Goal: Information Seeking & Learning: Learn about a topic

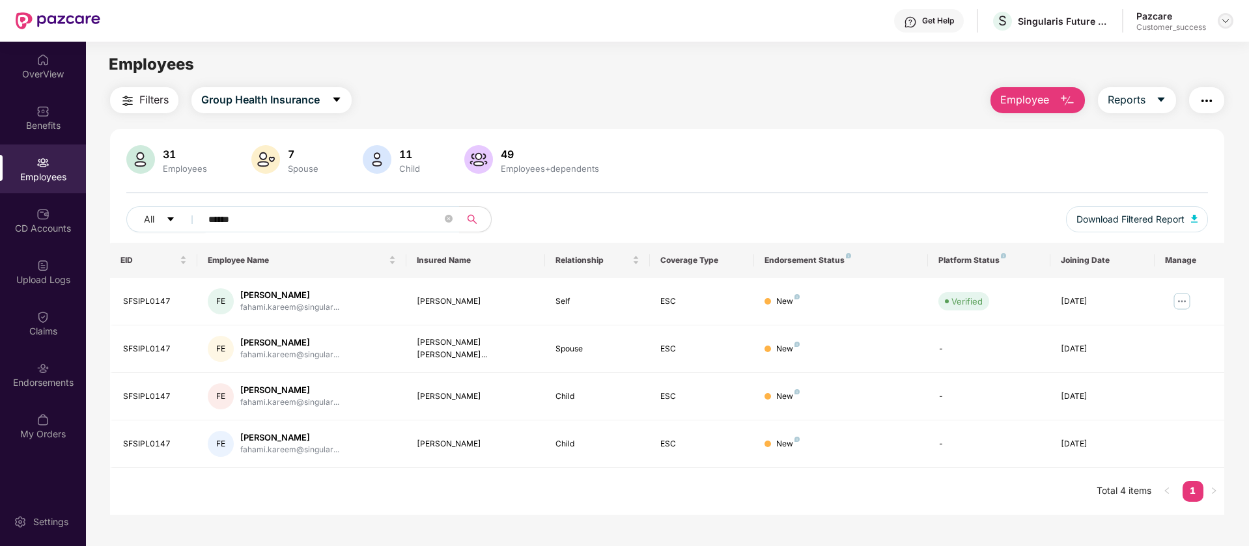
click at [1225, 21] on img at bounding box center [1225, 21] width 10 height 10
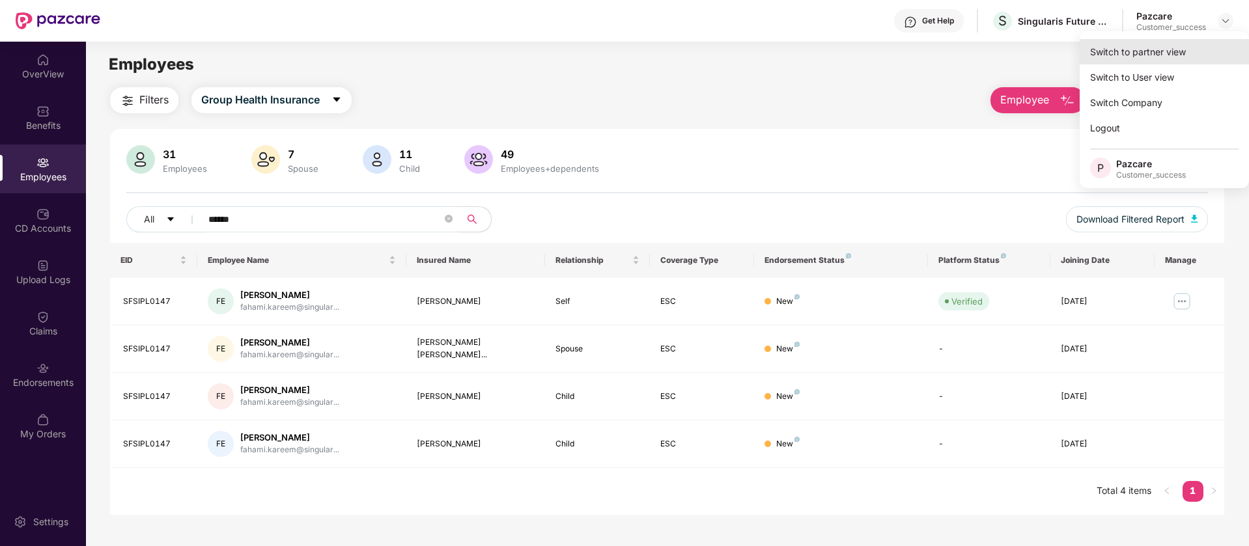
click at [1197, 53] on div "Switch to partner view" at bounding box center [1164, 51] width 169 height 25
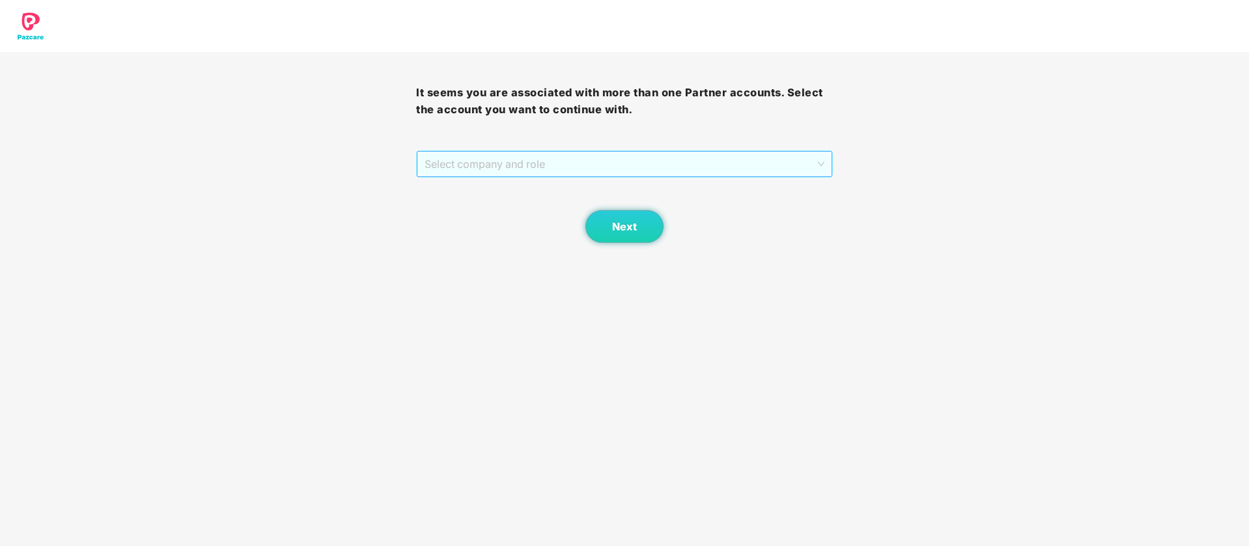
click at [815, 159] on span "Select company and role" at bounding box center [624, 164] width 399 height 25
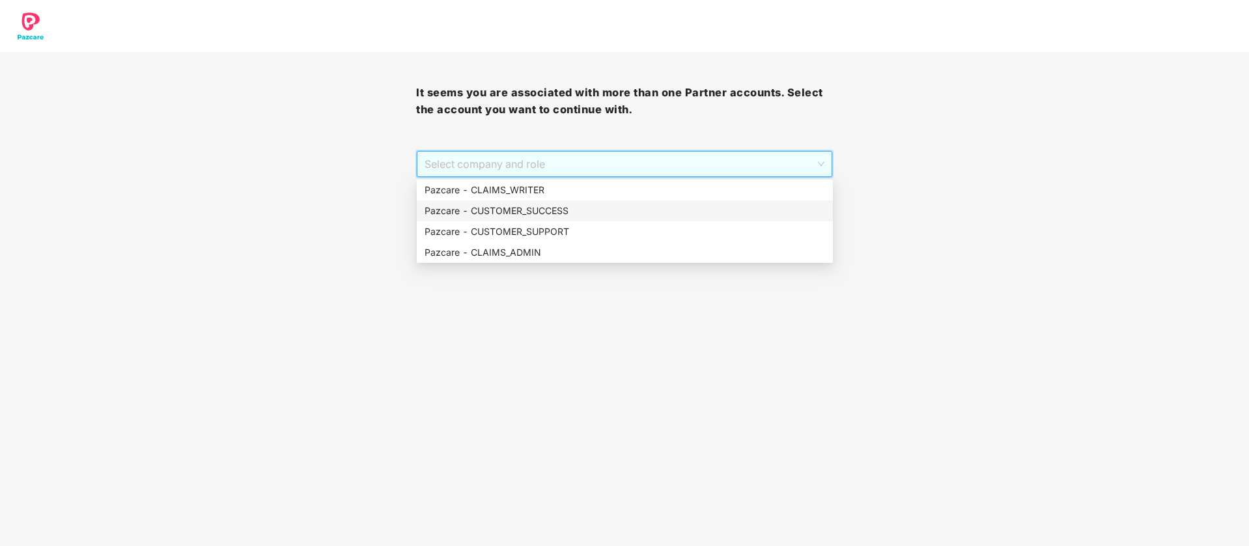
click at [581, 206] on div "Pazcare - CUSTOMER_SUCCESS" at bounding box center [625, 211] width 400 height 14
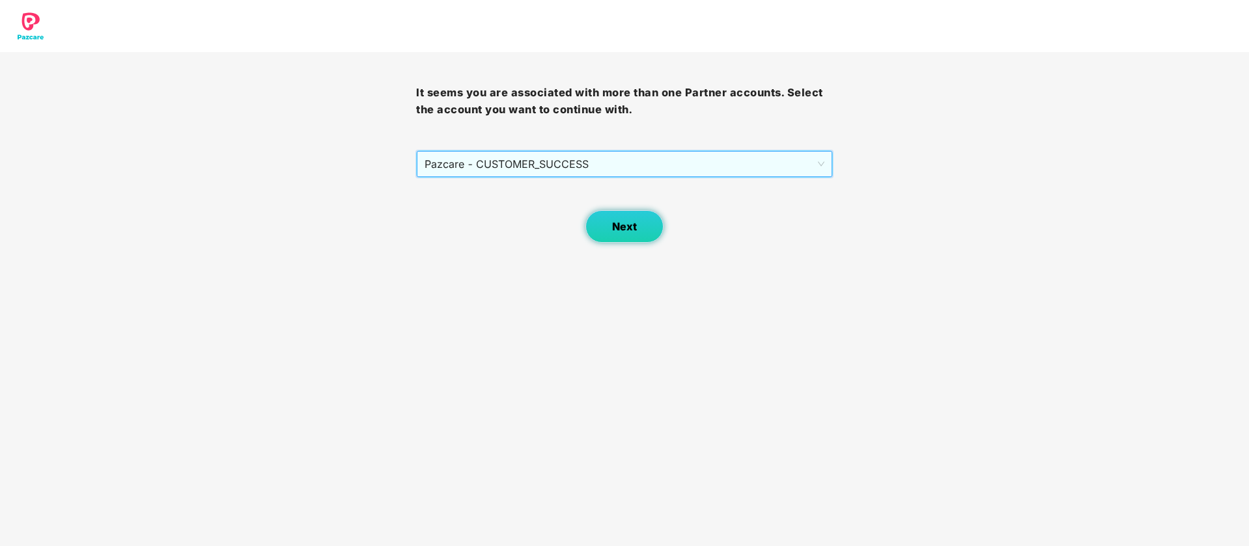
click at [632, 230] on span "Next" at bounding box center [624, 227] width 25 height 12
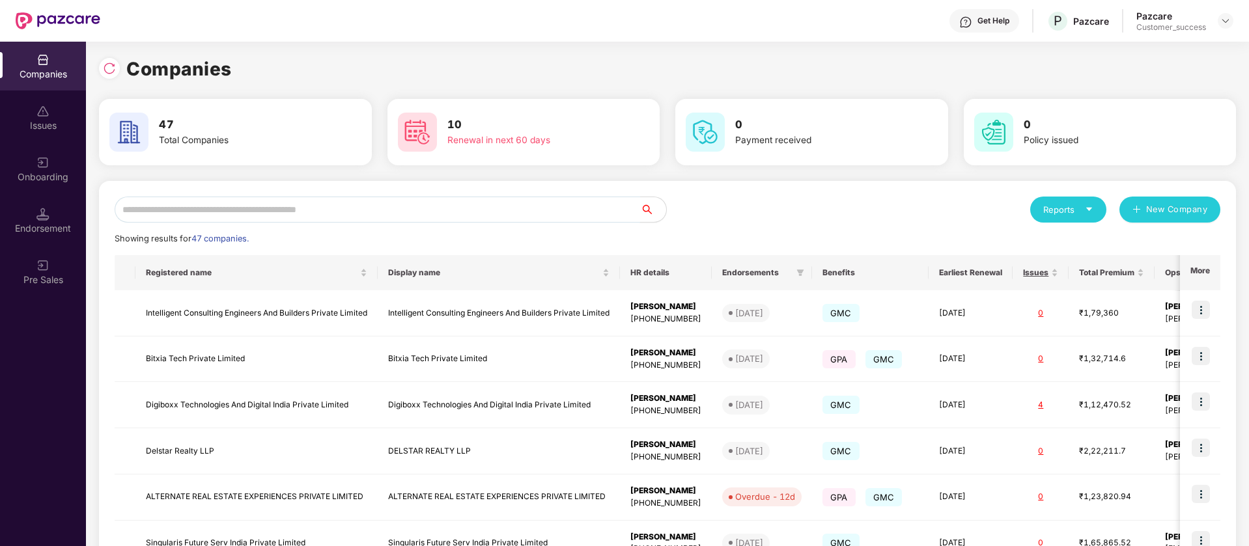
click at [202, 208] on input "text" at bounding box center [377, 210] width 525 height 26
type input "*"
click at [1220, 19] on div at bounding box center [1226, 21] width 16 height 16
click at [1196, 70] on div "Switch Partner" at bounding box center [1165, 76] width 169 height 25
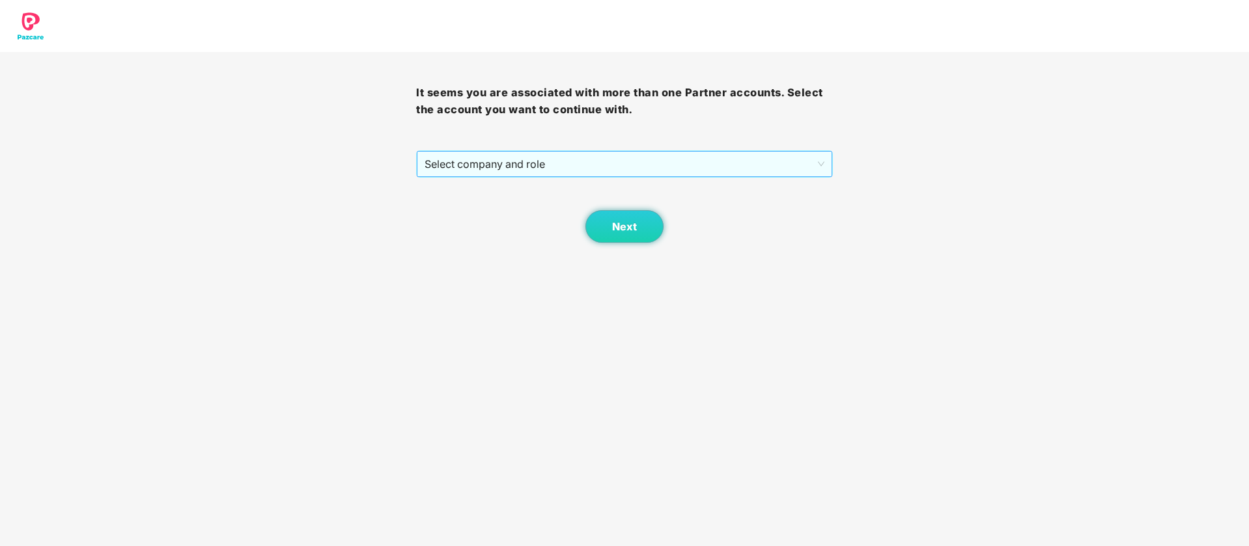
click at [606, 165] on span "Select company and role" at bounding box center [624, 164] width 399 height 25
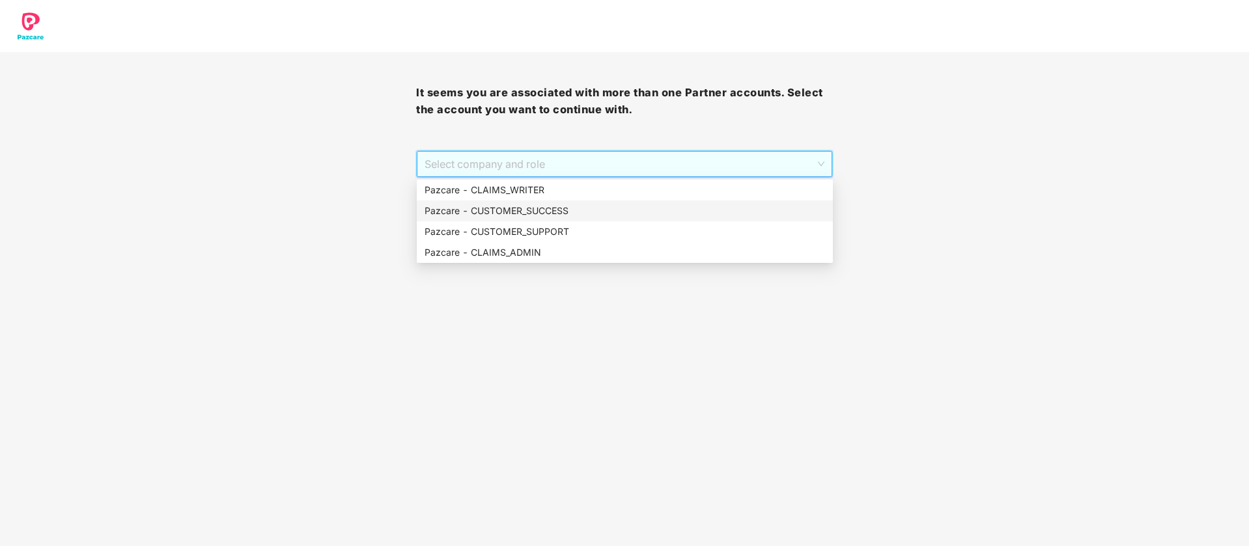
click at [562, 208] on div "Pazcare - CUSTOMER_SUCCESS" at bounding box center [625, 211] width 400 height 14
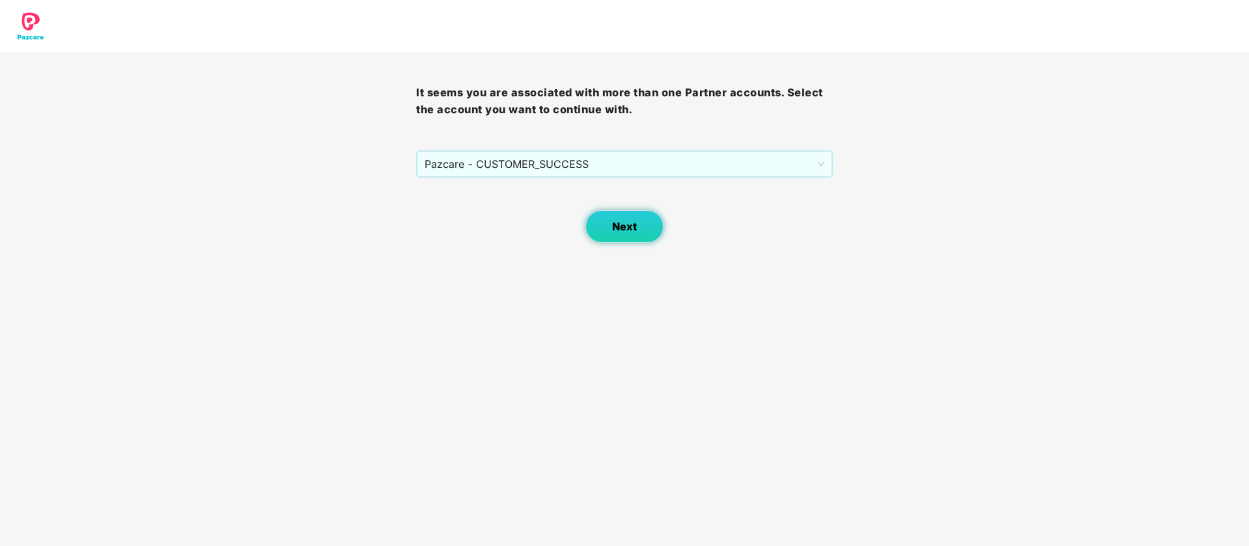
click at [627, 230] on span "Next" at bounding box center [624, 227] width 25 height 12
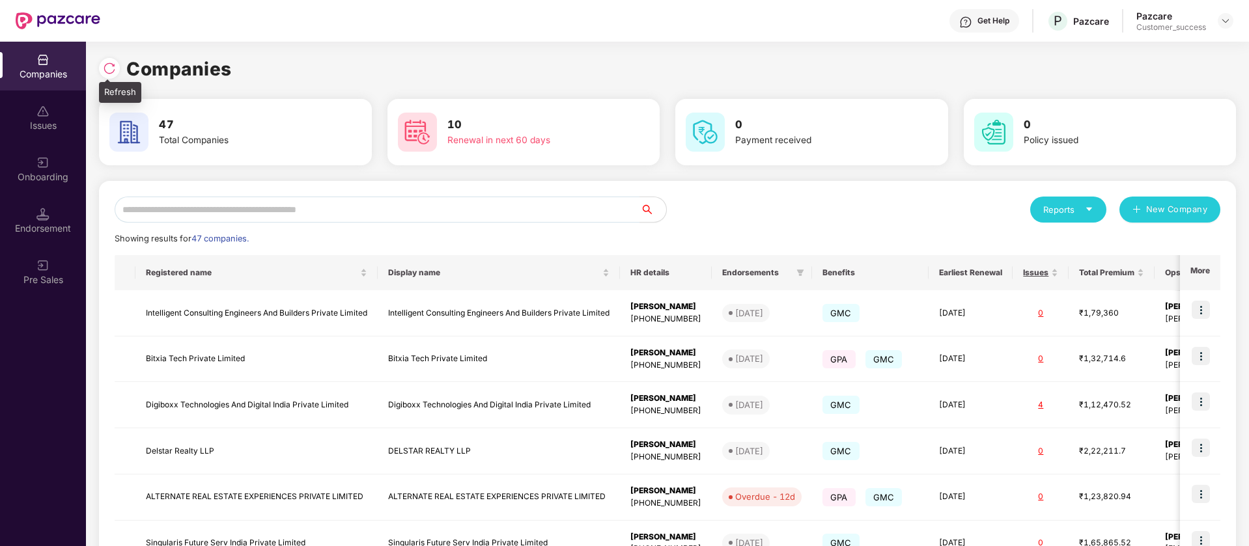
click at [108, 68] on img at bounding box center [109, 68] width 13 height 13
click at [1063, 210] on div "Reports" at bounding box center [1068, 209] width 50 height 13
click at [1148, 245] on img at bounding box center [1145, 243] width 13 height 13
click at [1088, 209] on icon "caret-down" at bounding box center [1089, 209] width 6 height 3
click at [1150, 242] on img at bounding box center [1145, 243] width 13 height 13
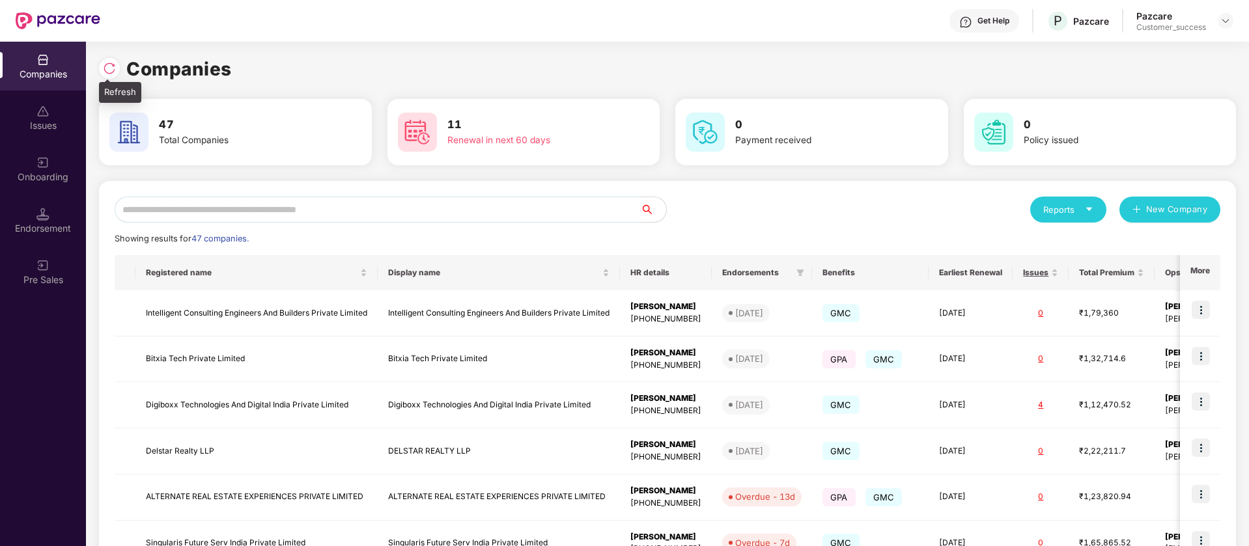
click at [111, 65] on img at bounding box center [109, 68] width 13 height 13
click at [1095, 204] on div "Reports" at bounding box center [1068, 210] width 76 height 26
click at [1148, 244] on img at bounding box center [1145, 243] width 13 height 13
click at [1046, 206] on div "Reports" at bounding box center [1068, 209] width 50 height 13
click at [1151, 270] on img at bounding box center [1145, 269] width 13 height 13
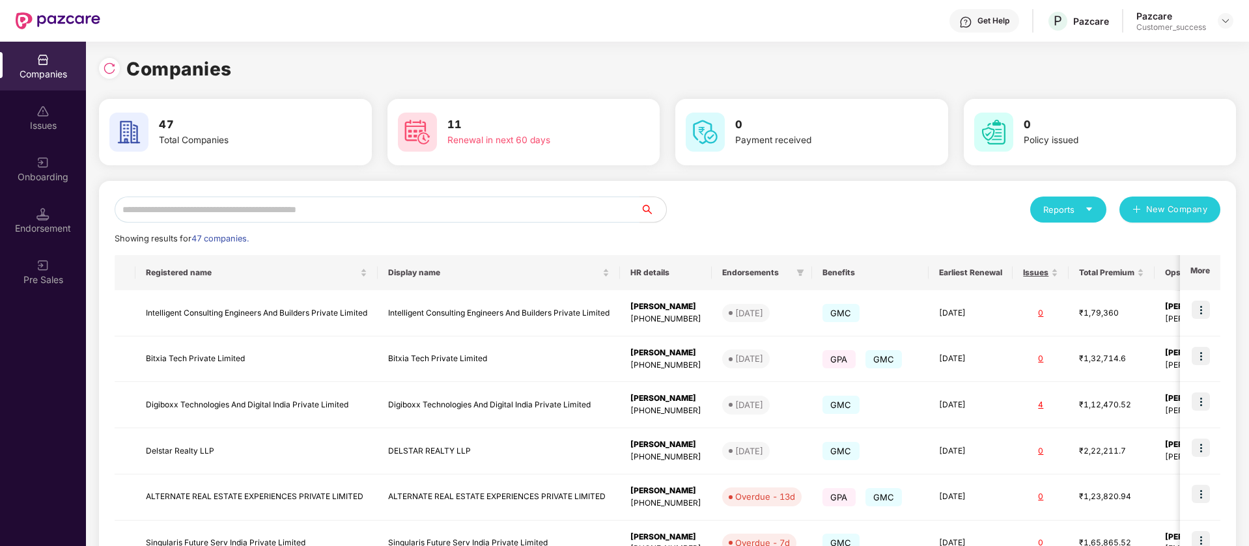
click at [1053, 203] on div "Reports" at bounding box center [1068, 209] width 50 height 13
click at [1144, 246] on img at bounding box center [1145, 243] width 13 height 13
click at [24, 159] on div "Onboarding" at bounding box center [43, 169] width 86 height 49
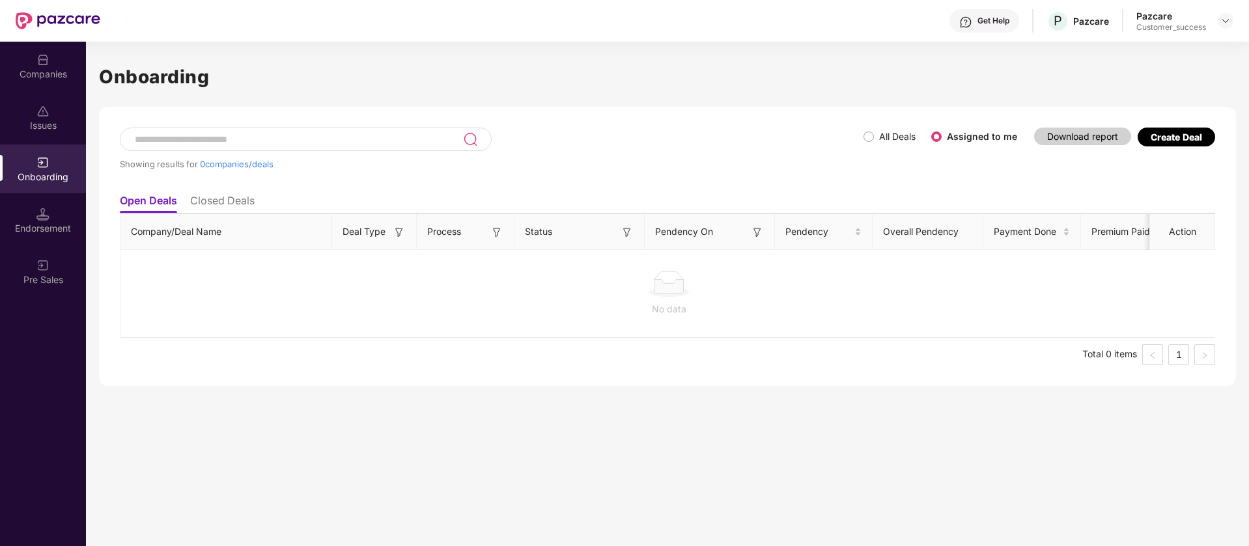
click at [884, 134] on label "All Deals" at bounding box center [897, 136] width 36 height 11
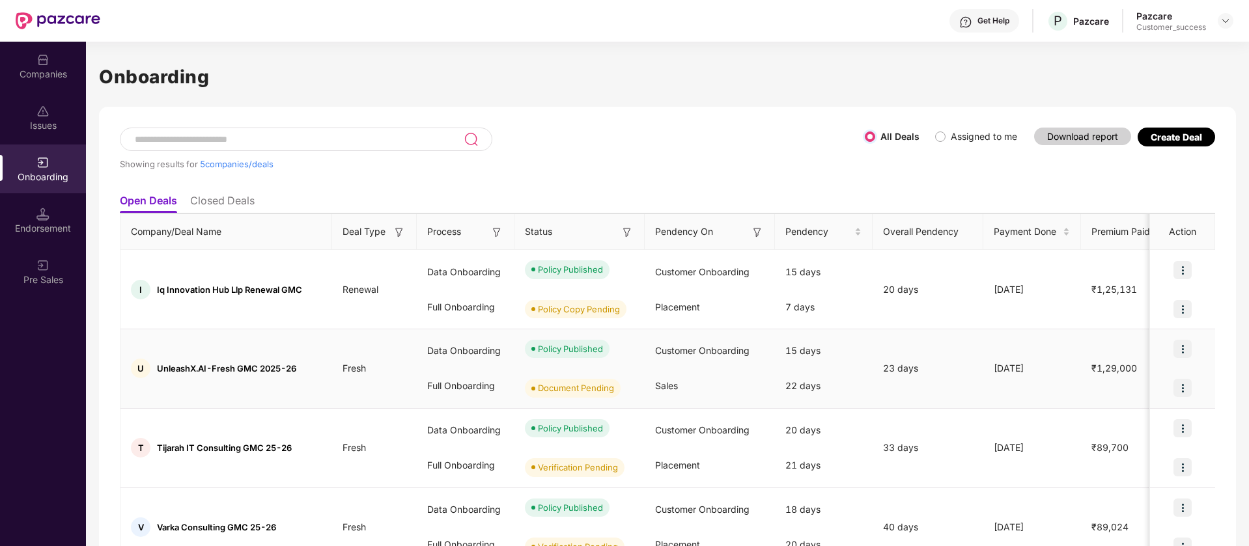
scroll to position [72, 0]
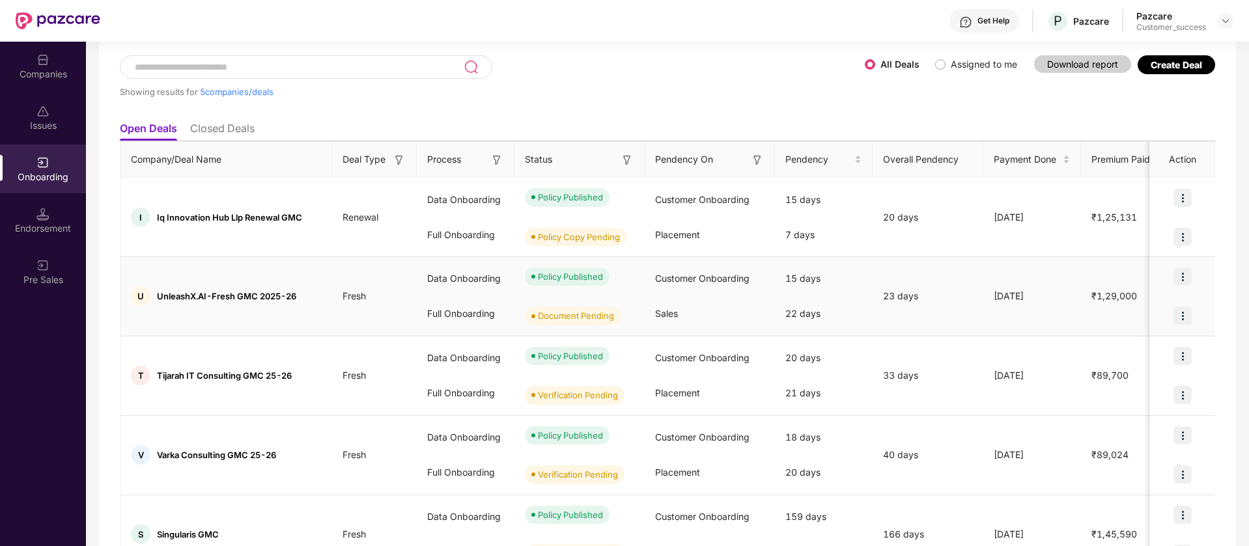
click at [176, 295] on span "UnleashX.AI-Fresh GMC 2025-26" at bounding box center [226, 296] width 139 height 10
copy span "UnleashX"
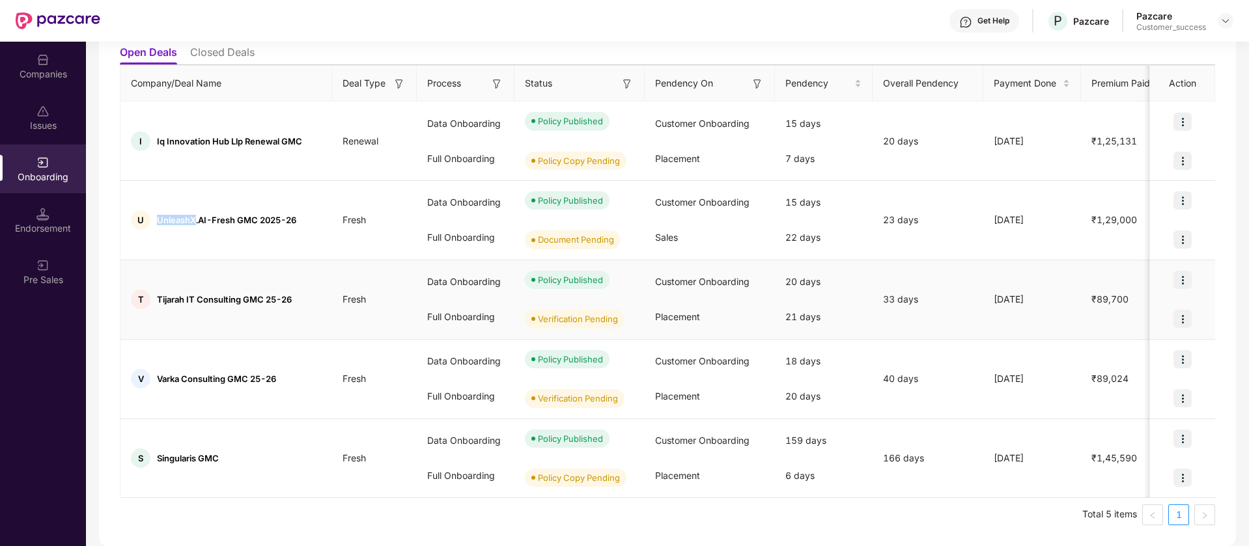
scroll to position [0, 0]
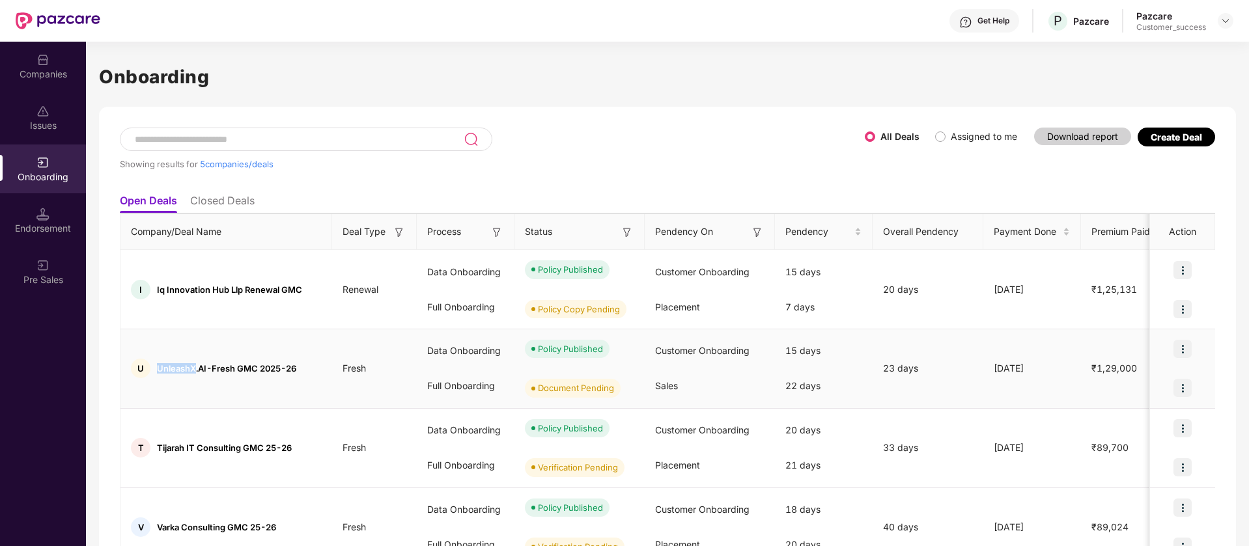
click at [1182, 346] on img at bounding box center [1182, 349] width 18 height 18
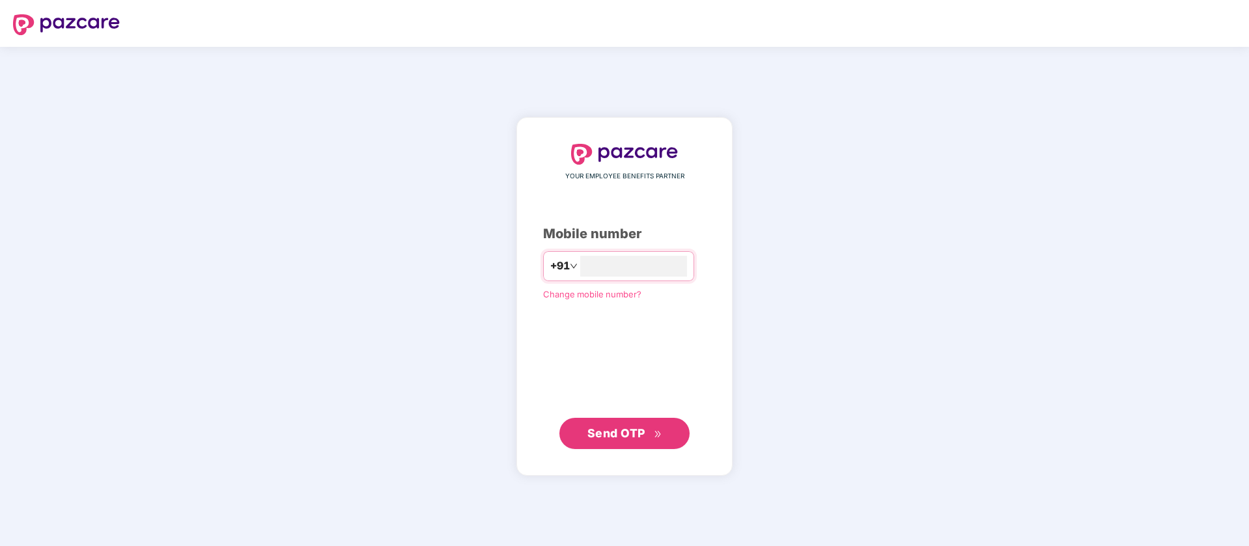
type input "**********"
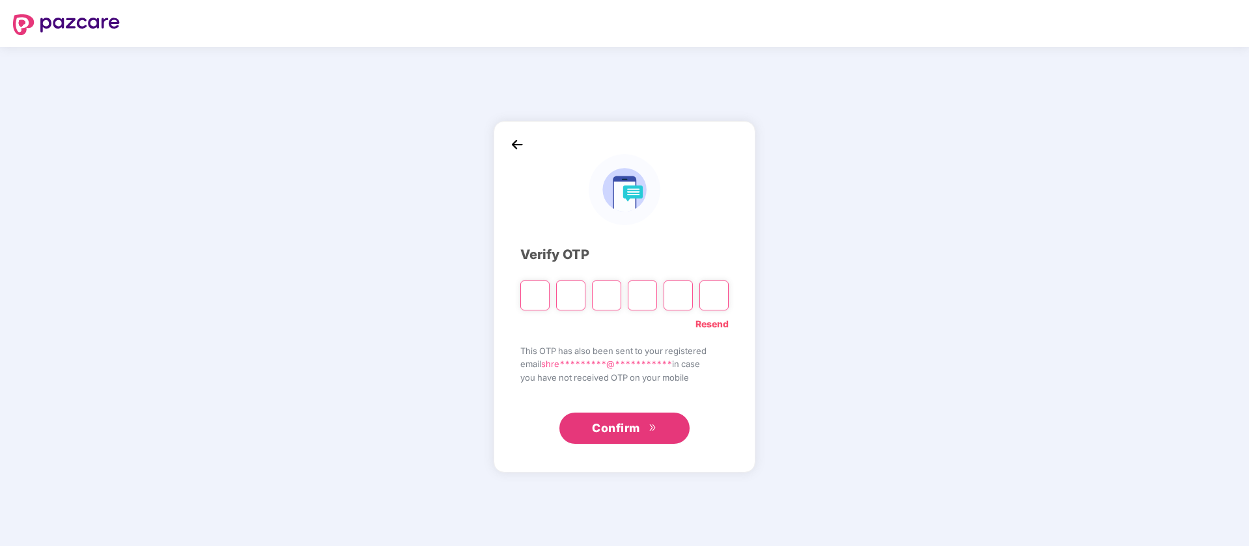
type input "*"
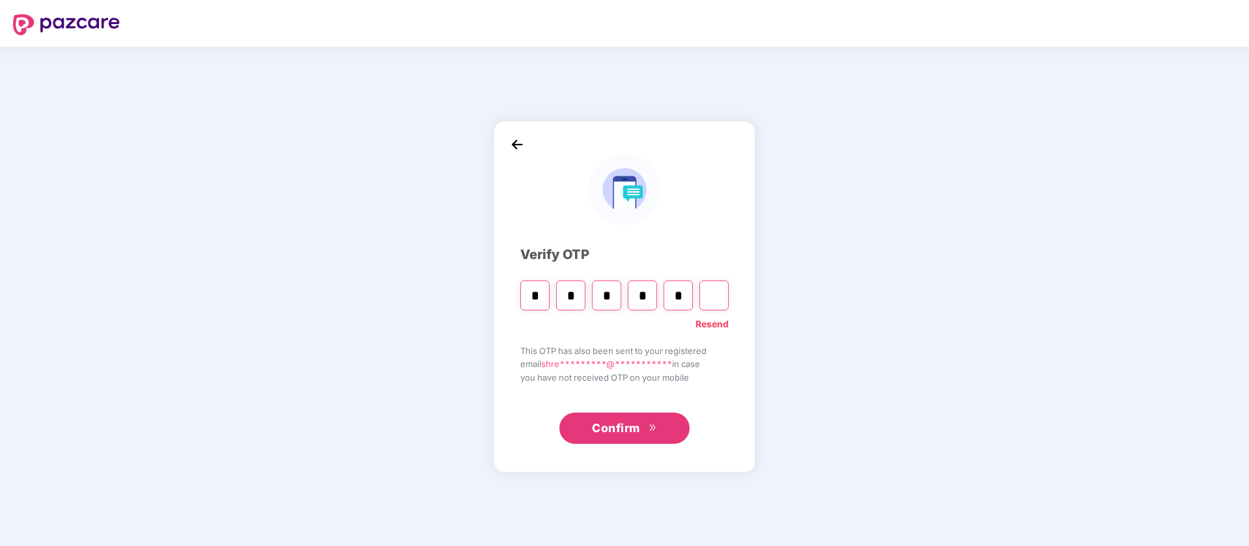
type input "*"
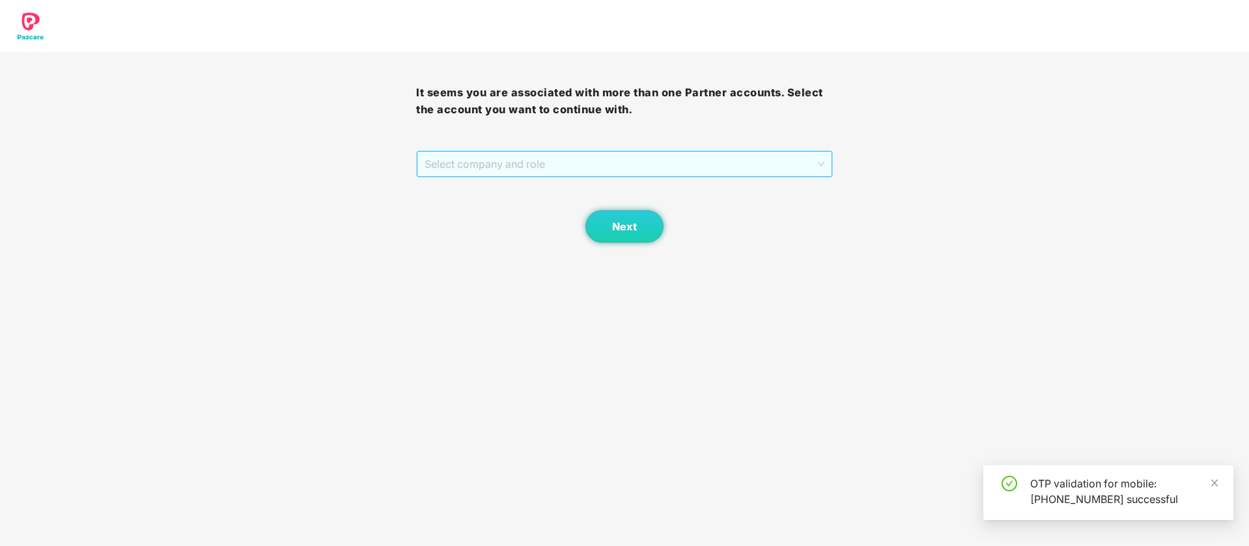
click at [496, 168] on span "Select company and role" at bounding box center [624, 164] width 399 height 25
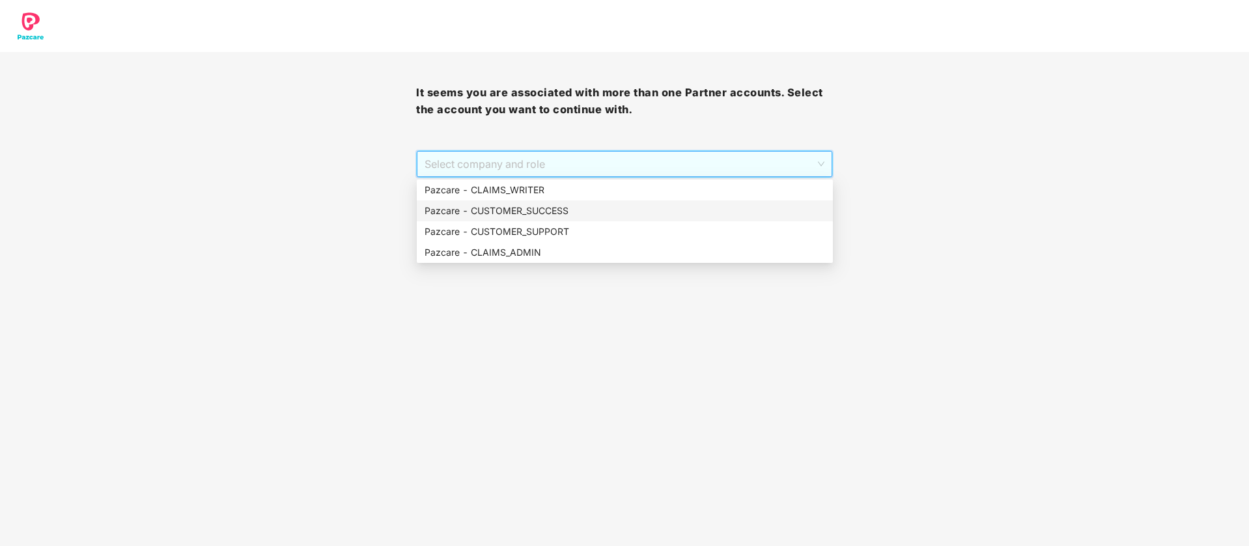
click at [523, 210] on div "Pazcare - CUSTOMER_SUCCESS" at bounding box center [625, 211] width 400 height 14
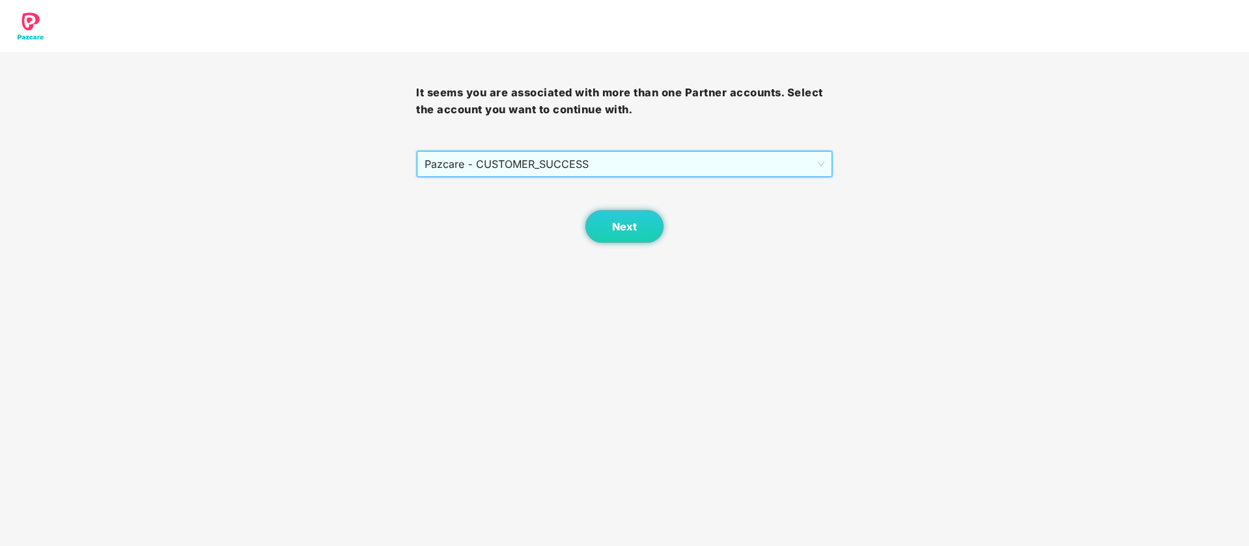
click at [559, 153] on span "Pazcare - CUSTOMER_SUCCESS" at bounding box center [624, 164] width 399 height 25
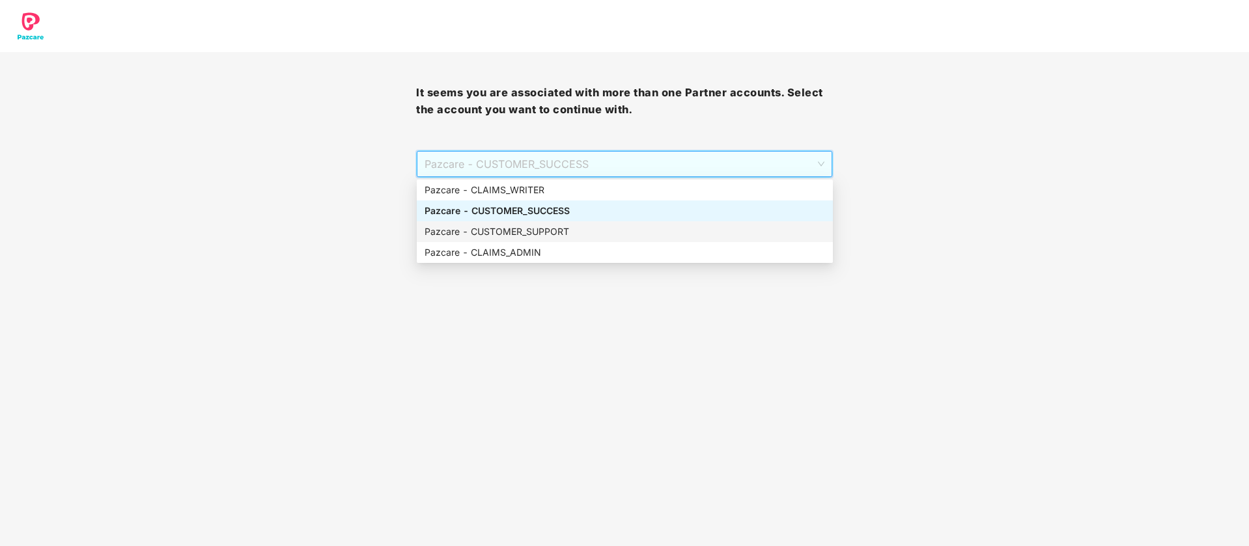
click at [554, 228] on div "Pazcare - CUSTOMER_SUPPORT" at bounding box center [625, 232] width 400 height 14
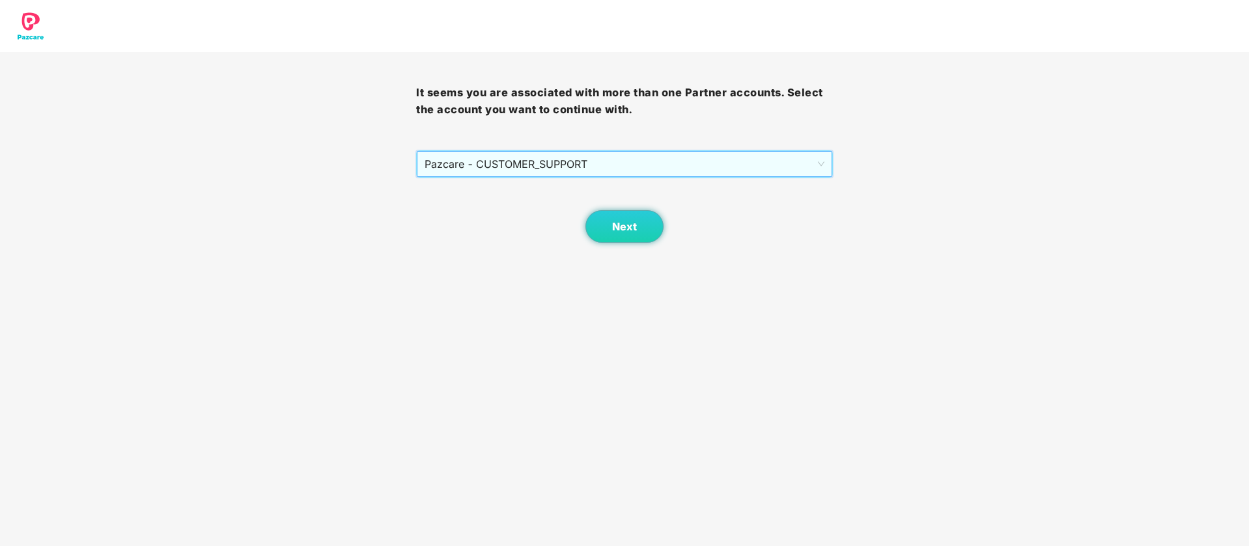
click at [607, 154] on span "Pazcare - CUSTOMER_SUPPORT" at bounding box center [624, 164] width 399 height 25
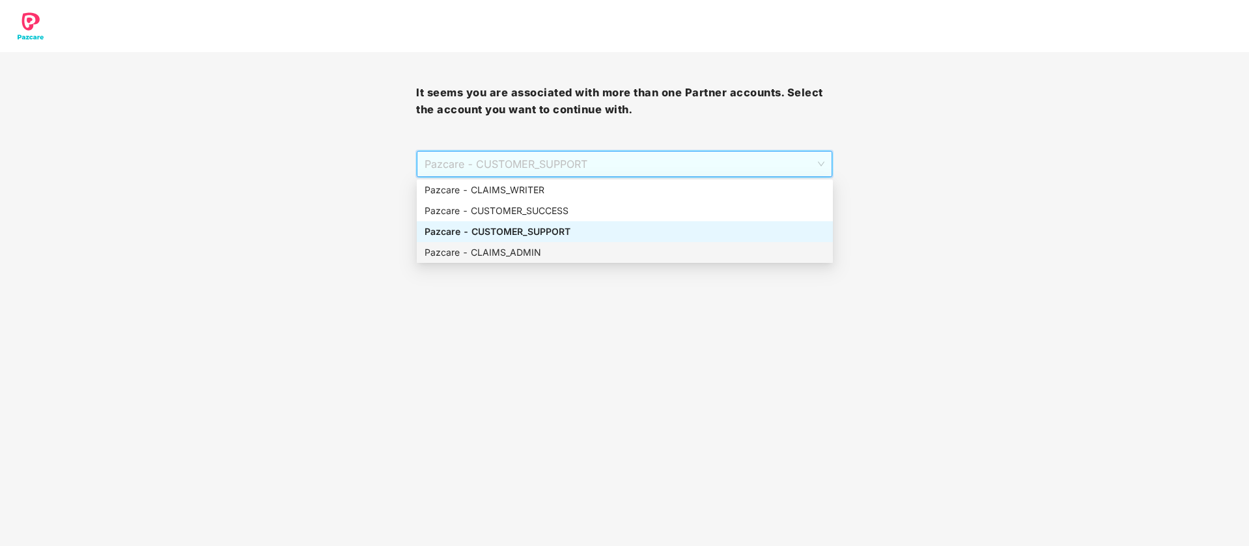
click at [574, 257] on div "Pazcare - CLAIMS_ADMIN" at bounding box center [625, 252] width 400 height 14
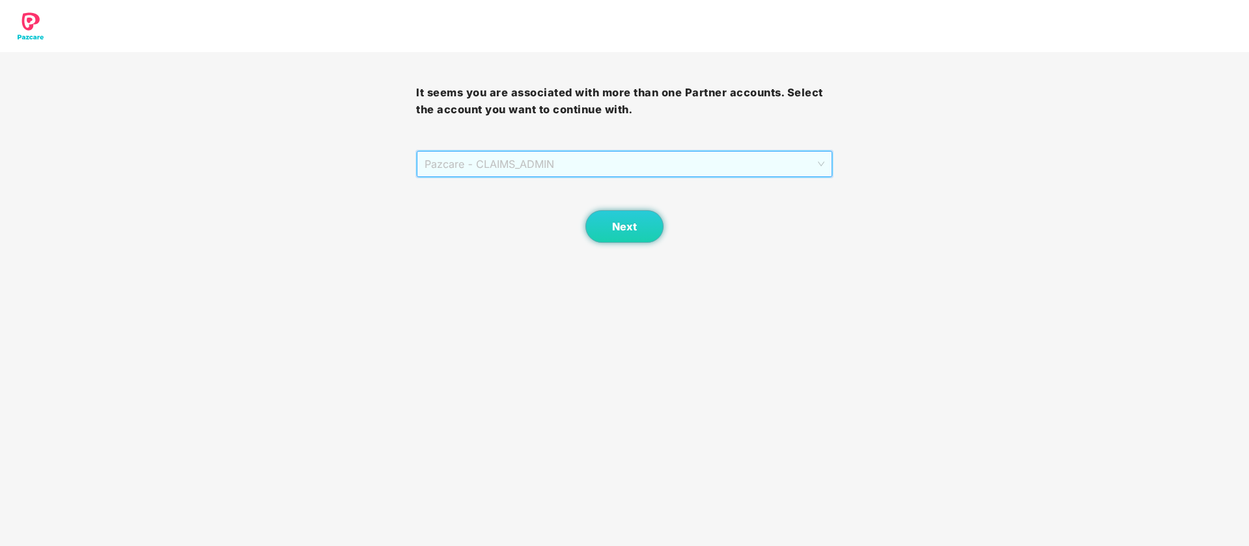
click at [572, 165] on span "Pazcare - CLAIMS_ADMIN" at bounding box center [624, 164] width 399 height 25
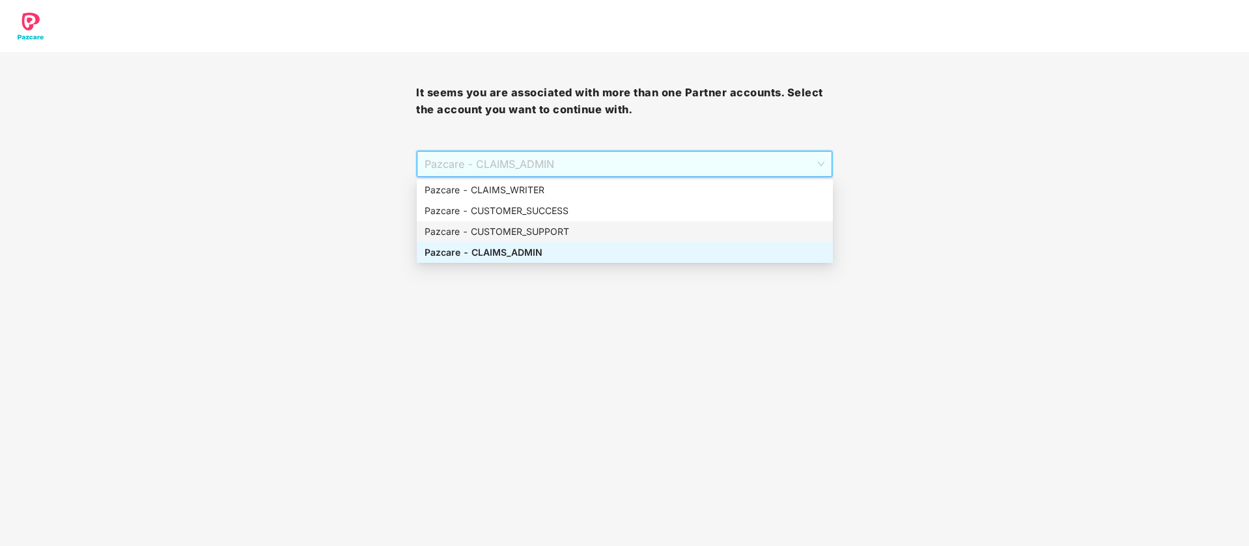
click at [564, 232] on div "Pazcare - CUSTOMER_SUPPORT" at bounding box center [625, 232] width 400 height 14
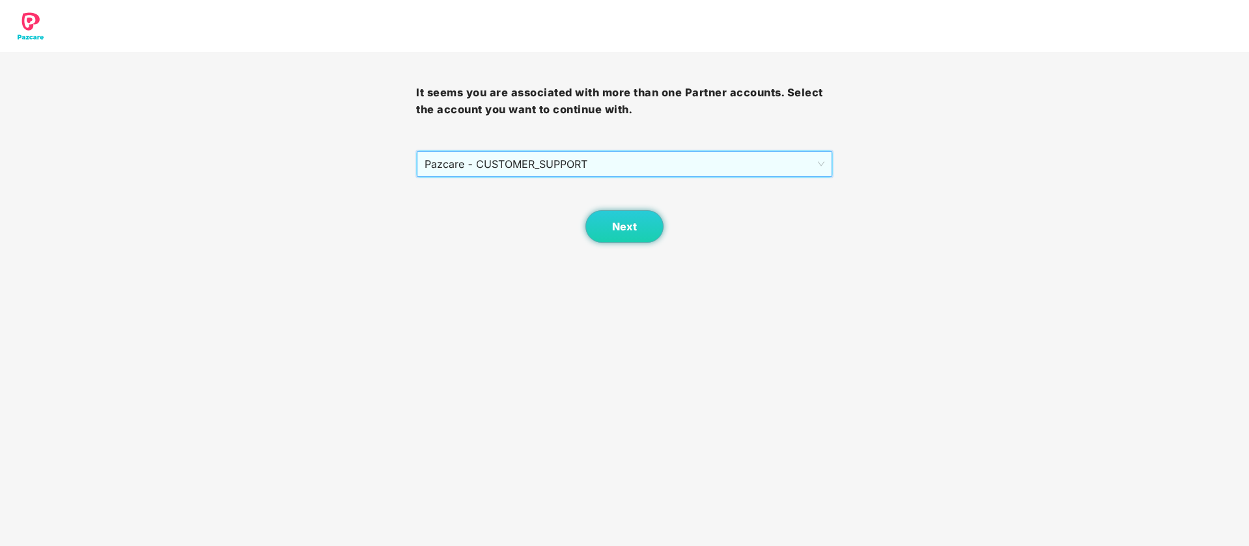
click at [568, 152] on span "Pazcare - CUSTOMER_SUPPORT" at bounding box center [624, 164] width 399 height 25
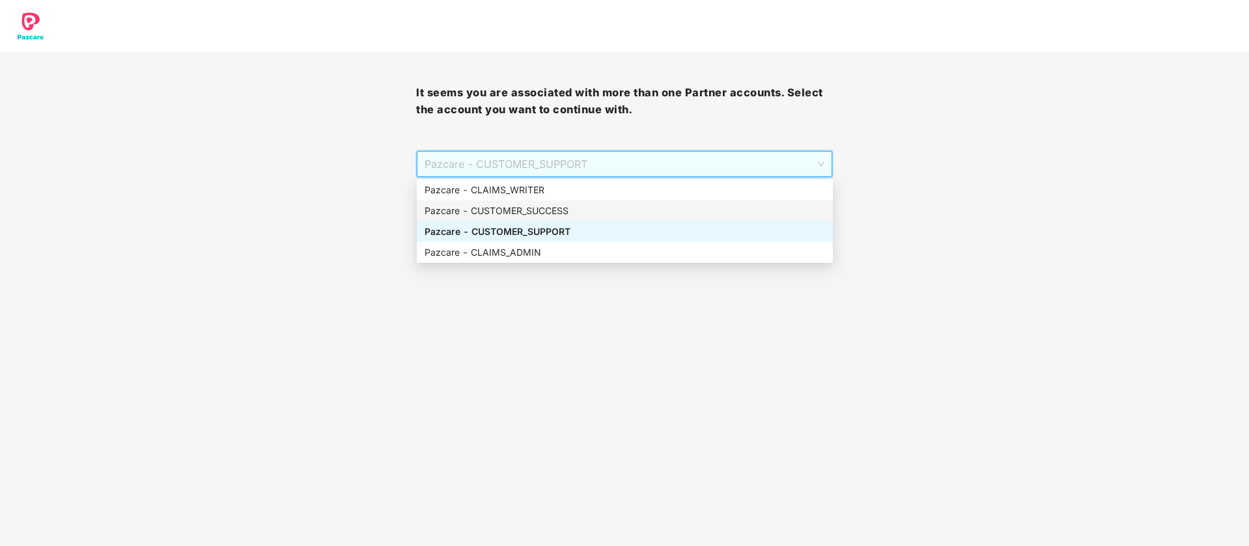
click at [559, 216] on div "Pazcare - CUSTOMER_SUCCESS" at bounding box center [625, 211] width 400 height 14
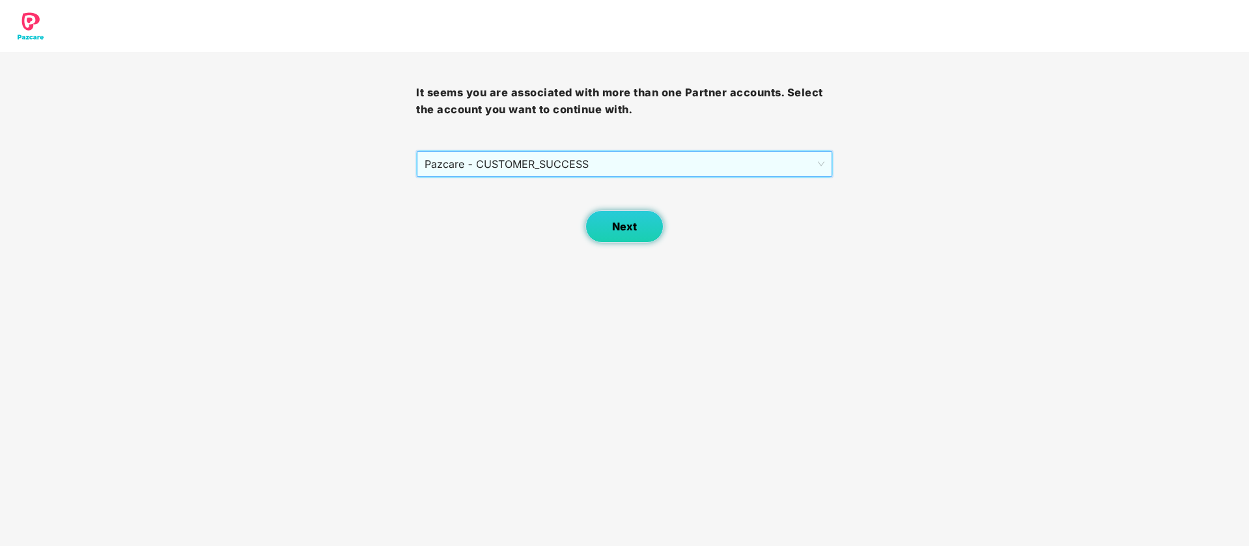
click at [598, 218] on button "Next" at bounding box center [624, 226] width 78 height 33
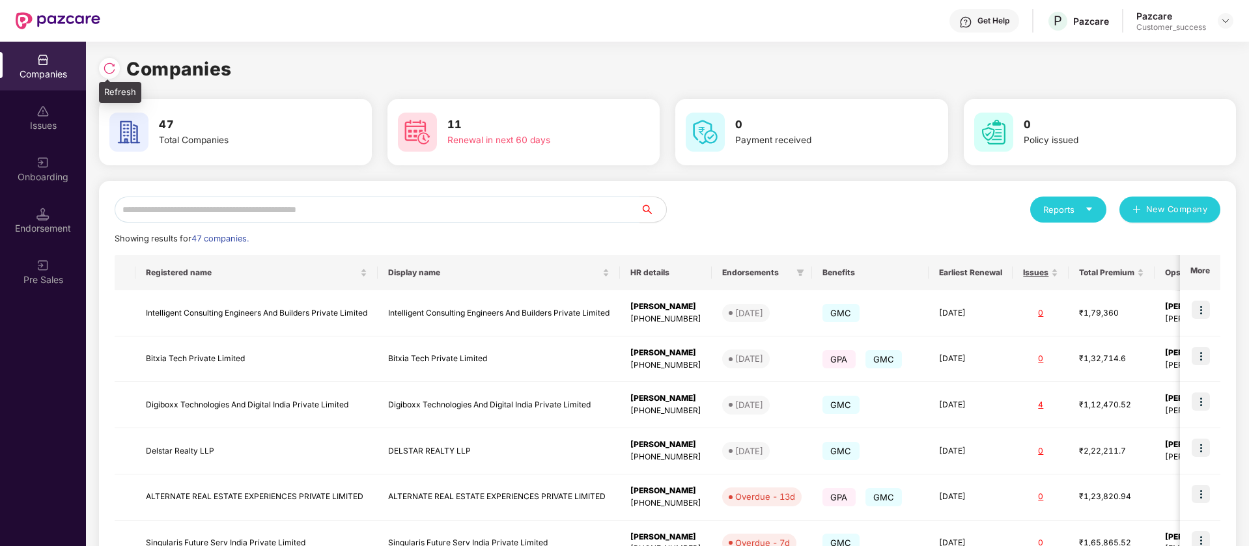
click at [102, 69] on div at bounding box center [109, 68] width 21 height 21
click at [1080, 206] on div "Reports" at bounding box center [1068, 209] width 50 height 13
click at [1143, 245] on img at bounding box center [1145, 243] width 13 height 13
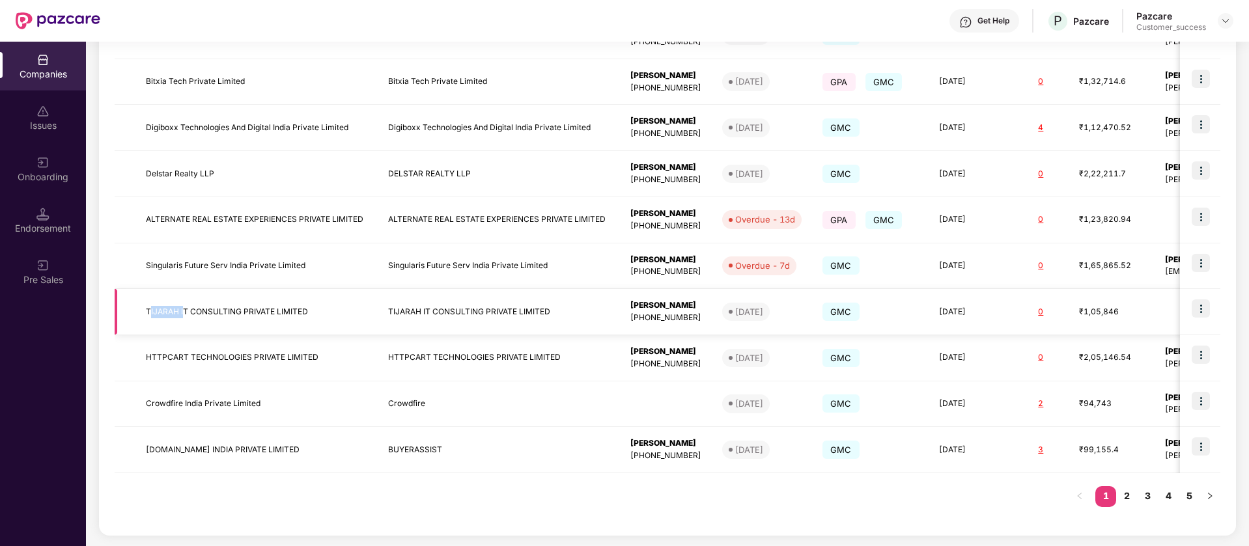
drag, startPoint x: 181, startPoint y: 311, endPoint x: 146, endPoint y: 316, distance: 34.9
click at [146, 316] on td "TIJARAH IT CONSULTING PRIVATE LIMITED" at bounding box center [256, 312] width 242 height 46
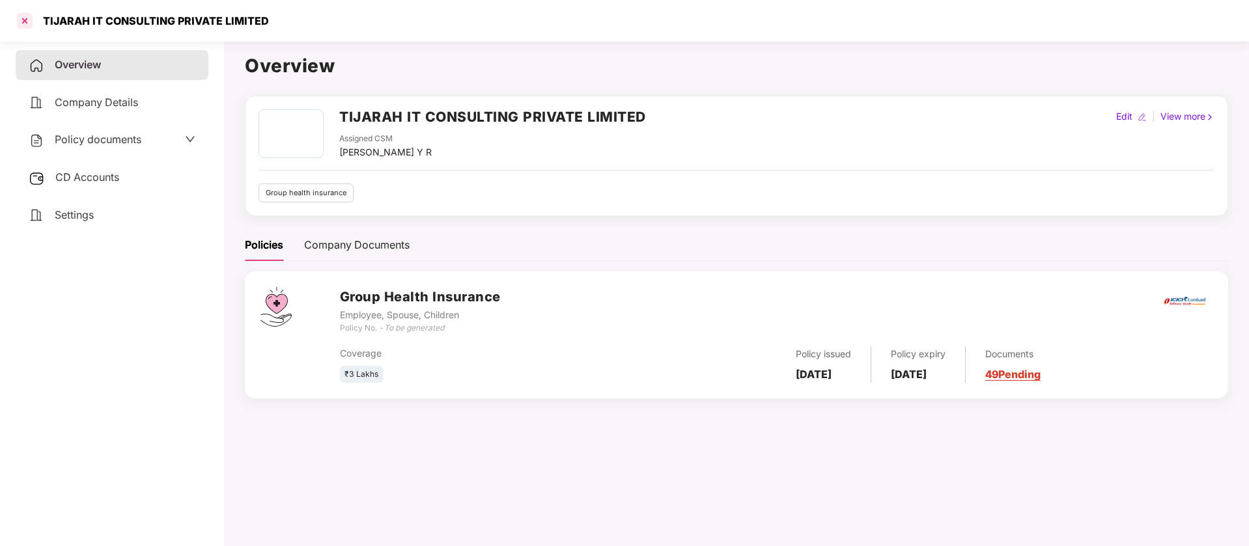
click at [25, 18] on div at bounding box center [24, 20] width 21 height 21
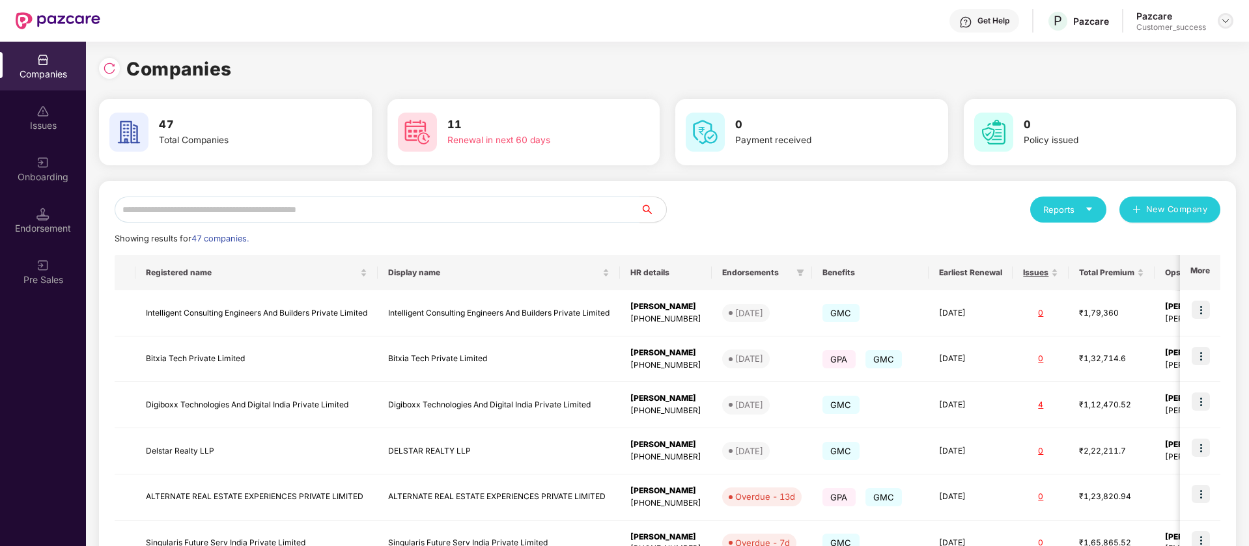
click at [1229, 17] on img at bounding box center [1225, 21] width 10 height 10
click at [1162, 78] on div "Switch Partner" at bounding box center [1165, 76] width 169 height 25
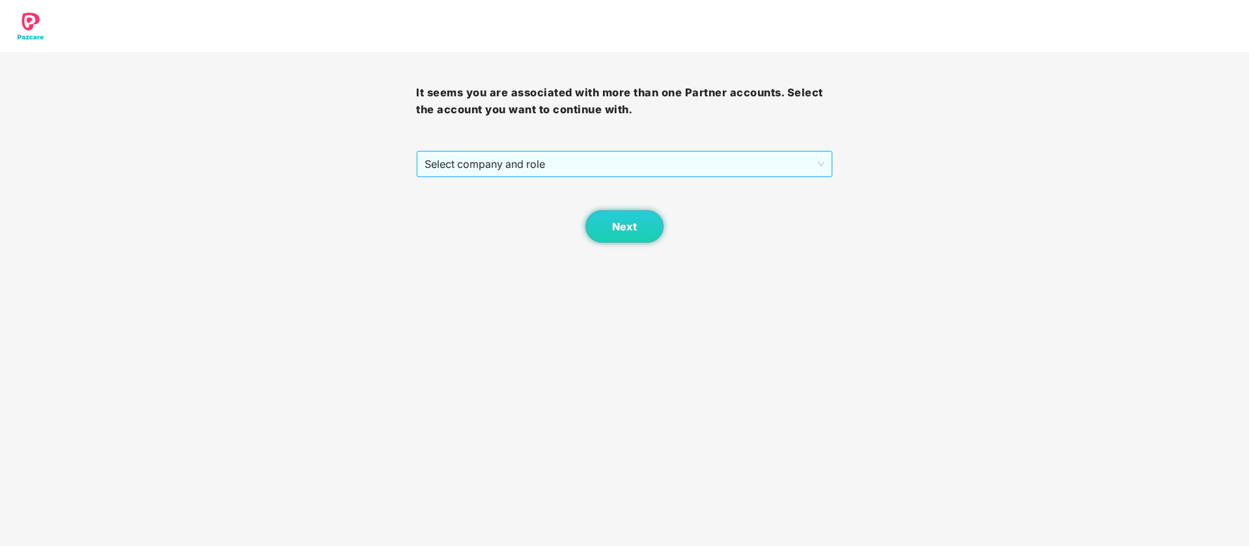
click at [654, 155] on span "Select company and role" at bounding box center [624, 164] width 399 height 25
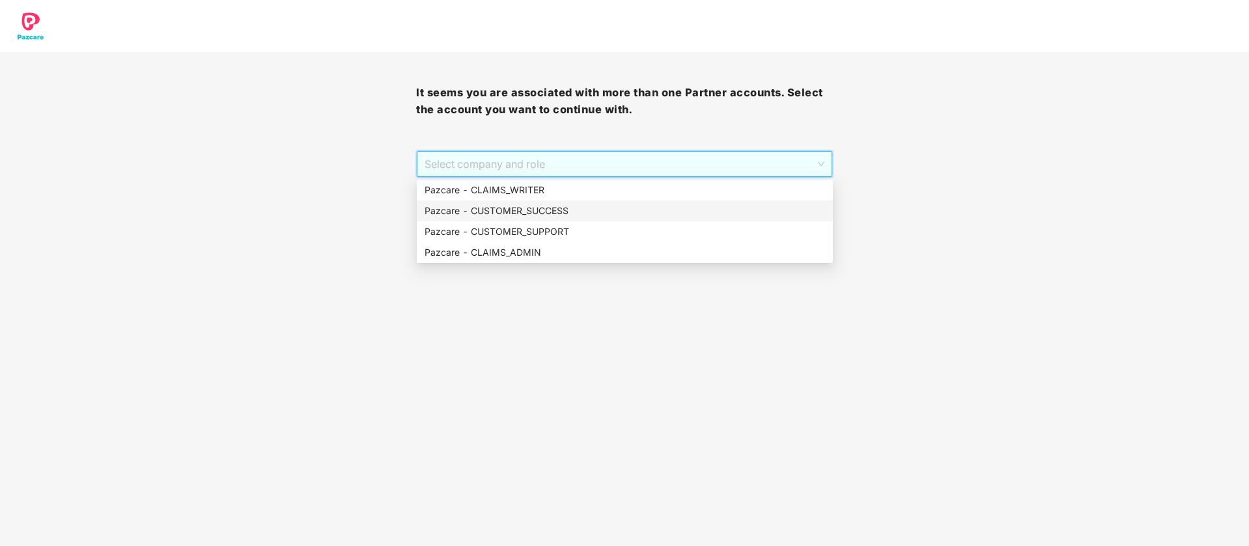
click at [597, 209] on div "Pazcare - CUSTOMER_SUCCESS" at bounding box center [625, 211] width 400 height 14
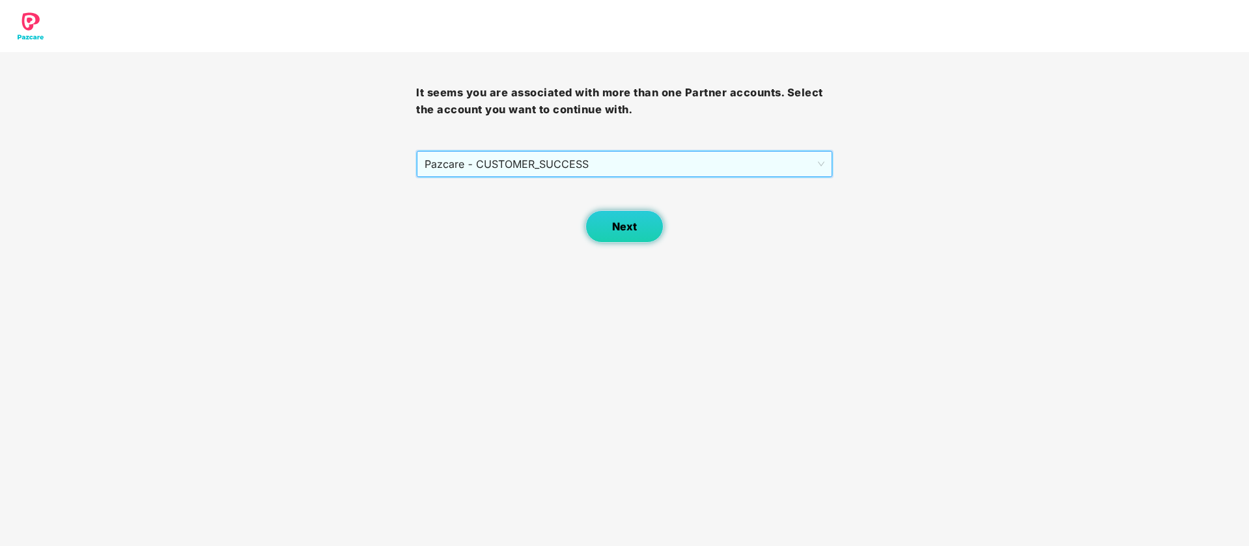
click at [639, 229] on button "Next" at bounding box center [624, 226] width 78 height 33
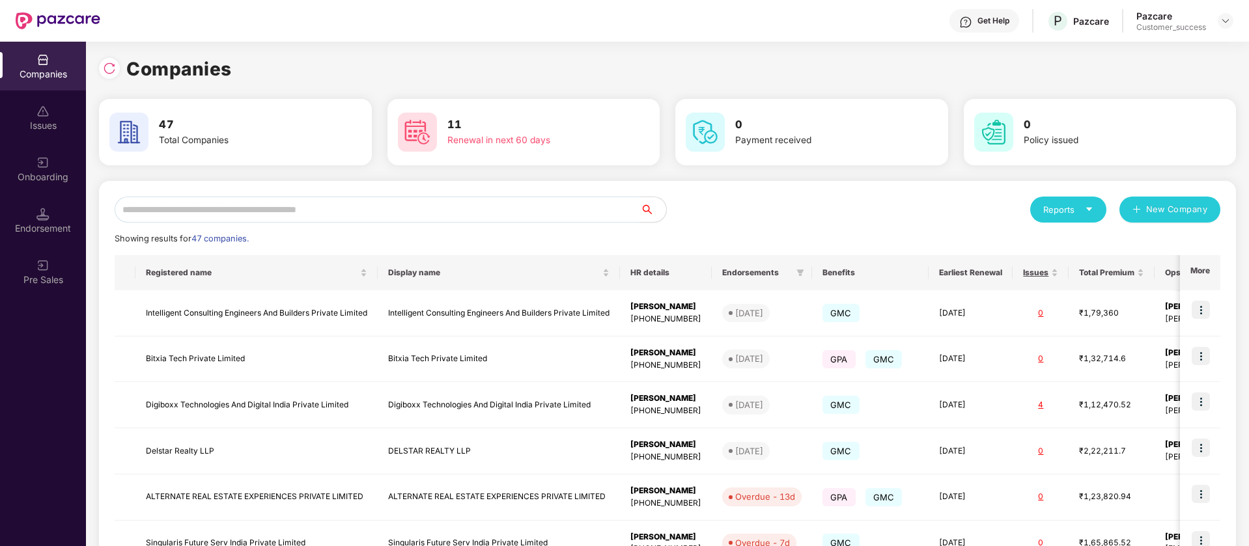
click at [1053, 209] on div "Reports" at bounding box center [1068, 209] width 50 height 13
click at [1147, 245] on img at bounding box center [1145, 243] width 13 height 13
click at [1085, 210] on icon "caret-down" at bounding box center [1089, 209] width 8 height 8
click at [1149, 242] on img at bounding box center [1145, 243] width 13 height 13
click at [112, 72] on img at bounding box center [109, 68] width 13 height 13
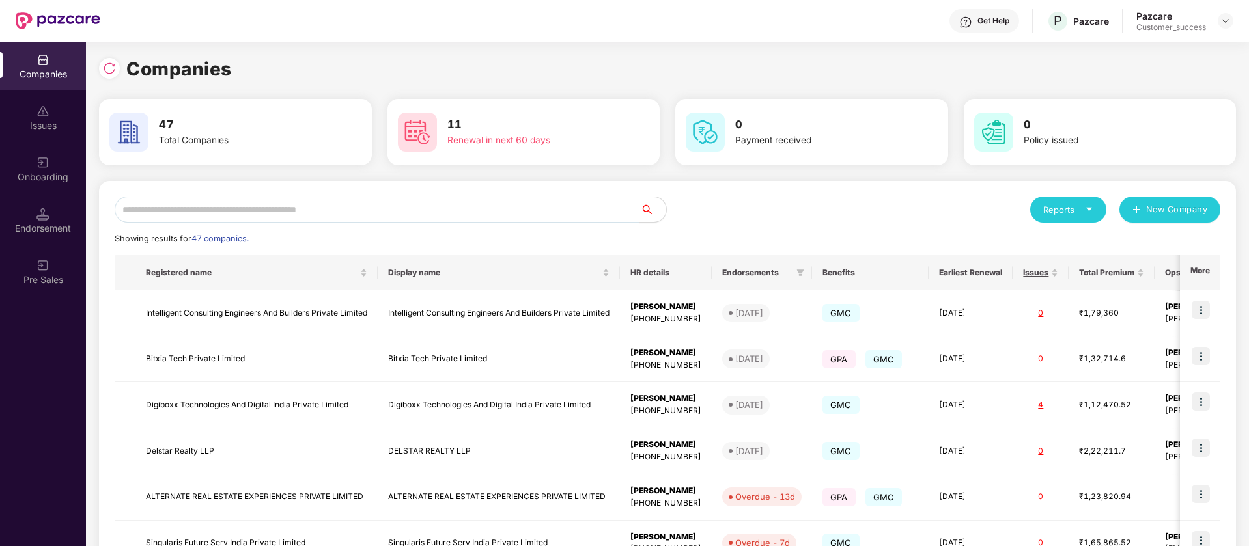
click at [1089, 207] on icon "caret-down" at bounding box center [1089, 209] width 8 height 8
click at [1148, 242] on img at bounding box center [1145, 243] width 13 height 13
click at [1063, 214] on div "Reports" at bounding box center [1068, 209] width 50 height 13
click at [1041, 244] on div "Companies" at bounding box center [1062, 244] width 48 height 14
click at [61, 164] on div "Onboarding" at bounding box center [43, 169] width 86 height 49
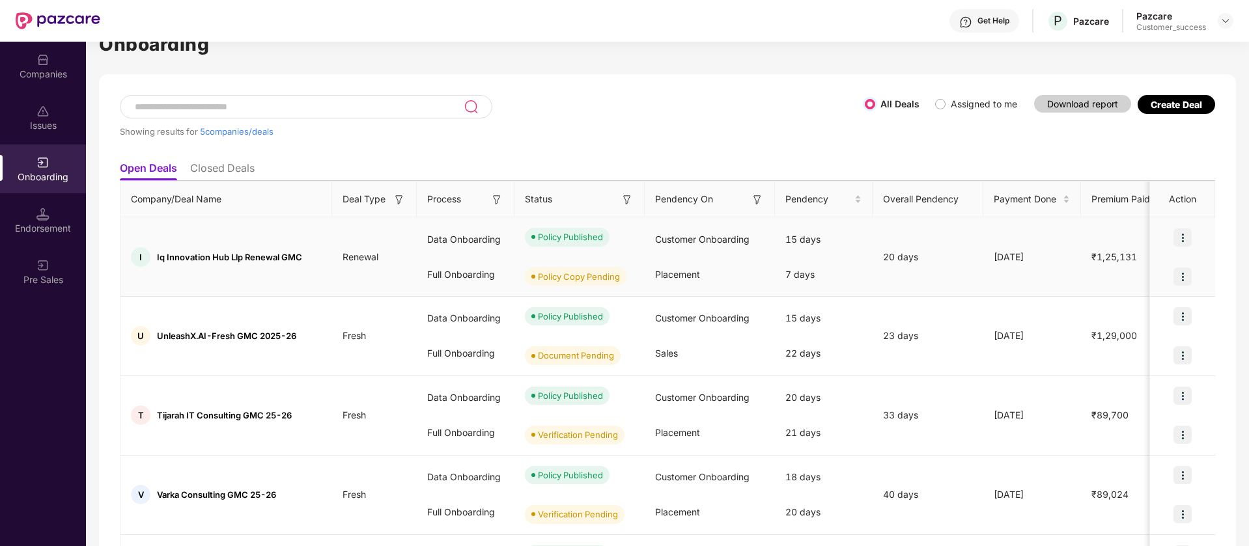
scroll to position [29, 0]
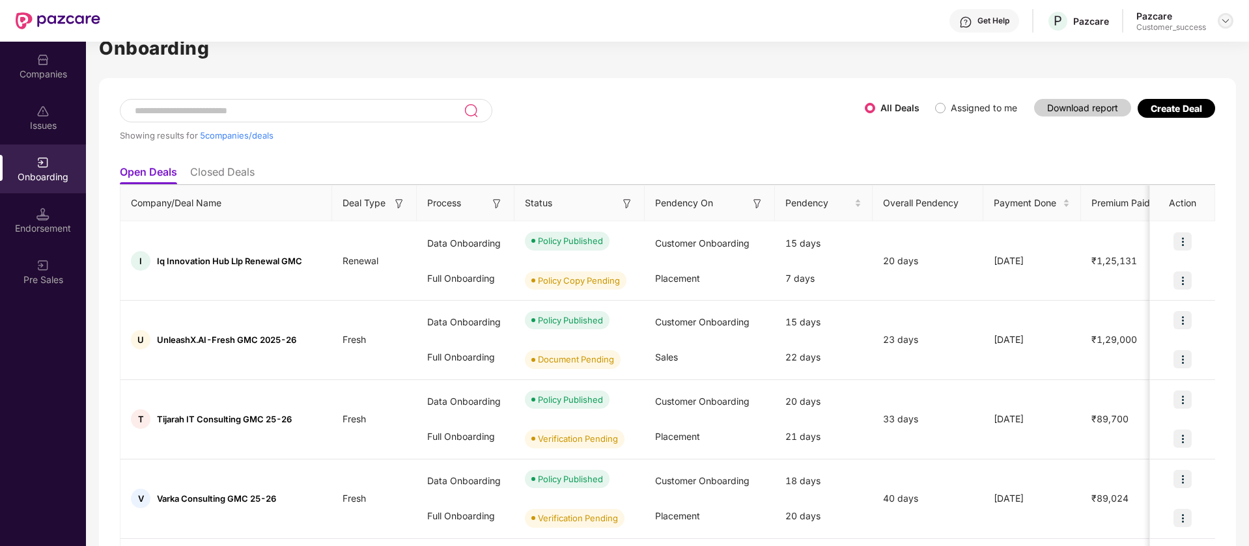
click at [1226, 16] on img at bounding box center [1225, 21] width 10 height 10
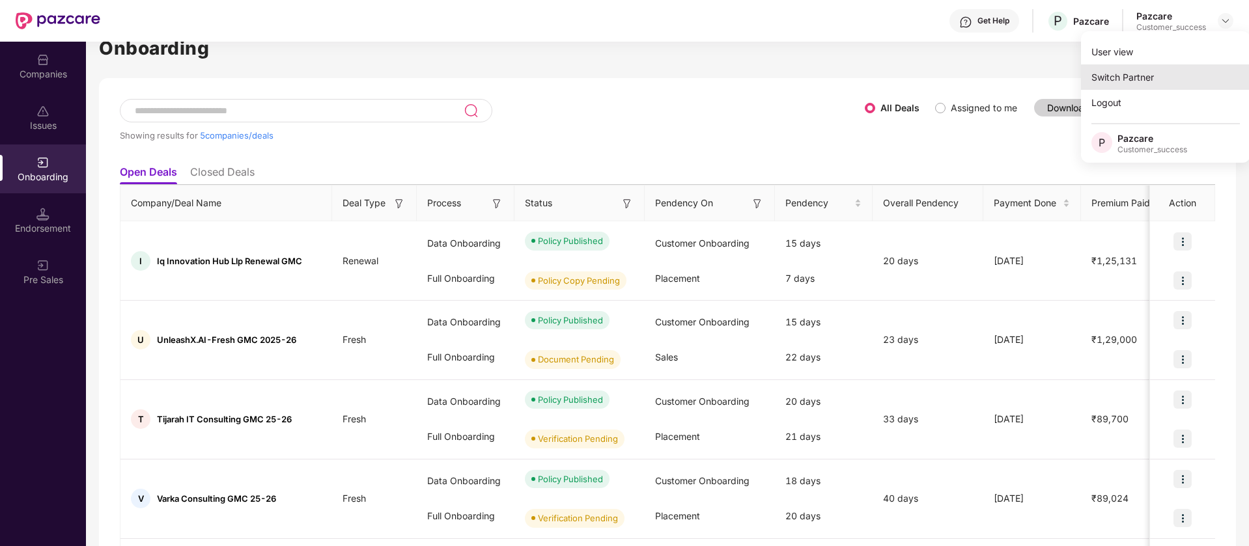
click at [1186, 69] on div "Switch Partner" at bounding box center [1165, 76] width 169 height 25
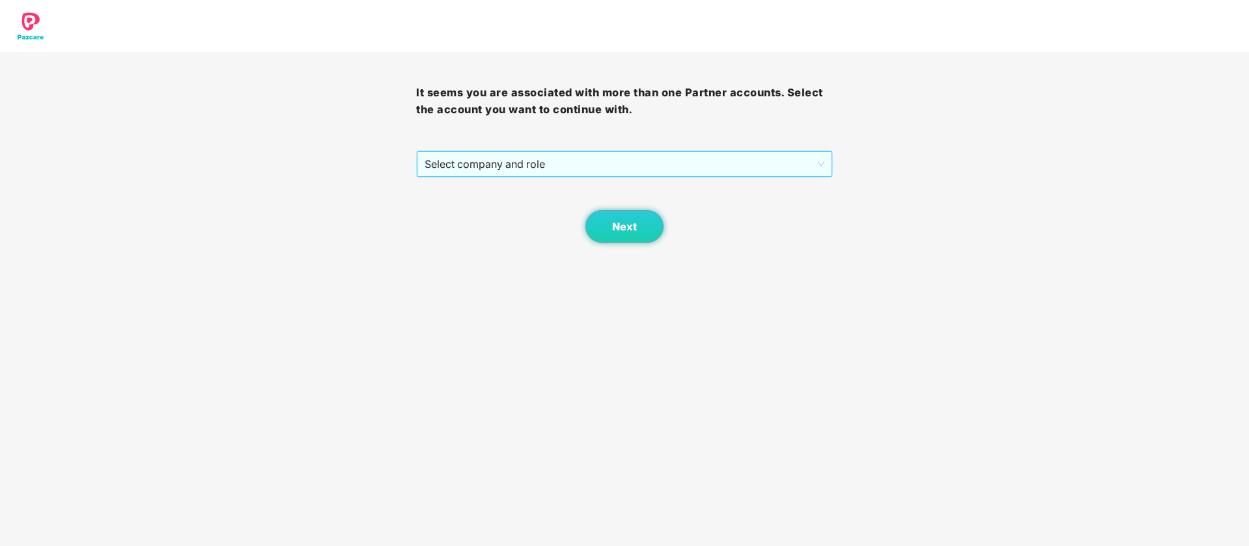
click at [764, 170] on span "Select company and role" at bounding box center [624, 164] width 399 height 25
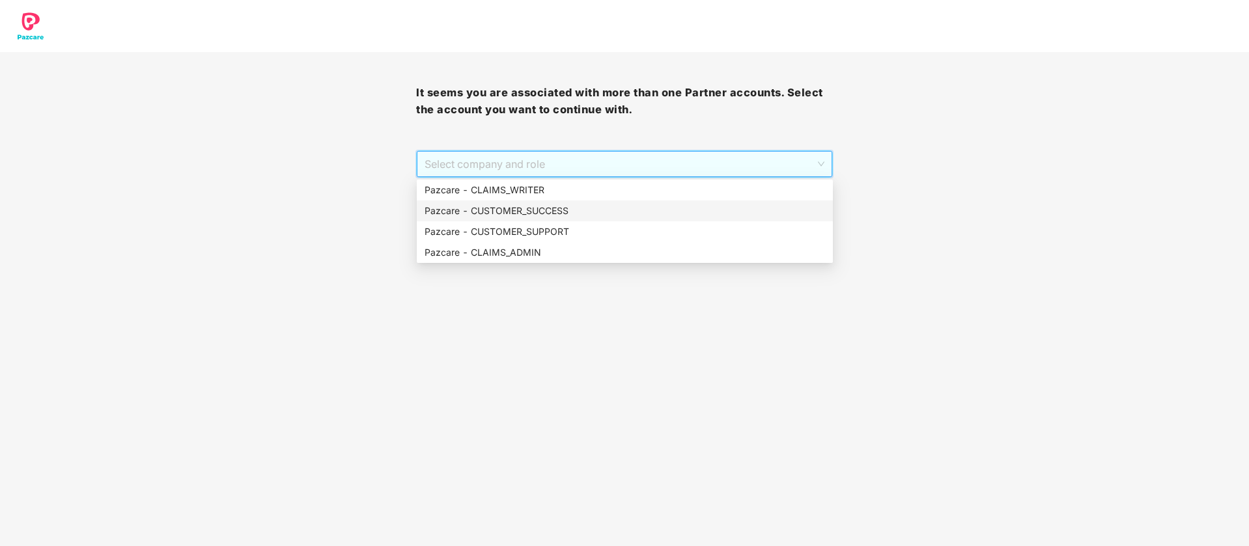
click at [683, 210] on div "Pazcare - CUSTOMER_SUCCESS" at bounding box center [625, 211] width 400 height 14
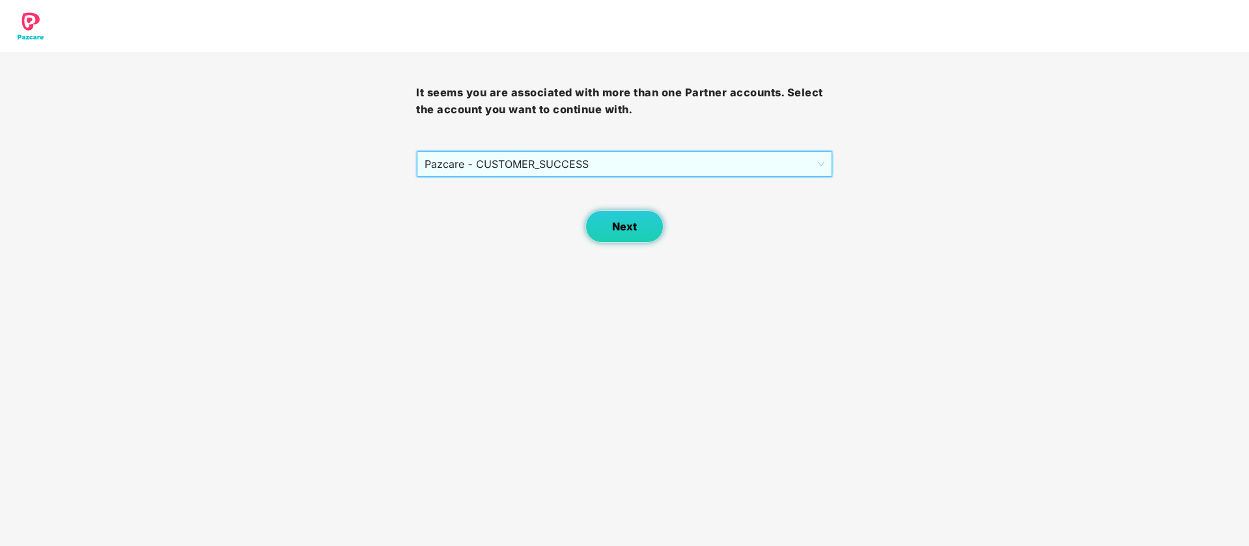
click at [643, 219] on button "Next" at bounding box center [624, 226] width 78 height 33
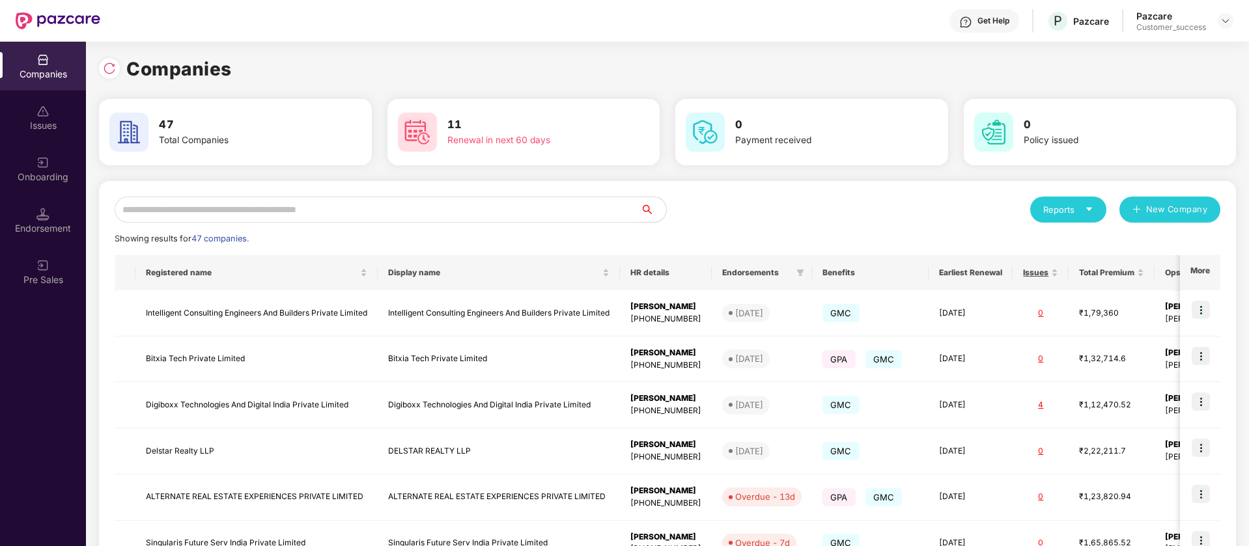
click at [328, 207] on input "text" at bounding box center [377, 210] width 525 height 26
paste input "**********"
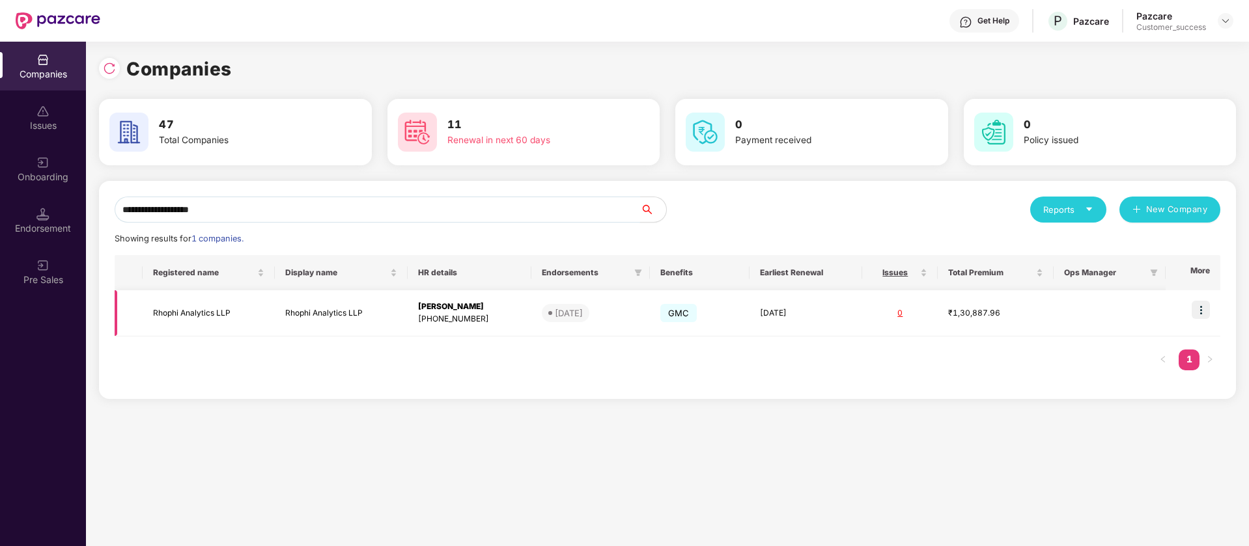
type input "**********"
click at [1206, 304] on img at bounding box center [1201, 310] width 18 height 18
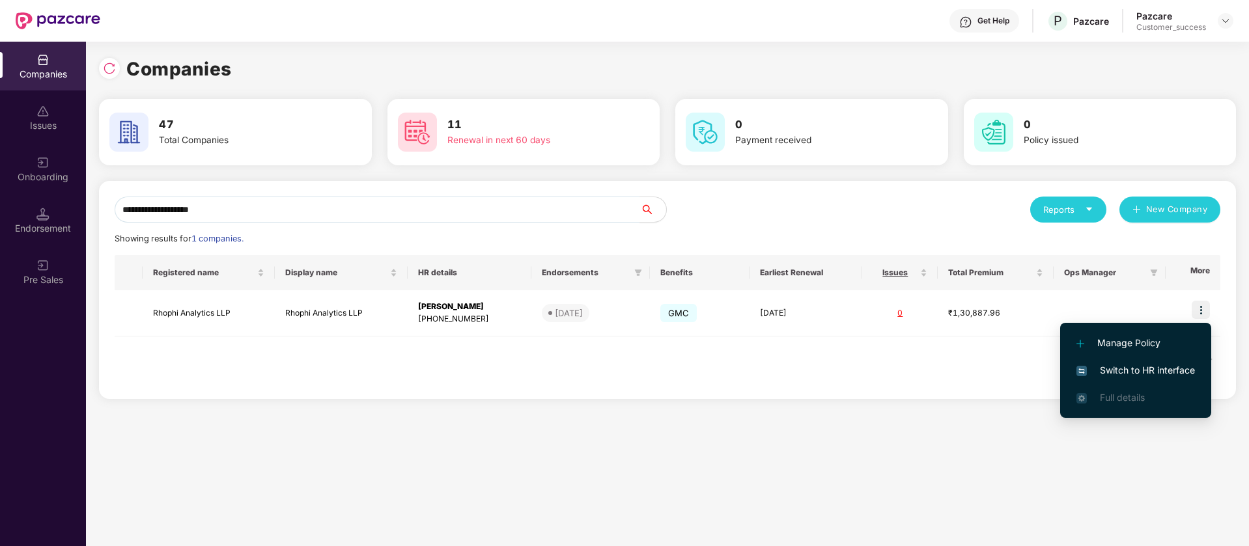
click at [1172, 376] on span "Switch to HR interface" at bounding box center [1135, 370] width 119 height 14
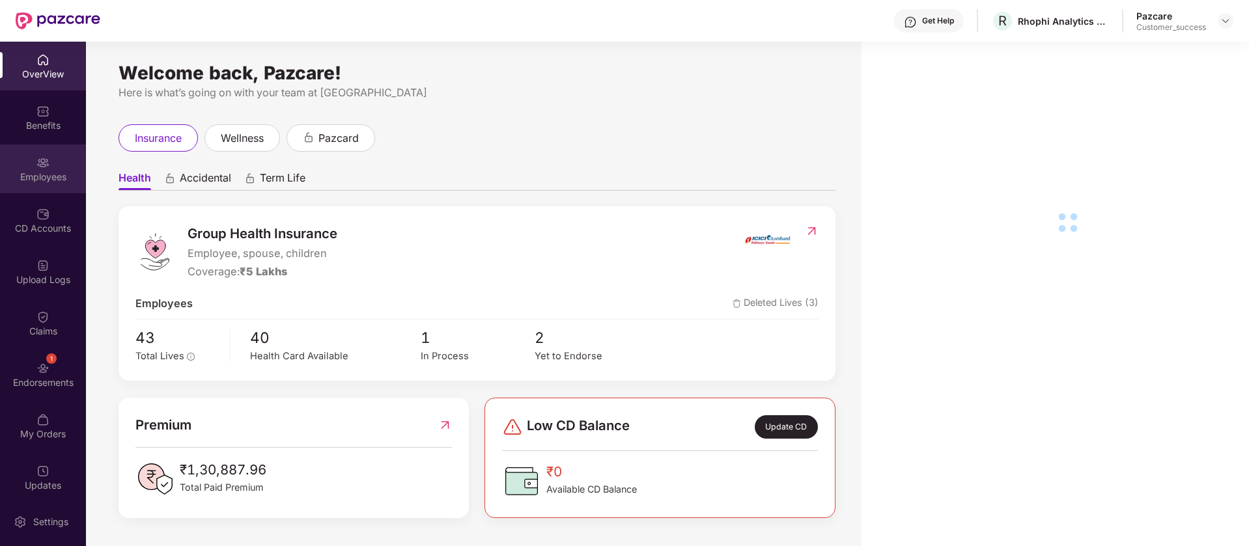
click at [42, 171] on div "Employees" at bounding box center [43, 177] width 86 height 13
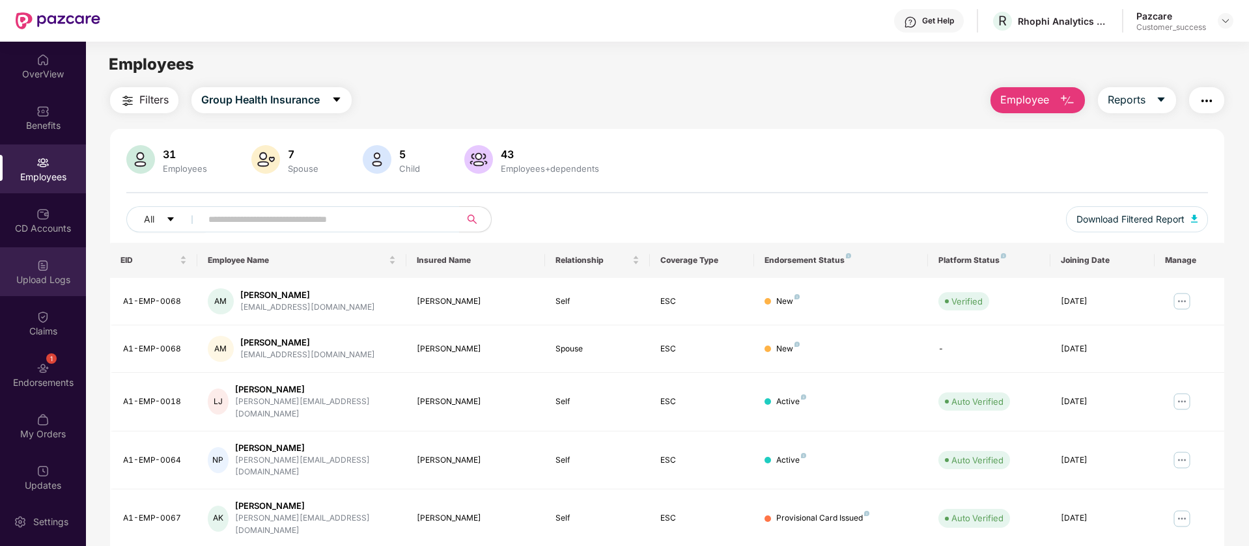
click at [36, 283] on div "Upload Logs" at bounding box center [43, 279] width 86 height 13
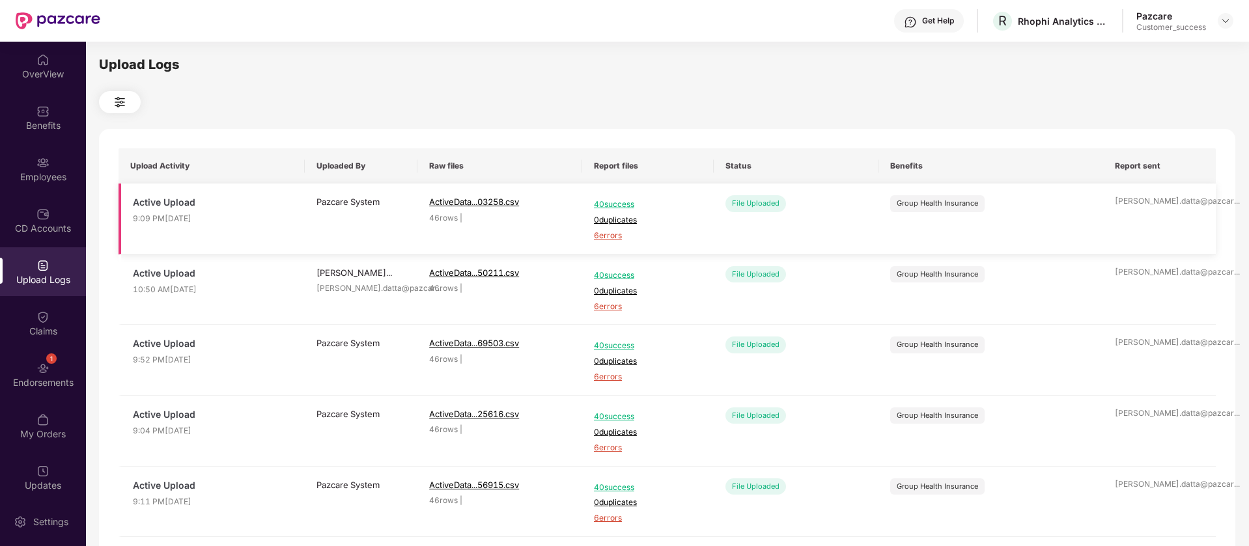
click at [605, 236] on span "6 errors" at bounding box center [648, 236] width 108 height 12
click at [1231, 17] on div at bounding box center [1226, 21] width 16 height 16
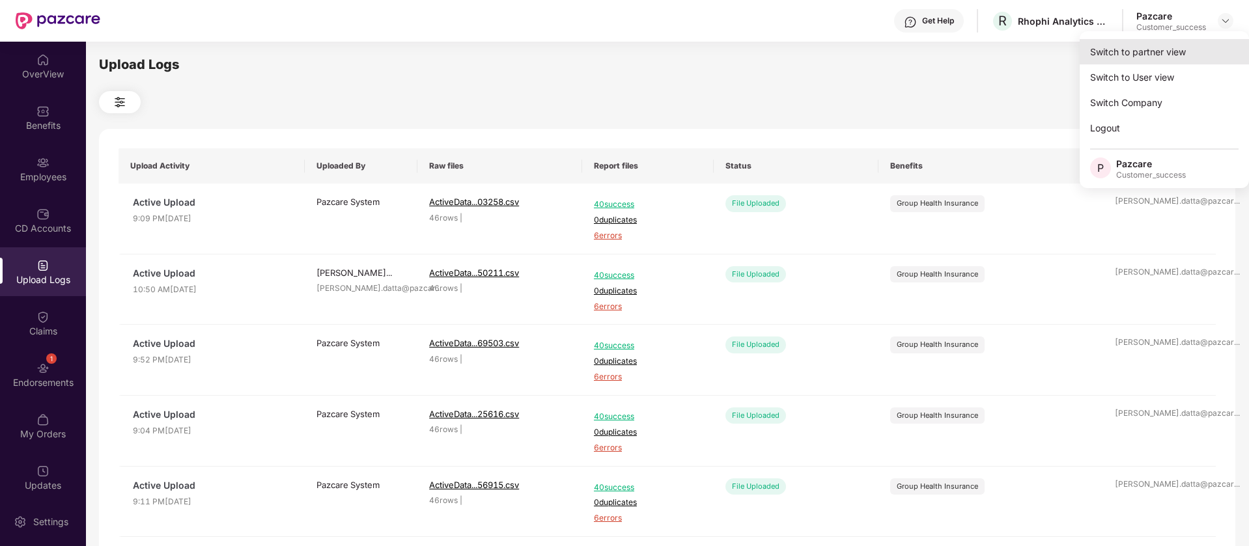
click at [1114, 58] on div "Switch to partner view" at bounding box center [1164, 51] width 169 height 25
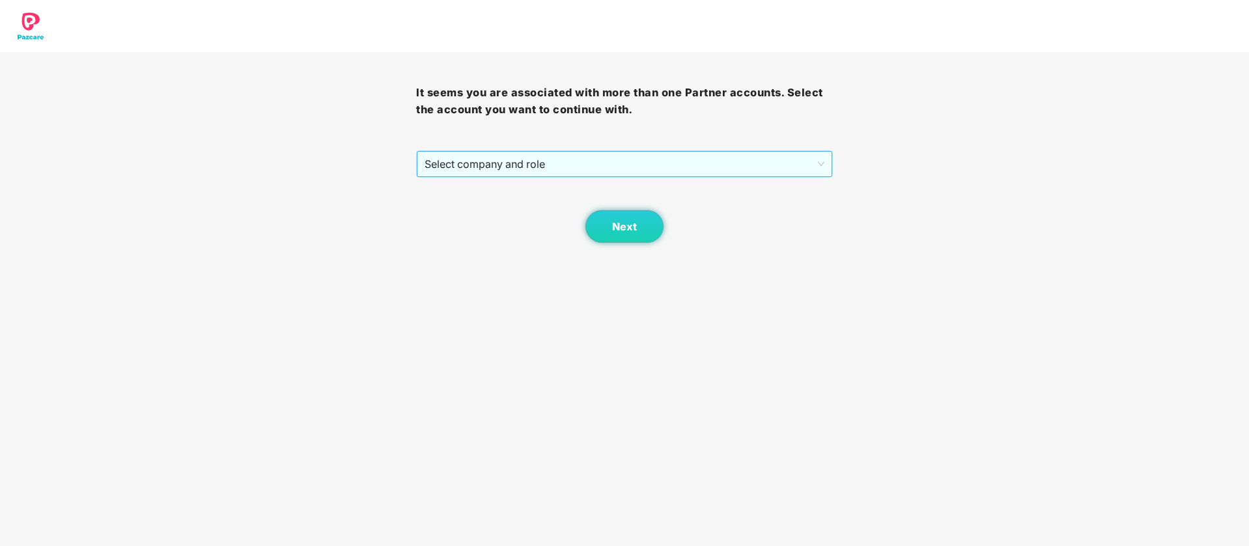
click at [766, 161] on span "Select company and role" at bounding box center [624, 164] width 399 height 25
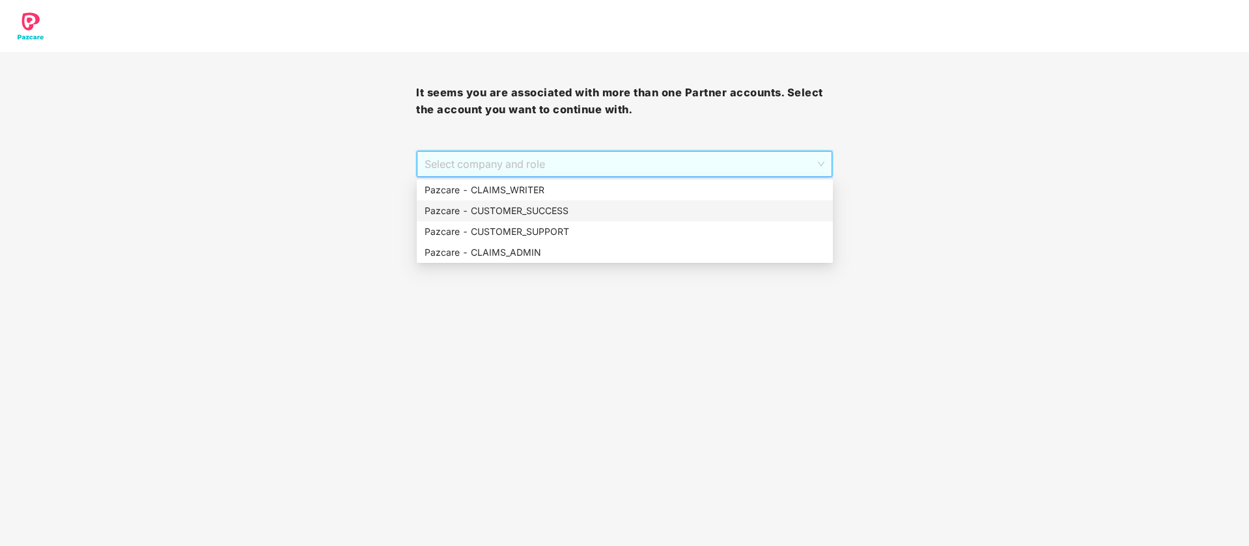
click at [628, 209] on div "Pazcare - CUSTOMER_SUCCESS" at bounding box center [625, 211] width 400 height 14
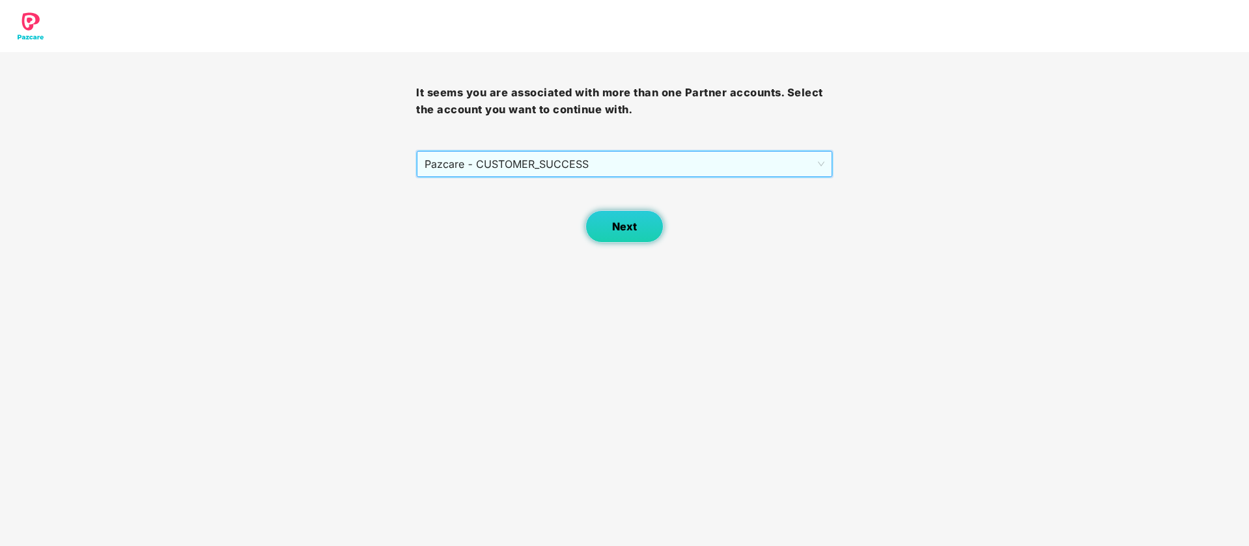
click at [621, 211] on button "Next" at bounding box center [624, 226] width 78 height 33
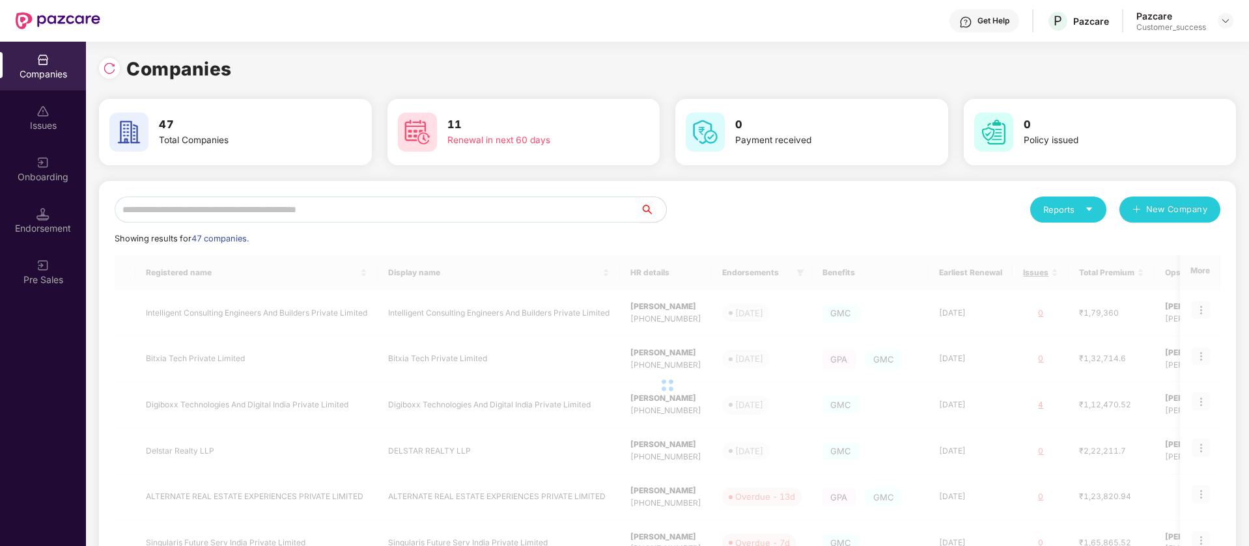
click at [601, 223] on div "Reports New Company Showing results for 47 companies. Registered name Display n…" at bounding box center [668, 497] width 1106 height 601
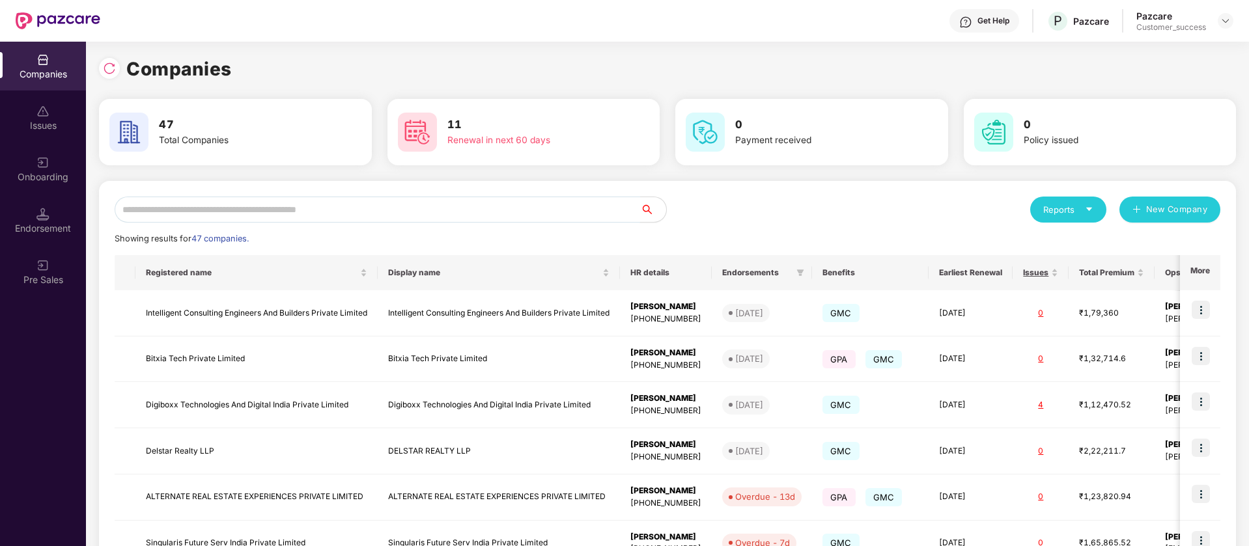
click at [493, 207] on input "text" at bounding box center [377, 210] width 525 height 26
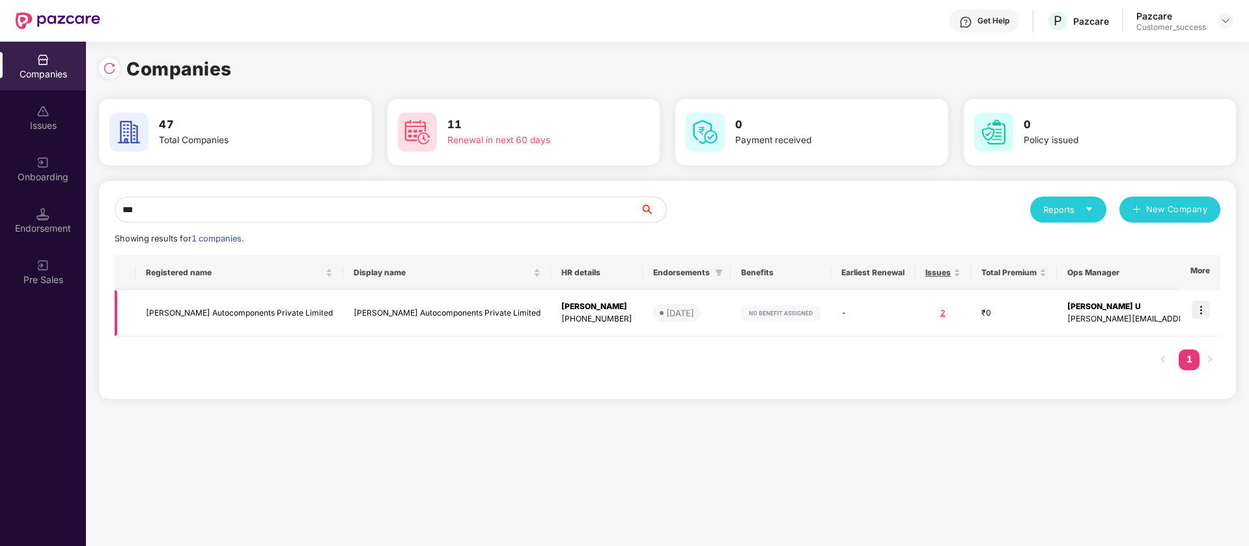
type input "***"
click at [283, 320] on td "Sadguru Autocomponents Private Limited" at bounding box center [239, 313] width 208 height 46
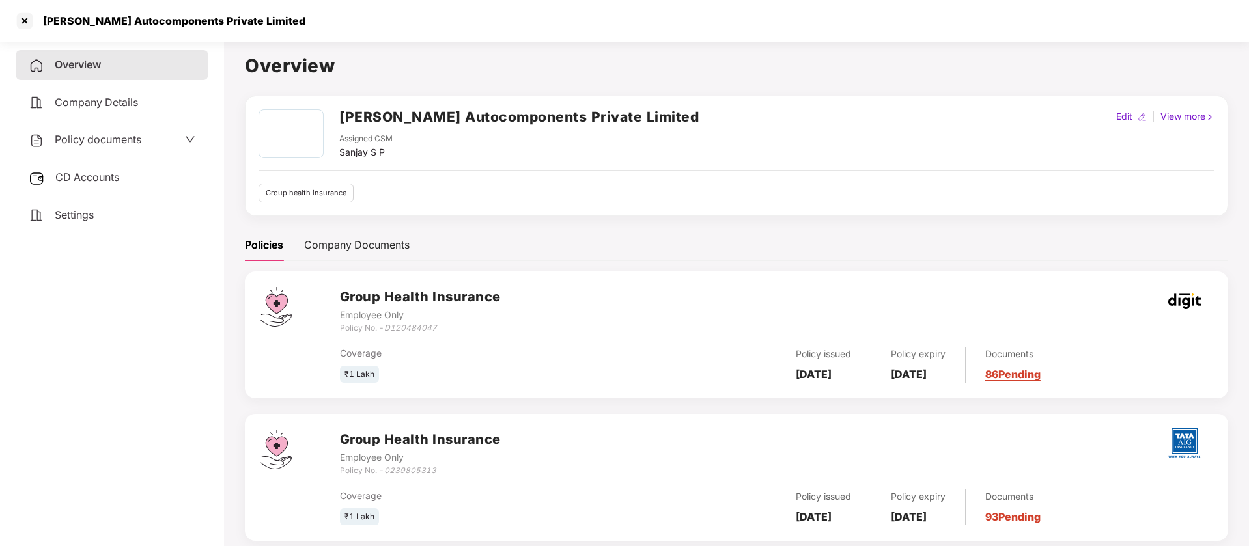
click at [105, 137] on span "Policy documents" at bounding box center [98, 139] width 87 height 13
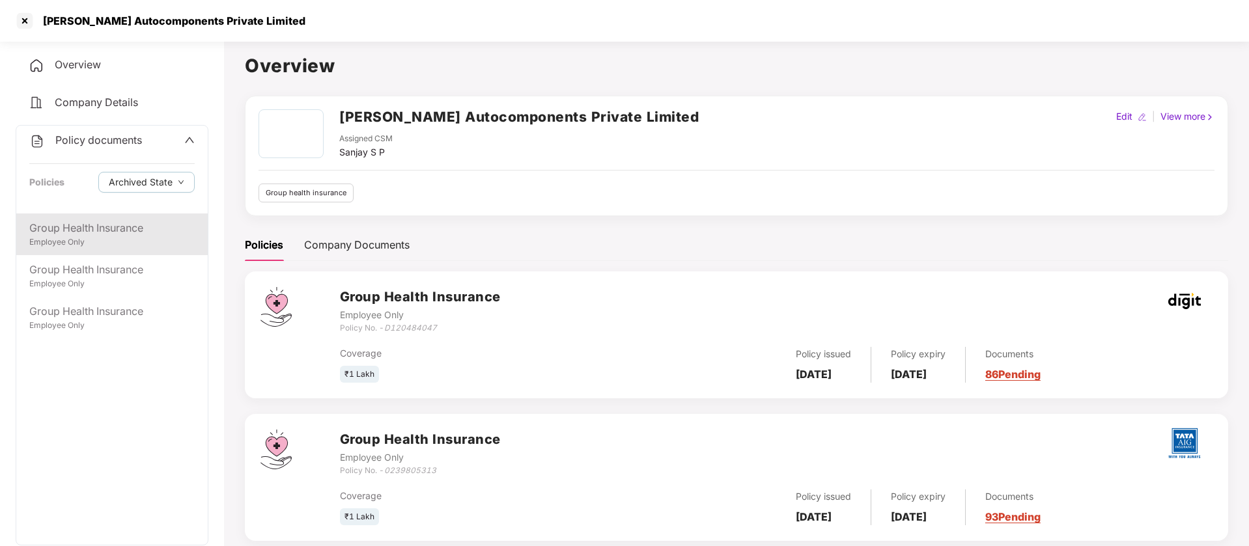
click at [85, 236] on div "Employee Only" at bounding box center [111, 242] width 165 height 12
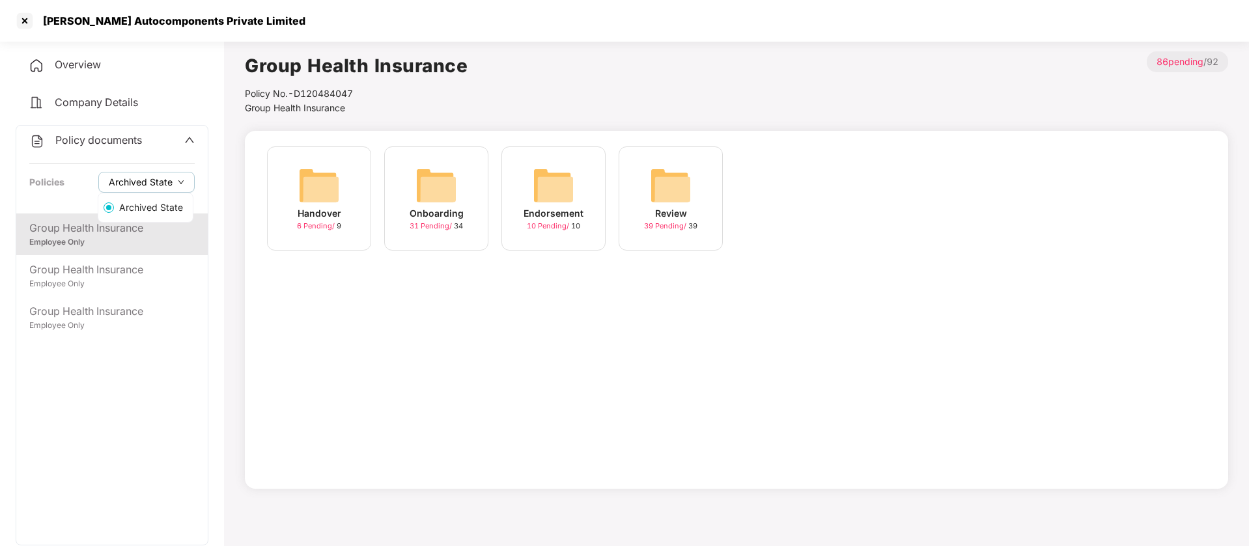
click at [160, 184] on span "Archived State" at bounding box center [141, 182] width 64 height 14
click at [119, 185] on span "Archived State" at bounding box center [141, 182] width 64 height 14
click at [74, 146] on span "Policy documents" at bounding box center [98, 139] width 87 height 13
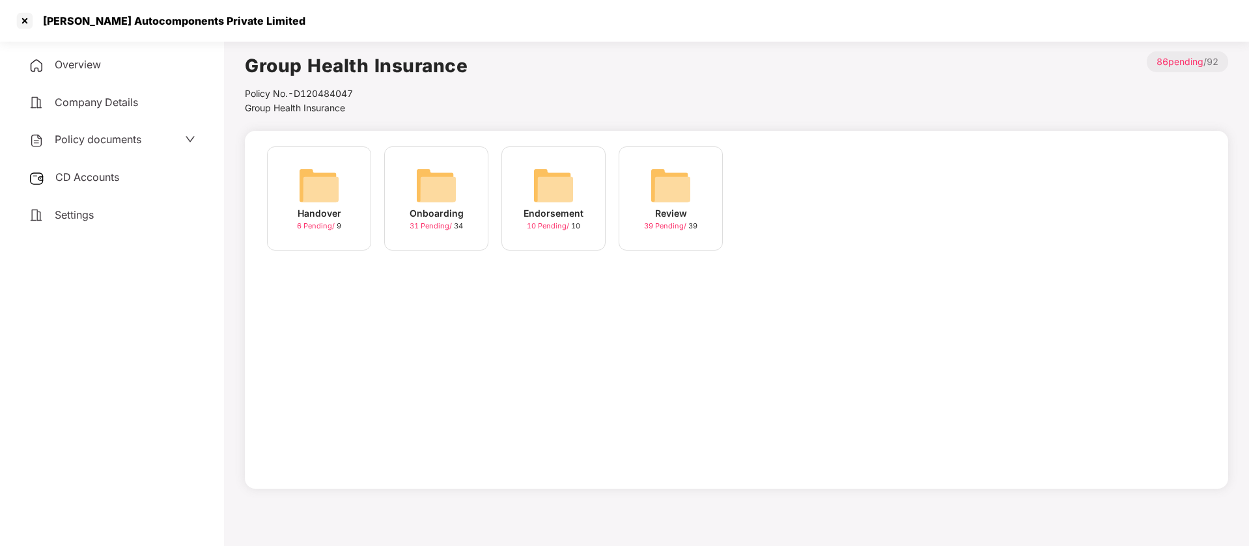
click at [99, 176] on span "CD Accounts" at bounding box center [87, 177] width 64 height 13
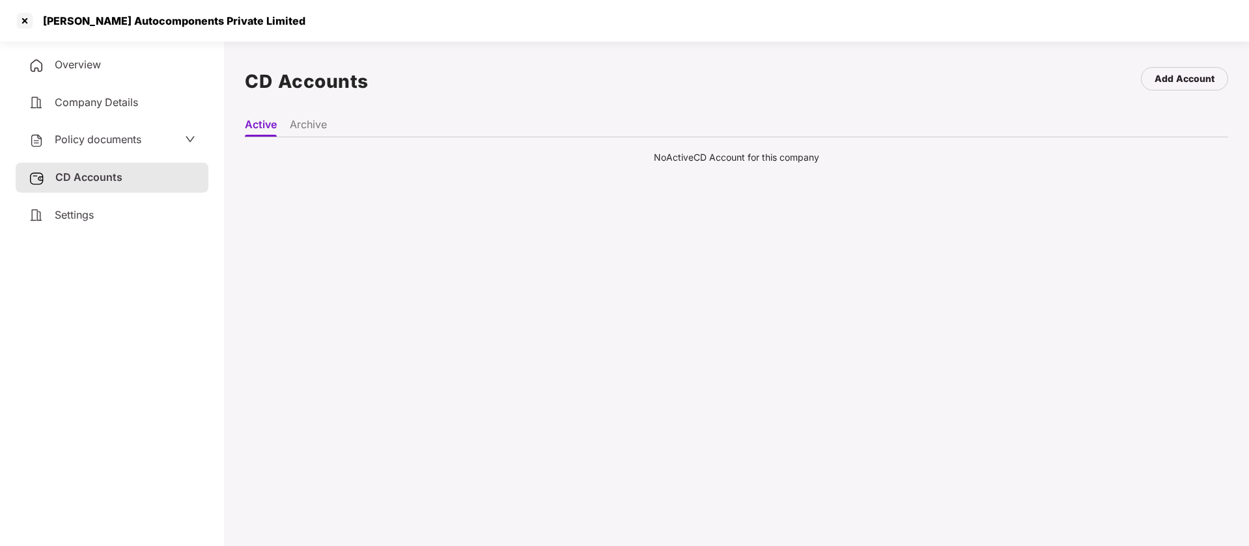
click at [303, 129] on li "Archive" at bounding box center [308, 127] width 37 height 19
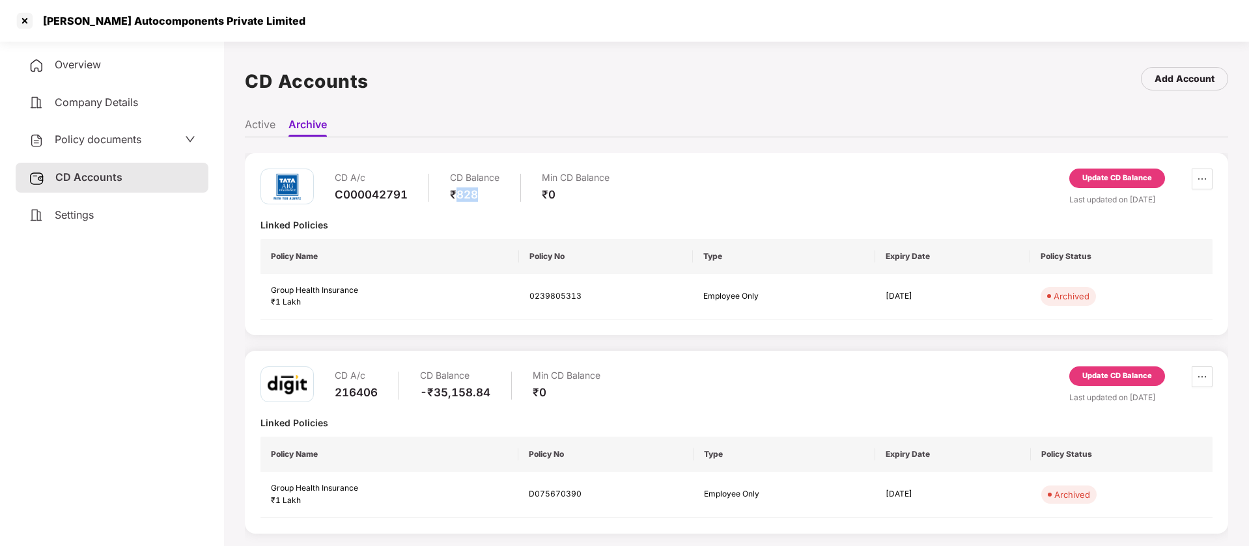
drag, startPoint x: 482, startPoint y: 199, endPoint x: 457, endPoint y: 197, distance: 25.5
click at [457, 197] on div "₹828" at bounding box center [474, 195] width 49 height 14
click at [21, 24] on div at bounding box center [24, 20] width 21 height 21
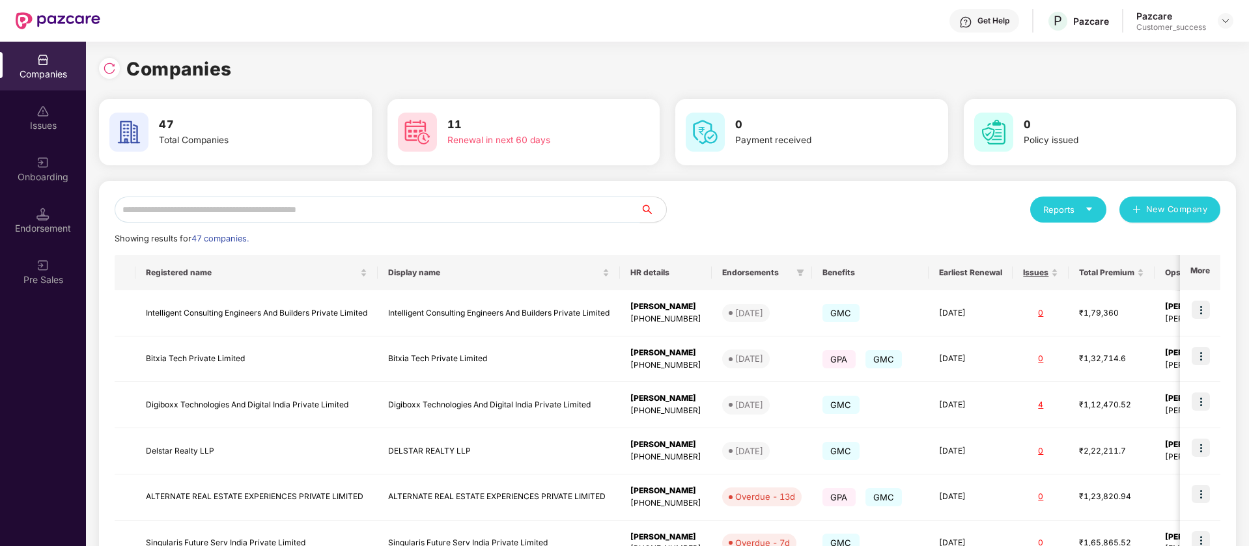
click at [233, 216] on input "text" at bounding box center [377, 210] width 525 height 26
type input "*"
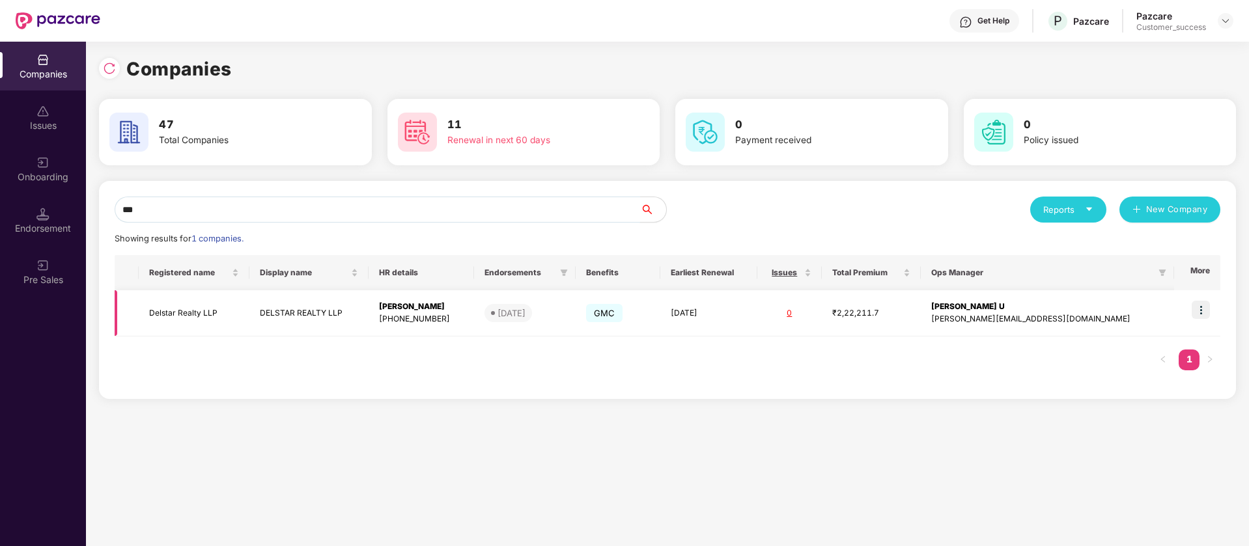
type input "***"
click at [1205, 311] on img at bounding box center [1201, 310] width 18 height 18
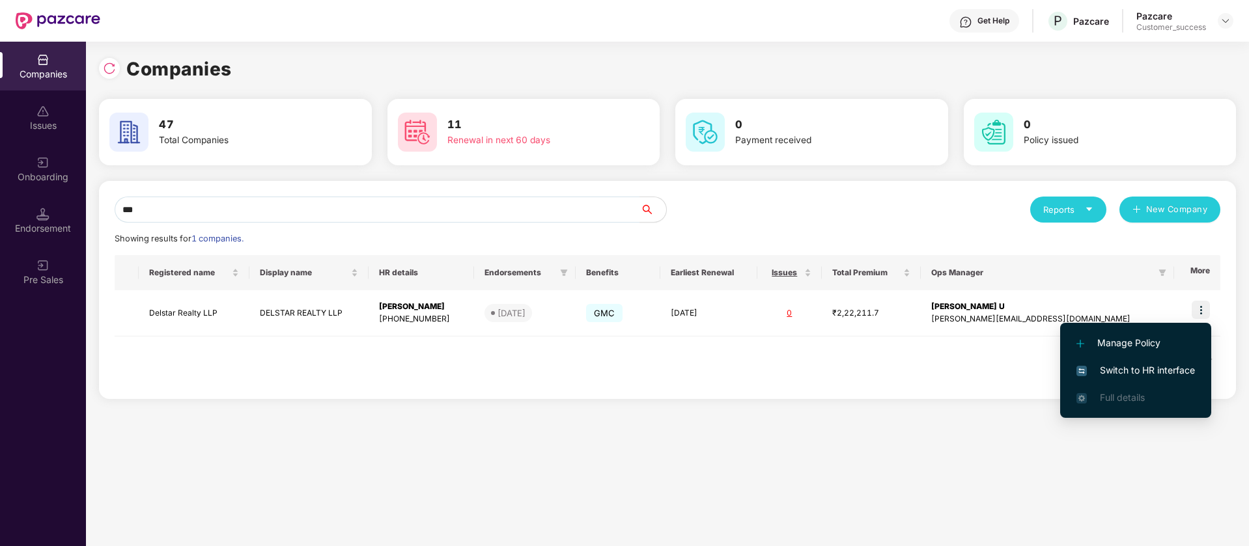
click at [1152, 370] on span "Switch to HR interface" at bounding box center [1135, 370] width 119 height 14
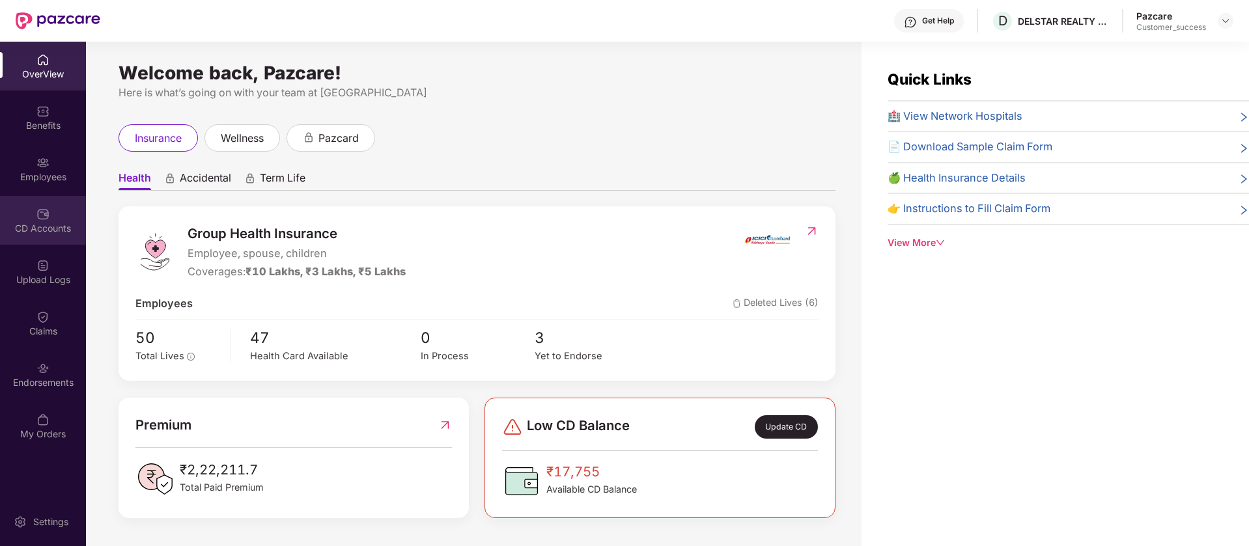
click at [46, 236] on div "CD Accounts" at bounding box center [43, 220] width 86 height 49
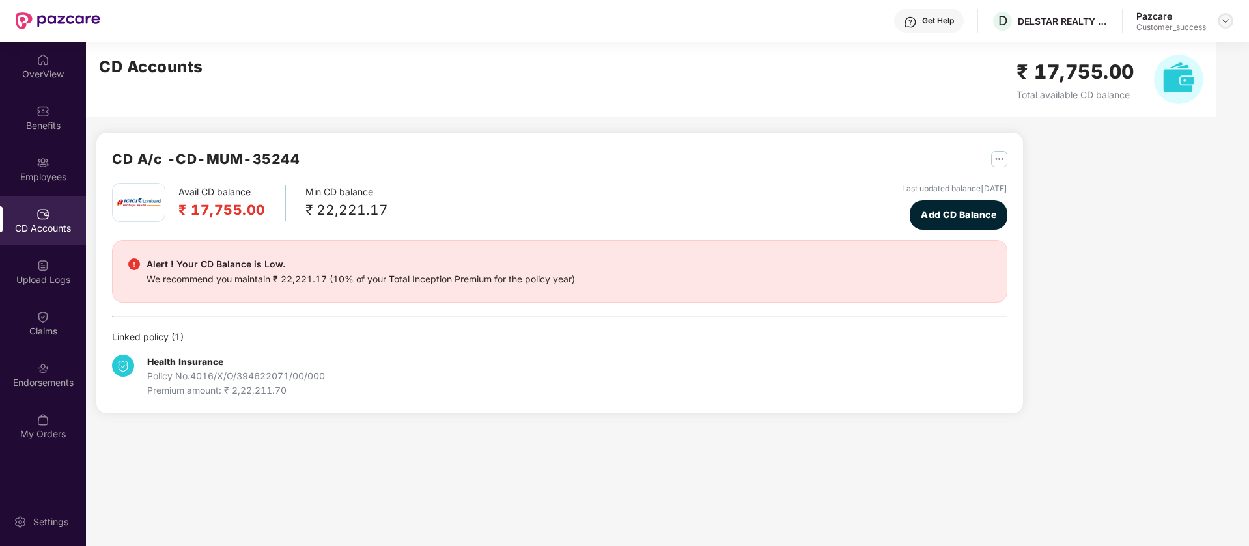
click at [1225, 22] on img at bounding box center [1225, 21] width 10 height 10
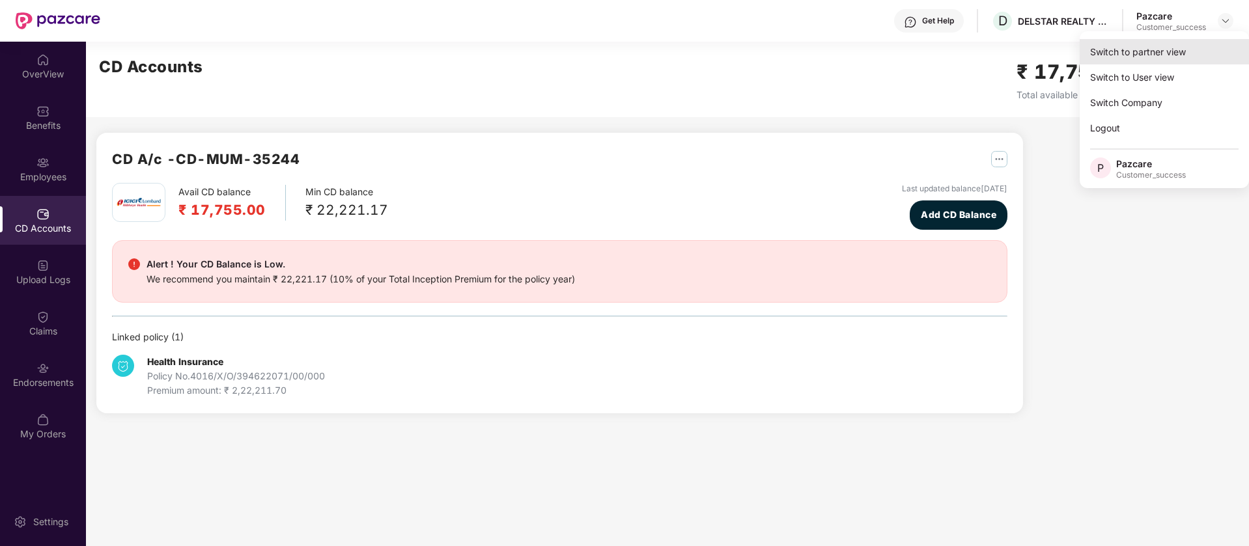
click at [1130, 55] on div "Switch to partner view" at bounding box center [1164, 51] width 169 height 25
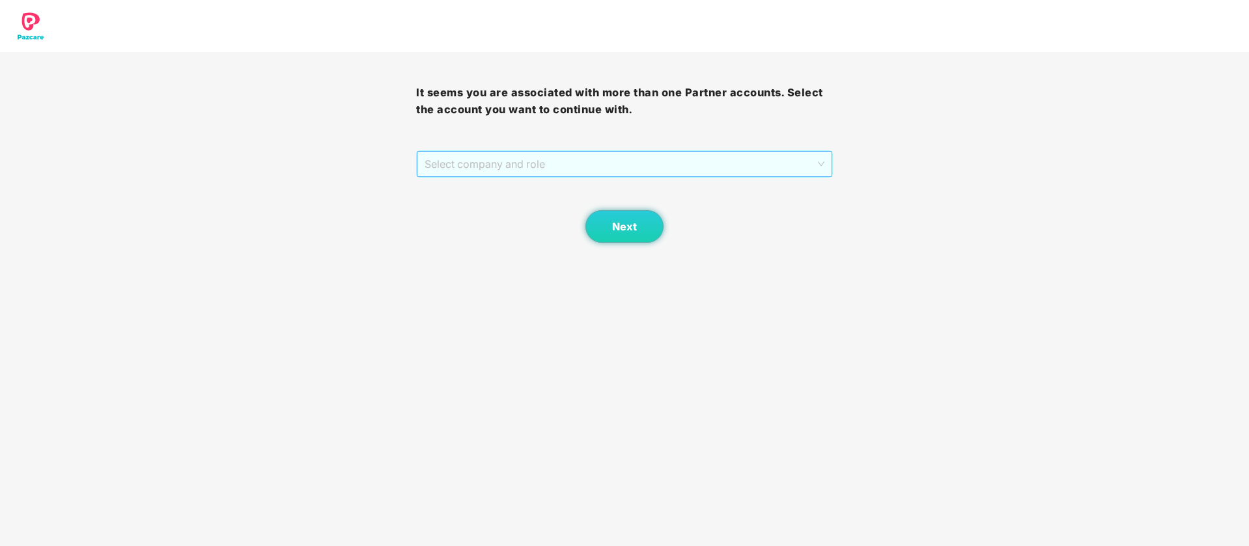
click at [524, 159] on span "Select company and role" at bounding box center [624, 164] width 399 height 25
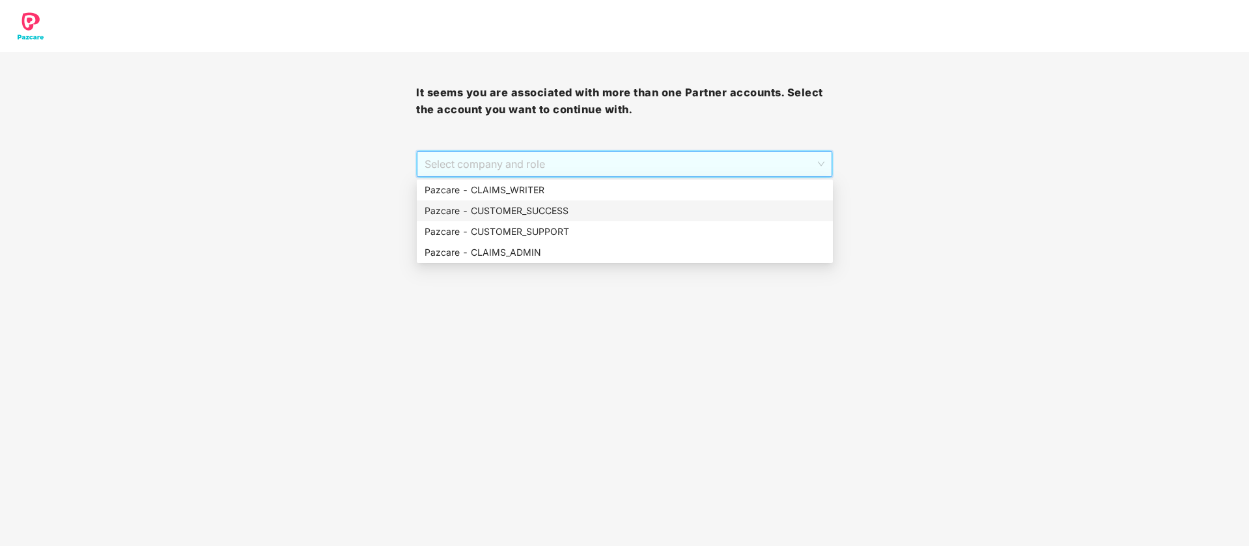
click at [497, 208] on div "Pazcare - CUSTOMER_SUCCESS" at bounding box center [625, 211] width 400 height 14
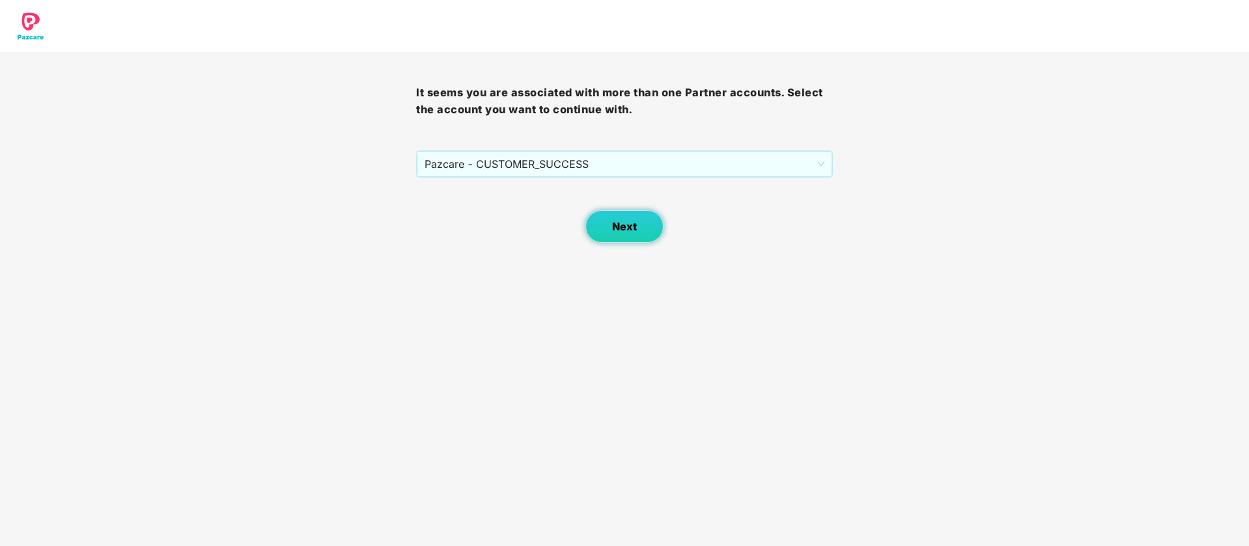
click at [604, 225] on button "Next" at bounding box center [624, 226] width 78 height 33
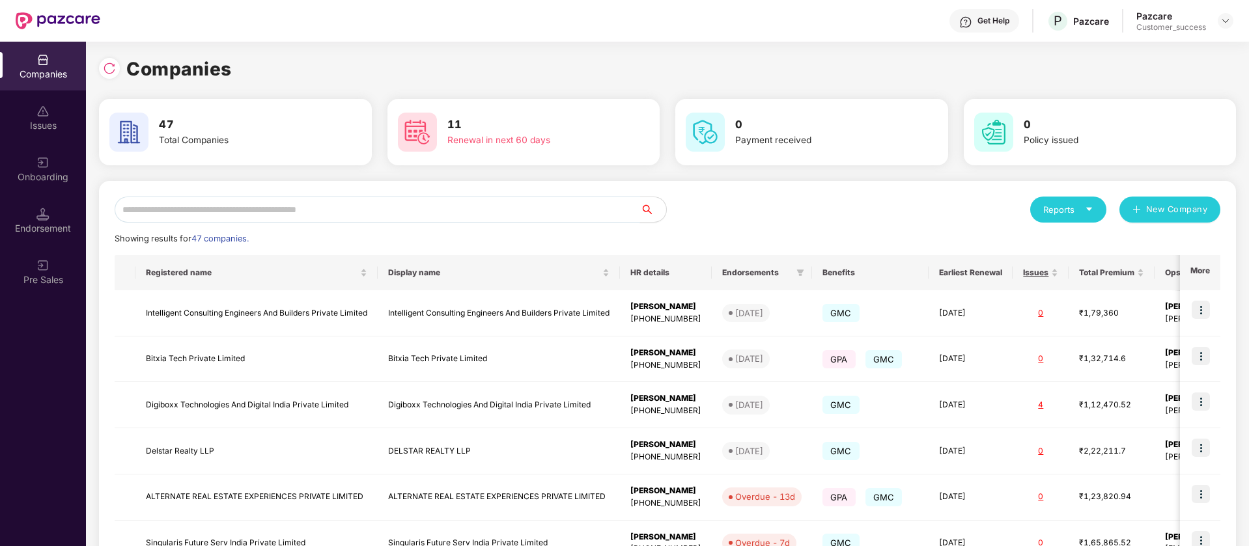
click at [235, 217] on input "text" at bounding box center [377, 210] width 525 height 26
paste input "*********"
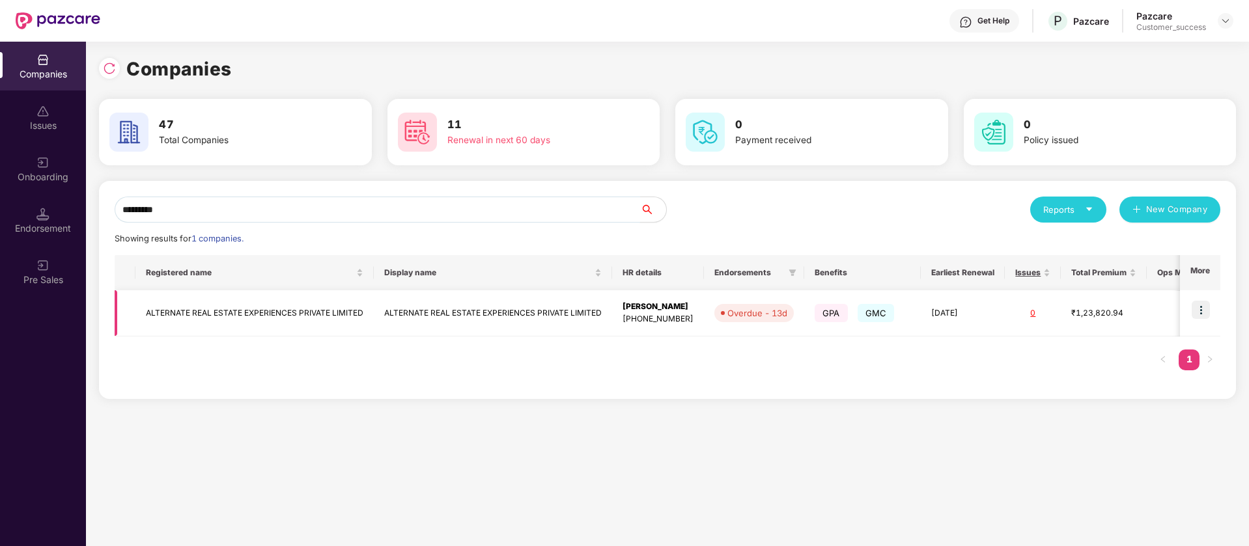
type input "*********"
click at [1203, 307] on img at bounding box center [1201, 310] width 18 height 18
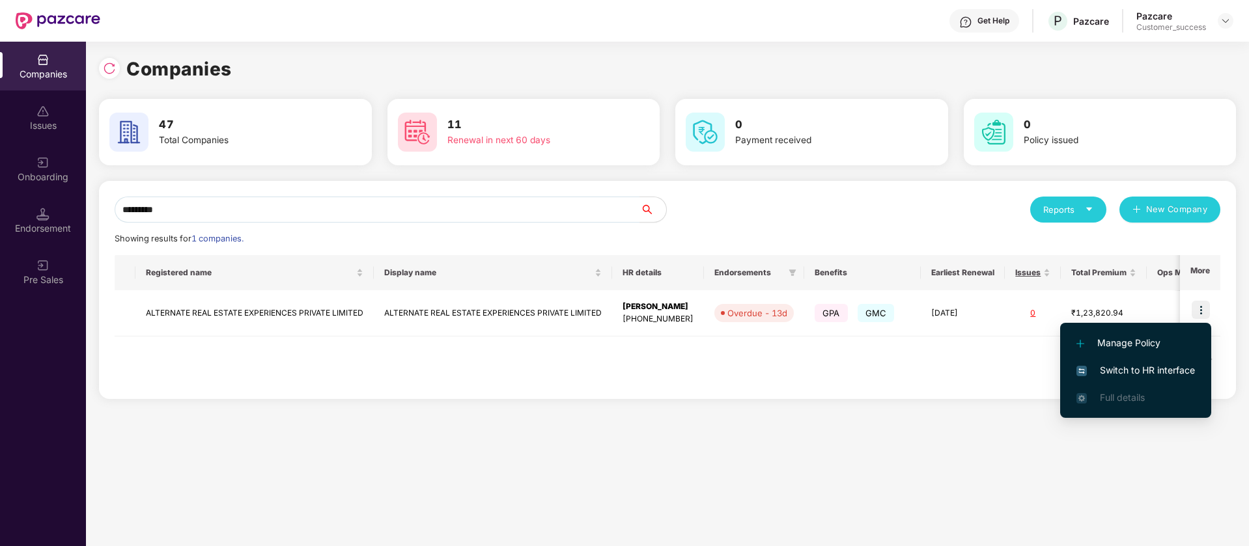
click at [1158, 371] on span "Switch to HR interface" at bounding box center [1135, 370] width 119 height 14
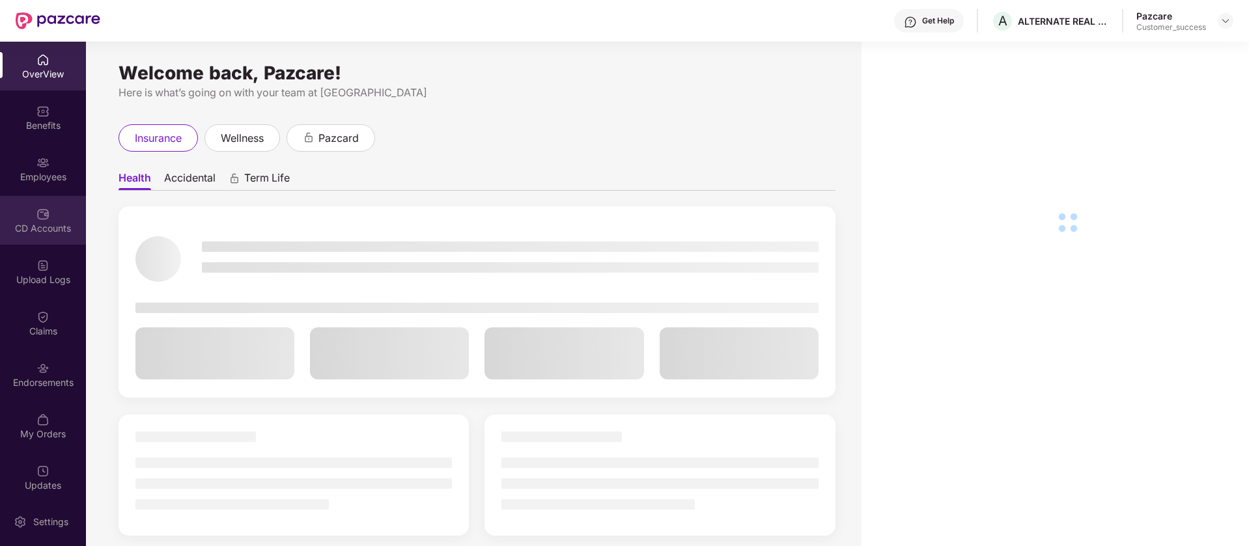
click at [48, 229] on div "CD Accounts" at bounding box center [43, 228] width 86 height 13
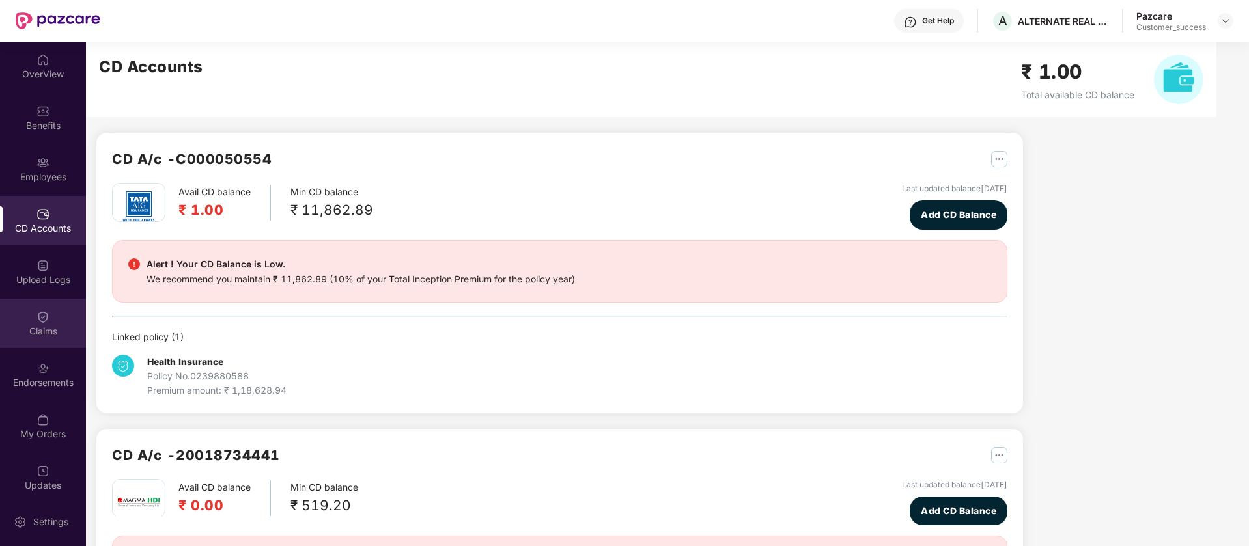
click at [48, 325] on div "Claims" at bounding box center [43, 331] width 86 height 13
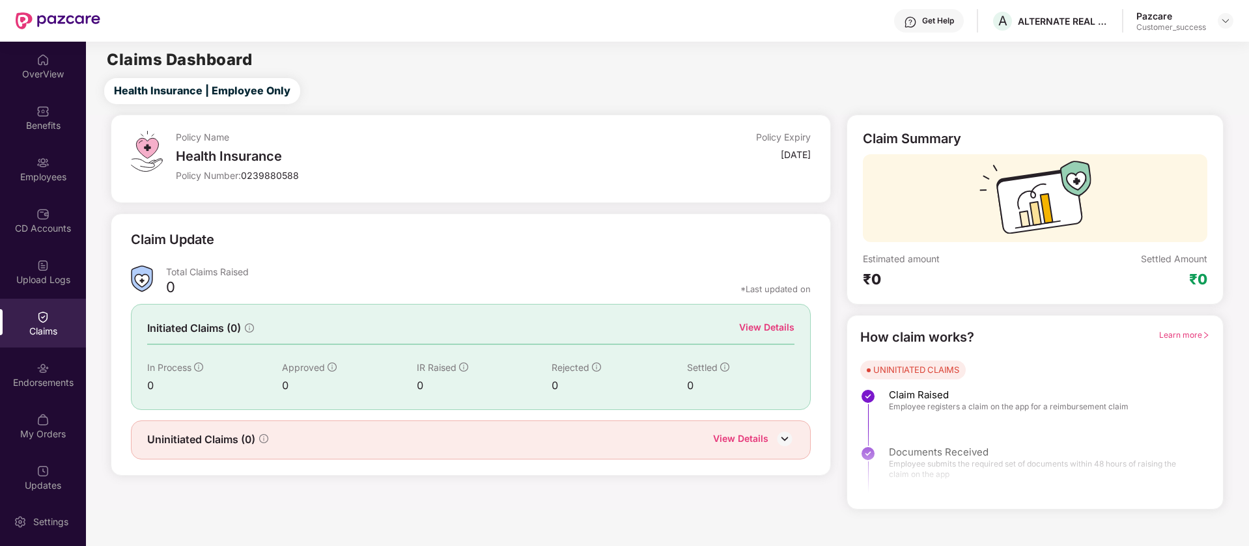
click at [54, 359] on div "Endorsements" at bounding box center [43, 374] width 86 height 49
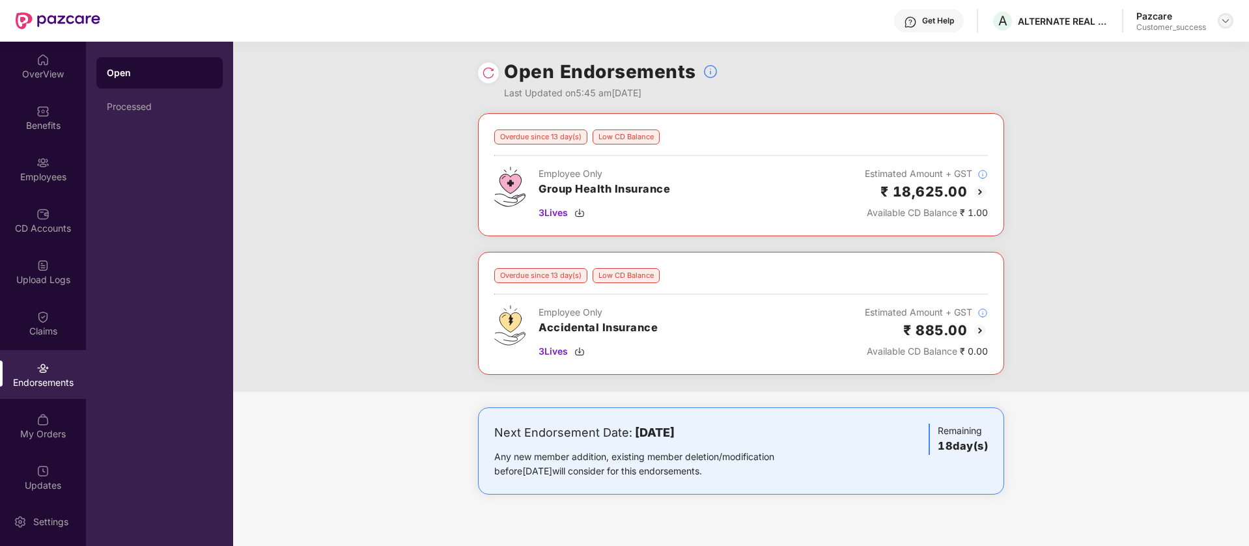
click at [1226, 18] on img at bounding box center [1225, 21] width 10 height 10
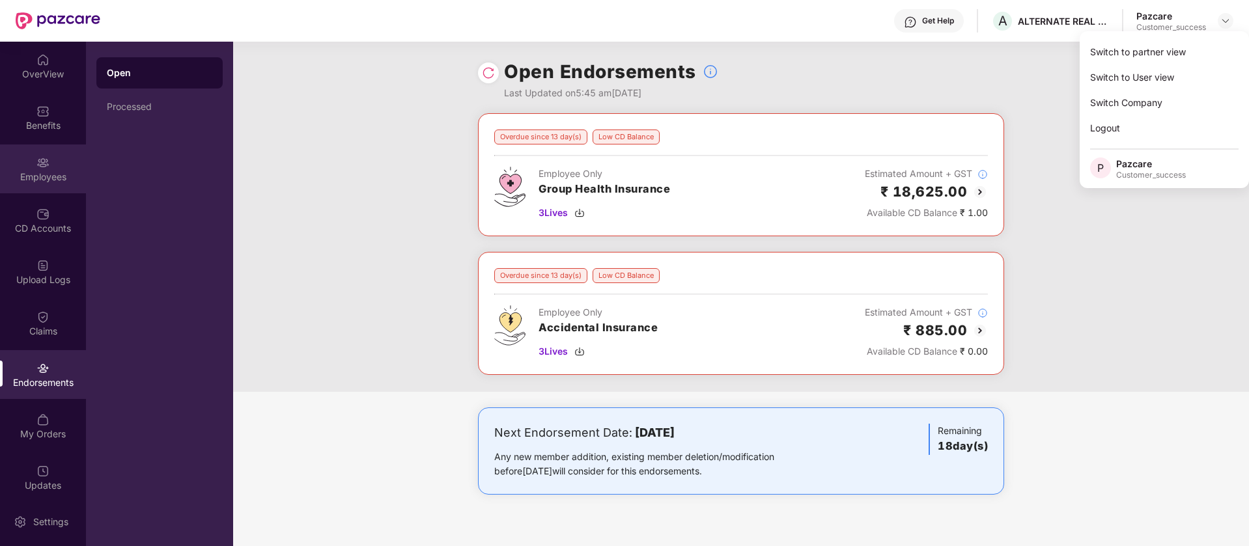
click at [49, 169] on div "Employees" at bounding box center [43, 169] width 86 height 49
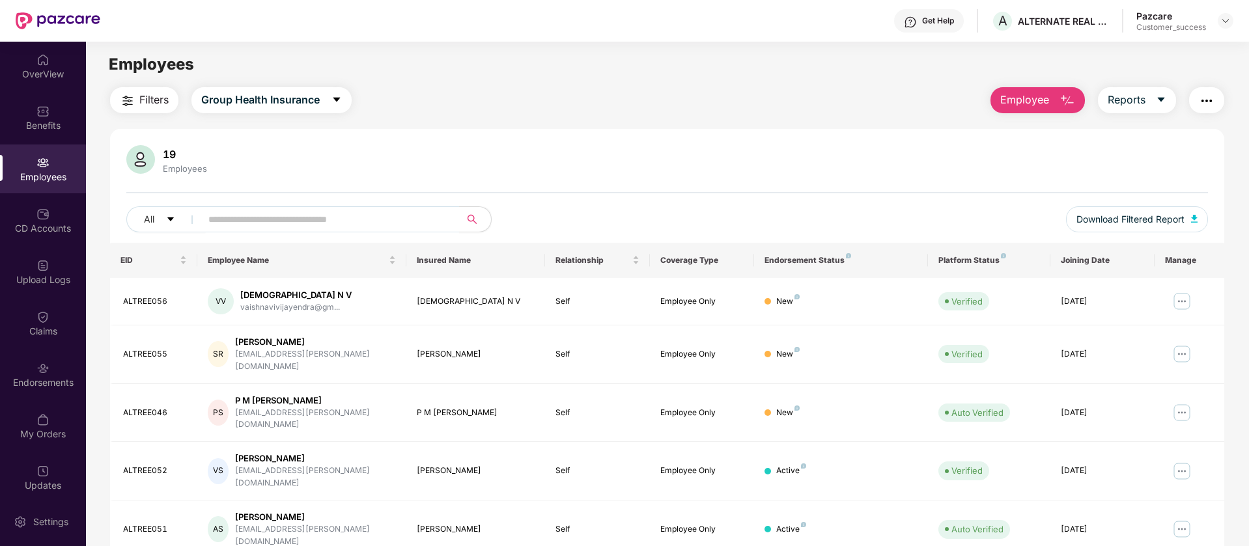
click at [1208, 99] on img "button" at bounding box center [1207, 101] width 16 height 16
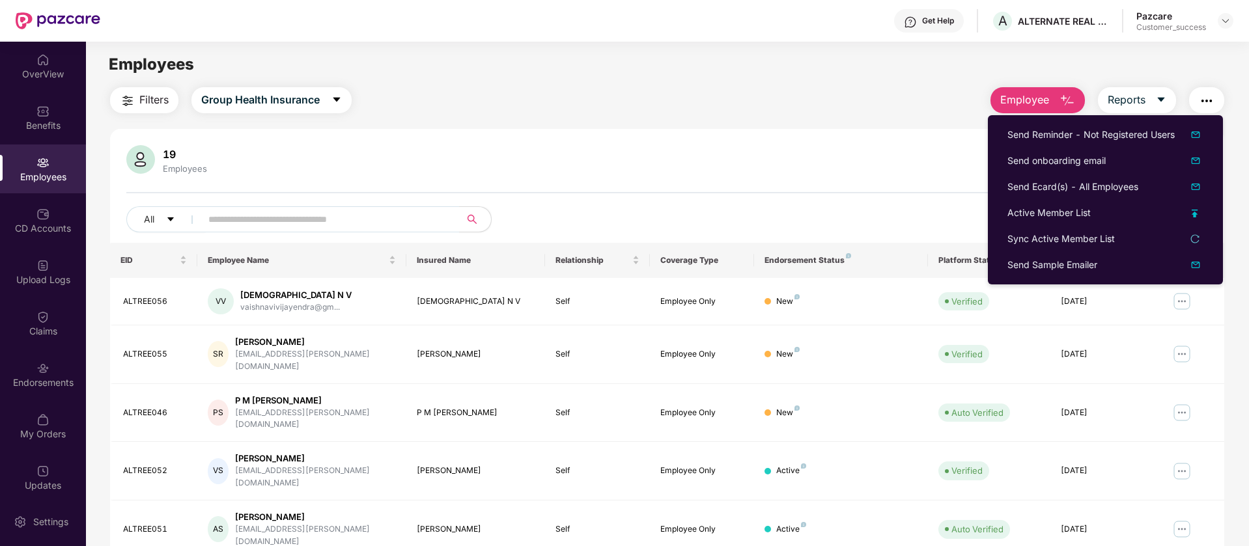
click at [683, 121] on div "Filters Group Health Insurance Employee Reports 19 Employees All Download Filte…" at bounding box center [667, 487] width 1114 height 801
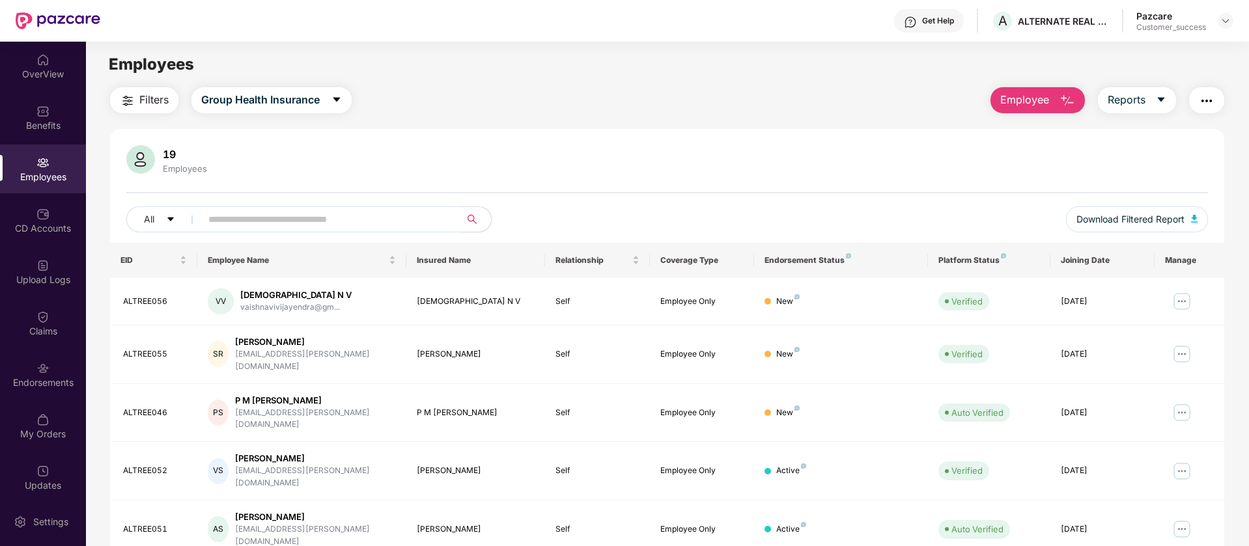
click at [762, 79] on main "Employees Filters Group Health Insurance Employee Reports 19 Employees All Down…" at bounding box center [667, 315] width 1162 height 546
click at [1227, 18] on img at bounding box center [1225, 21] width 10 height 10
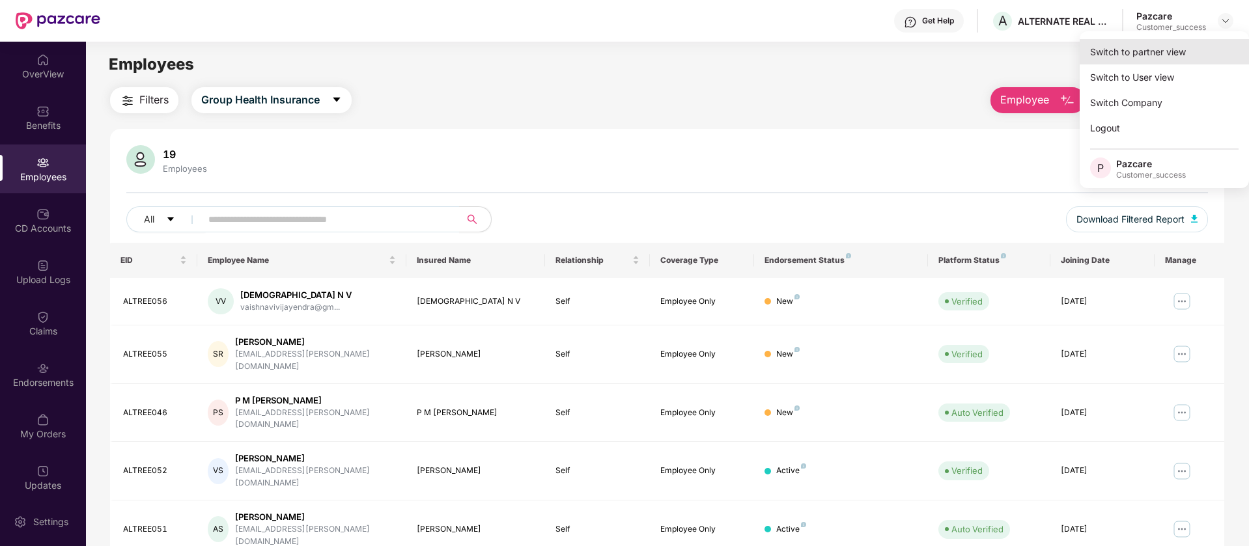
click at [1174, 49] on div "Switch to partner view" at bounding box center [1164, 51] width 169 height 25
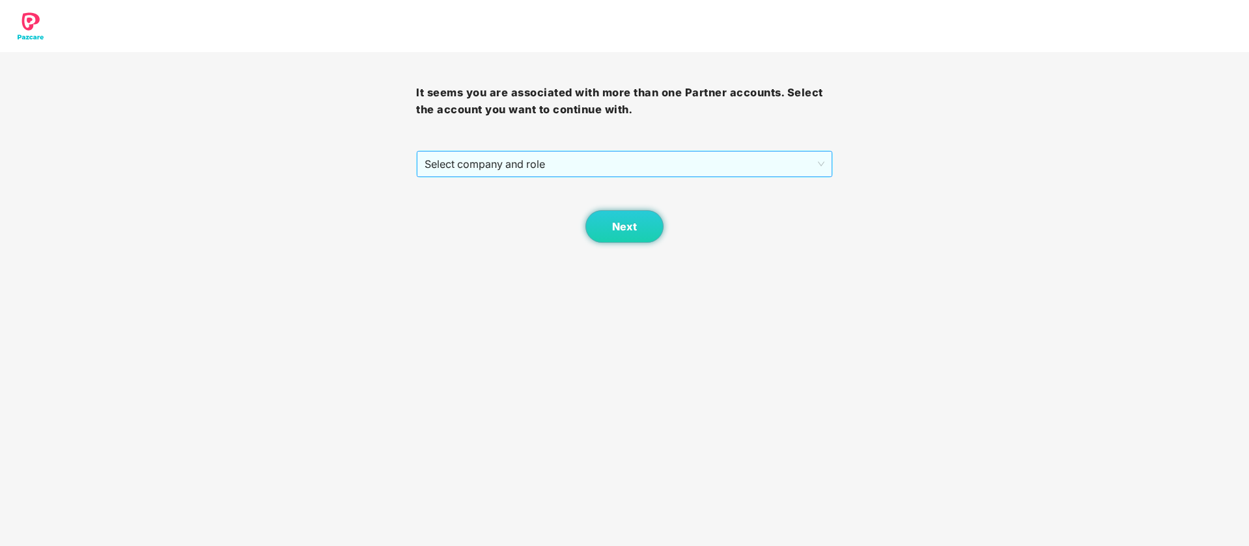
click at [592, 171] on span "Select company and role" at bounding box center [624, 164] width 399 height 25
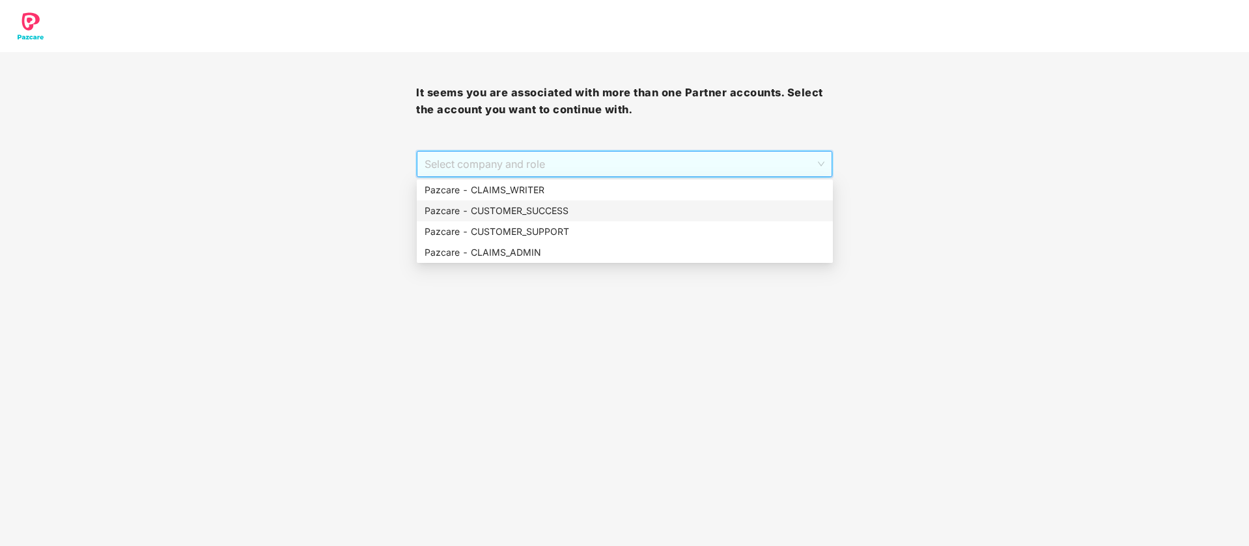
click at [569, 210] on div "Pazcare - CUSTOMER_SUCCESS" at bounding box center [625, 211] width 400 height 14
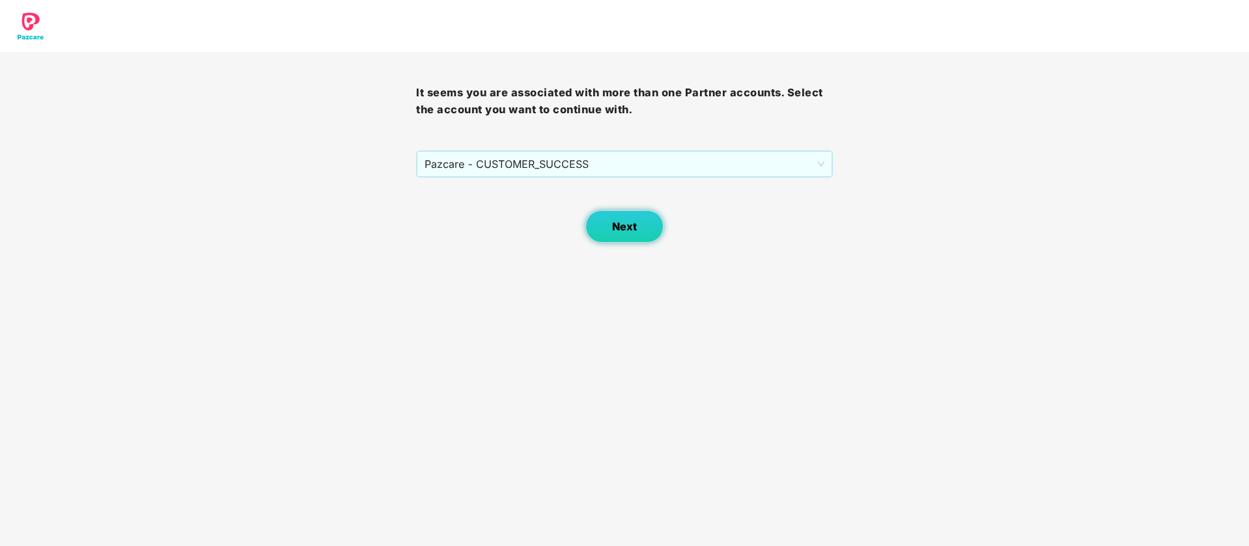
click at [629, 212] on button "Next" at bounding box center [624, 226] width 78 height 33
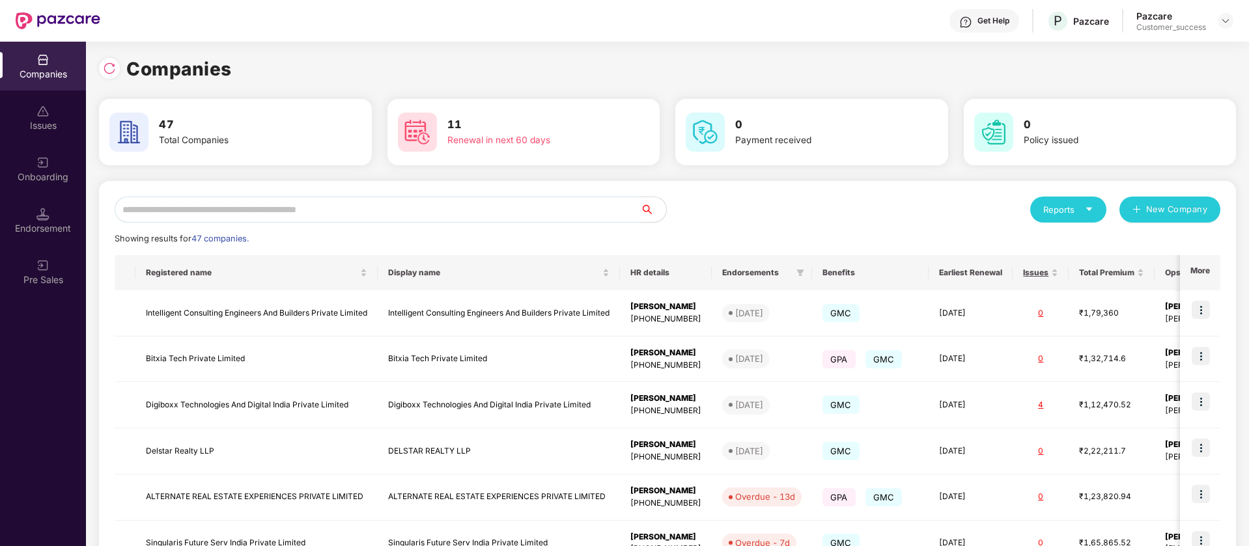
click at [310, 225] on div "Reports New Company Showing results for 47 companies. Registered name Display n…" at bounding box center [668, 497] width 1106 height 601
click at [310, 216] on input "text" at bounding box center [377, 210] width 525 height 26
paste input "**********"
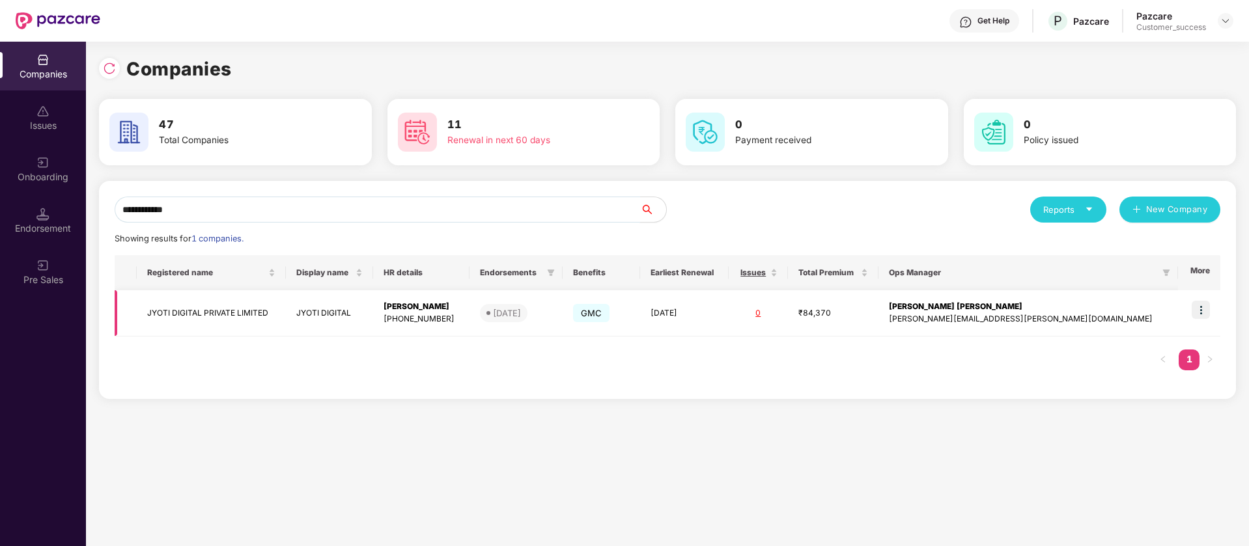
type input "**********"
click at [1207, 309] on img at bounding box center [1201, 310] width 18 height 18
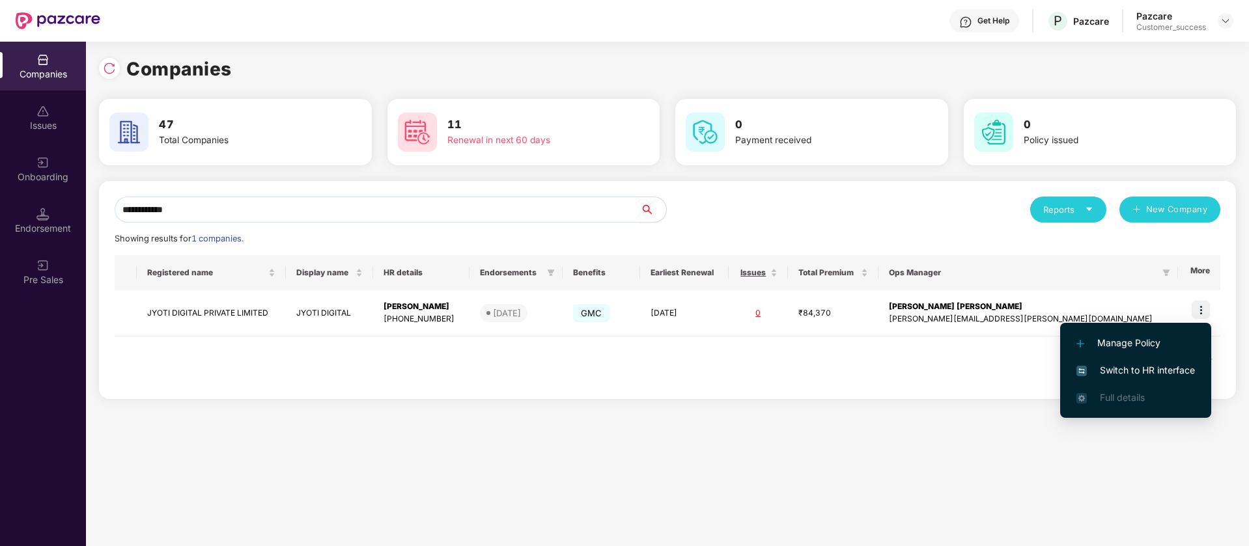
click at [1165, 368] on span "Switch to HR interface" at bounding box center [1135, 370] width 119 height 14
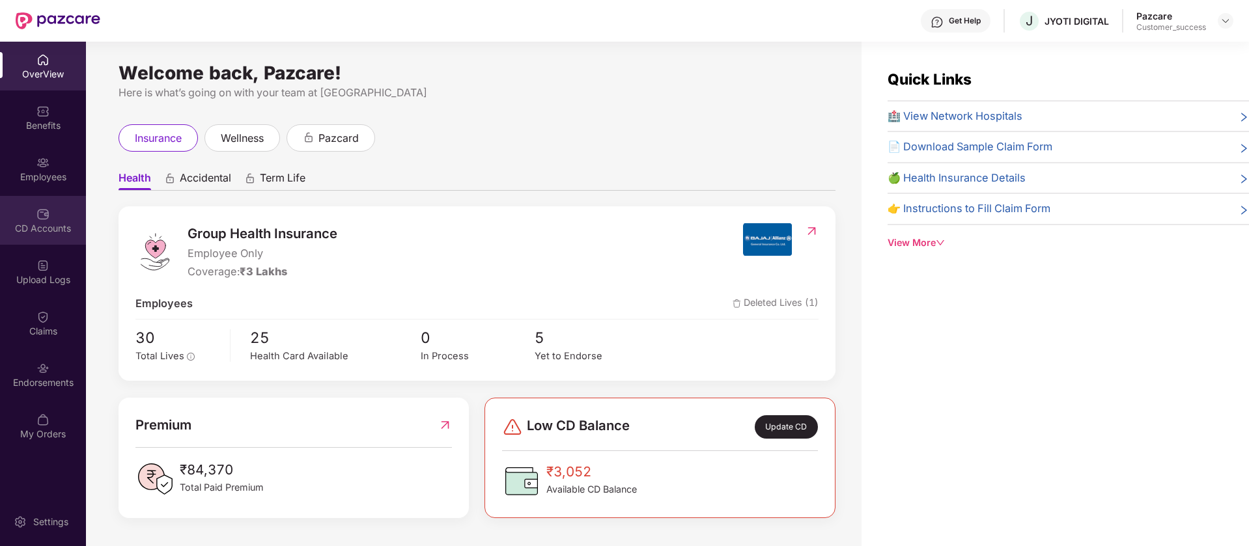
click at [55, 202] on div "CD Accounts" at bounding box center [43, 220] width 86 height 49
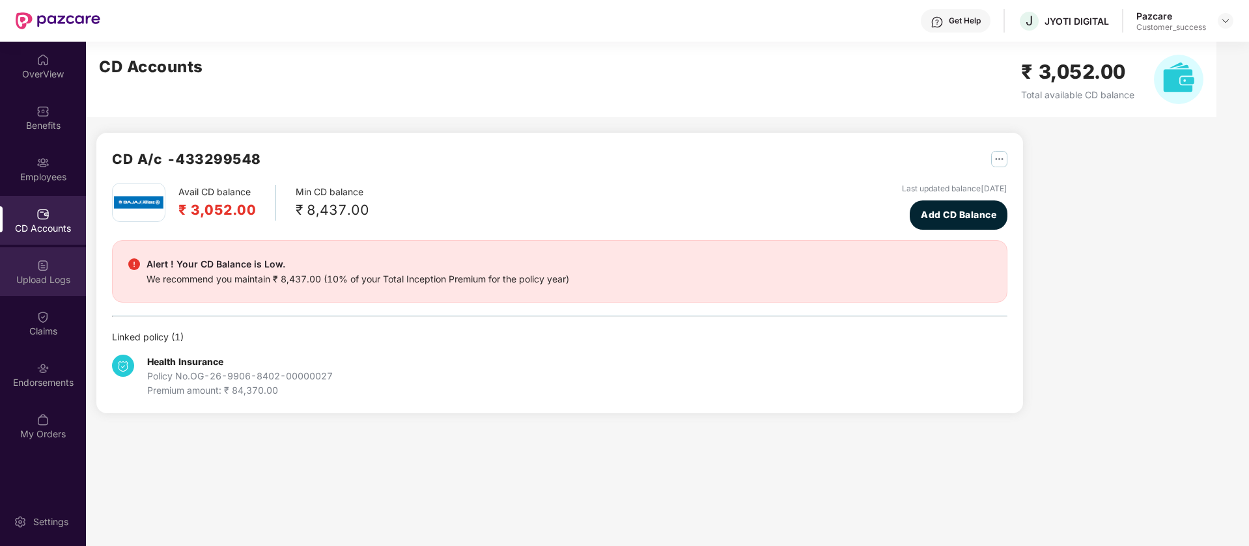
click at [74, 262] on div "Upload Logs" at bounding box center [43, 271] width 86 height 49
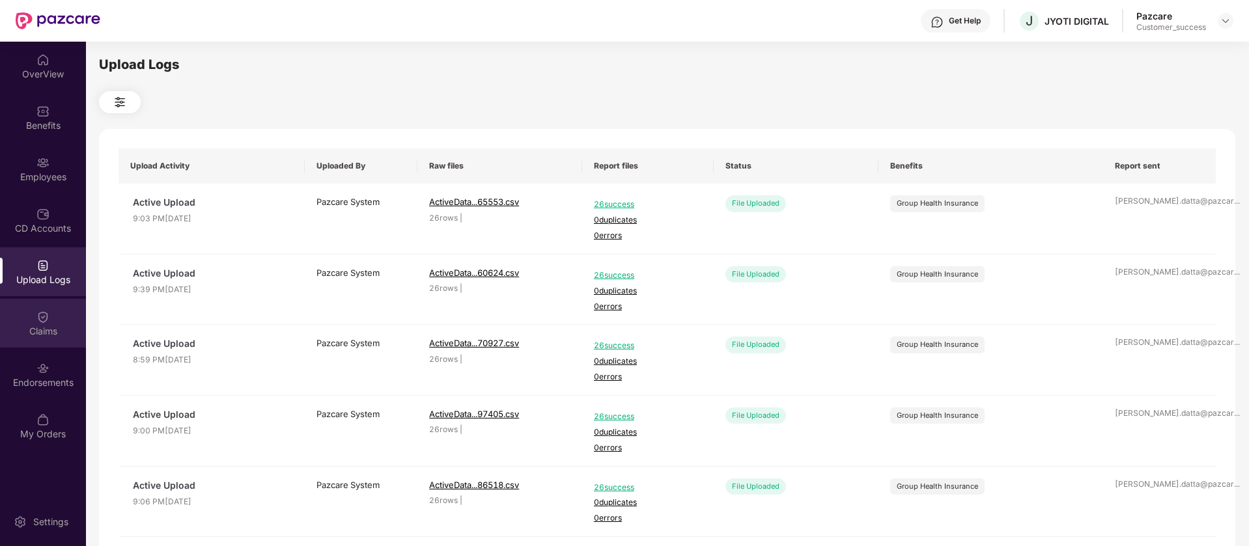
click at [50, 331] on div "Claims" at bounding box center [43, 331] width 86 height 13
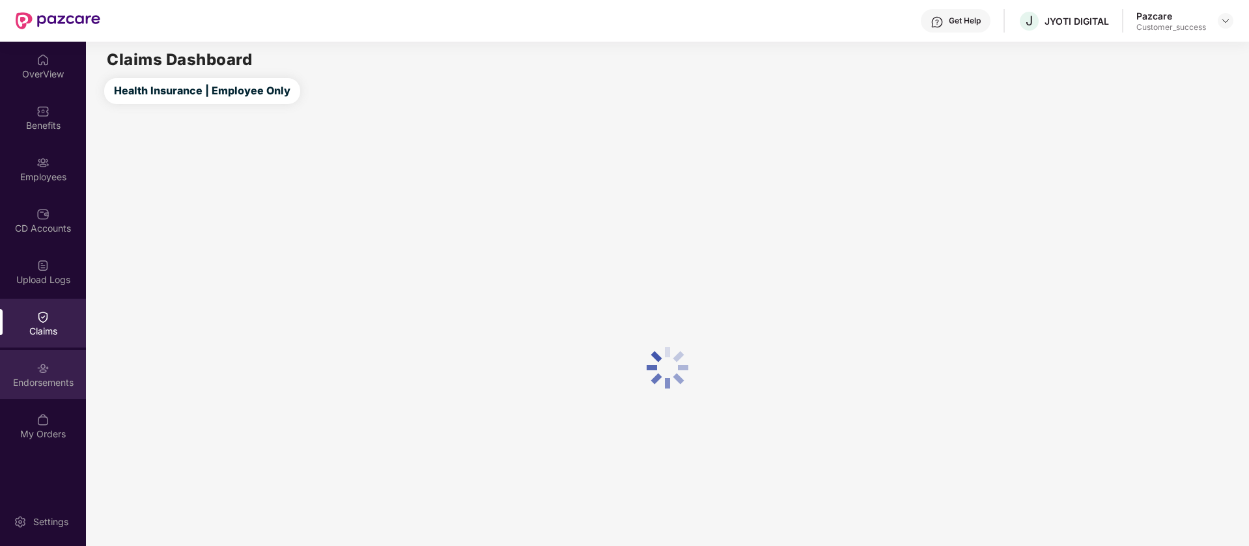
click at [63, 380] on div "Endorsements" at bounding box center [43, 382] width 86 height 13
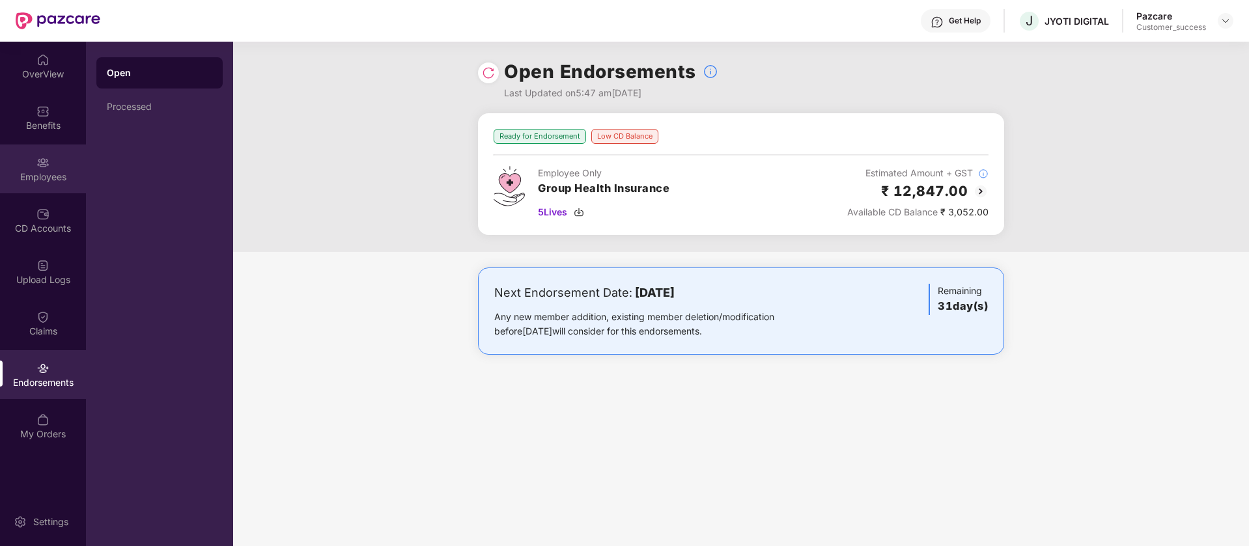
click at [63, 175] on div "Employees" at bounding box center [43, 177] width 86 height 13
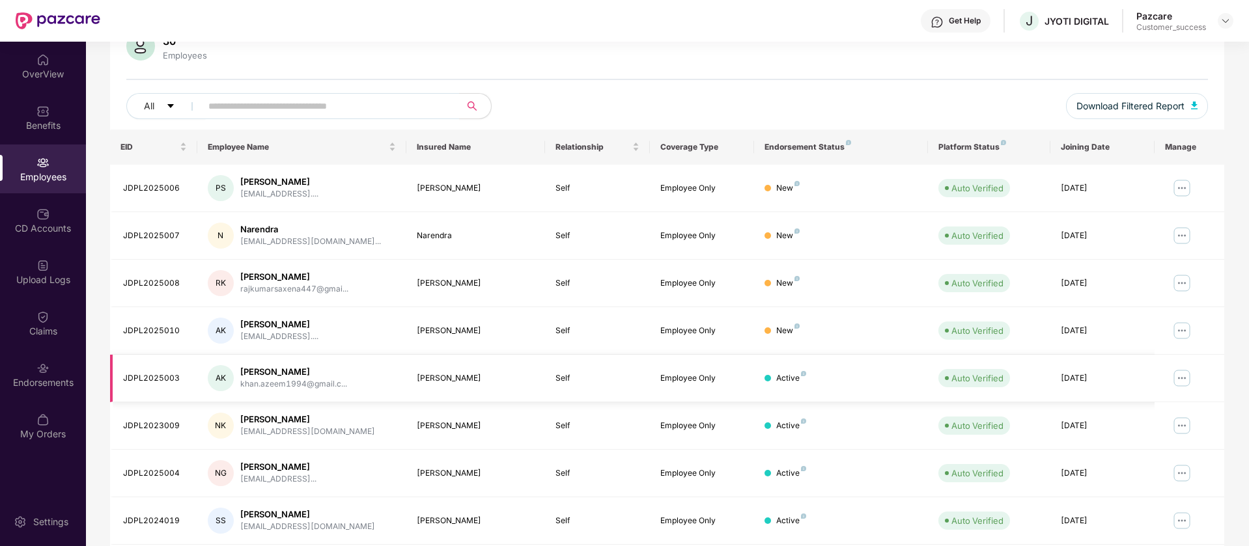
scroll to position [254, 0]
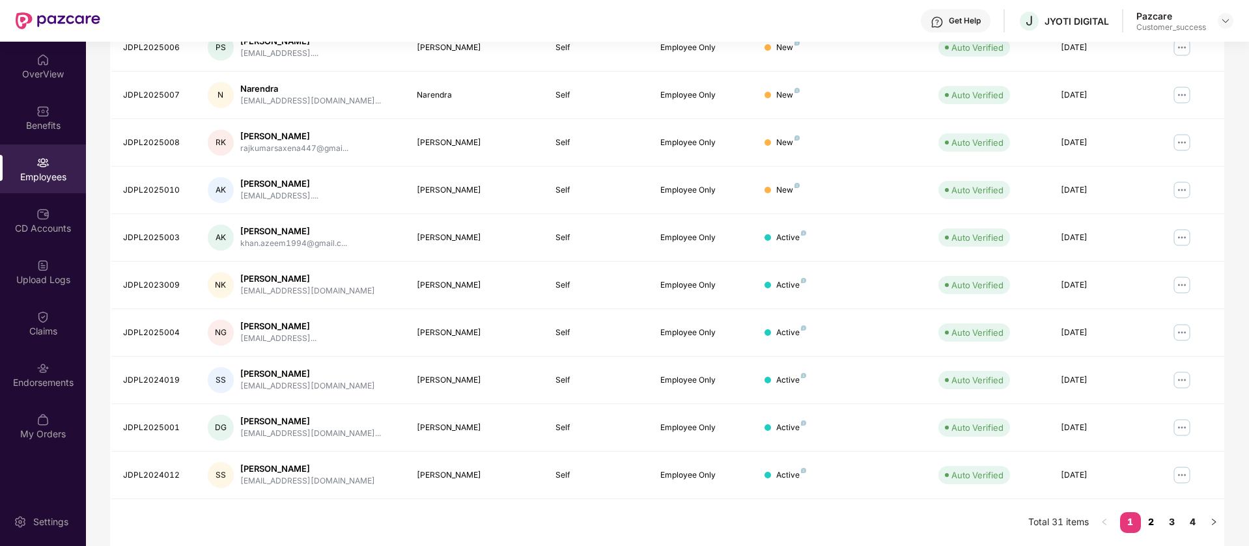
click at [1147, 523] on link "2" at bounding box center [1151, 522] width 21 height 20
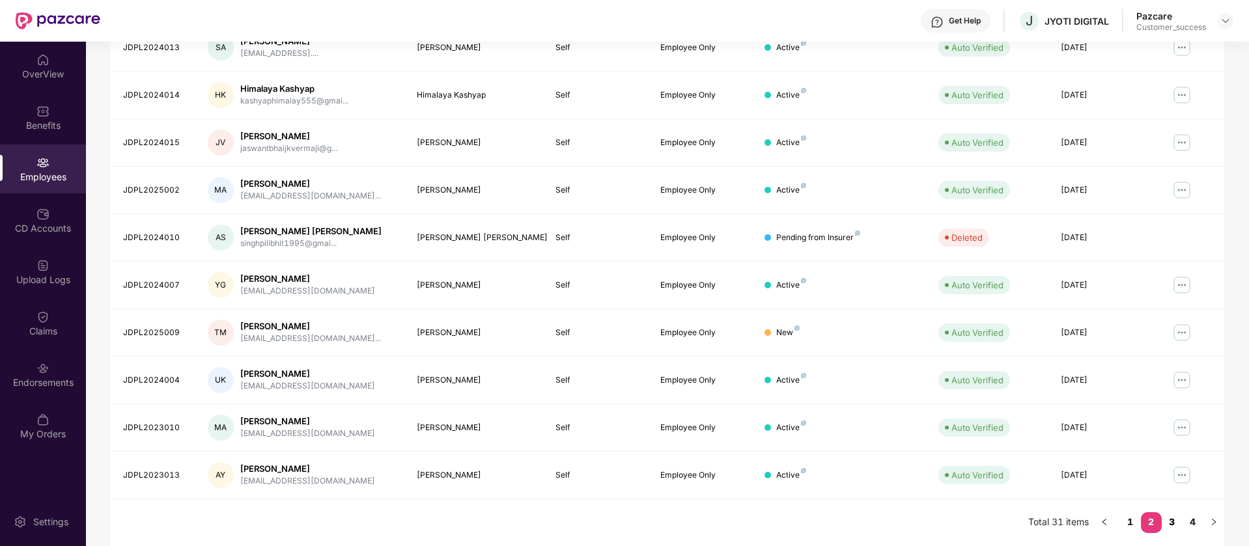
click at [1169, 525] on link "3" at bounding box center [1172, 522] width 21 height 20
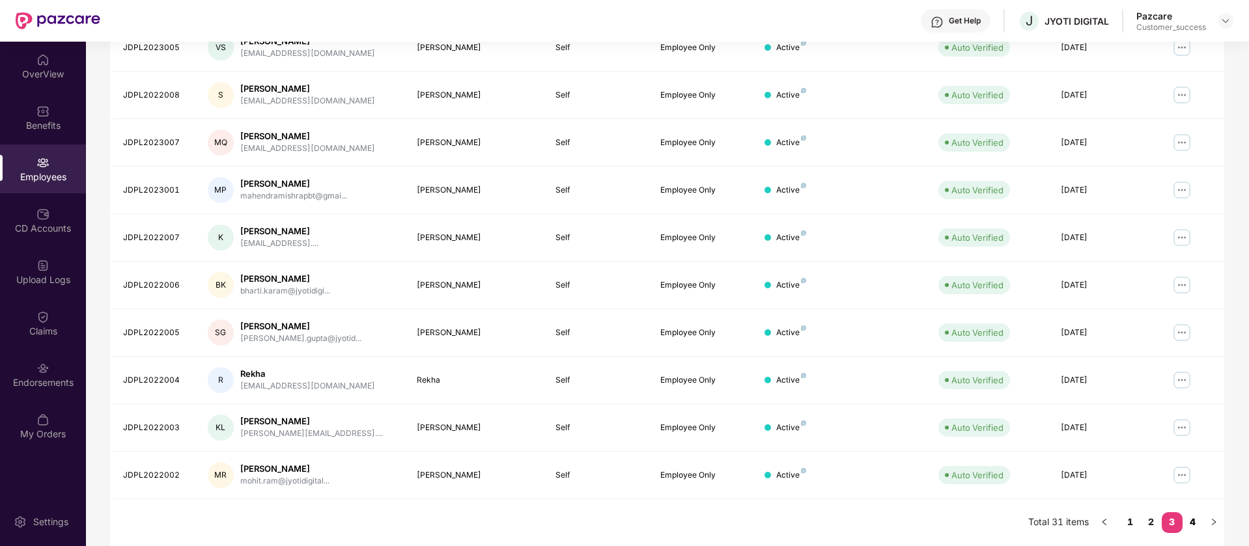
click at [1193, 525] on link "4" at bounding box center [1192, 522] width 21 height 20
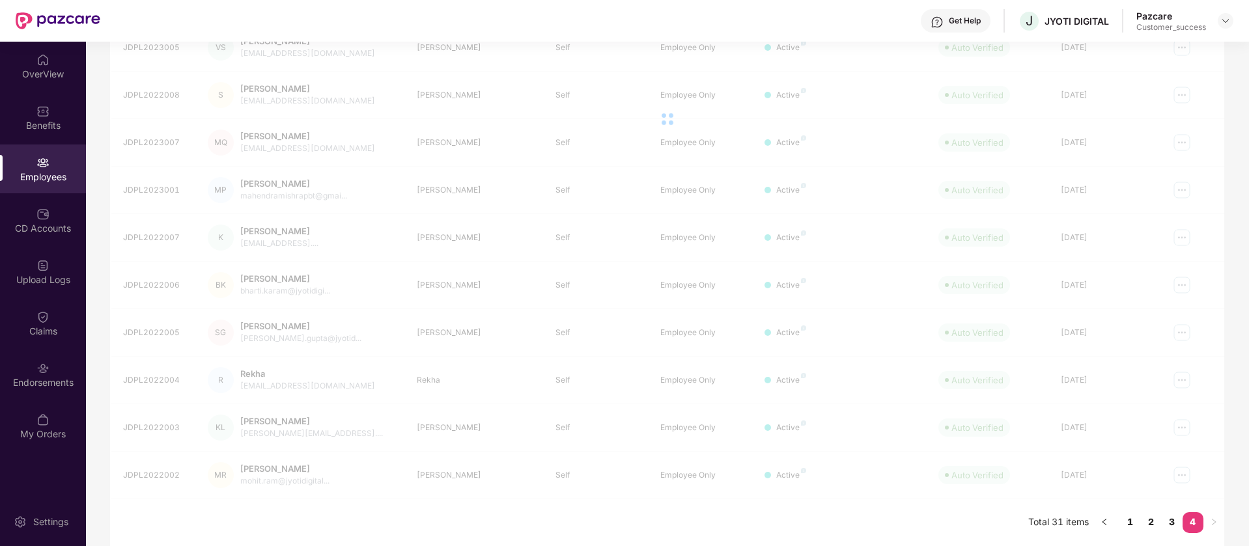
scroll to position [42, 0]
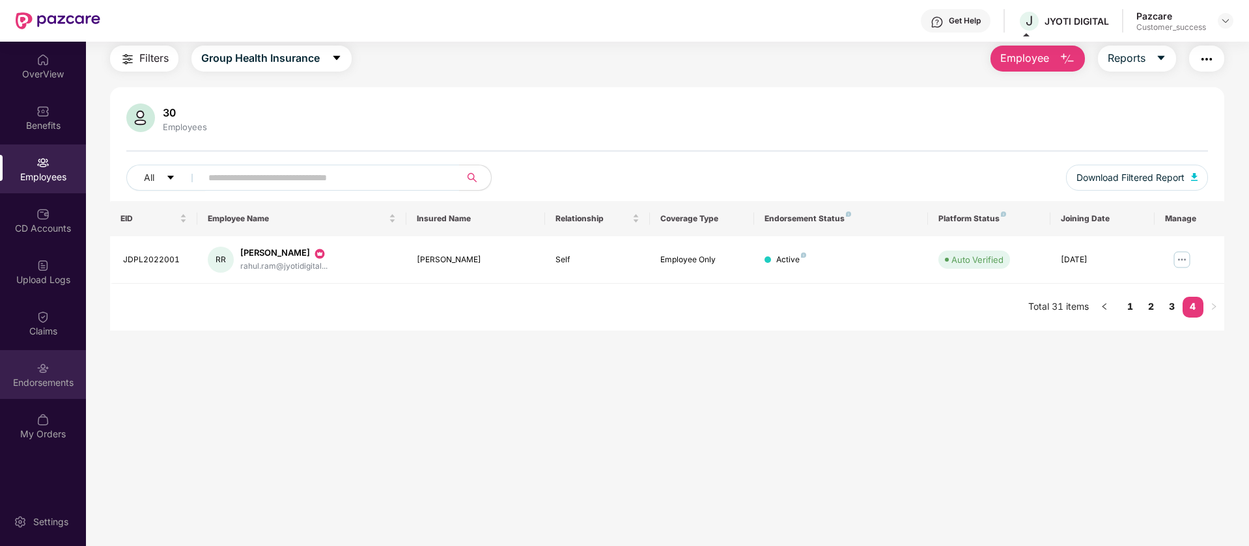
click at [27, 363] on div "Endorsements" at bounding box center [43, 374] width 86 height 49
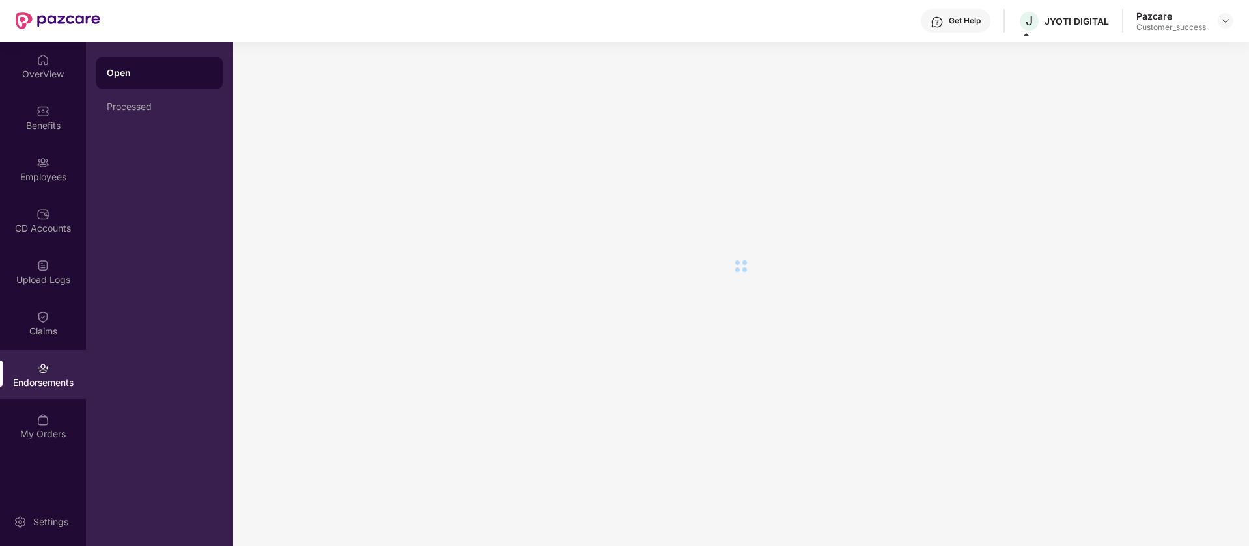
scroll to position [0, 0]
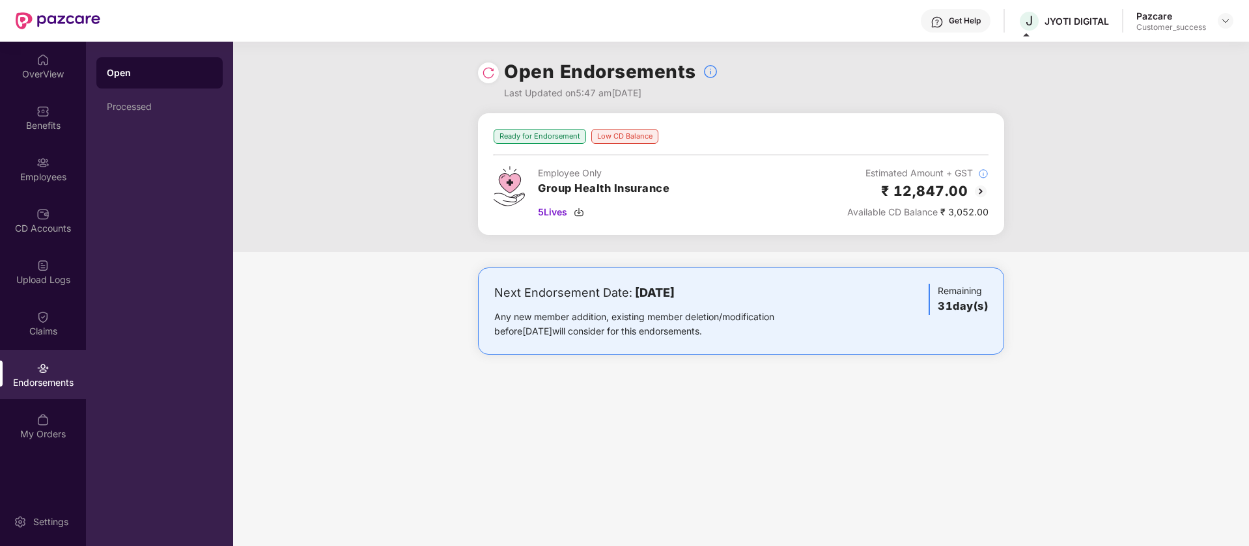
click at [979, 191] on img at bounding box center [981, 192] width 16 height 16
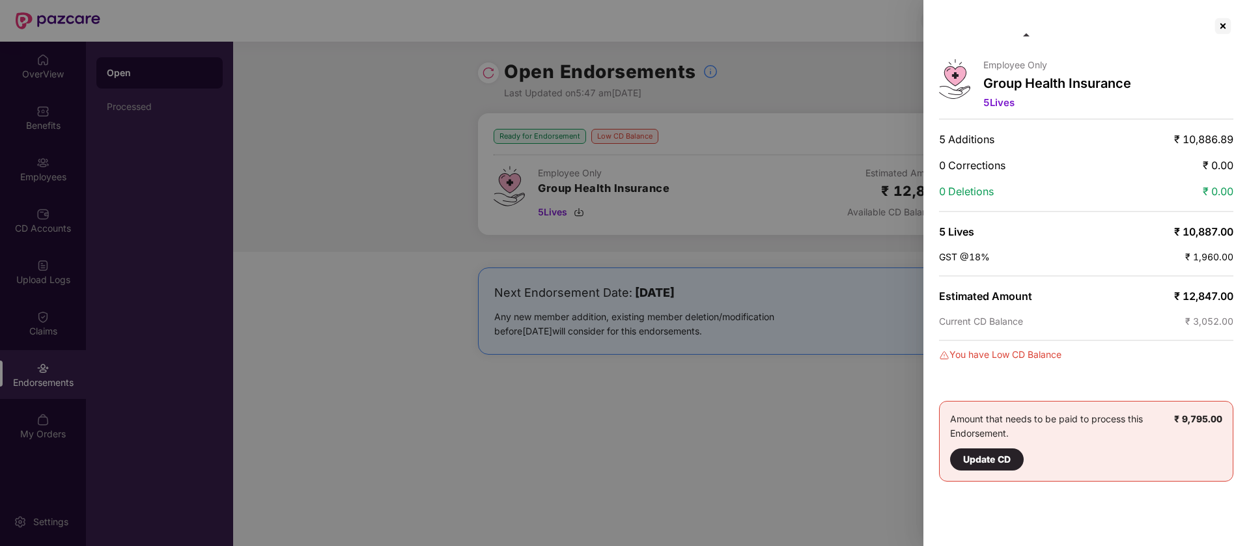
click at [1028, 34] on span at bounding box center [1026, 34] width 7 height 3
click at [1222, 26] on div at bounding box center [1222, 26] width 21 height 21
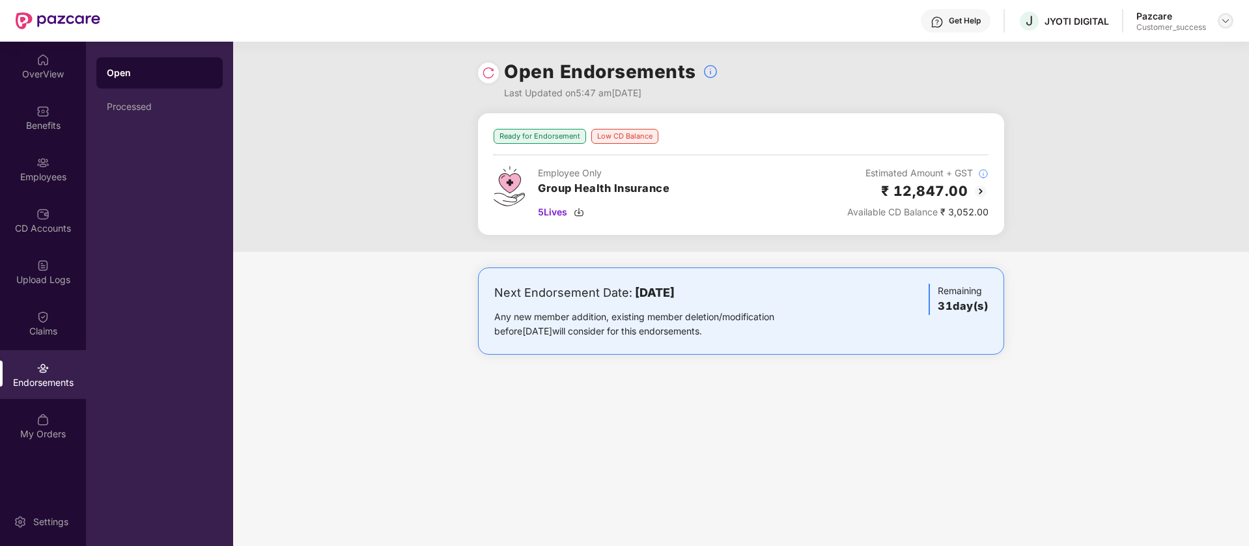
click at [1225, 19] on img at bounding box center [1225, 21] width 10 height 10
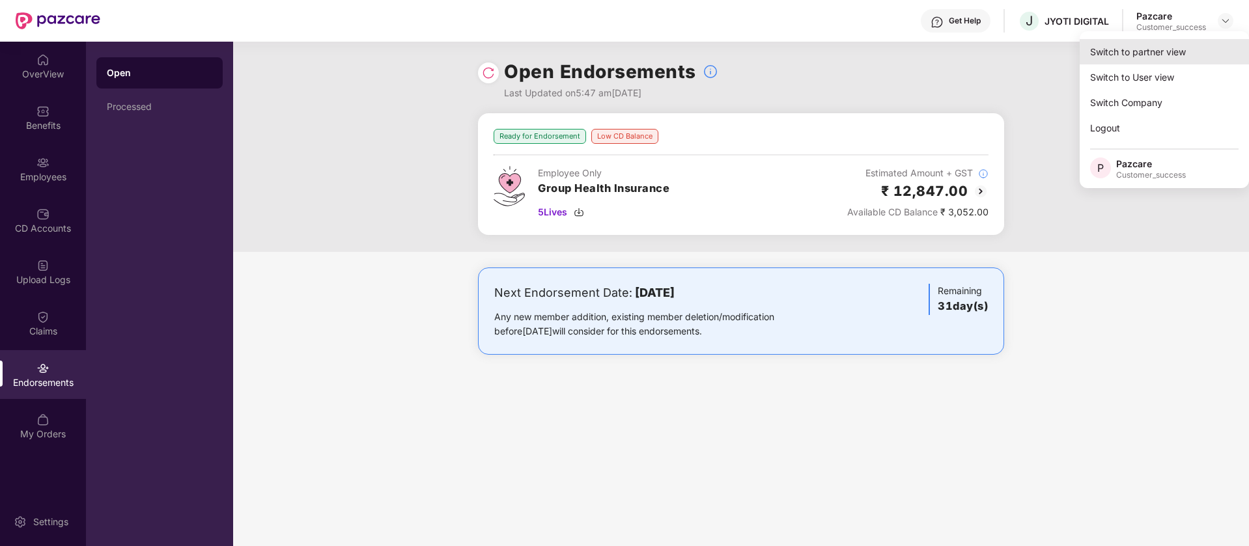
click at [1180, 57] on div "Switch to partner view" at bounding box center [1164, 51] width 169 height 25
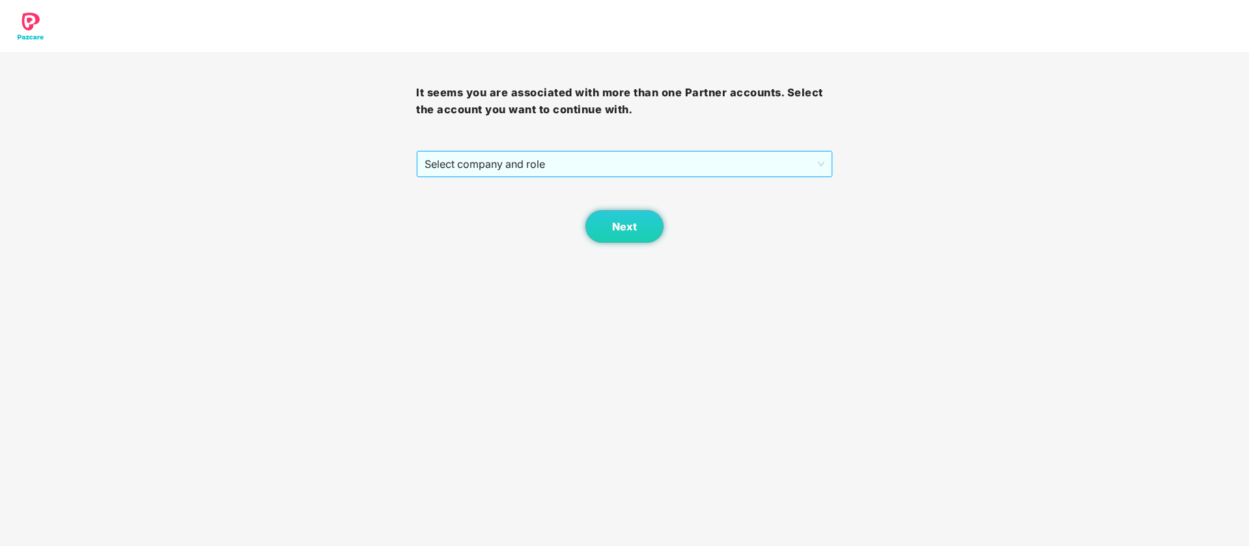
click at [773, 167] on span "Select company and role" at bounding box center [624, 164] width 399 height 25
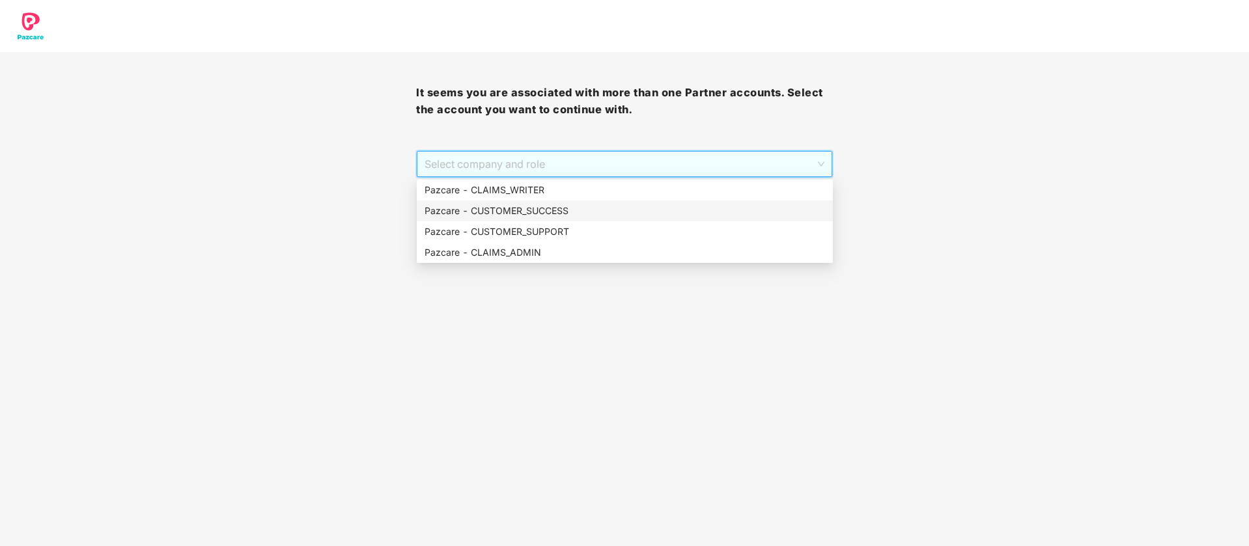
click at [667, 207] on div "Pazcare - CUSTOMER_SUCCESS" at bounding box center [625, 211] width 400 height 14
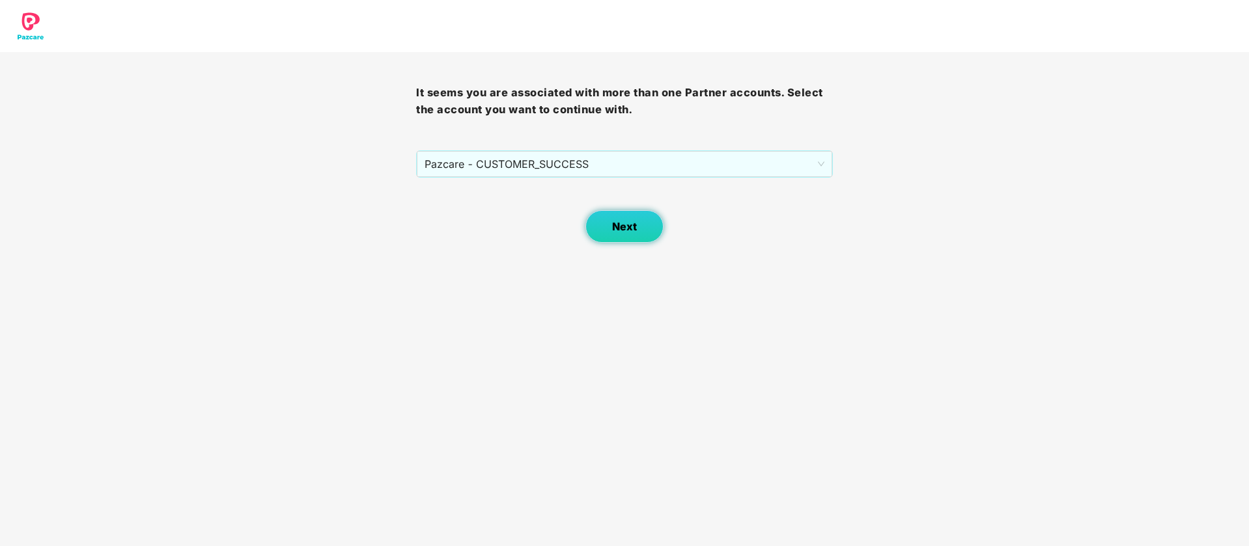
click at [628, 237] on button "Next" at bounding box center [624, 226] width 78 height 33
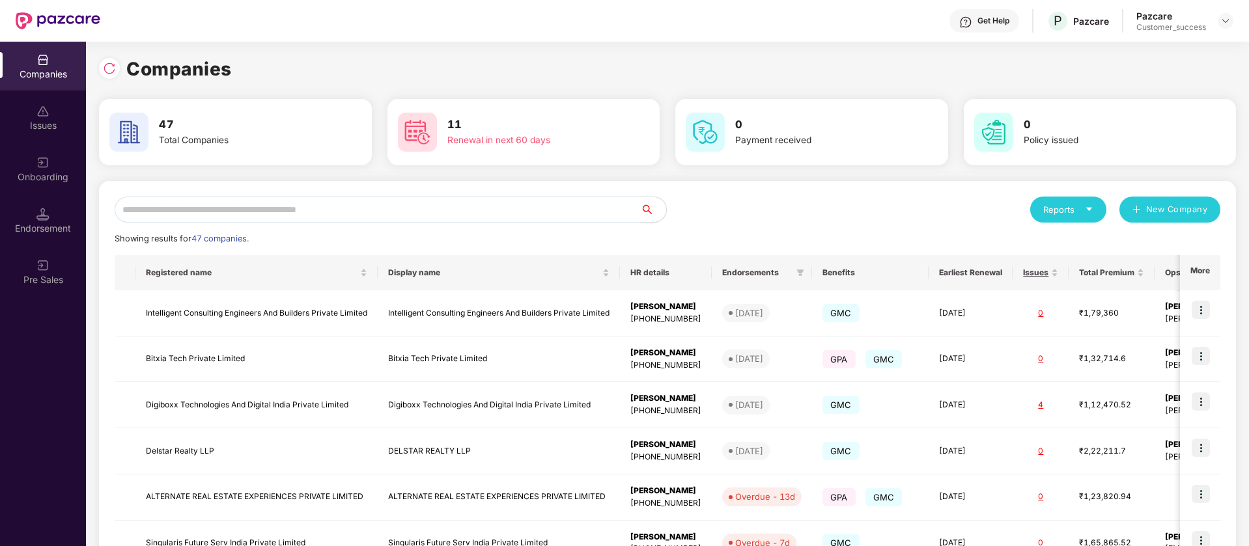
click at [349, 214] on input "text" at bounding box center [377, 210] width 525 height 26
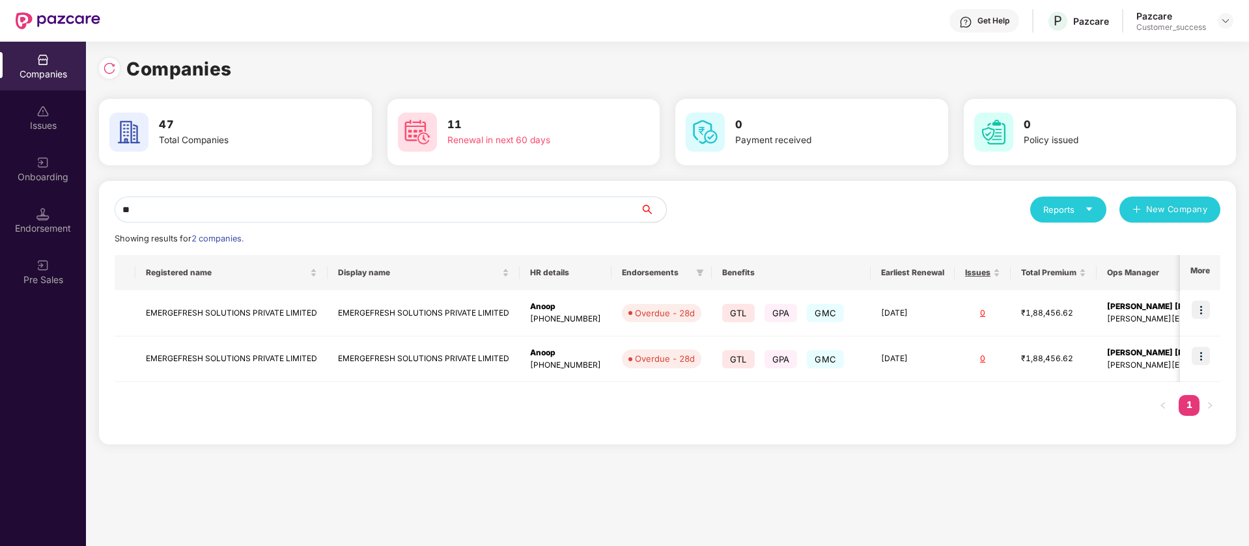
type input "*"
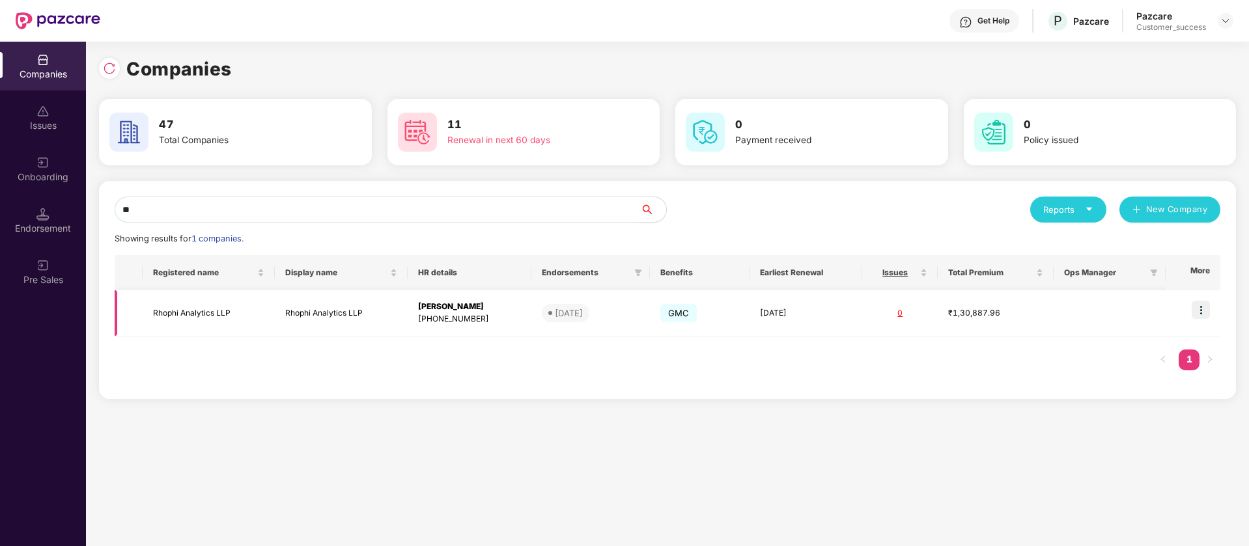
type input "**"
click at [1206, 309] on img at bounding box center [1201, 310] width 18 height 18
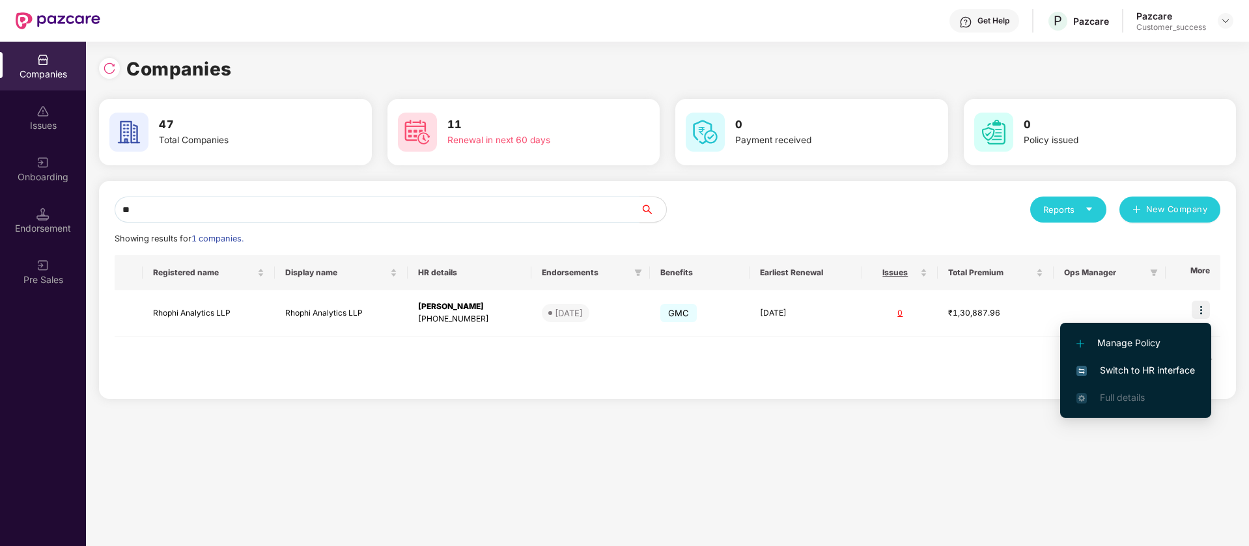
click at [1168, 371] on span "Switch to HR interface" at bounding box center [1135, 370] width 119 height 14
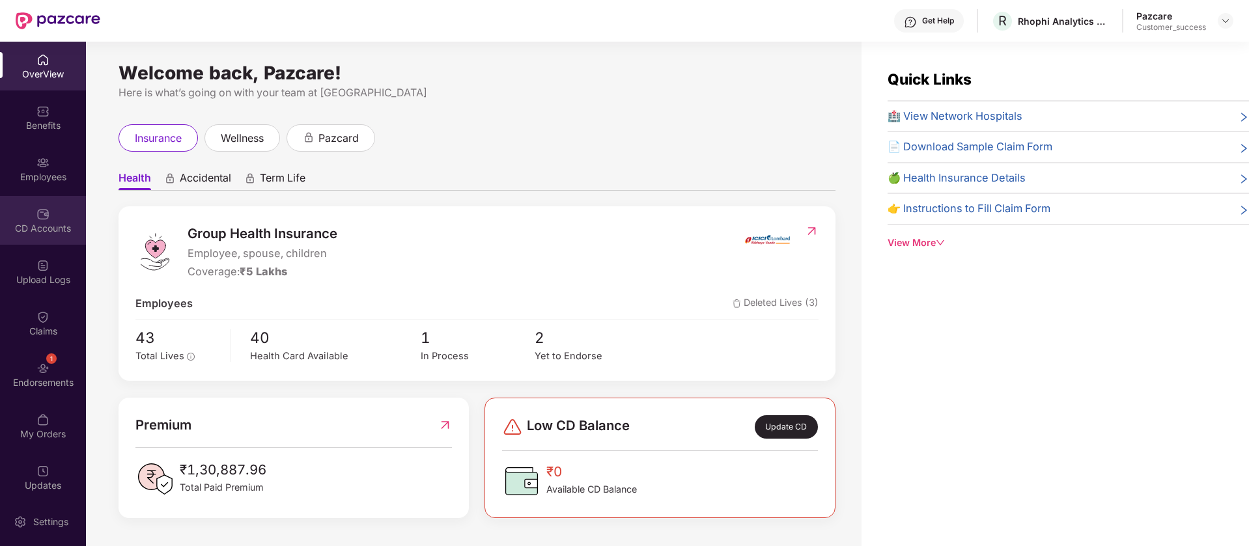
click at [39, 221] on div "CD Accounts" at bounding box center [43, 220] width 86 height 49
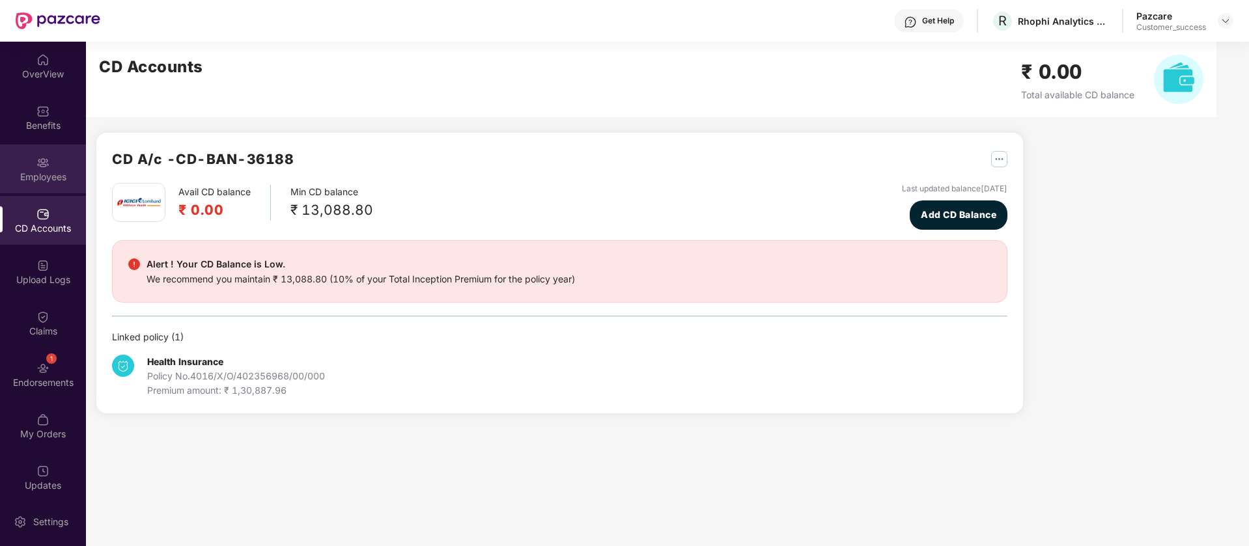
click at [37, 172] on div "Employees" at bounding box center [43, 177] width 86 height 13
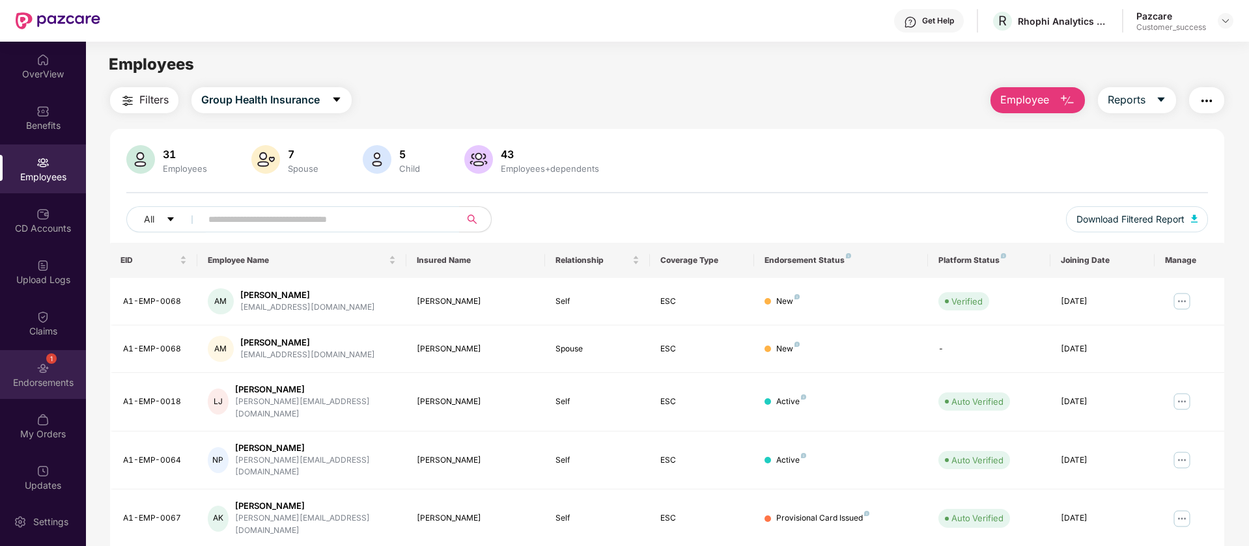
click at [41, 385] on div "Endorsements" at bounding box center [43, 382] width 86 height 13
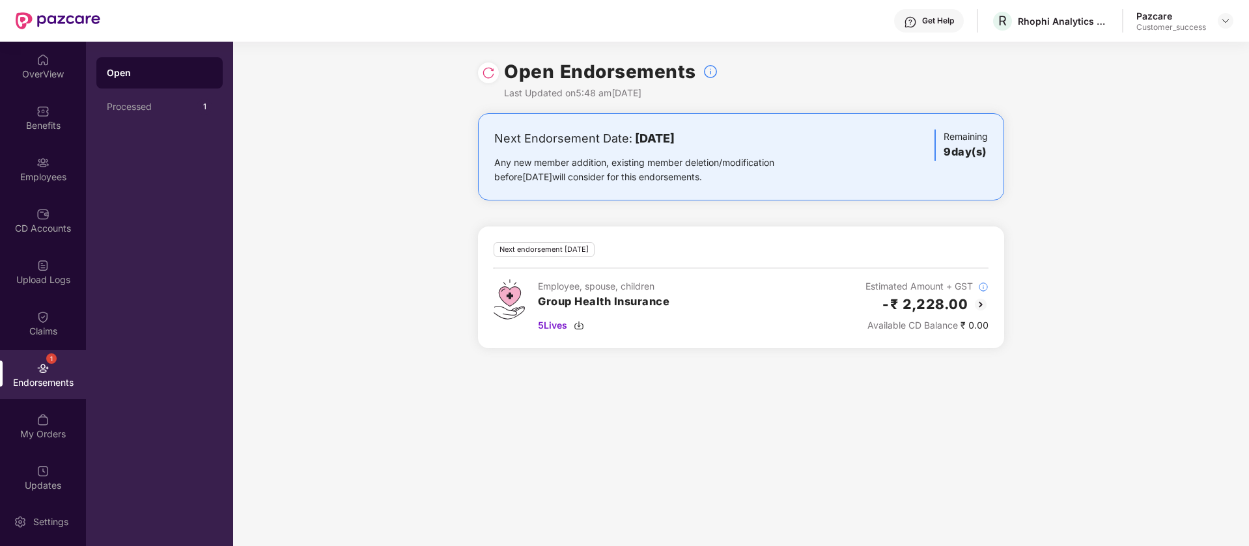
click at [983, 301] on img at bounding box center [981, 305] width 16 height 16
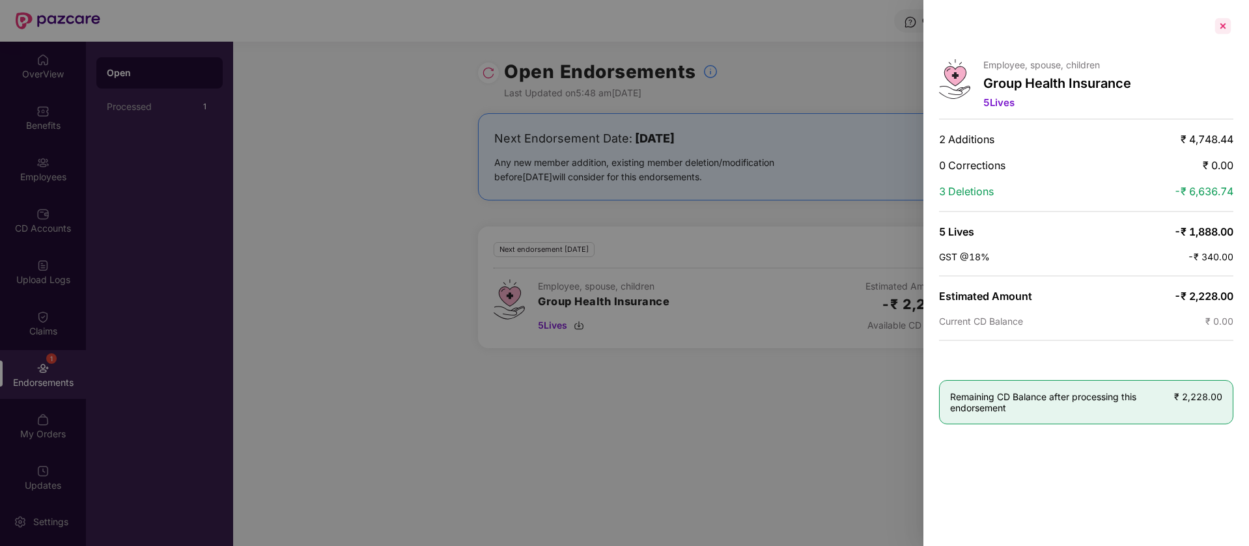
click at [1220, 23] on div at bounding box center [1222, 26] width 21 height 21
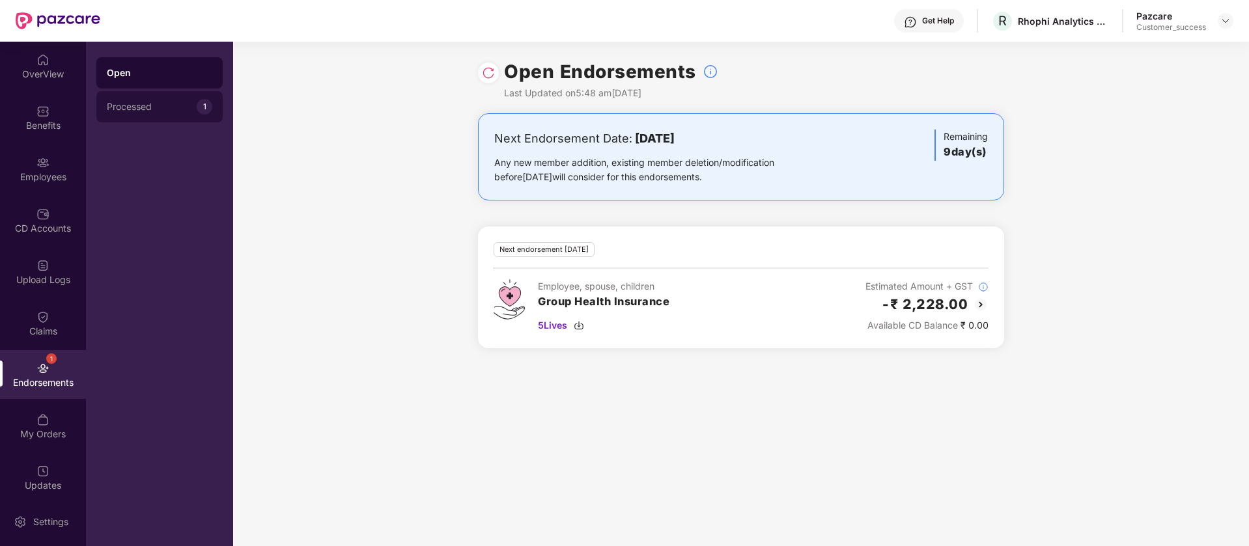
click at [157, 100] on div "Processed 1" at bounding box center [159, 106] width 126 height 31
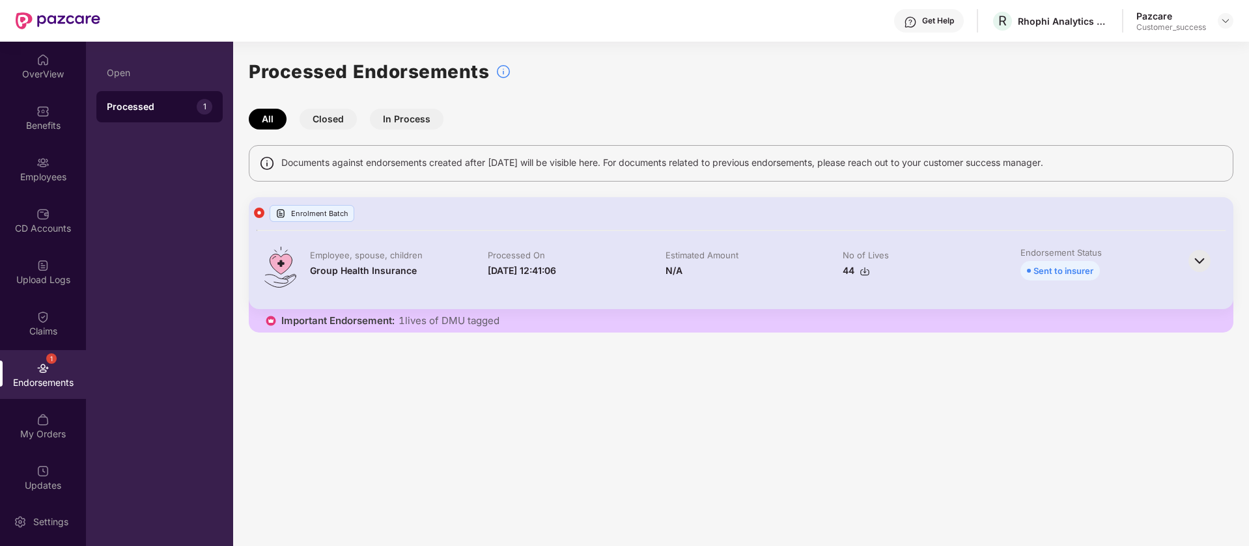
click at [1066, 272] on div "Sent to insurer" at bounding box center [1063, 271] width 60 height 14
click at [335, 117] on button "Closed" at bounding box center [328, 119] width 57 height 21
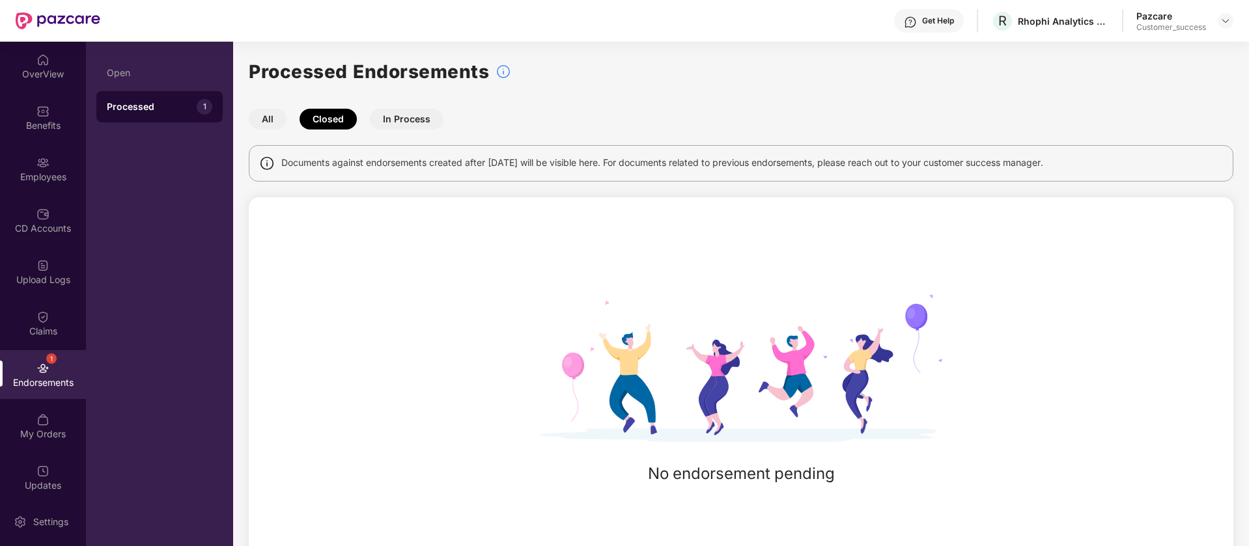
click at [410, 117] on button "In Process" at bounding box center [407, 119] width 74 height 21
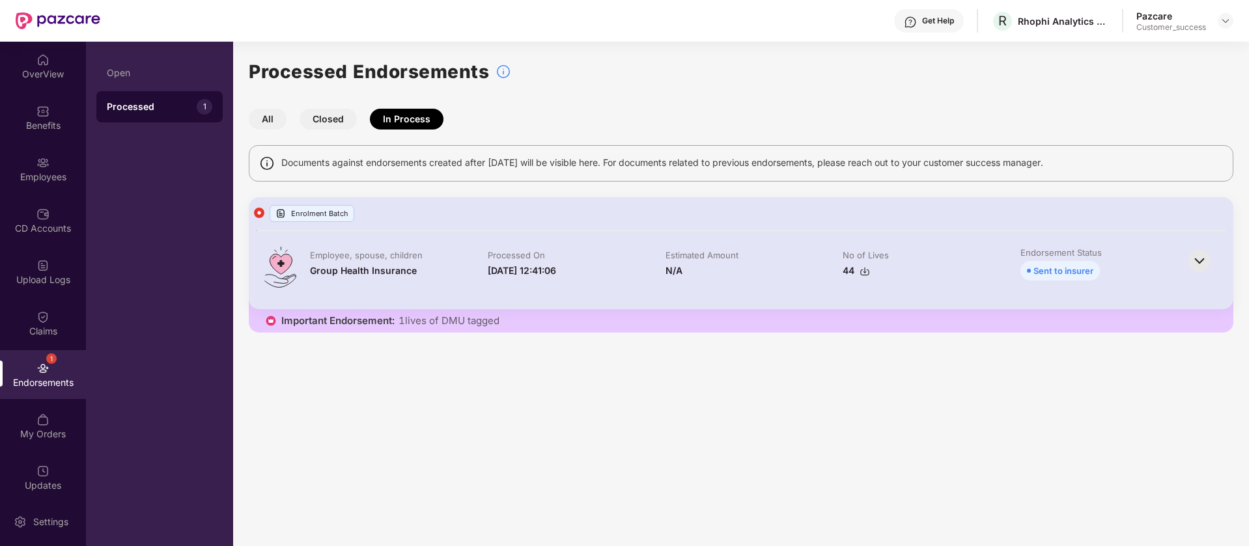
click at [332, 221] on div "Enrolment Batch" at bounding box center [312, 213] width 85 height 17
click at [334, 216] on div "Enrolment Batch" at bounding box center [312, 213] width 85 height 17
click at [34, 68] on div "OverView" at bounding box center [43, 74] width 86 height 13
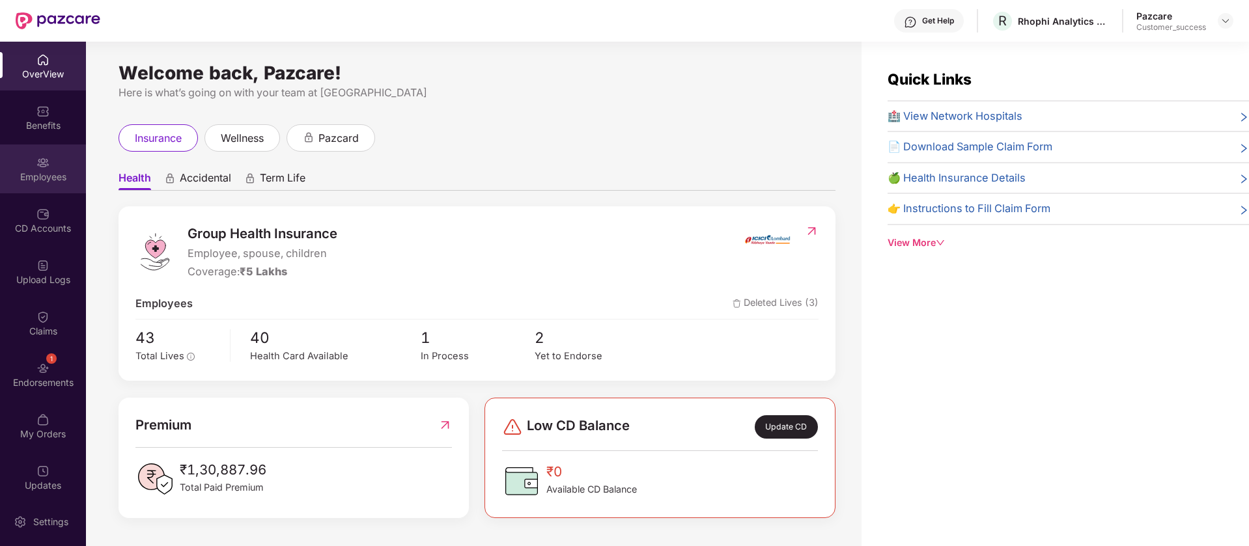
click at [47, 183] on div "Employees" at bounding box center [43, 169] width 86 height 49
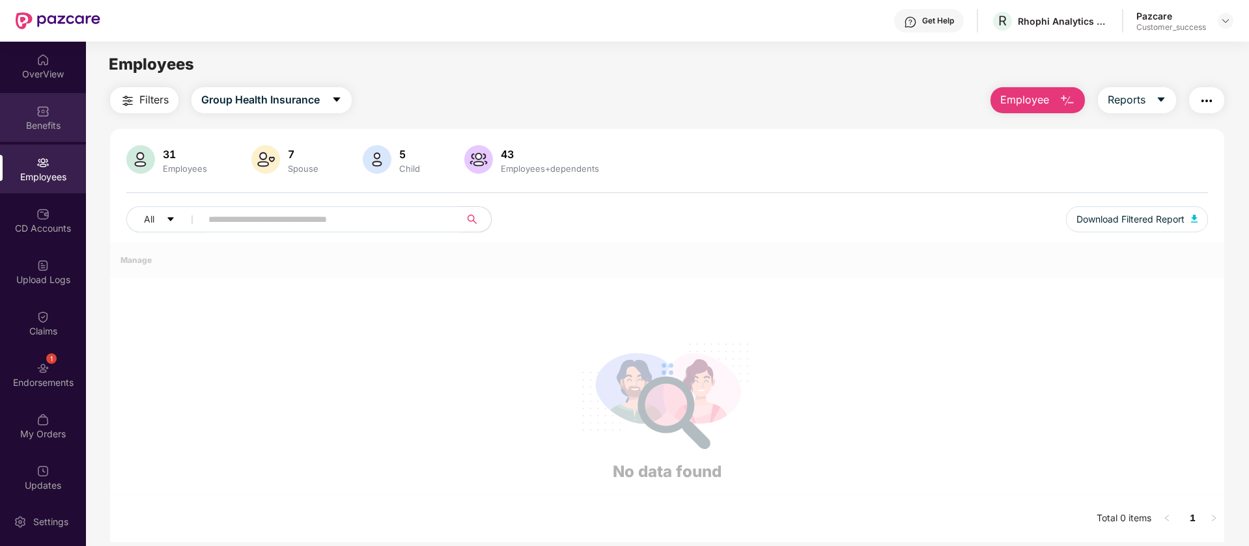
click at [36, 134] on div "Benefits" at bounding box center [43, 117] width 86 height 49
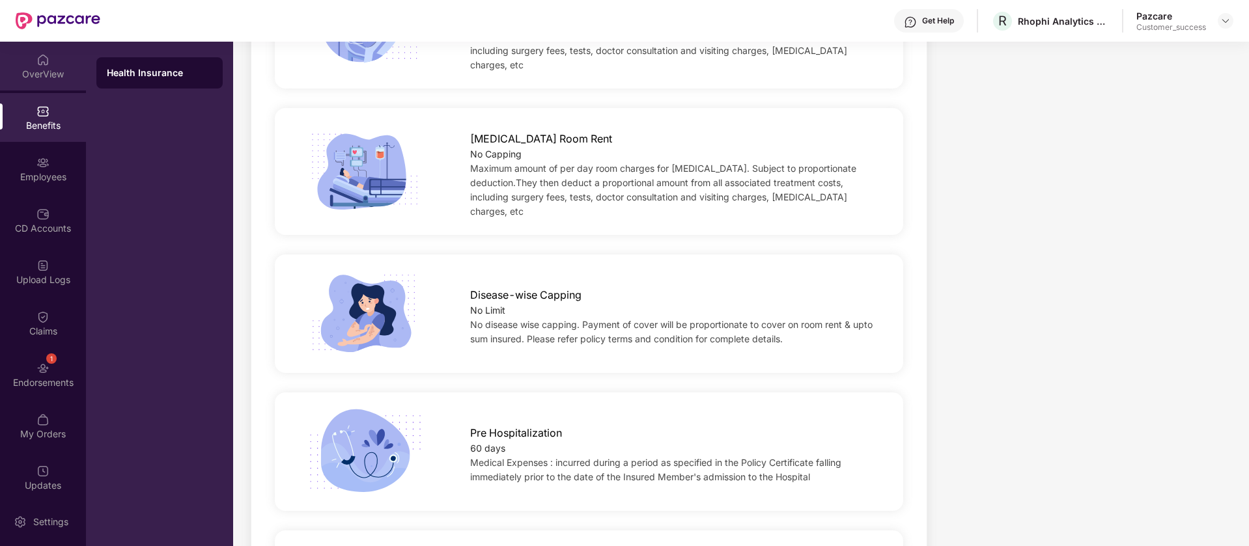
click at [43, 57] on img at bounding box center [42, 59] width 13 height 13
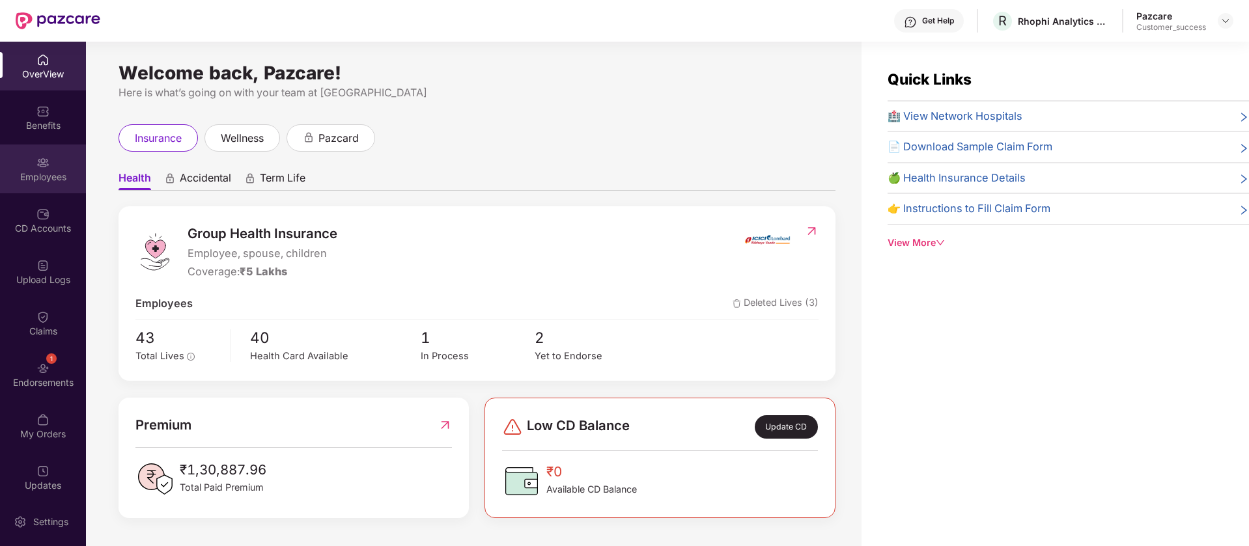
click at [36, 161] on img at bounding box center [42, 162] width 13 height 13
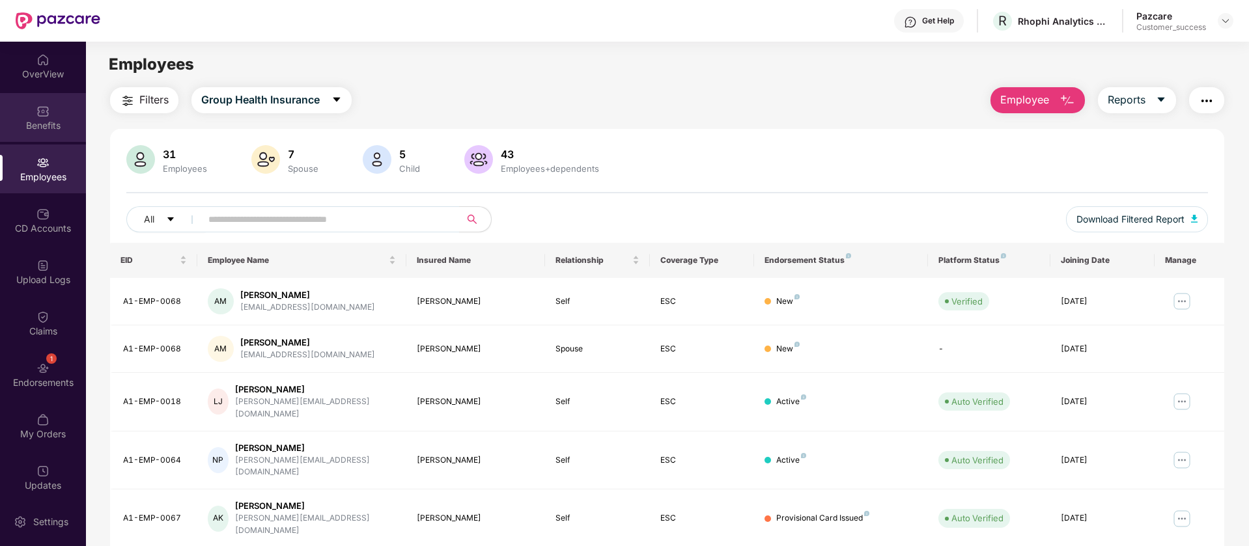
click at [63, 125] on div "Benefits" at bounding box center [43, 125] width 86 height 13
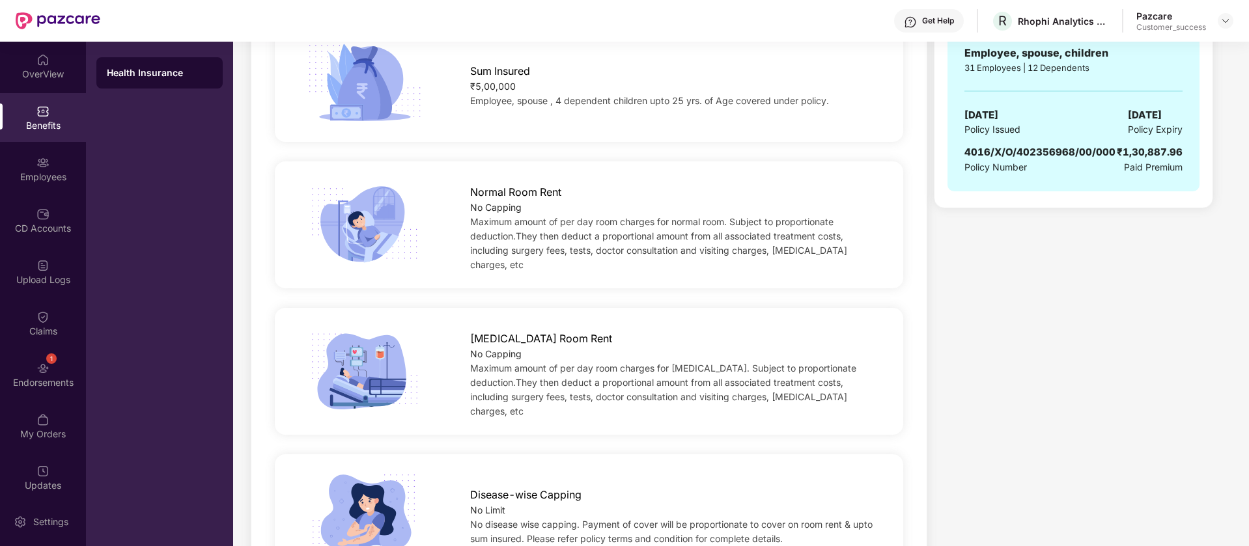
scroll to position [289, 0]
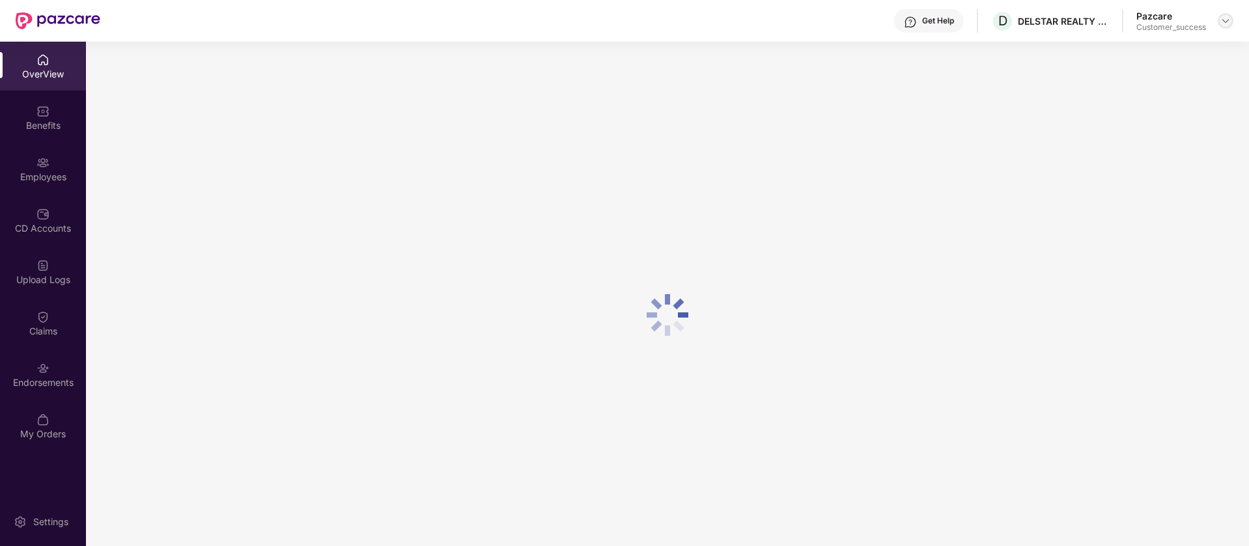
click at [1230, 20] on img at bounding box center [1225, 21] width 10 height 10
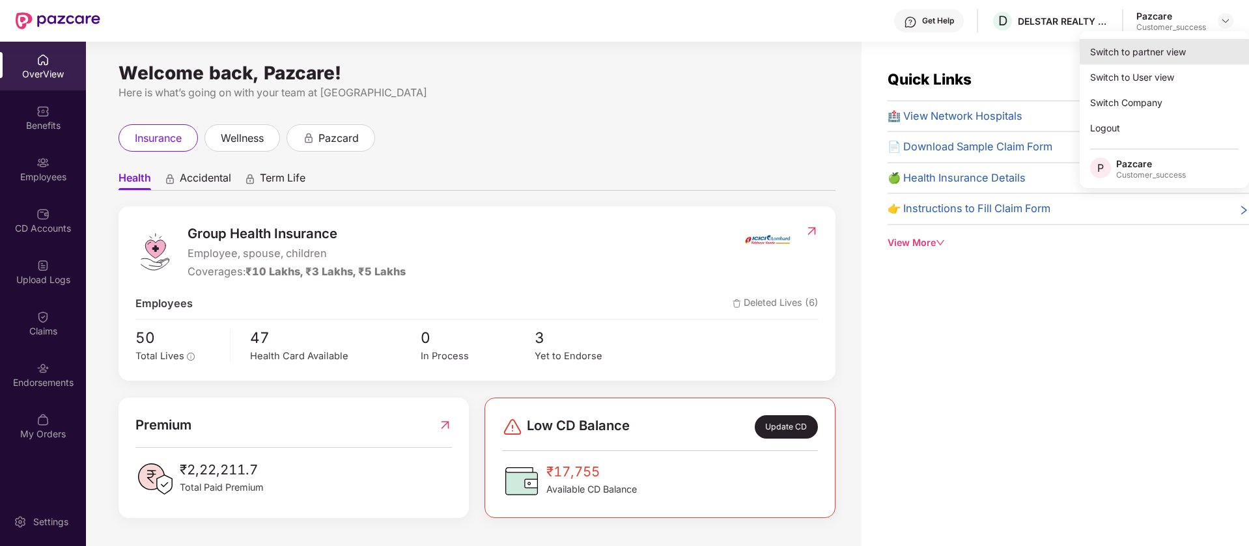
click at [1155, 52] on div "Switch to partner view" at bounding box center [1164, 51] width 169 height 25
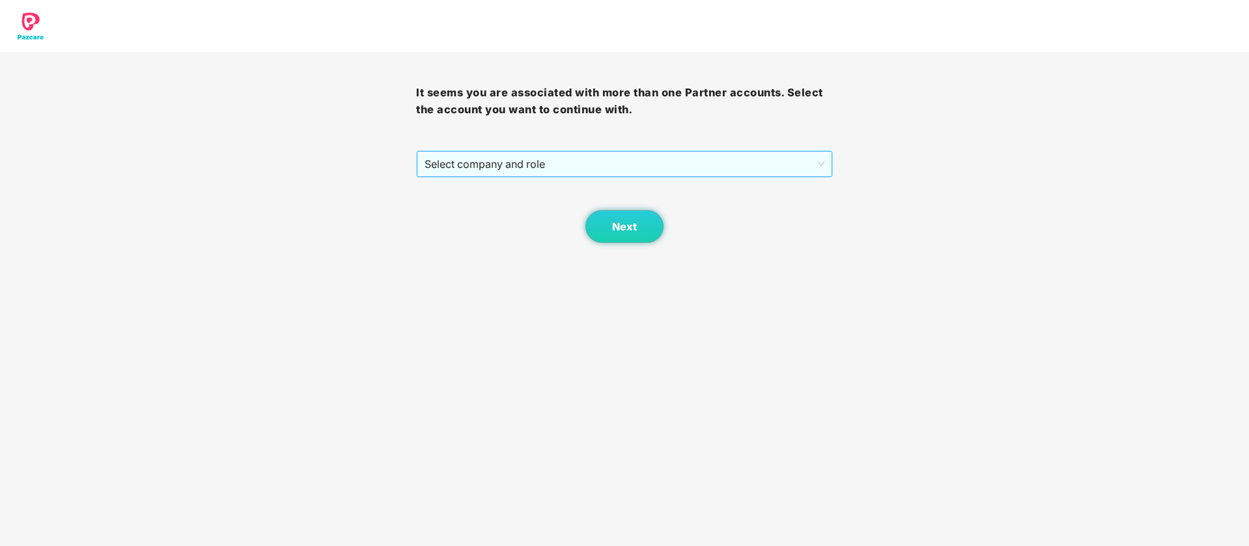
click at [575, 174] on span "Select company and role" at bounding box center [624, 164] width 399 height 25
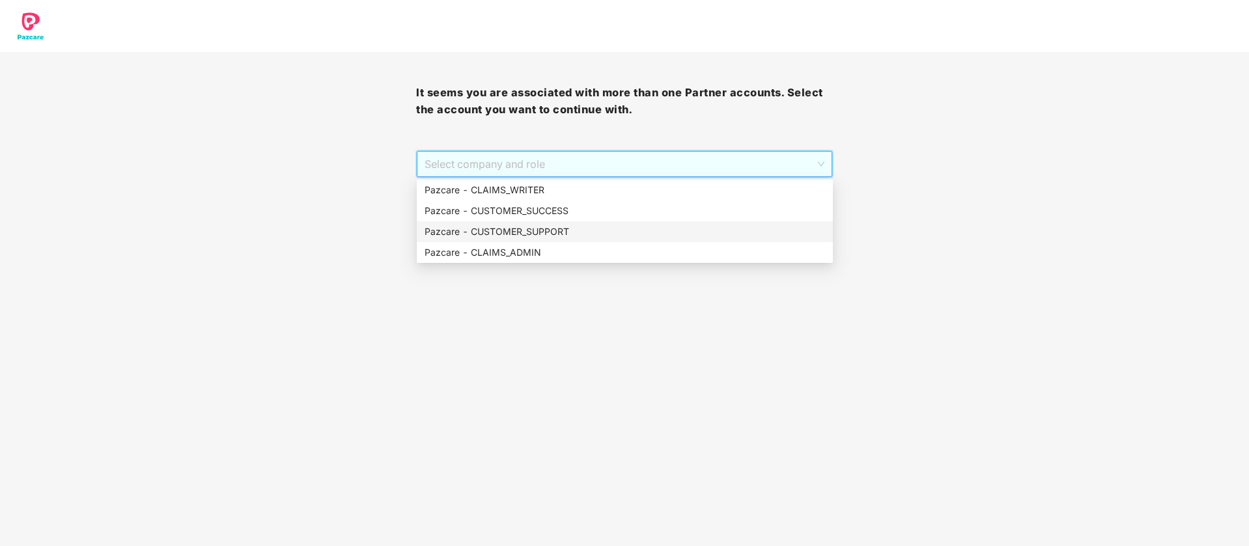
click at [537, 236] on div "Pazcare - CUSTOMER_SUPPORT" at bounding box center [625, 232] width 400 height 14
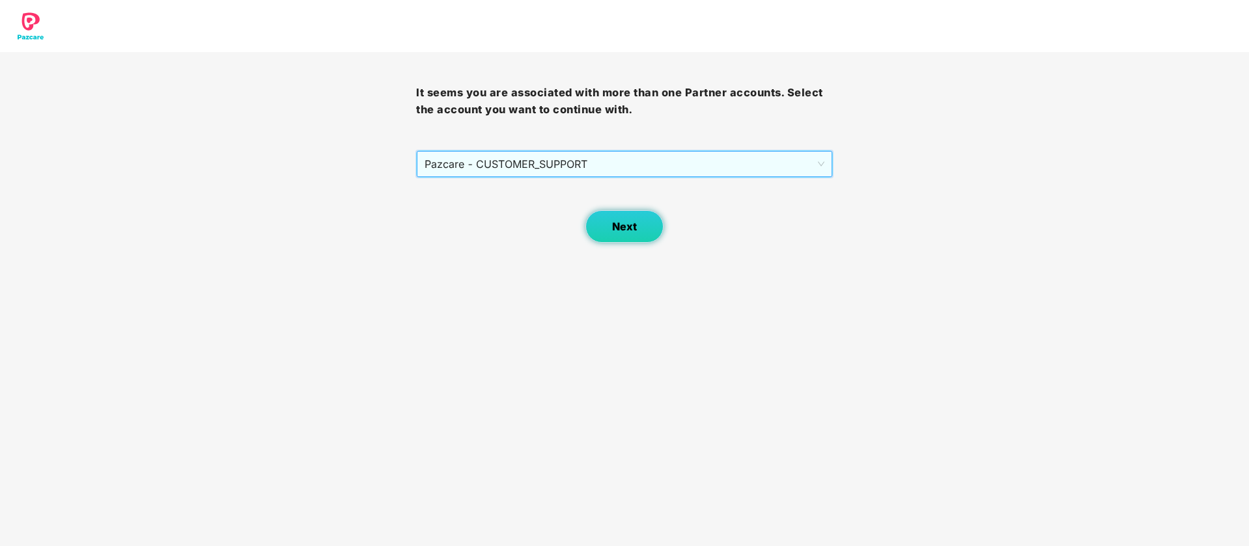
click at [607, 228] on button "Next" at bounding box center [624, 226] width 78 height 33
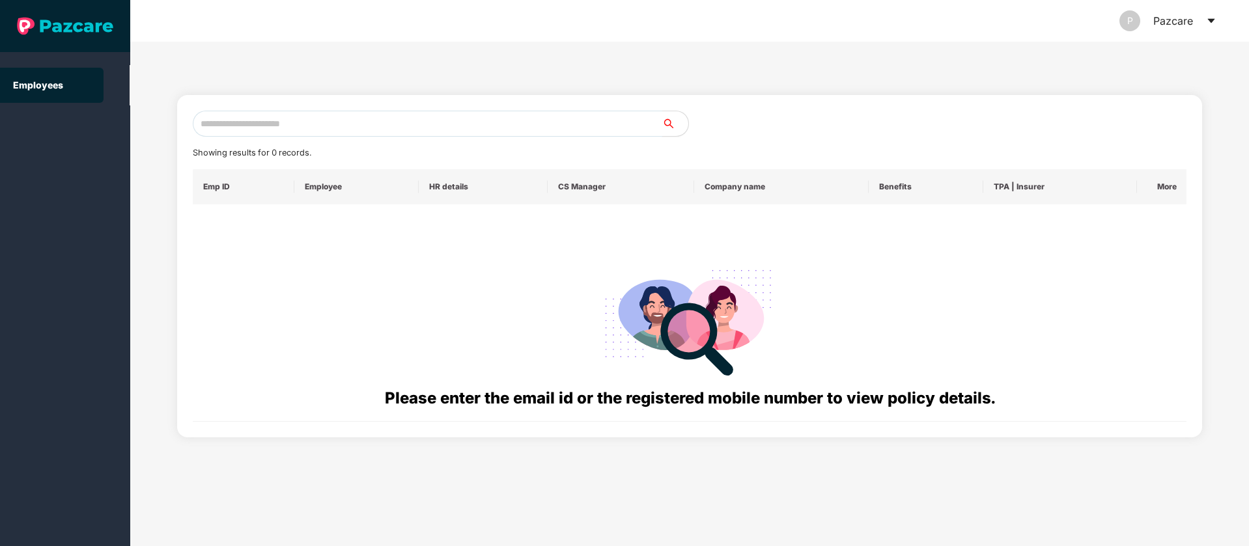
click at [344, 121] on input "text" at bounding box center [427, 124] width 469 height 26
paste input "**********"
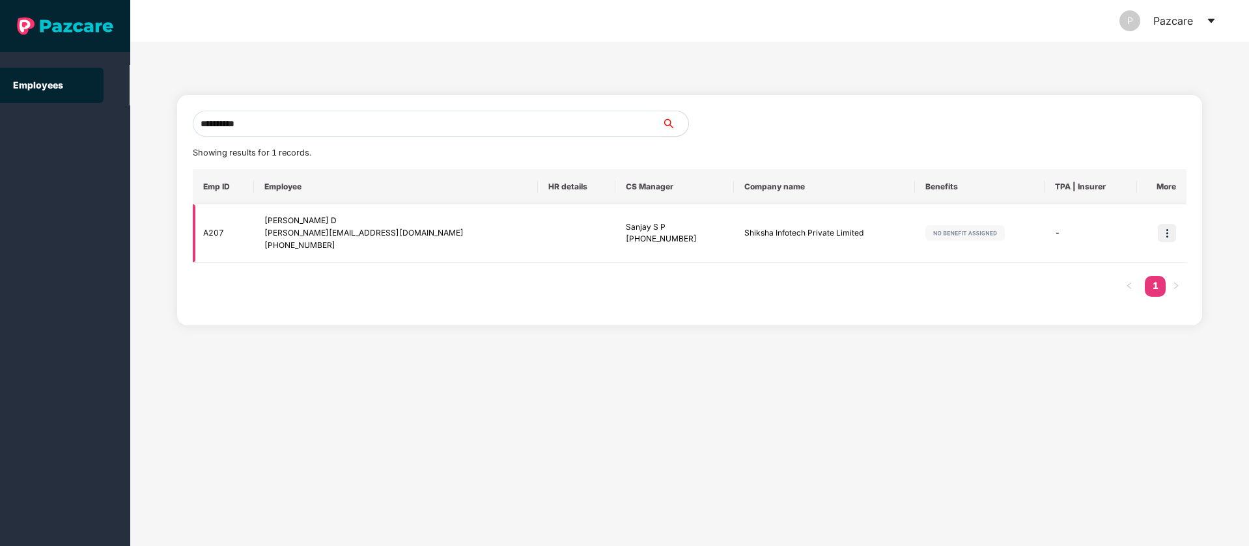
type input "**********"
drag, startPoint x: 766, startPoint y: 234, endPoint x: 703, endPoint y: 230, distance: 63.3
click at [734, 230] on td "Shiksha Infotech Private Limited" at bounding box center [824, 233] width 181 height 59
copy td "Shiksha Infotech"
click at [1210, 17] on icon "caret-down" at bounding box center [1211, 21] width 10 height 10
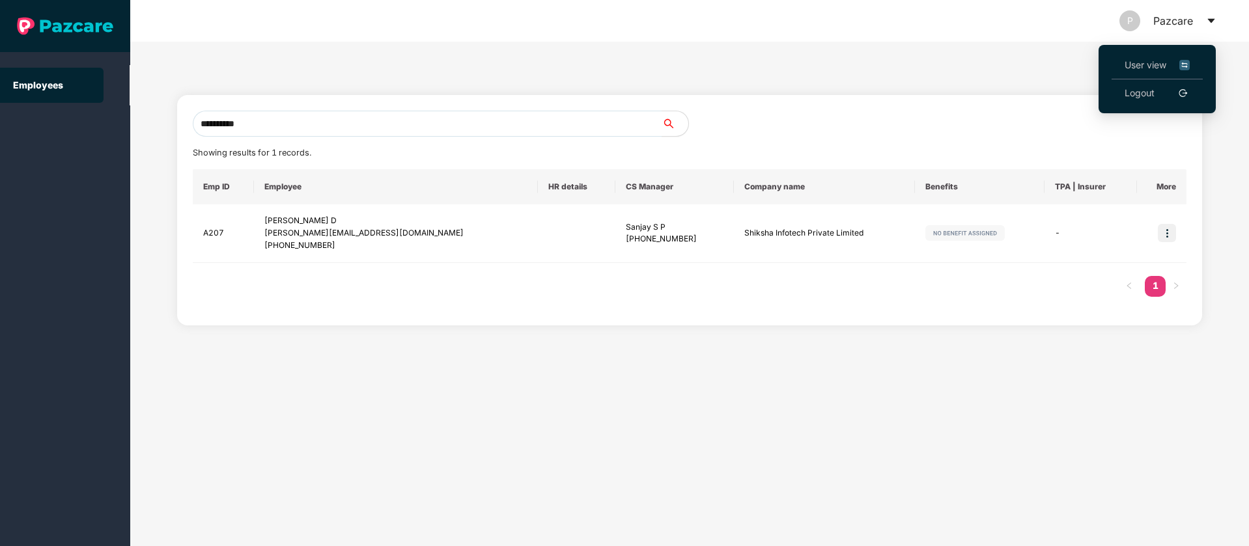
click at [1188, 64] on img at bounding box center [1184, 65] width 10 height 14
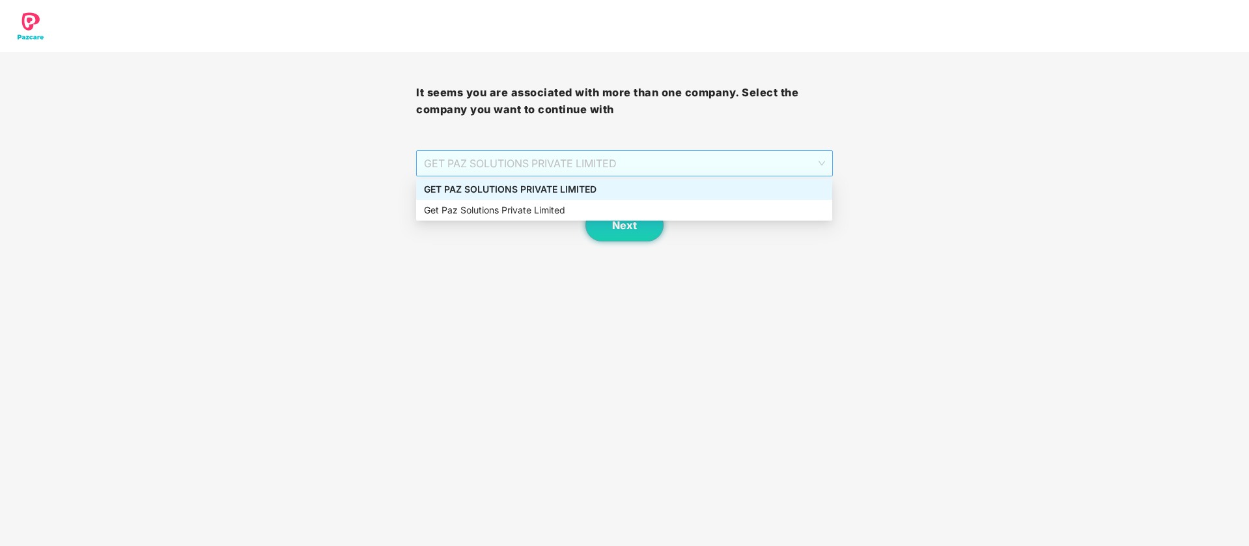
click at [671, 161] on span "GET PAZ SOLUTIONS PRIVATE LIMITED" at bounding box center [624, 163] width 400 height 25
click at [603, 223] on button "Next" at bounding box center [624, 225] width 78 height 33
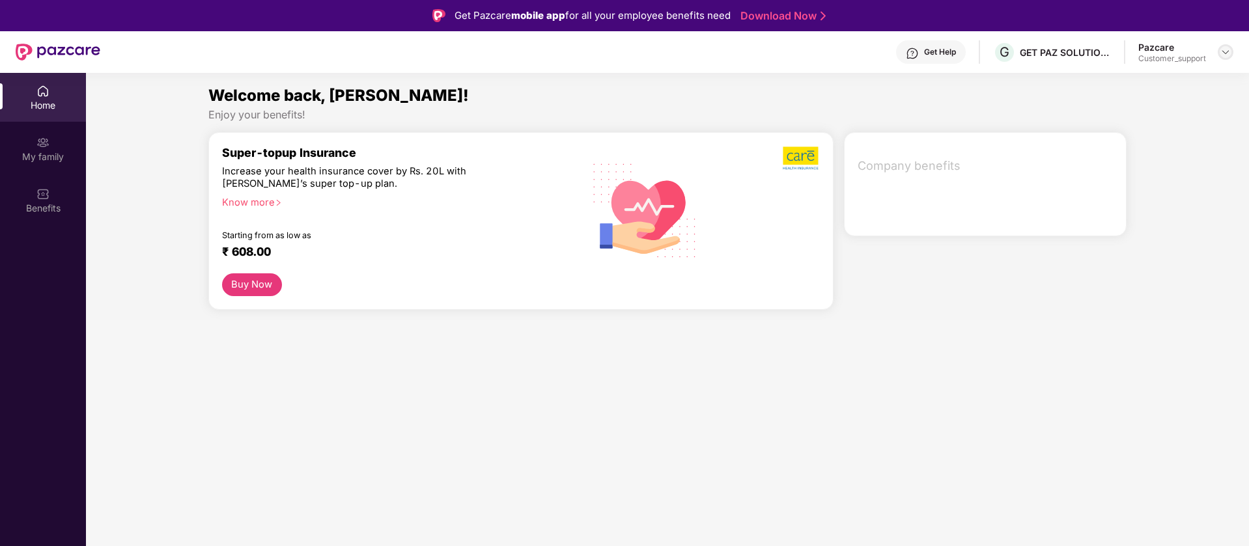
click at [1228, 49] on img at bounding box center [1225, 52] width 10 height 10
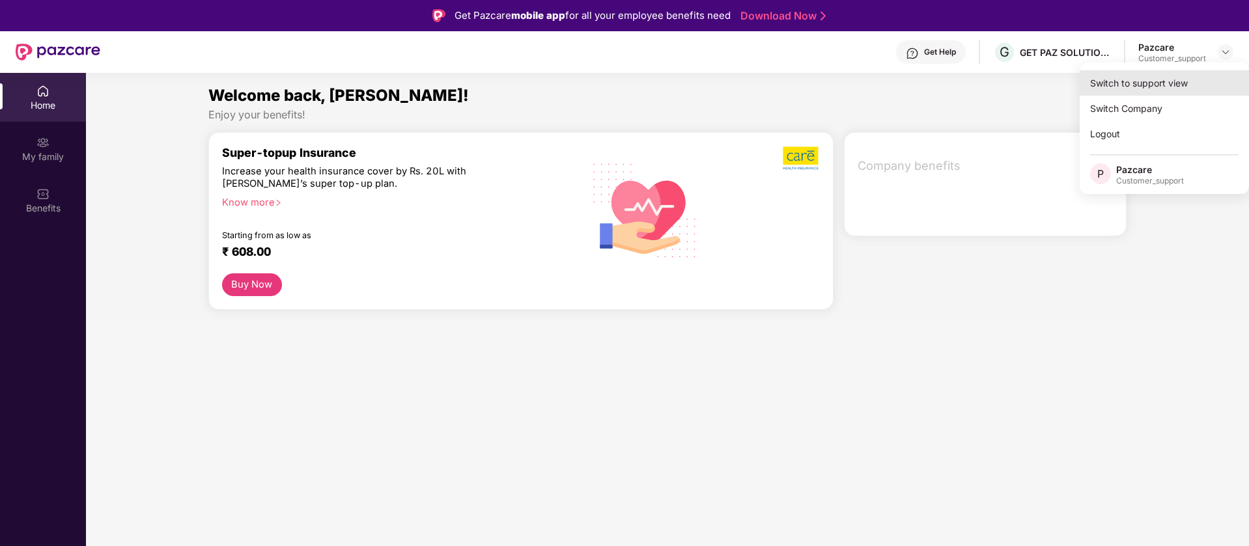
click at [1195, 74] on div "Switch to support view" at bounding box center [1164, 82] width 169 height 25
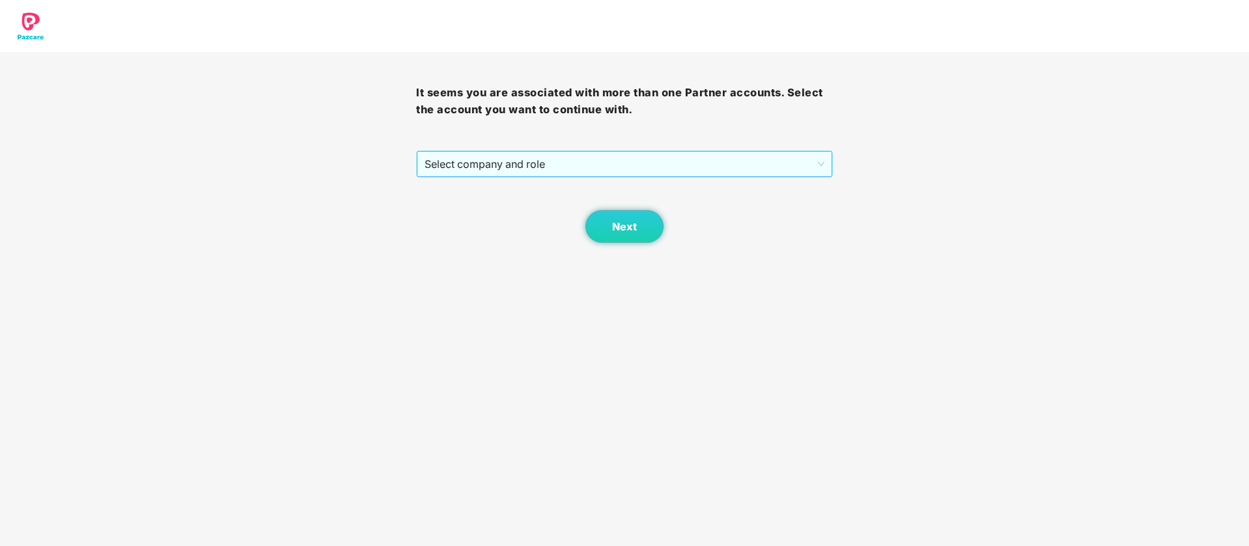
click at [624, 171] on span "Select company and role" at bounding box center [624, 164] width 399 height 25
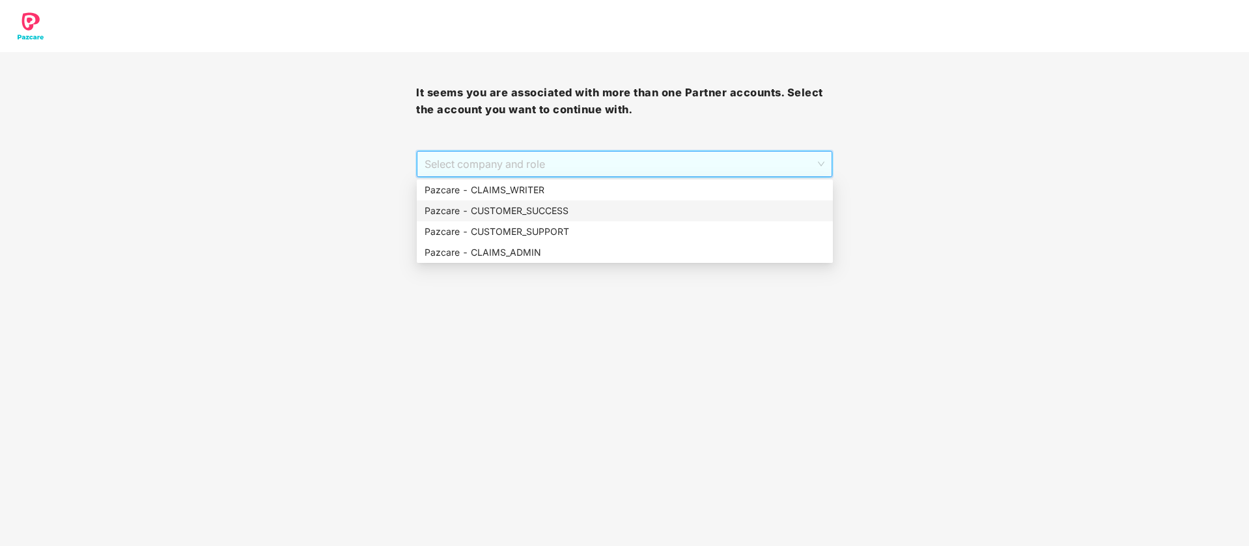
click at [590, 208] on div "Pazcare - CUSTOMER_SUCCESS" at bounding box center [625, 211] width 400 height 14
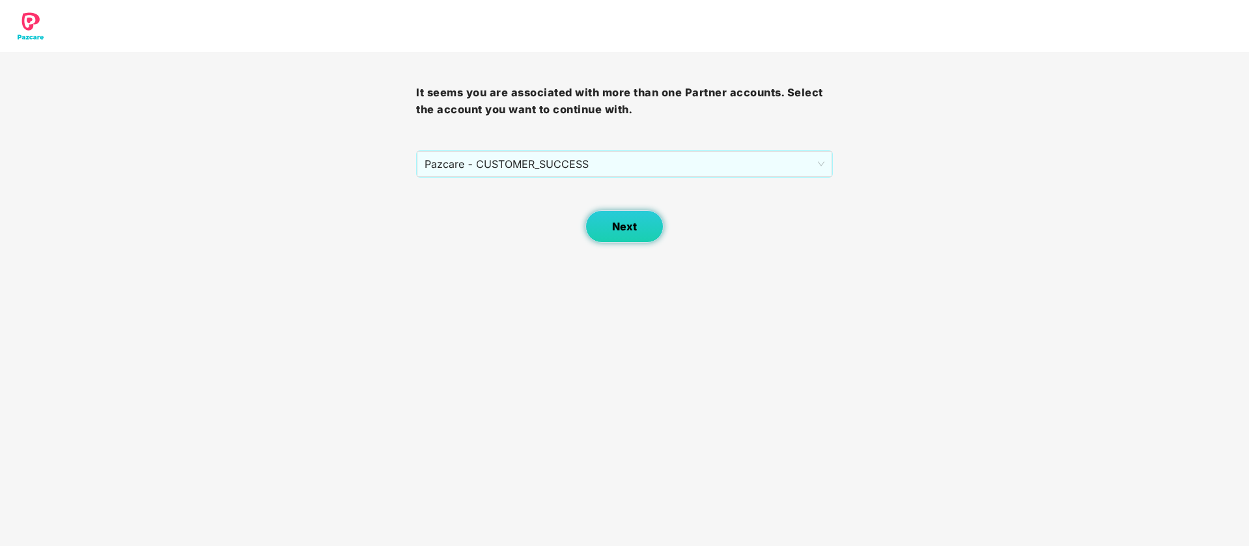
click at [638, 219] on button "Next" at bounding box center [624, 226] width 78 height 33
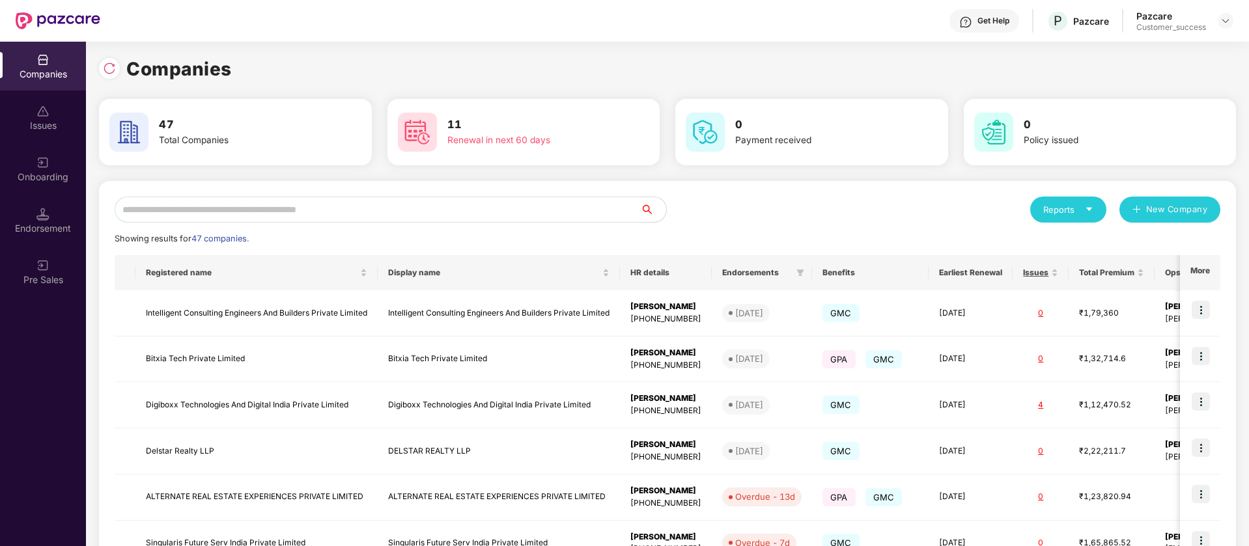
click at [410, 194] on div "Reports New Company Showing results for 47 companies. Registered name Display n…" at bounding box center [667, 497] width 1137 height 632
click at [408, 216] on input "text" at bounding box center [377, 210] width 525 height 26
paste input "**********"
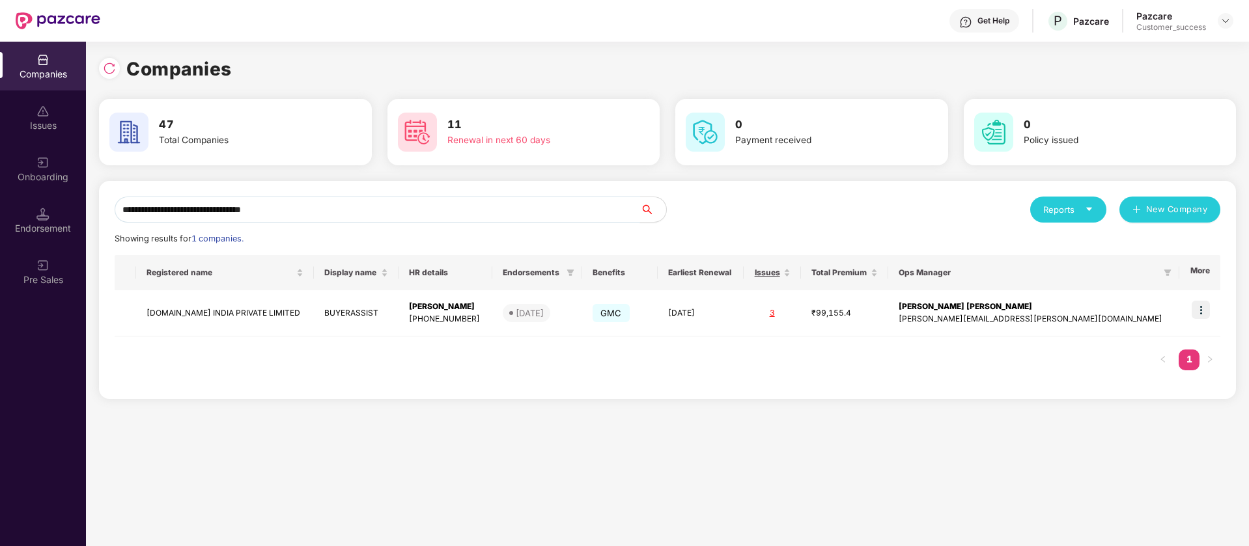
scroll to position [0, 1]
type input "**********"
click at [1205, 307] on img at bounding box center [1201, 310] width 18 height 18
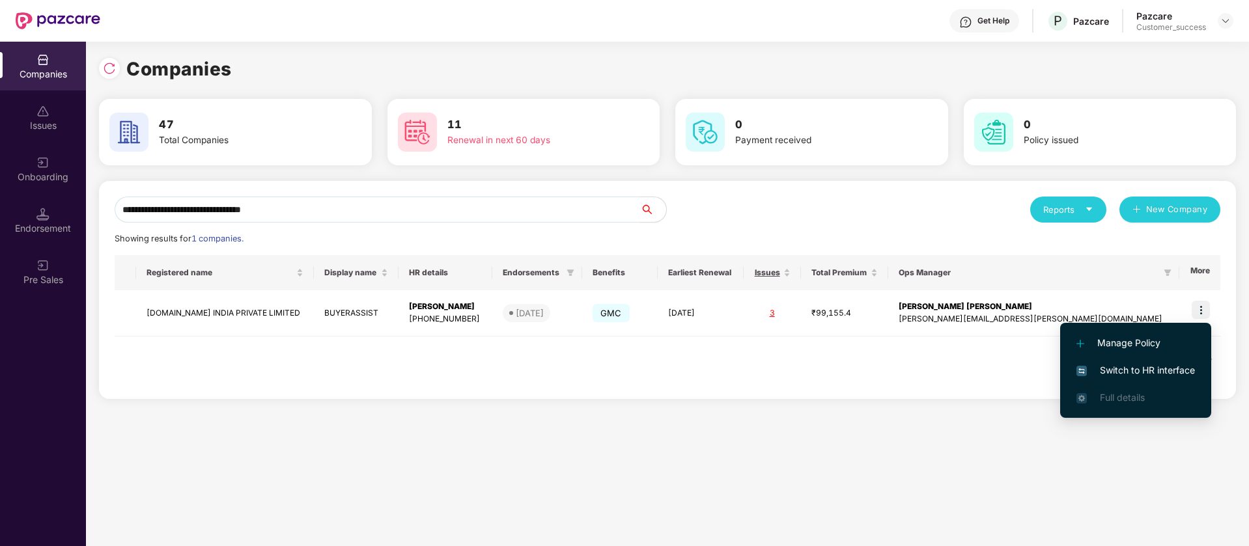
click at [1134, 374] on span "Switch to HR interface" at bounding box center [1135, 370] width 119 height 14
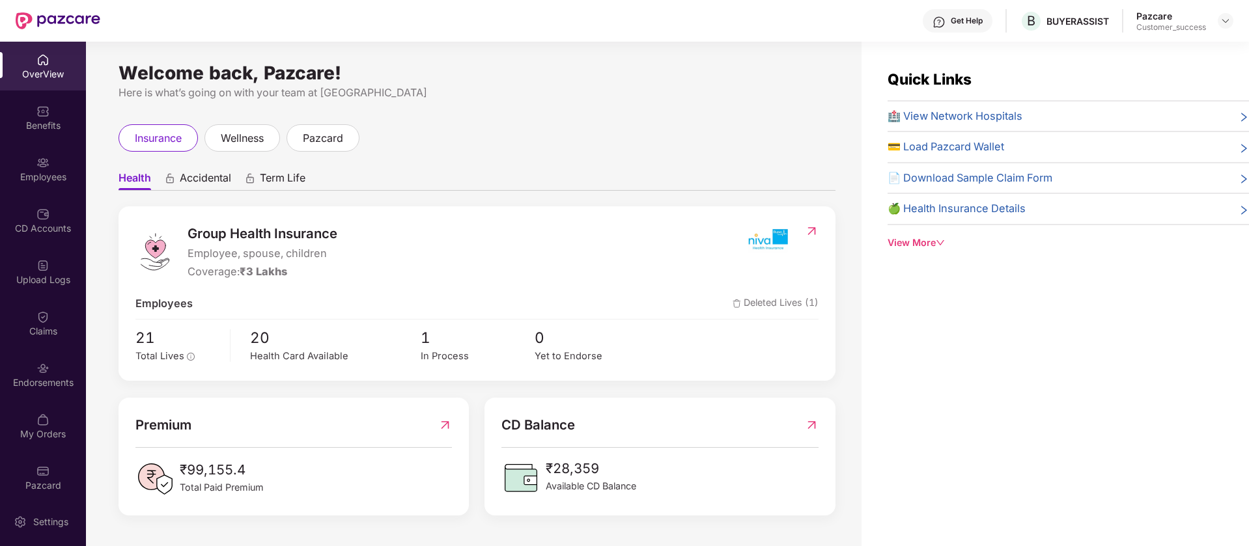
click at [962, 20] on div "Get Help" at bounding box center [967, 21] width 32 height 10
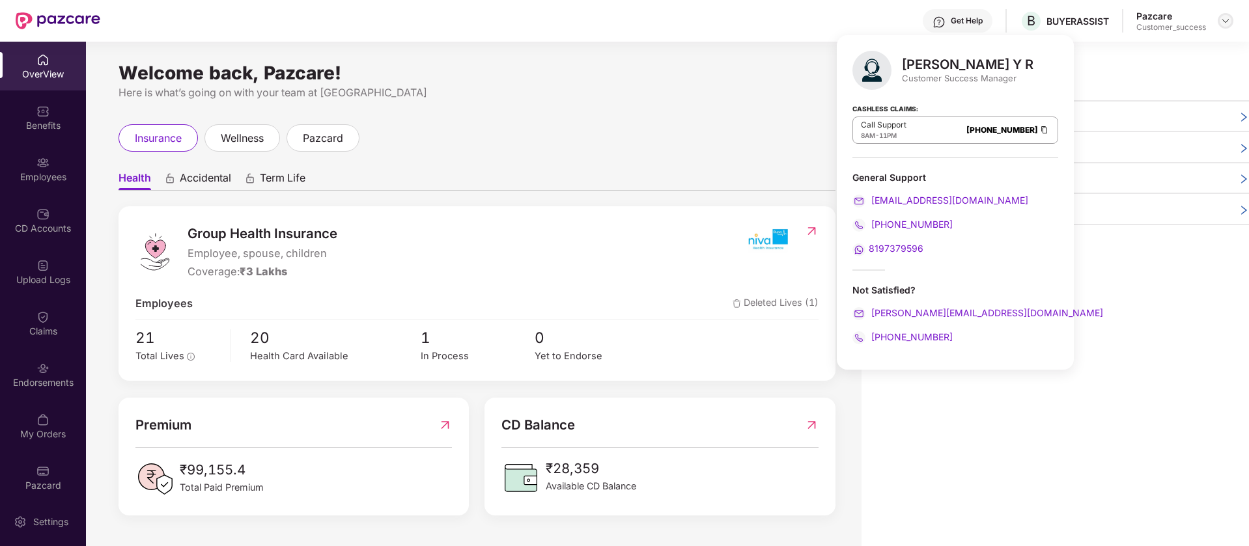
click at [1225, 16] on img at bounding box center [1225, 21] width 10 height 10
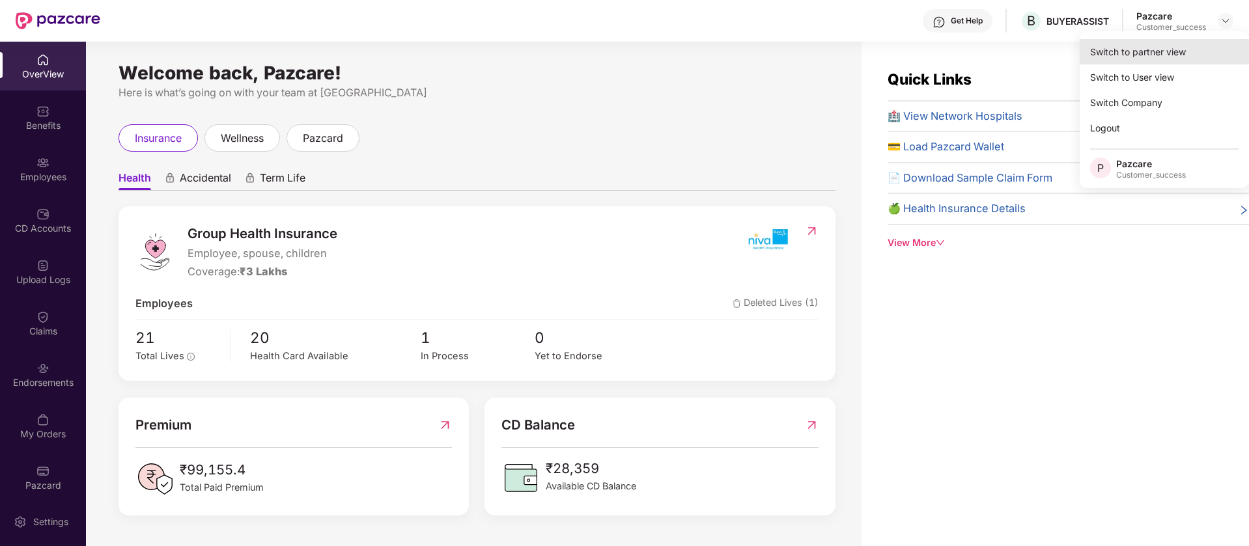
click at [1182, 57] on div "Switch to partner view" at bounding box center [1164, 51] width 169 height 25
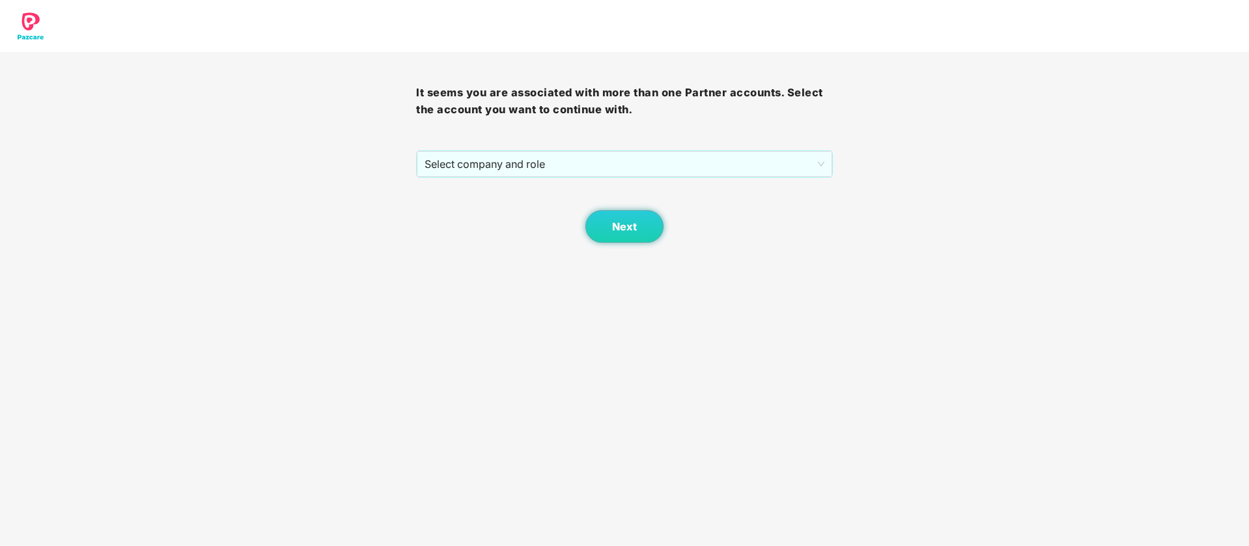
click at [707, 171] on span "Select company and role" at bounding box center [624, 164] width 399 height 25
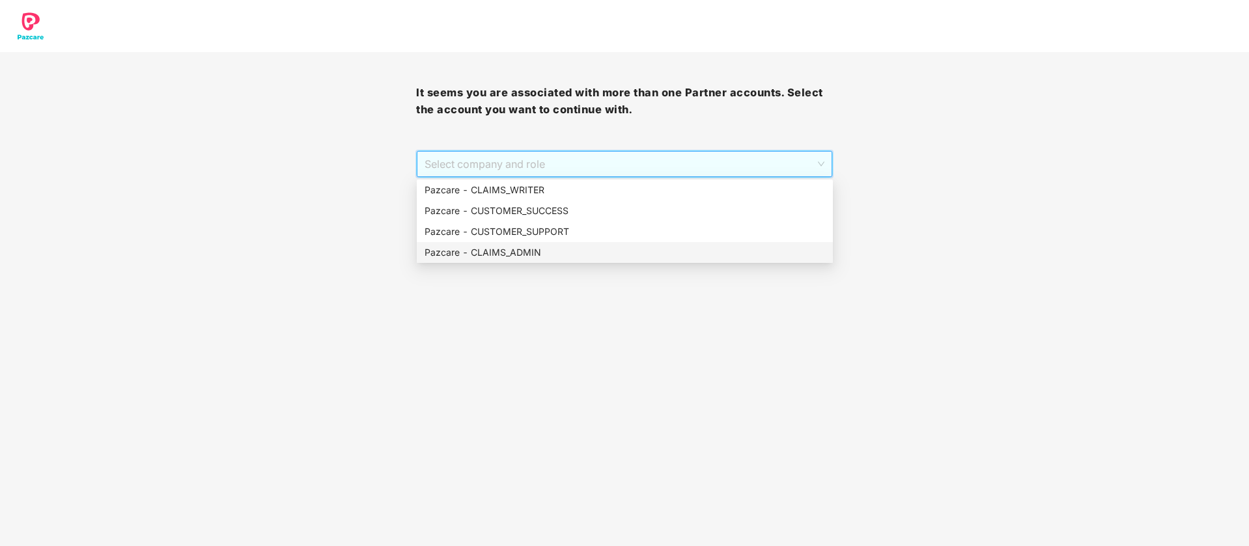
click at [573, 255] on div "Pazcare - CLAIMS_ADMIN" at bounding box center [625, 252] width 400 height 14
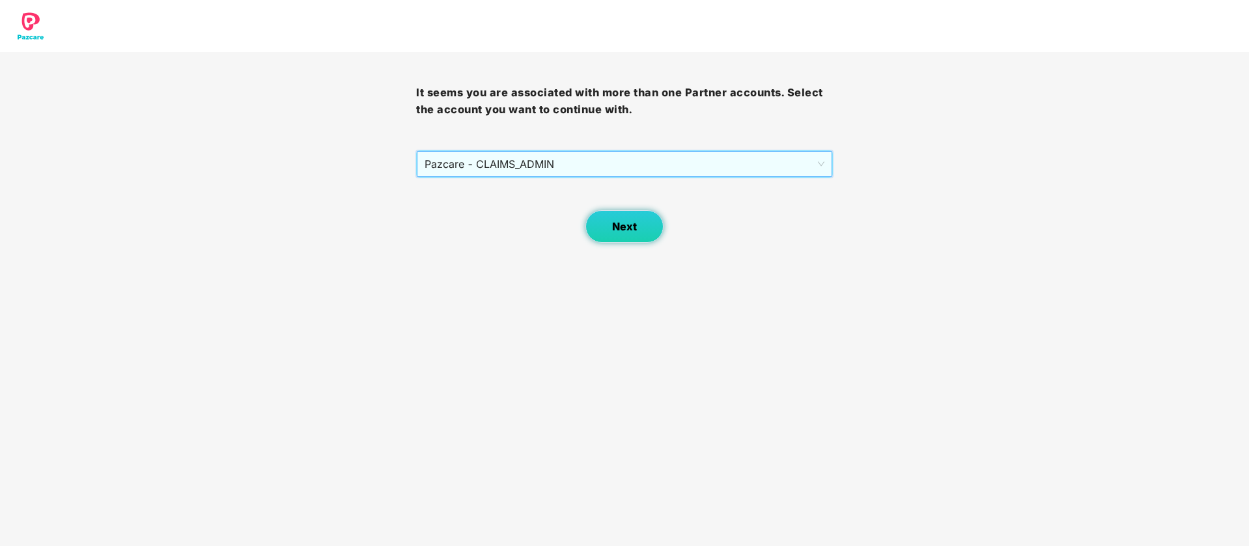
click at [643, 217] on button "Next" at bounding box center [624, 226] width 78 height 33
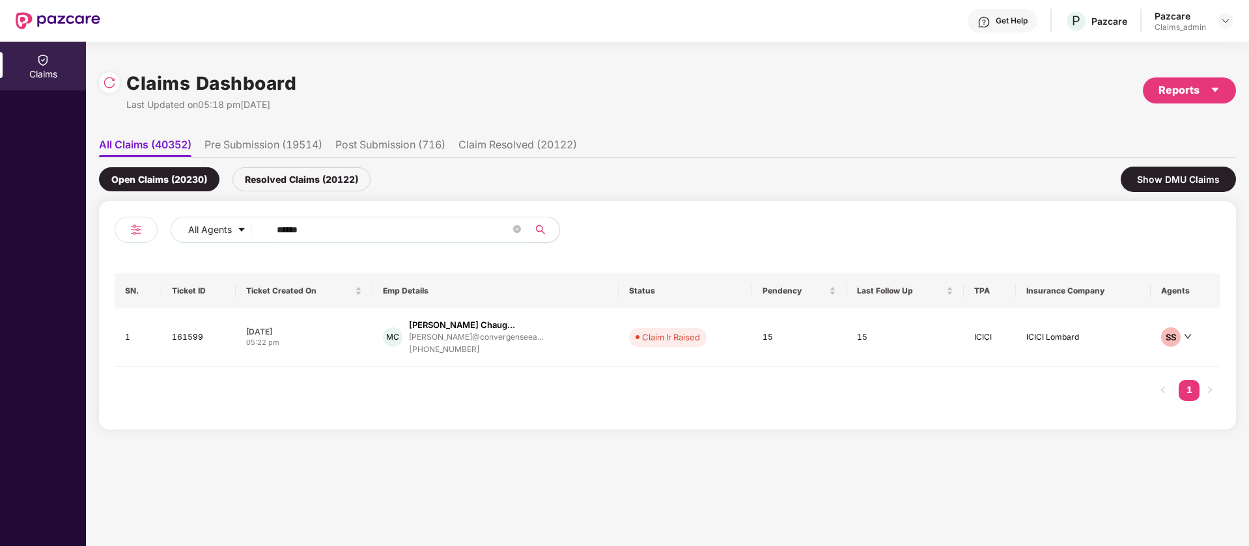
click at [321, 234] on input "******" at bounding box center [394, 230] width 234 height 20
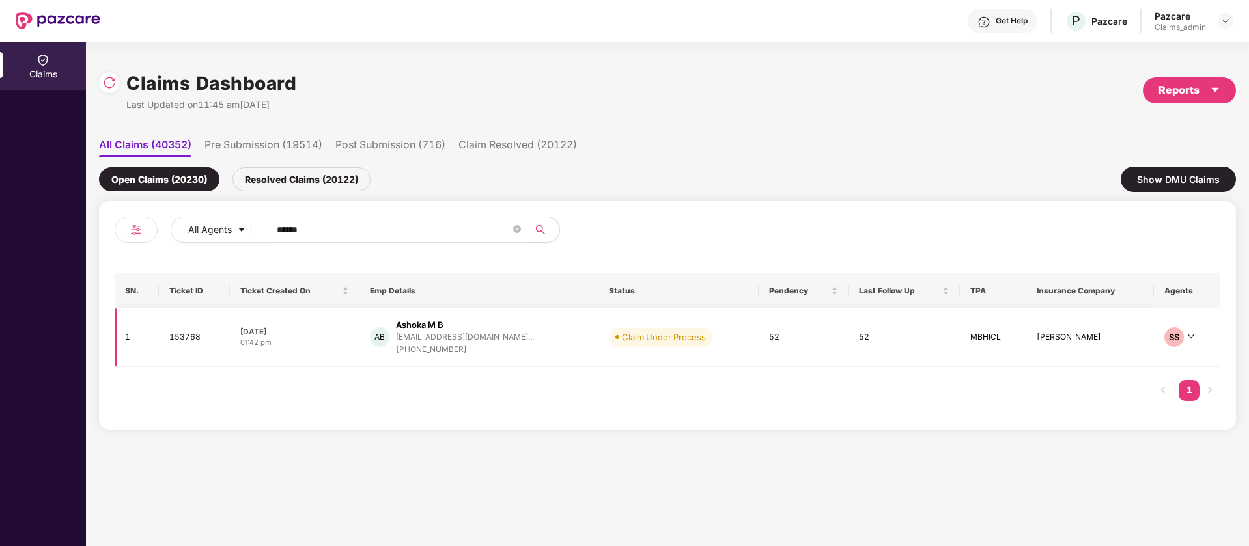
type input "******"
click at [900, 328] on td "52" at bounding box center [903, 338] width 111 height 59
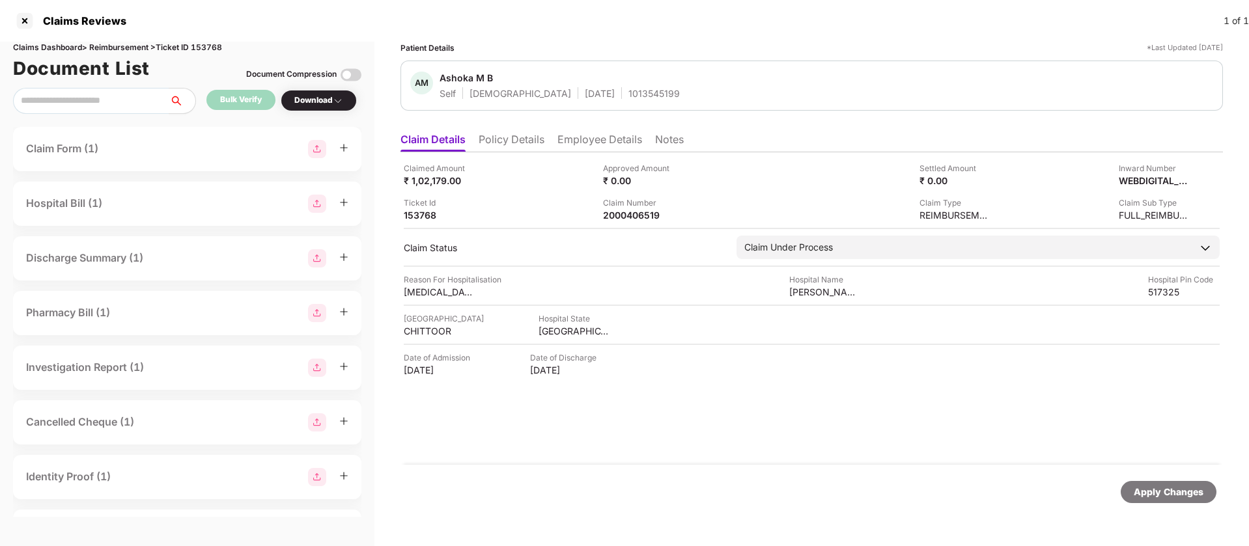
click at [214, 44] on div "Claims Dashboard > Reimbursement > Ticket ID 153768" at bounding box center [187, 48] width 348 height 12
copy div "153768"
click at [25, 21] on div at bounding box center [24, 20] width 21 height 21
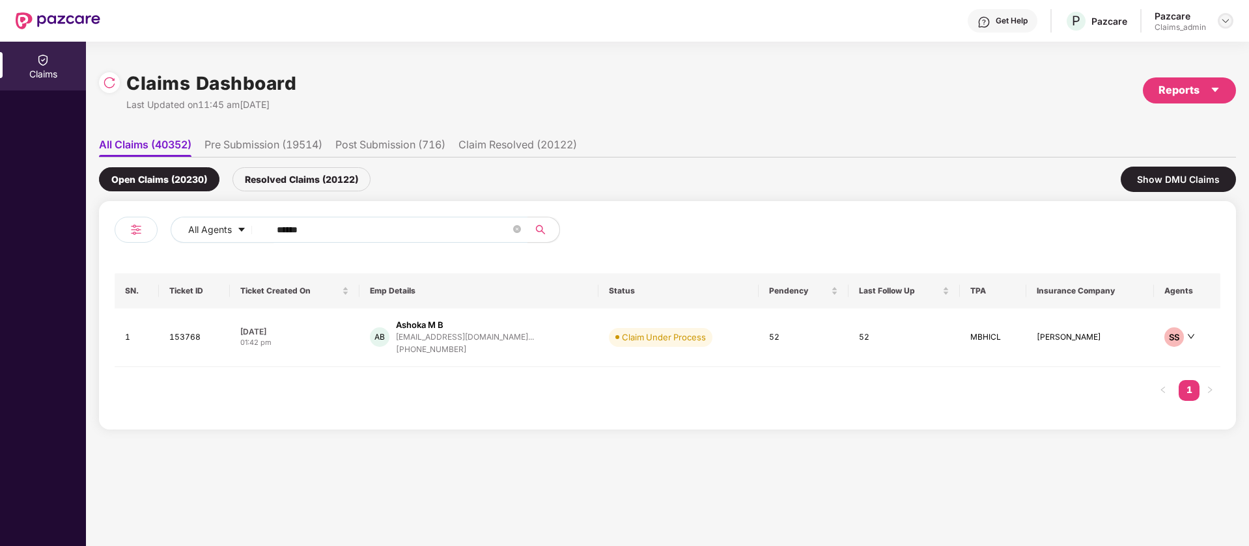
click at [1221, 18] on img at bounding box center [1225, 21] width 10 height 10
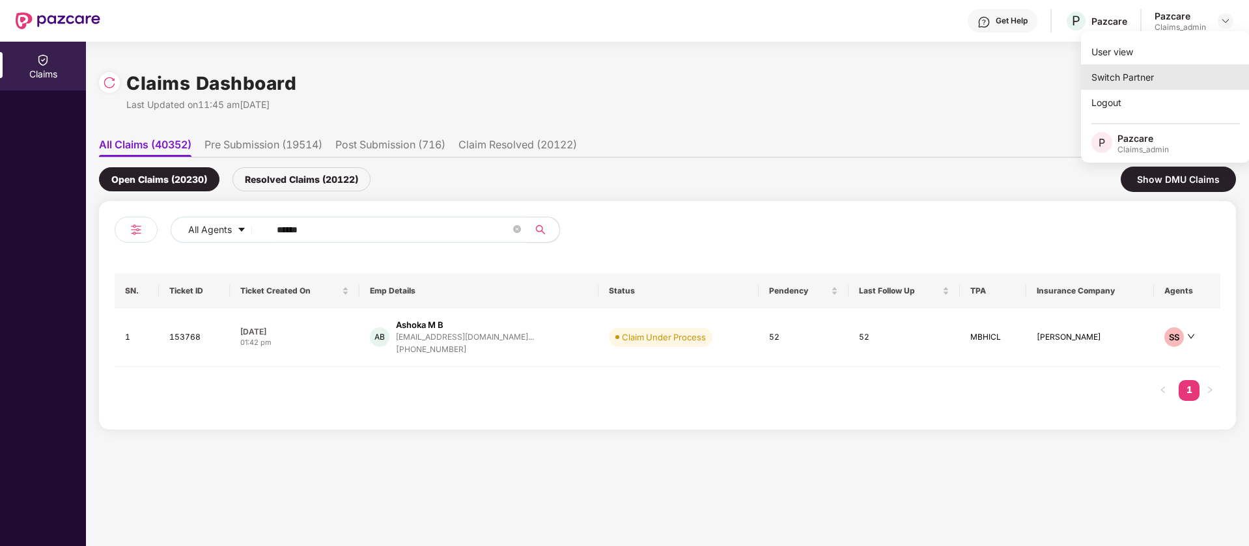
click at [1197, 68] on div "Switch Partner" at bounding box center [1165, 76] width 169 height 25
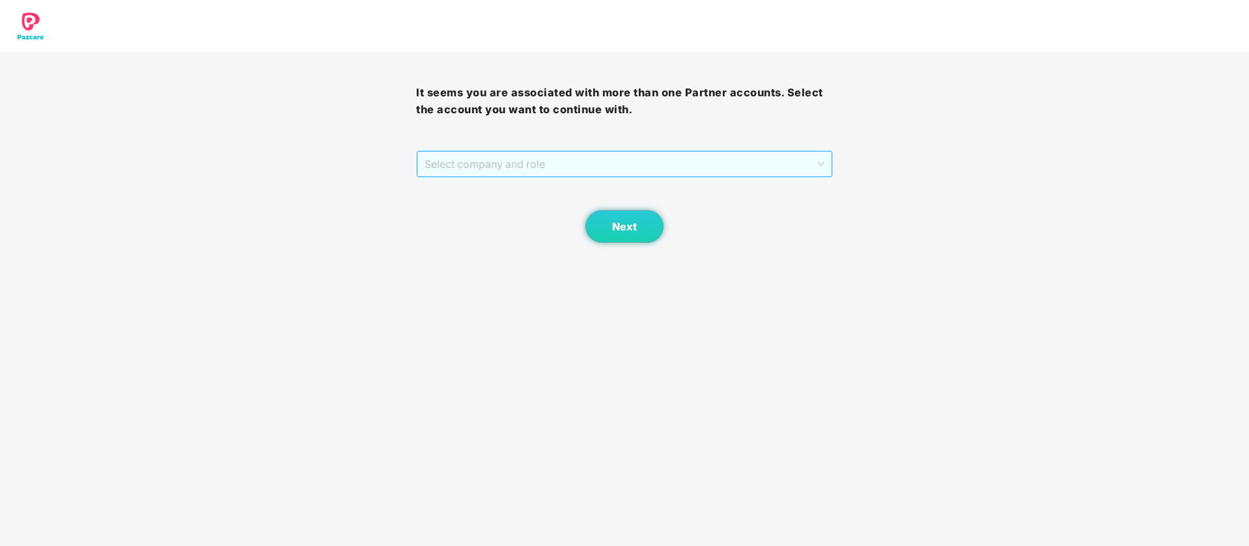
click at [590, 163] on span "Select company and role" at bounding box center [624, 164] width 399 height 25
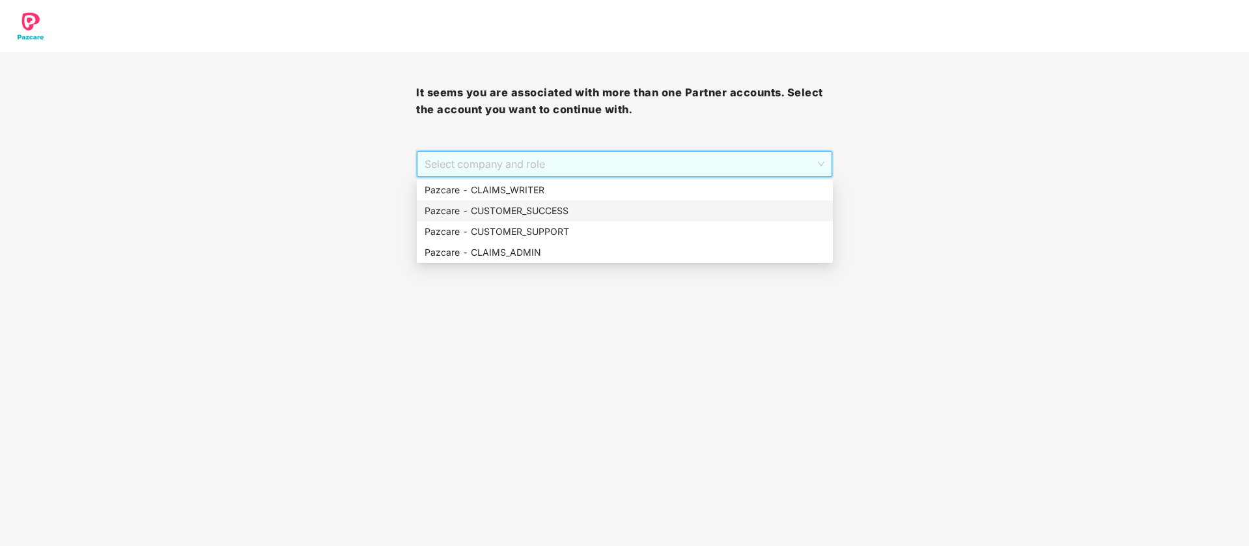
click at [585, 217] on div "Pazcare - CUSTOMER_SUCCESS" at bounding box center [625, 211] width 400 height 14
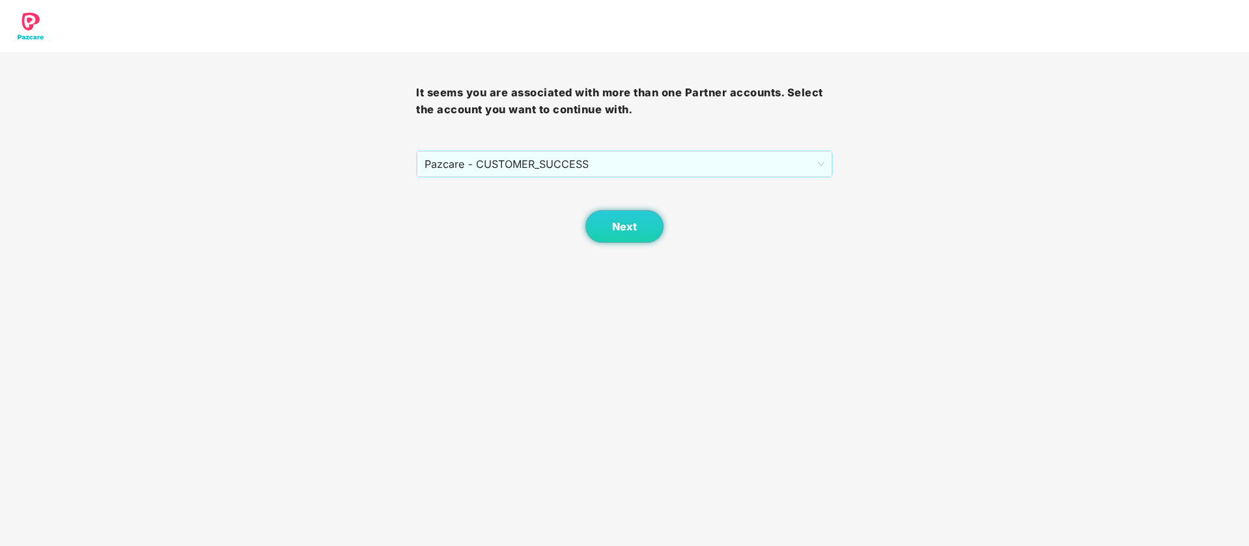
click at [564, 221] on div "Next" at bounding box center [624, 210] width 416 height 65
click at [665, 221] on div "Next" at bounding box center [624, 210] width 416 height 65
click at [627, 232] on span "Next" at bounding box center [624, 227] width 25 height 12
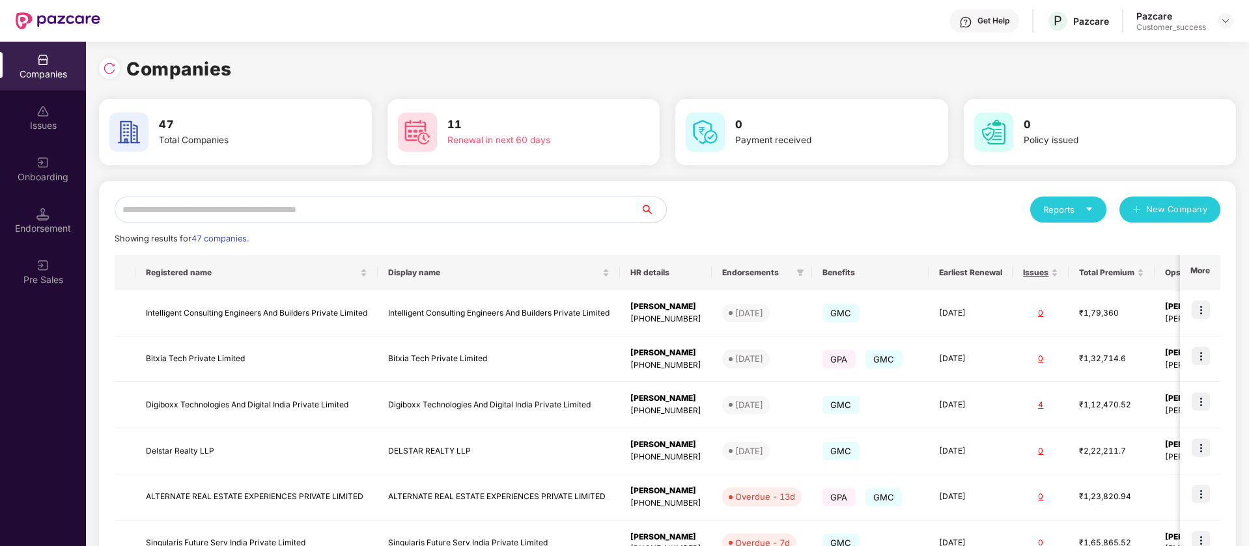
click at [1226, 23] on img at bounding box center [1225, 21] width 10 height 10
click at [462, 212] on input "text" at bounding box center [377, 210] width 525 height 26
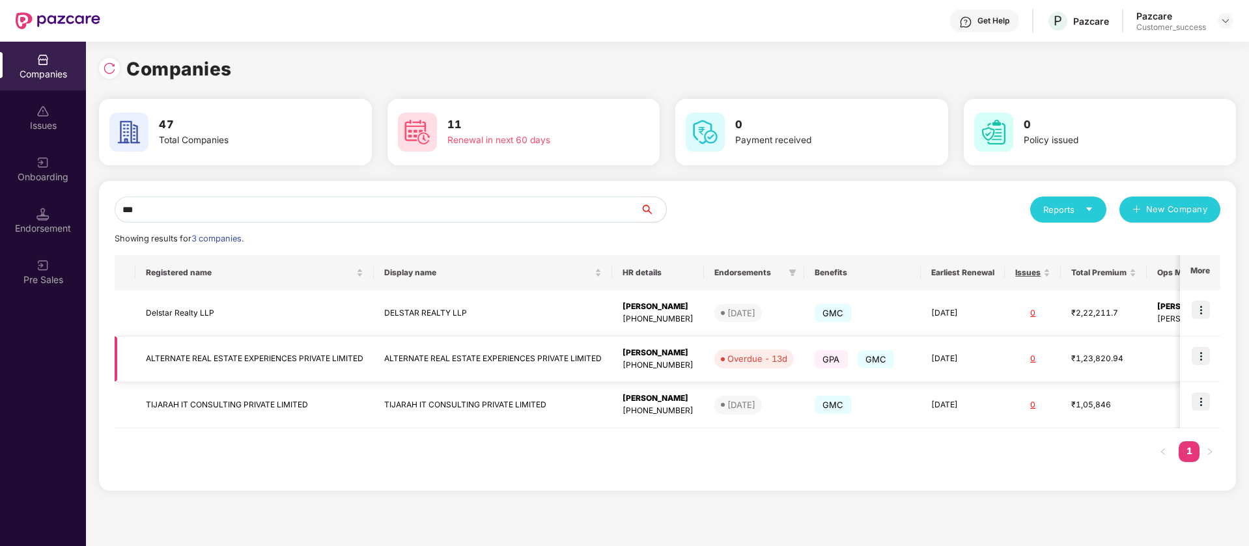
type input "***"
click at [1201, 353] on img at bounding box center [1201, 356] width 18 height 18
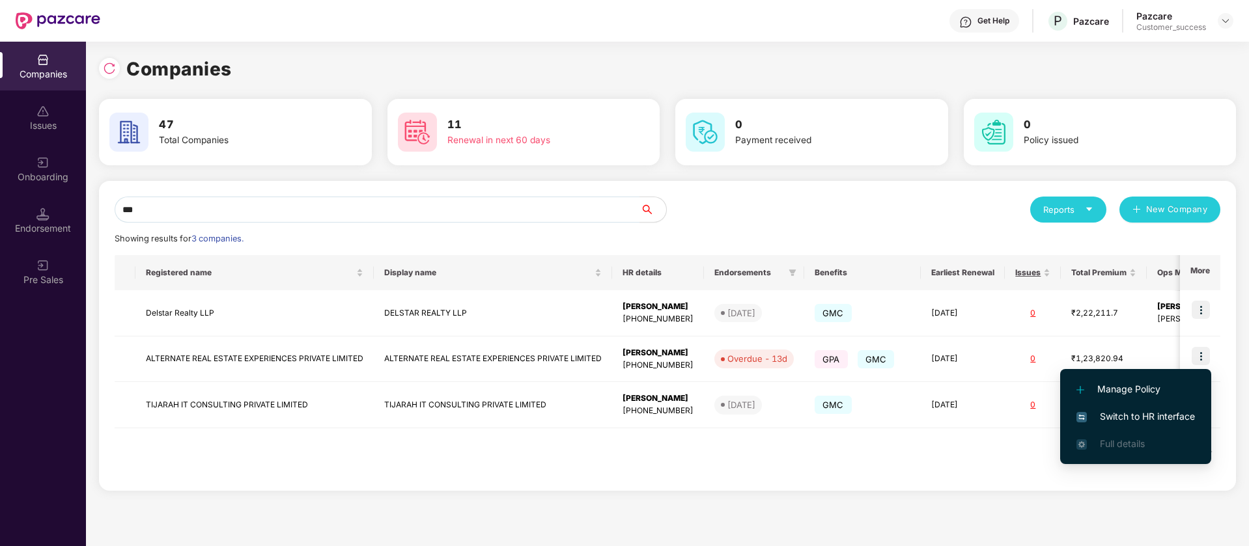
click at [1157, 417] on span "Switch to HR interface" at bounding box center [1135, 417] width 119 height 14
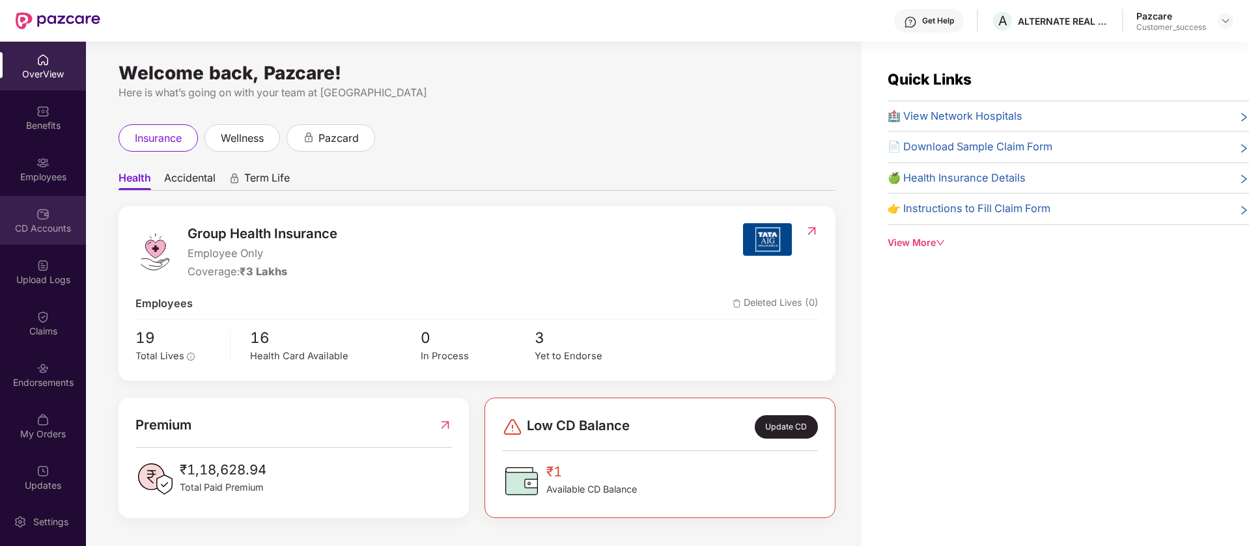
click at [53, 236] on div "CD Accounts" at bounding box center [43, 220] width 86 height 49
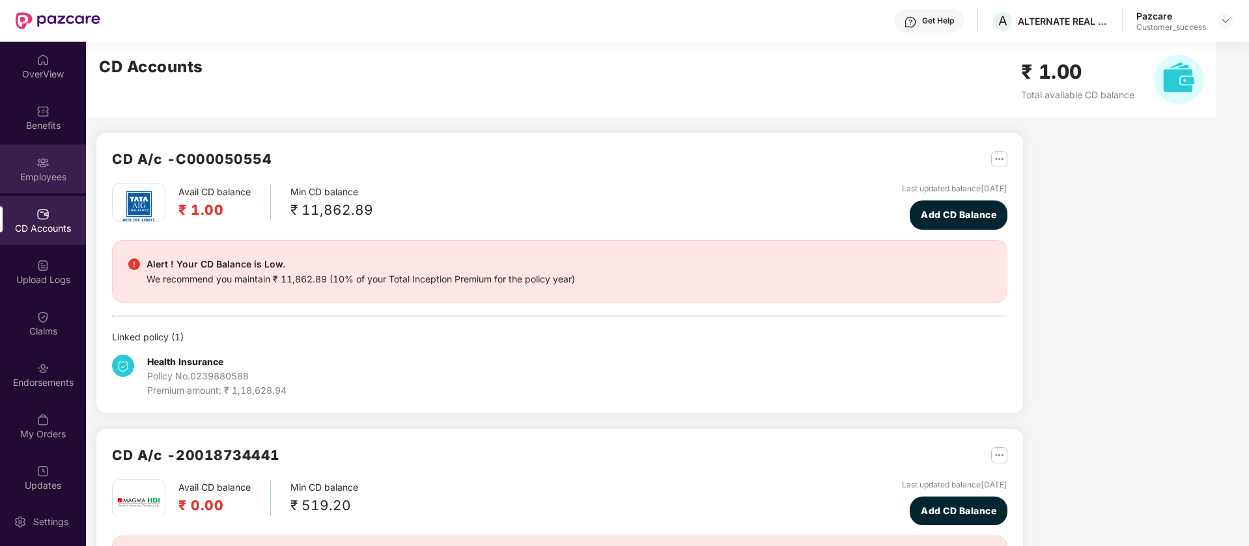
click at [54, 184] on div "Employees" at bounding box center [43, 169] width 86 height 49
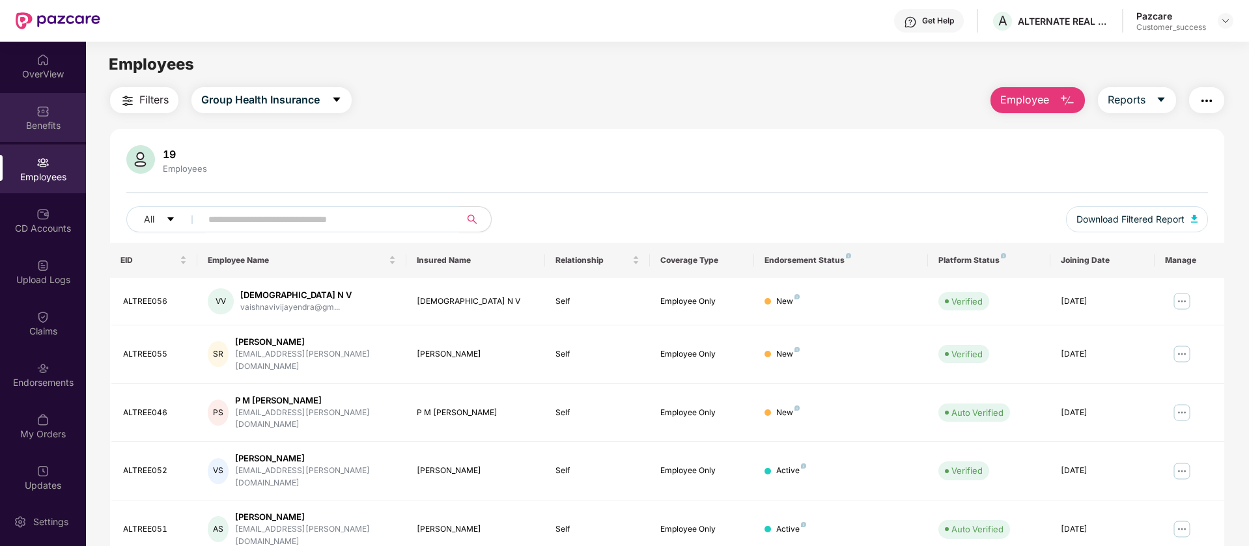
click at [36, 109] on img at bounding box center [42, 111] width 13 height 13
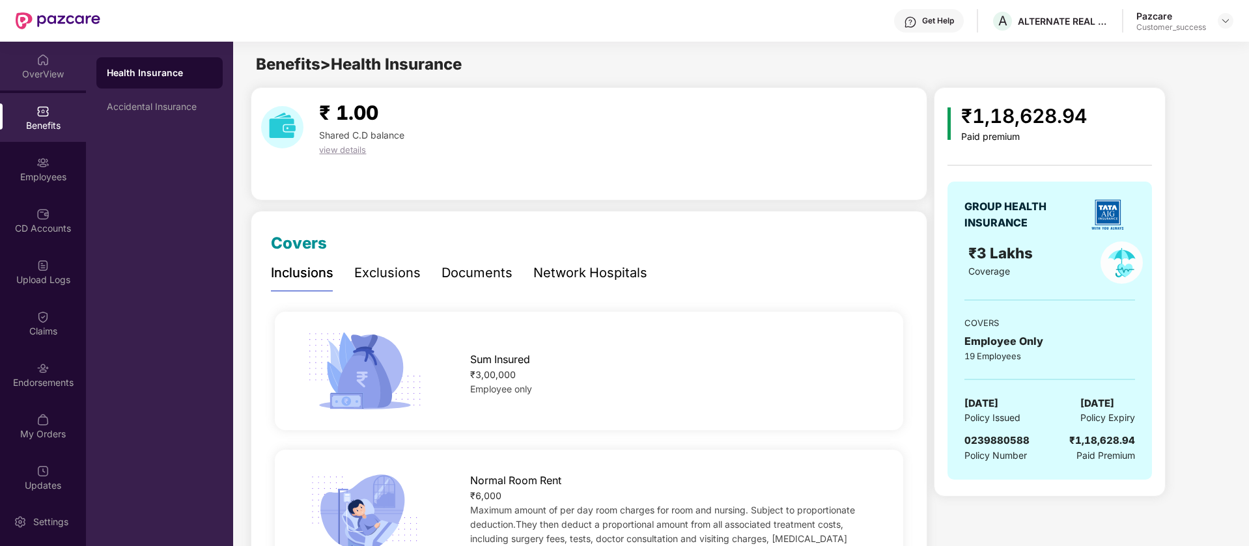
click at [55, 63] on div "OverView" at bounding box center [43, 66] width 86 height 49
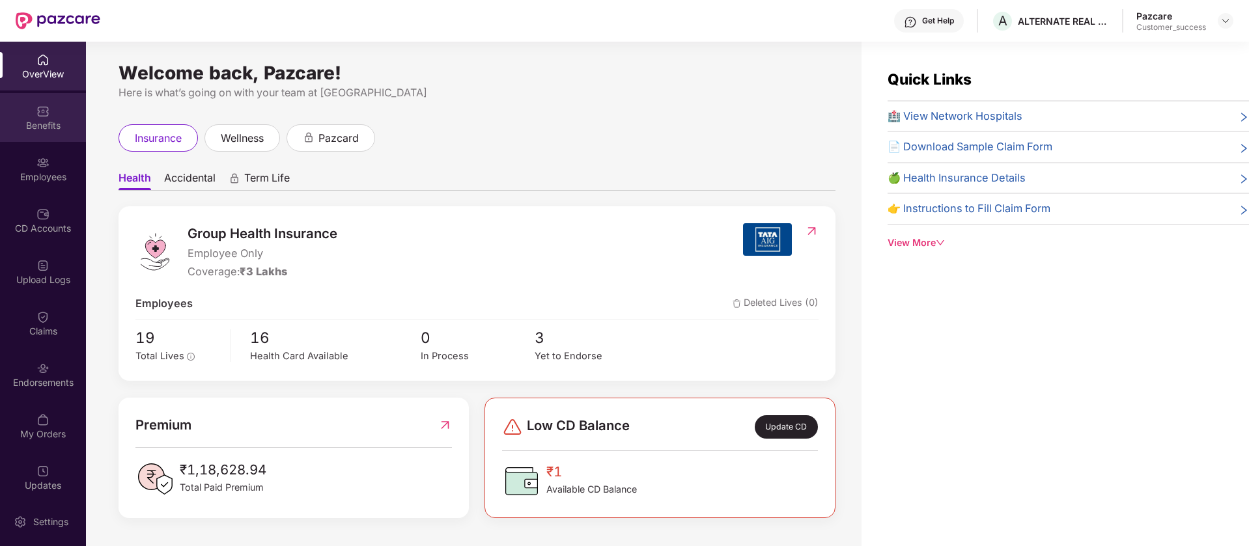
click at [31, 125] on div "Benefits" at bounding box center [43, 125] width 86 height 13
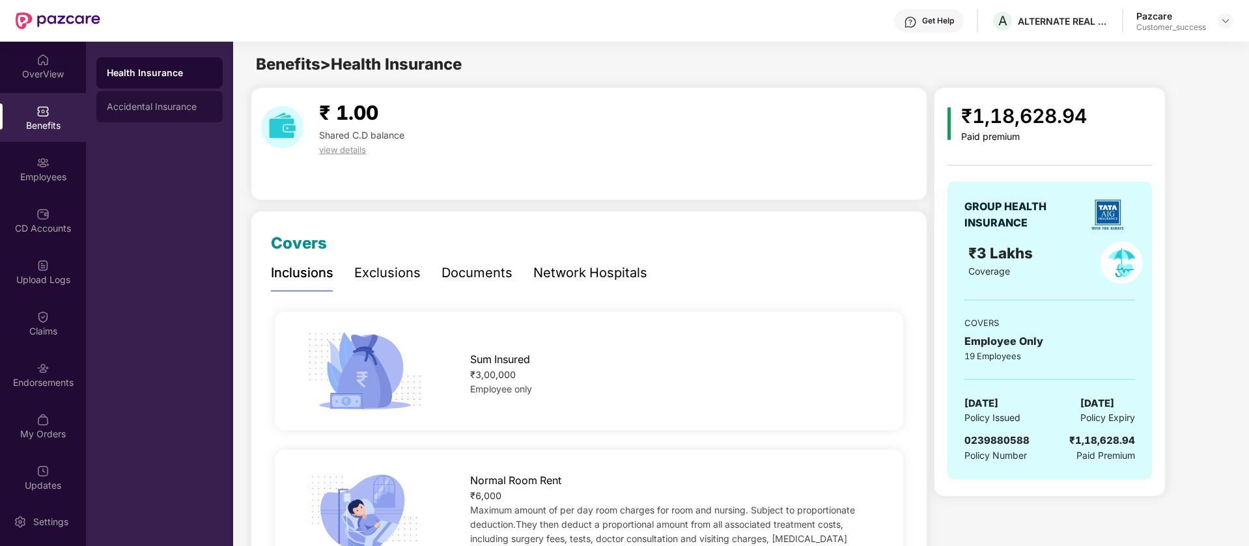
click at [174, 106] on div "Accidental Insurance" at bounding box center [159, 107] width 105 height 10
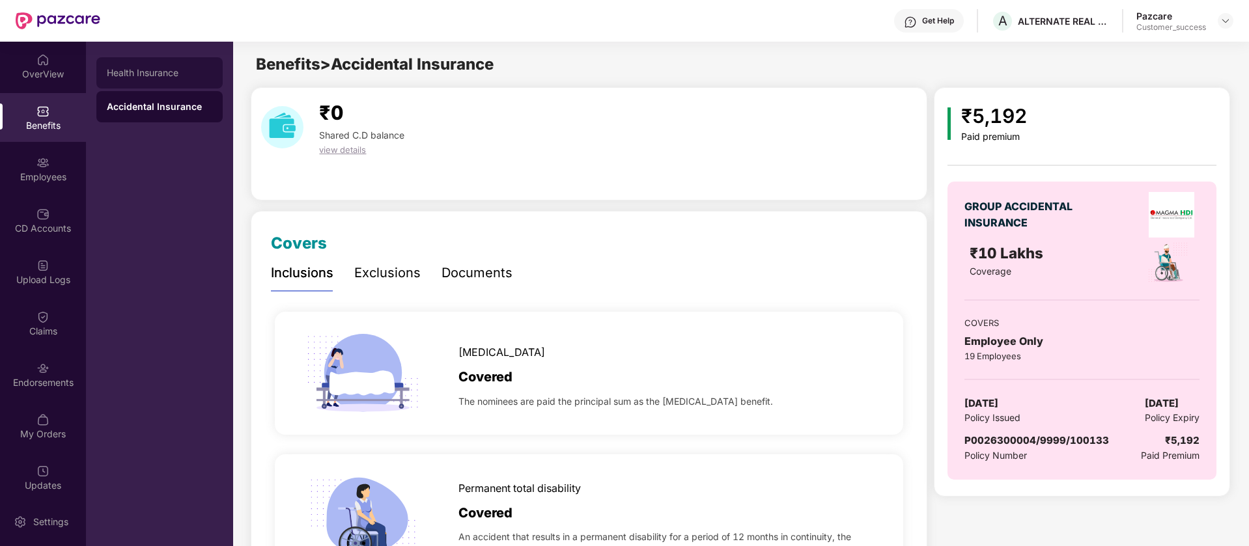
click at [179, 73] on div "Health Insurance" at bounding box center [159, 73] width 105 height 10
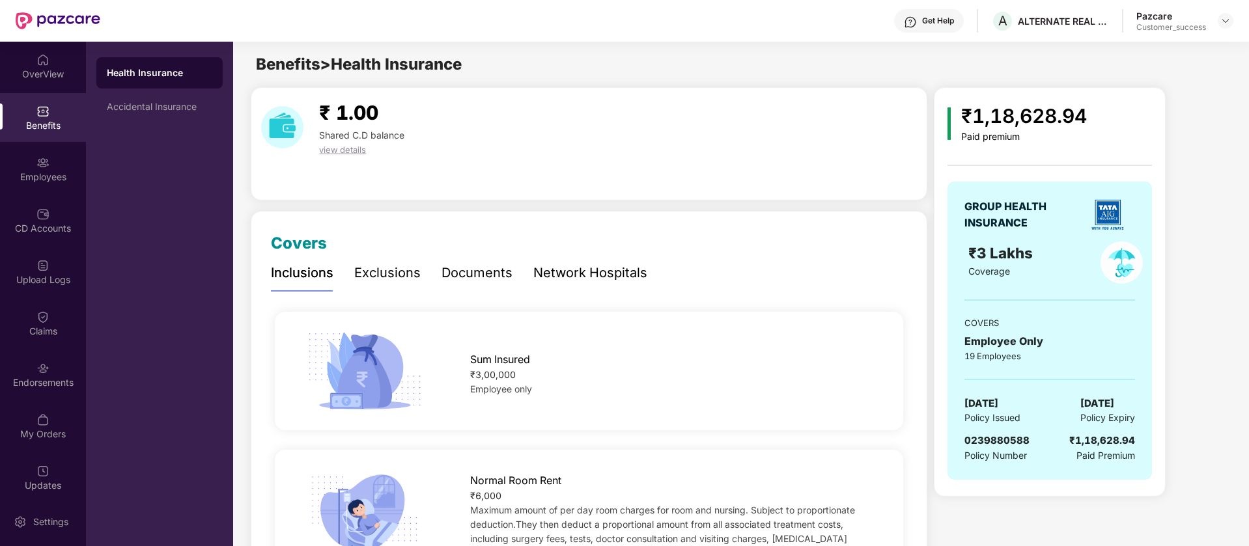
click at [46, 399] on div "OverView Benefits Employees CD Accounts Upload Logs Claims Endorsements My Orde…" at bounding box center [43, 270] width 86 height 456
click at [47, 384] on div "Endorsements" at bounding box center [43, 382] width 86 height 13
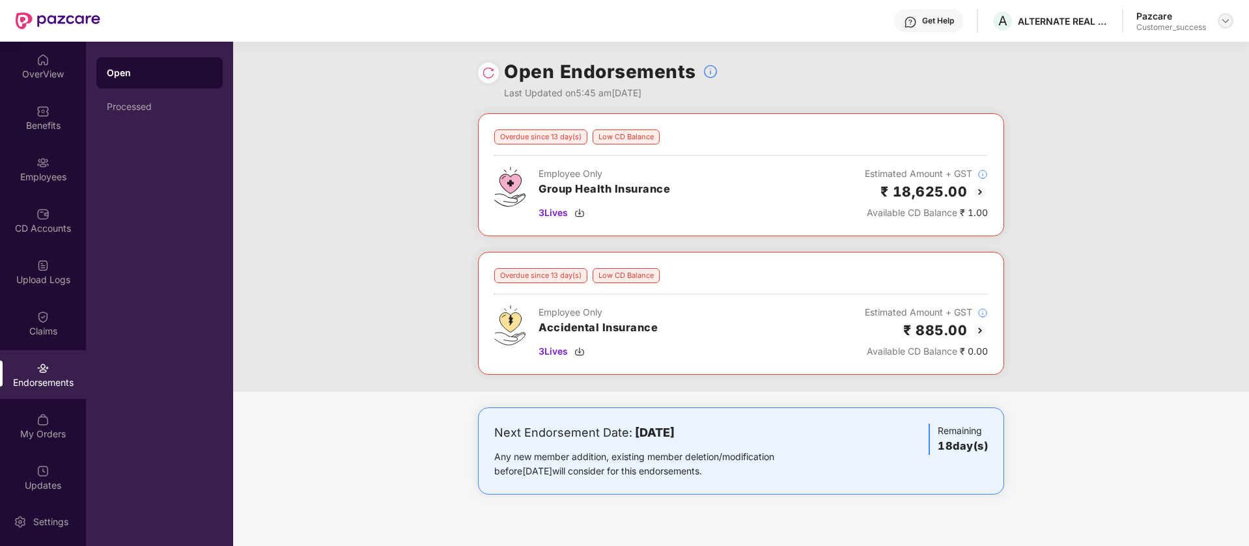
click at [1229, 18] on img at bounding box center [1225, 21] width 10 height 10
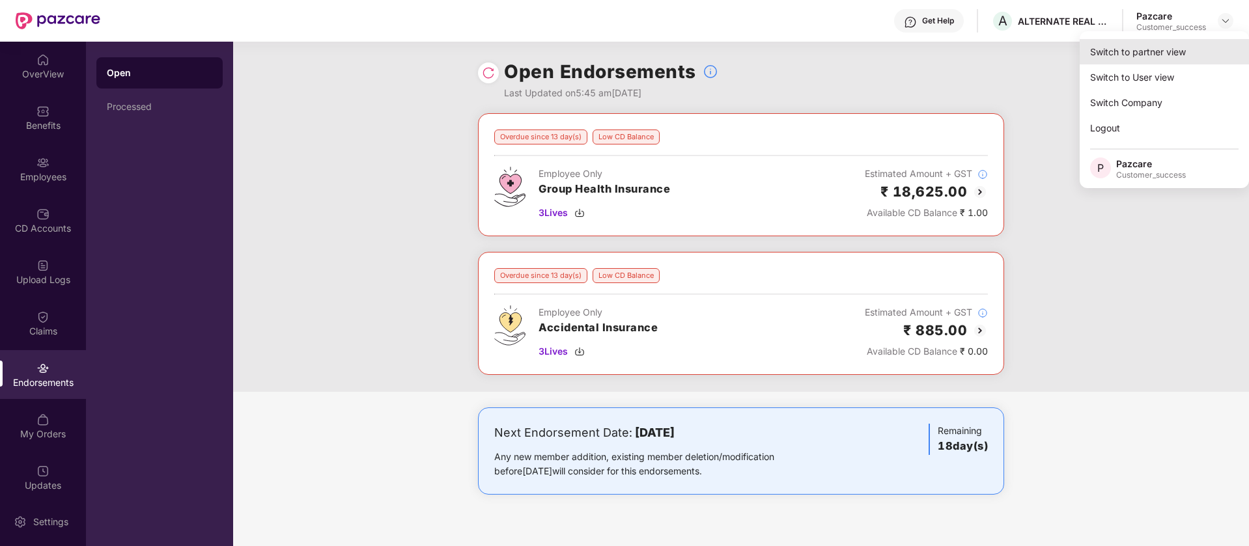
click at [1171, 53] on div "Switch to partner view" at bounding box center [1164, 51] width 169 height 25
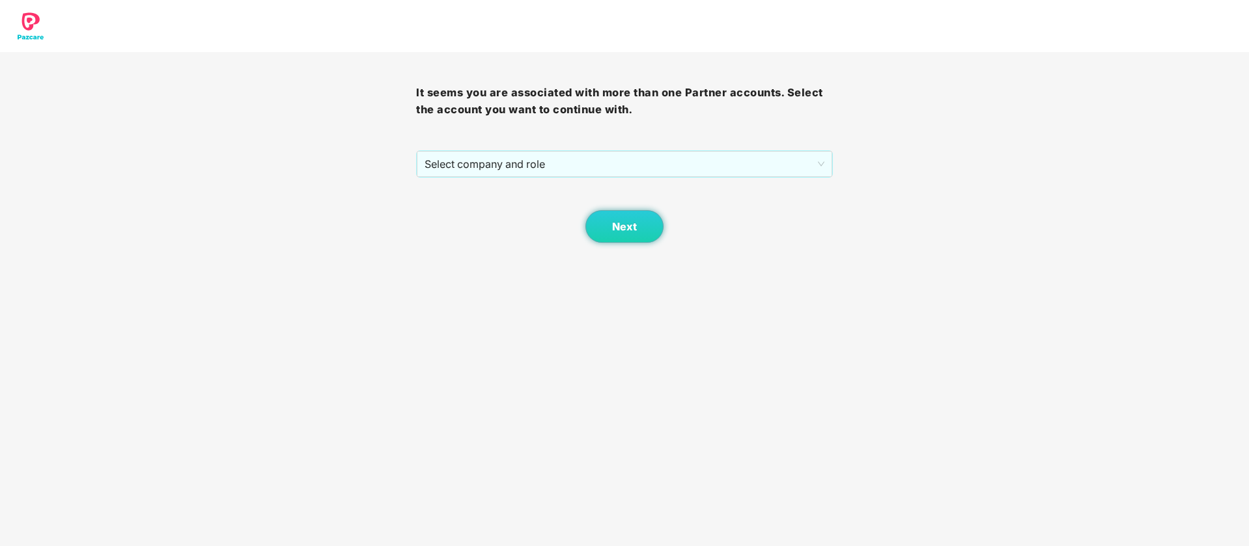
click at [736, 147] on div "It seems you are associated with more than one Partner accounts. Select the acc…" at bounding box center [624, 147] width 416 height 191
click at [716, 170] on span "Select company and role" at bounding box center [624, 164] width 399 height 25
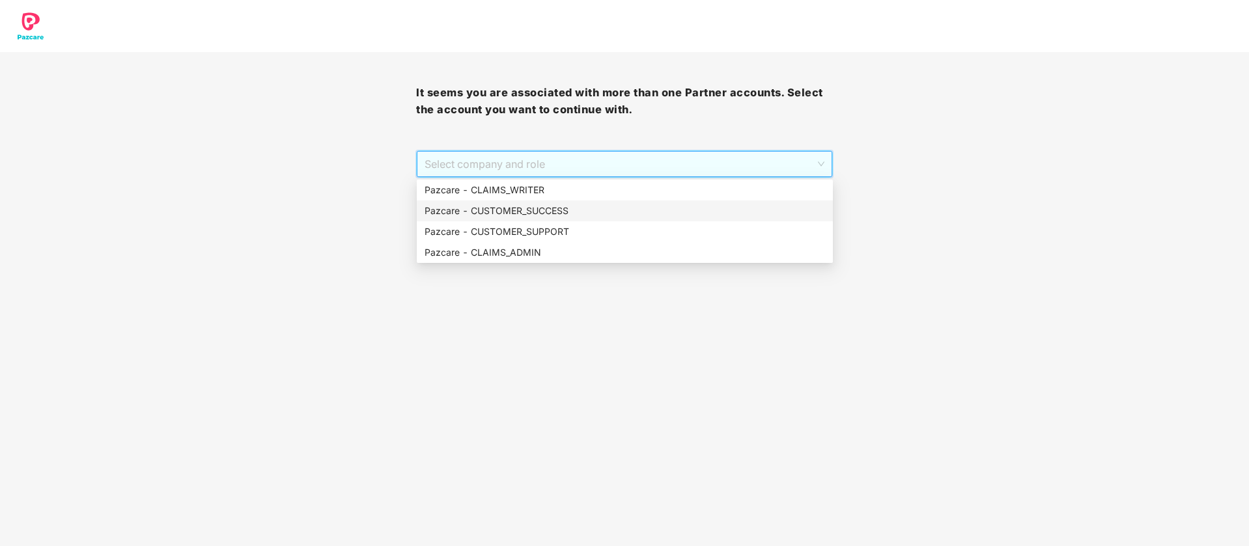
click at [578, 214] on div "Pazcare - CUSTOMER_SUCCESS" at bounding box center [625, 211] width 400 height 14
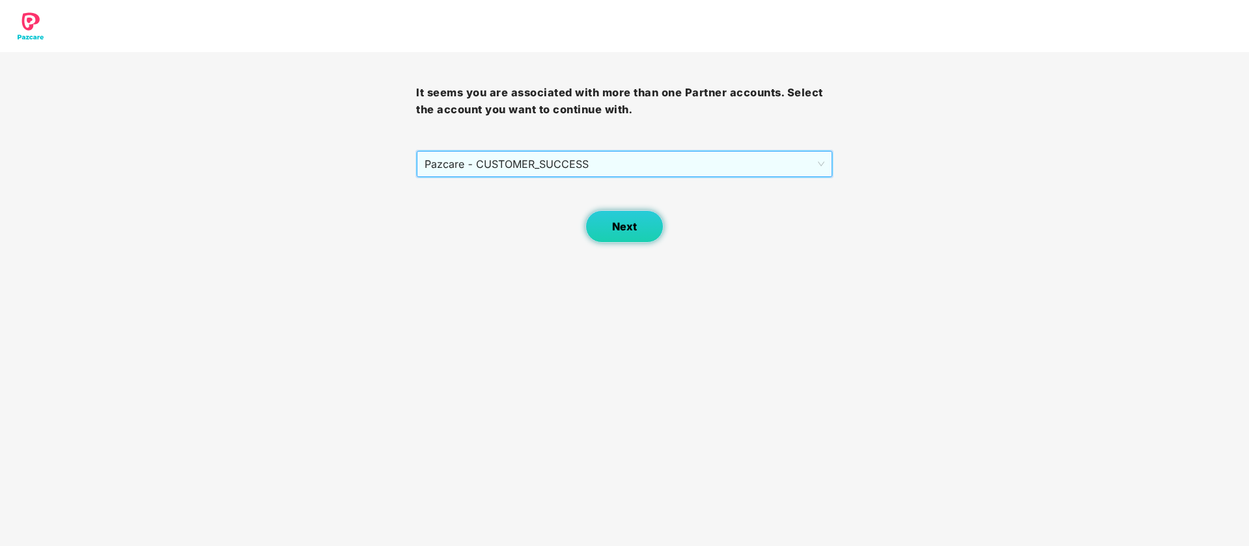
click at [621, 236] on button "Next" at bounding box center [624, 226] width 78 height 33
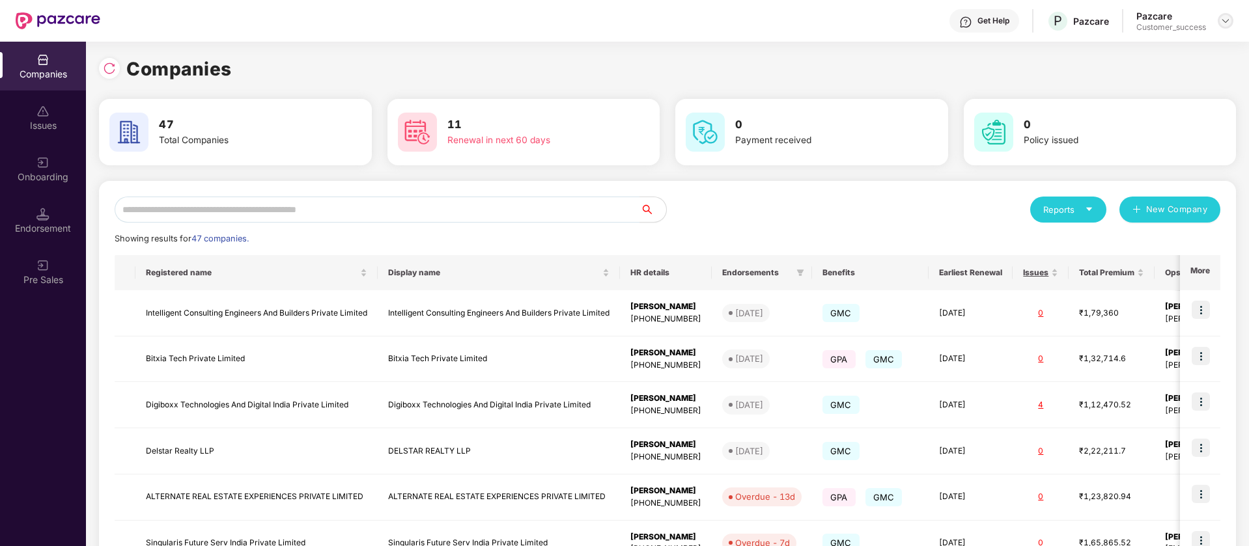
click at [1222, 16] on img at bounding box center [1225, 21] width 10 height 10
click at [1162, 83] on div "Switch Partner" at bounding box center [1165, 76] width 169 height 25
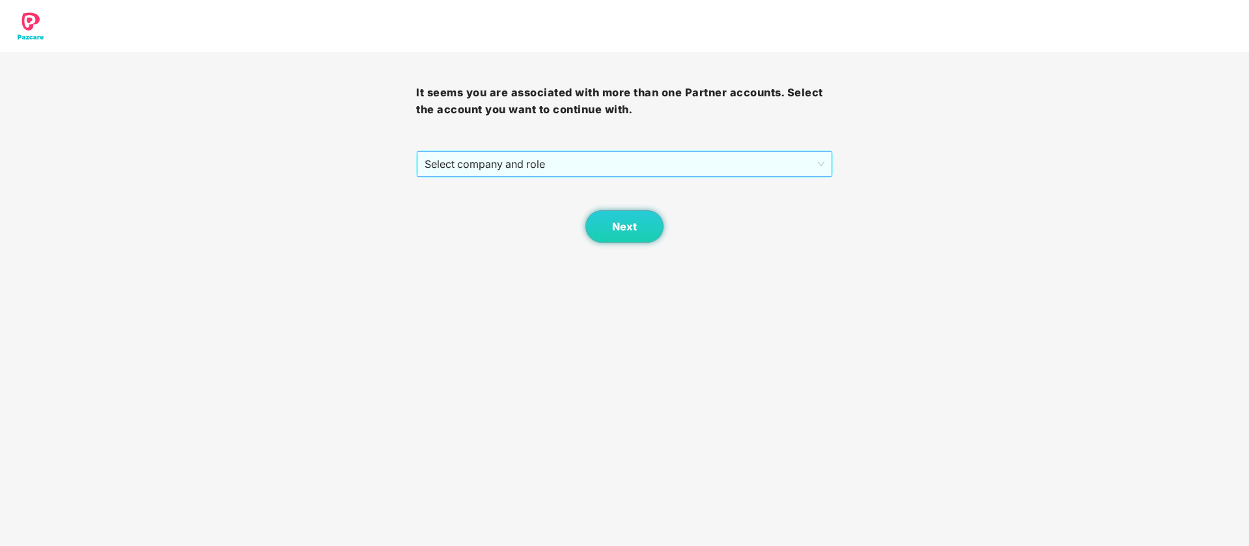
click at [508, 169] on span "Select company and role" at bounding box center [624, 164] width 399 height 25
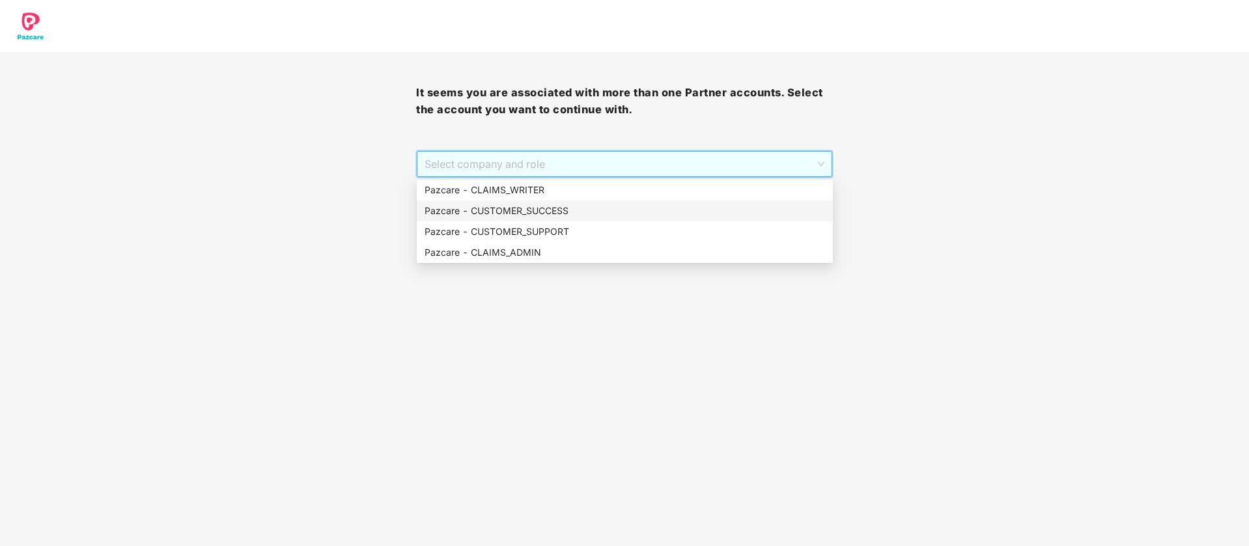
click at [544, 208] on div "Pazcare - CUSTOMER_SUCCESS" at bounding box center [625, 211] width 400 height 14
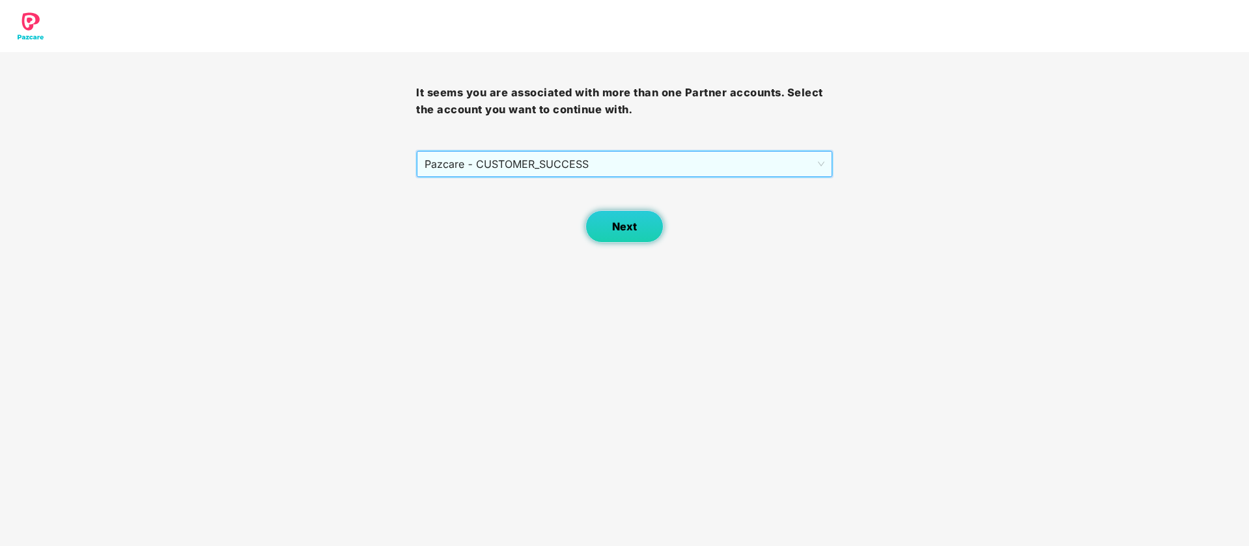
click at [621, 230] on span "Next" at bounding box center [624, 227] width 25 height 12
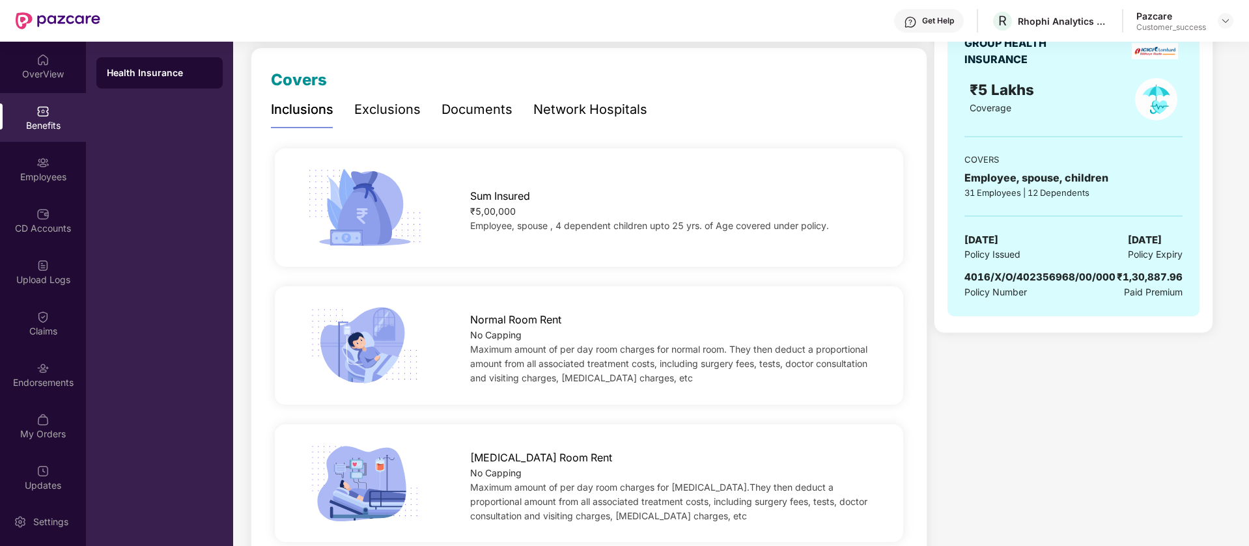
scroll to position [166, 0]
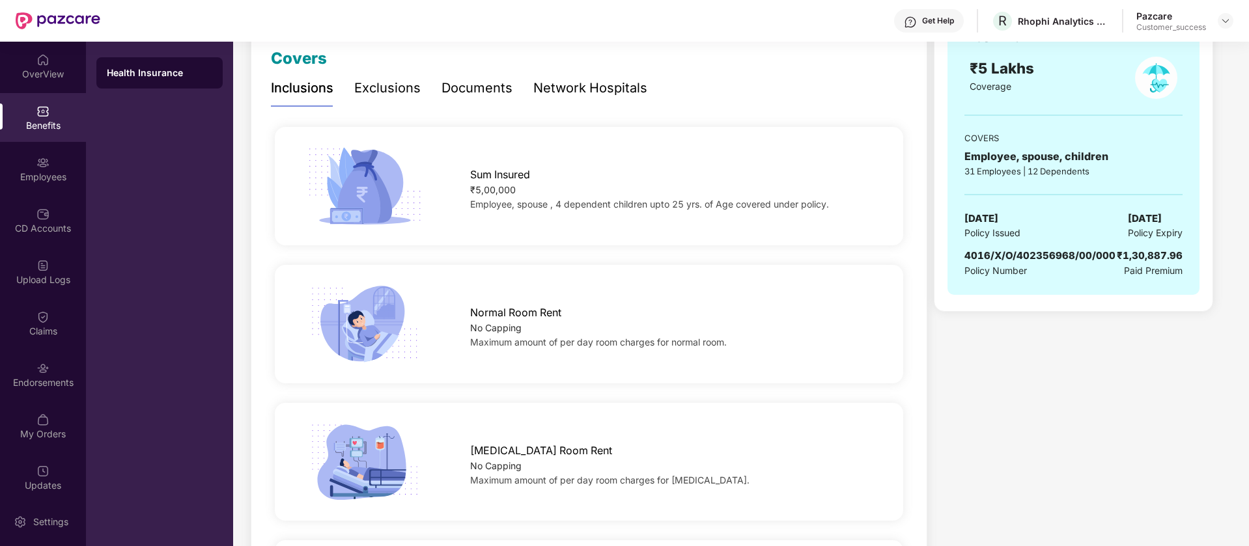
scroll to position [186, 0]
click at [1223, 18] on img at bounding box center [1225, 21] width 10 height 10
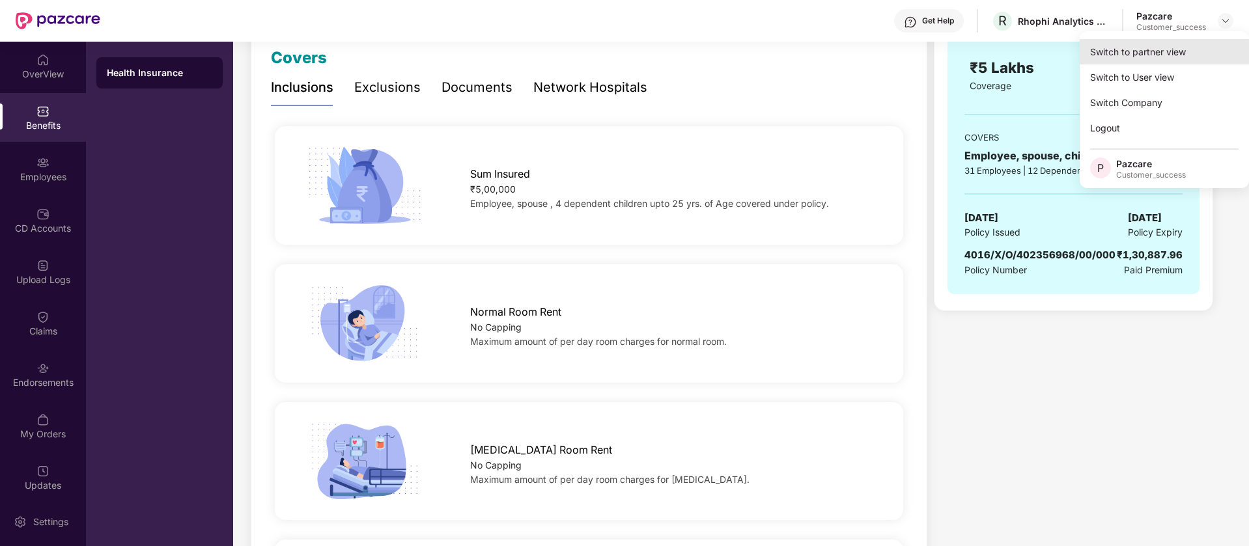
click at [1221, 42] on div "Switch to partner view" at bounding box center [1164, 51] width 169 height 25
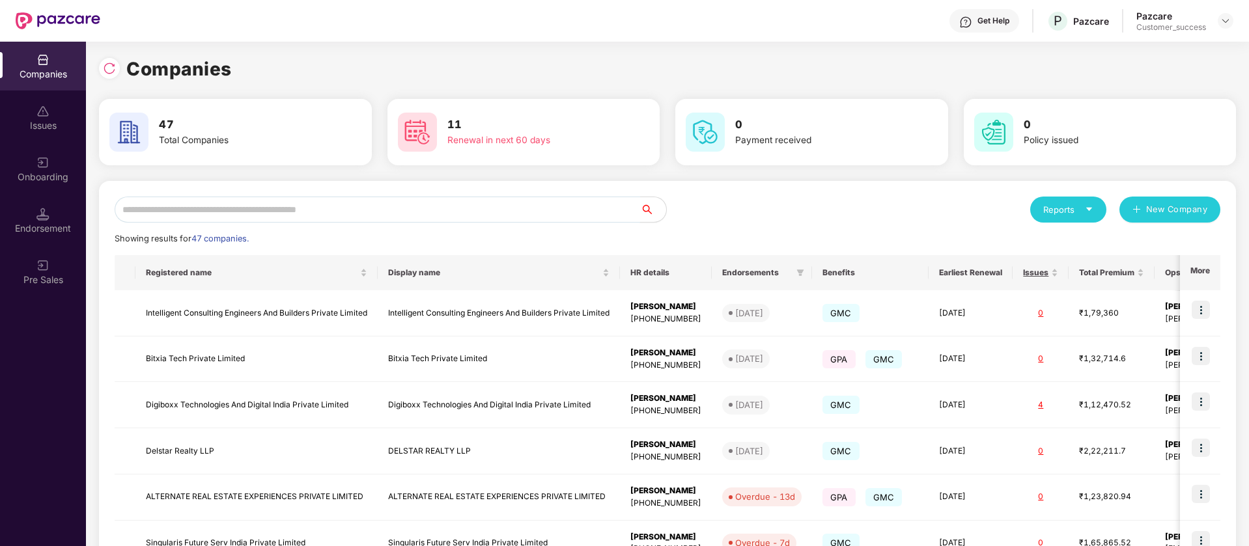
click at [303, 216] on input "text" at bounding box center [377, 210] width 525 height 26
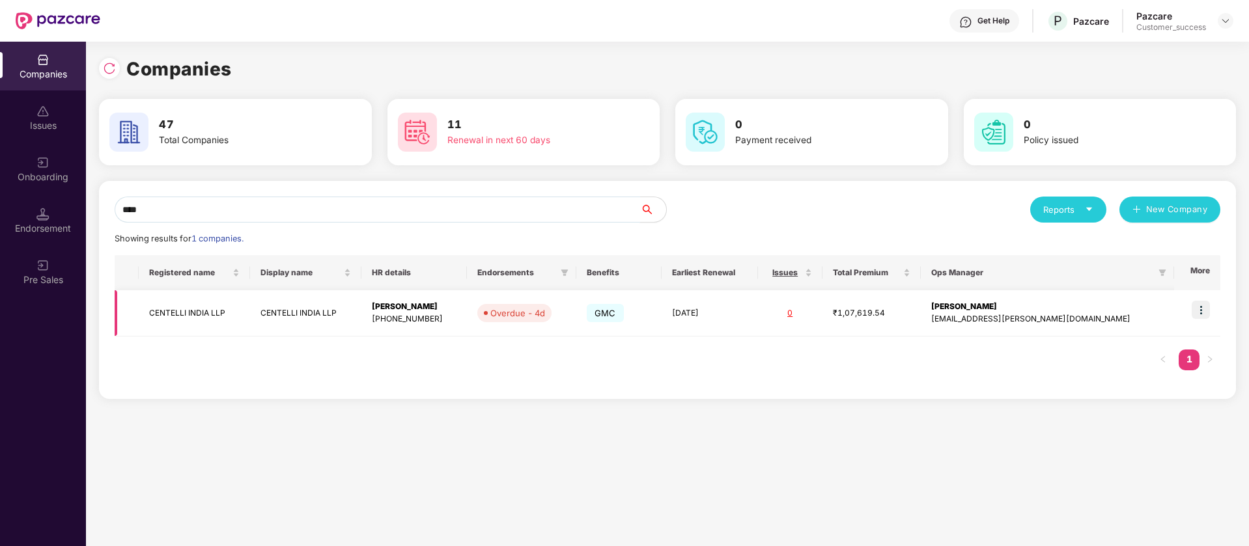
type input "****"
click at [1197, 314] on img at bounding box center [1201, 310] width 18 height 18
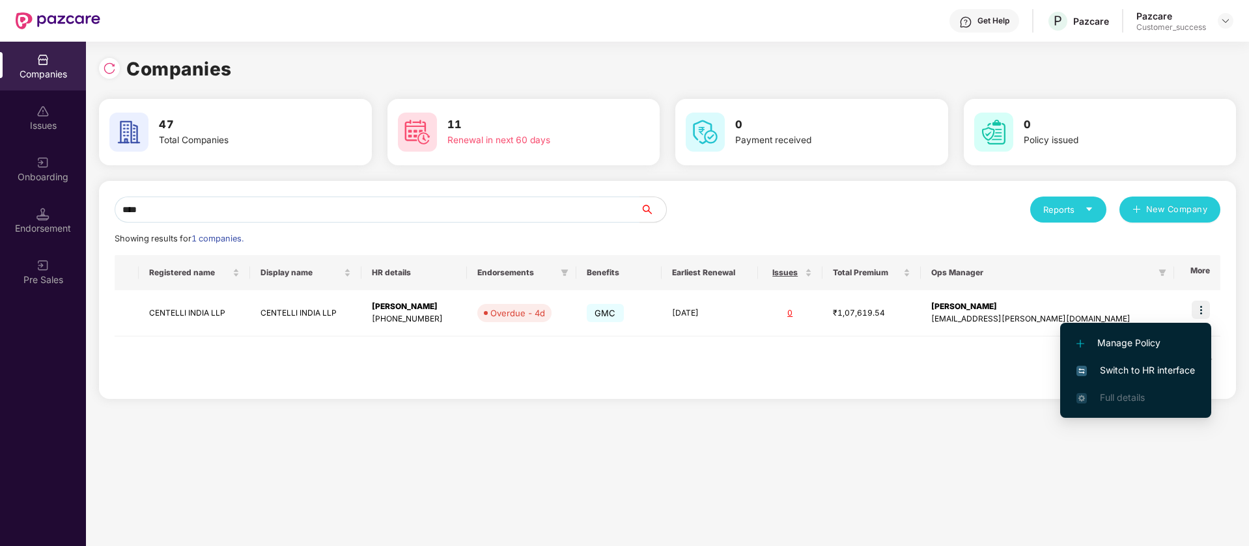
click at [1167, 367] on span "Switch to HR interface" at bounding box center [1135, 370] width 119 height 14
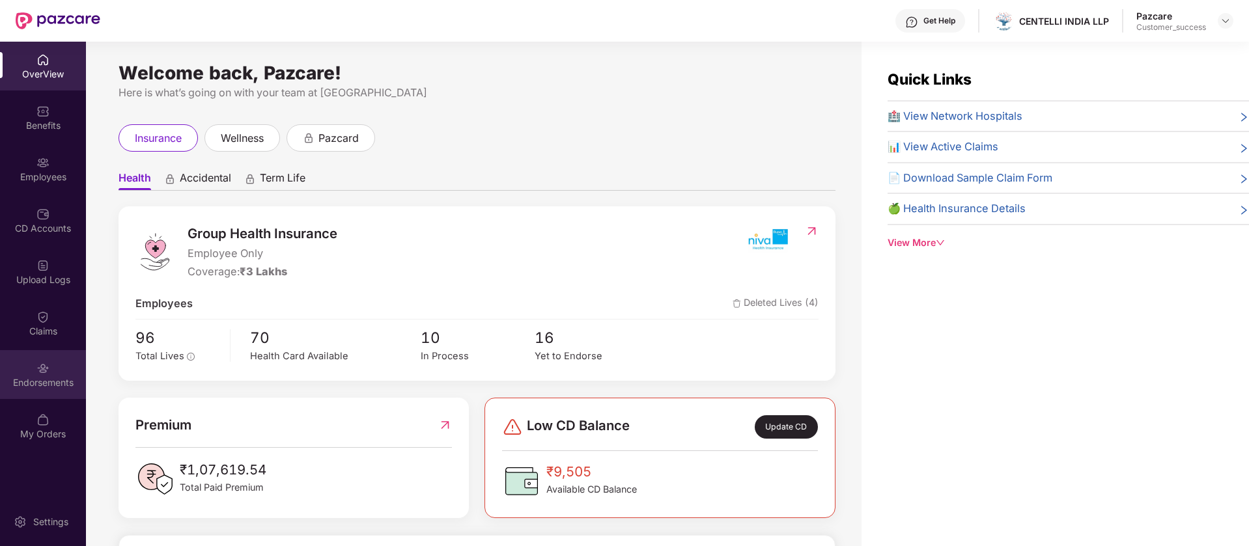
click at [48, 364] on img at bounding box center [42, 368] width 13 height 13
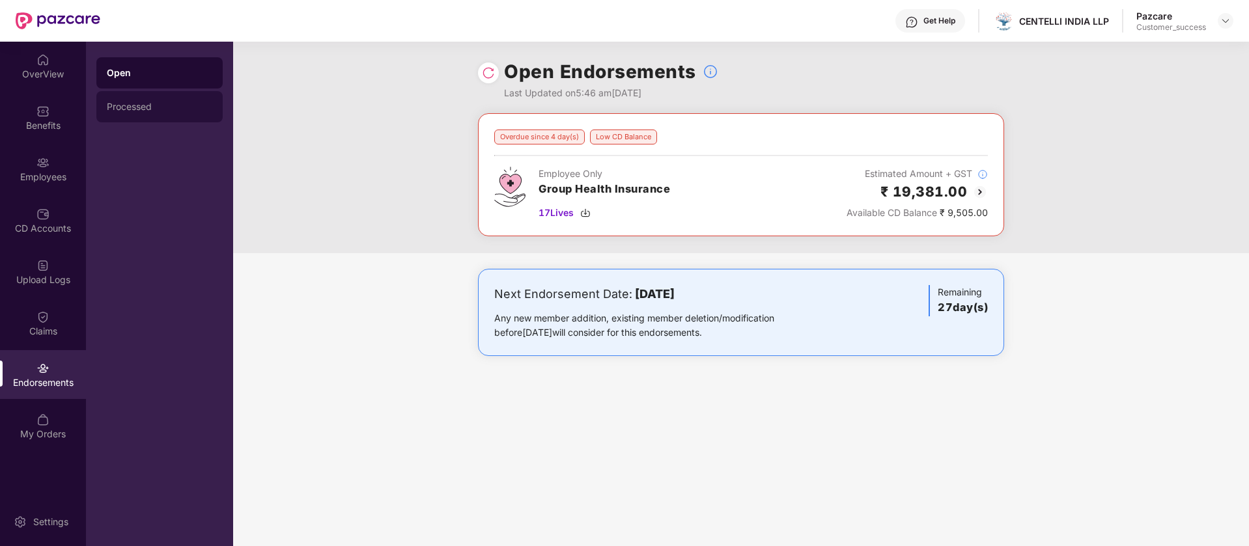
click at [150, 99] on div "Processed" at bounding box center [159, 106] width 126 height 31
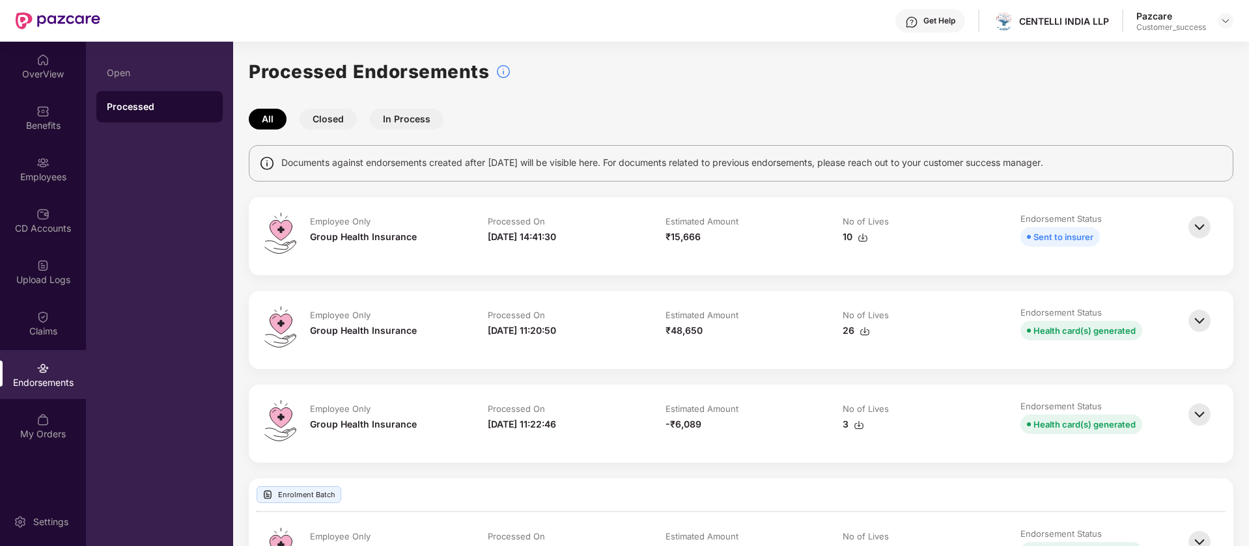
click at [1195, 219] on img at bounding box center [1199, 227] width 29 height 29
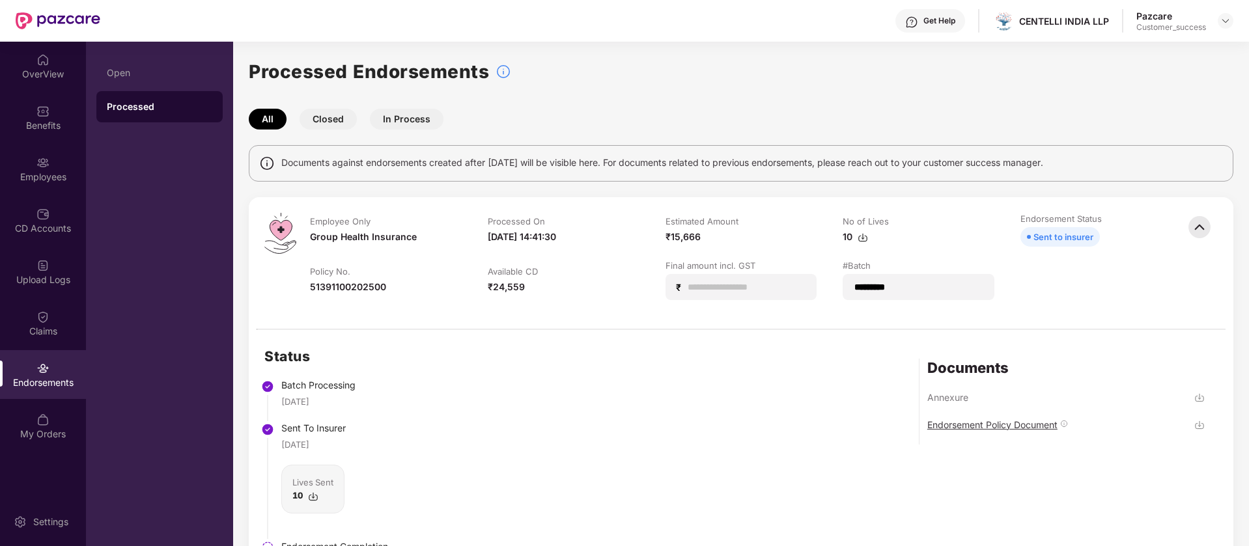
click at [984, 421] on div "Endorsement Policy Document" at bounding box center [992, 425] width 130 height 12
click at [1228, 21] on img at bounding box center [1225, 21] width 10 height 10
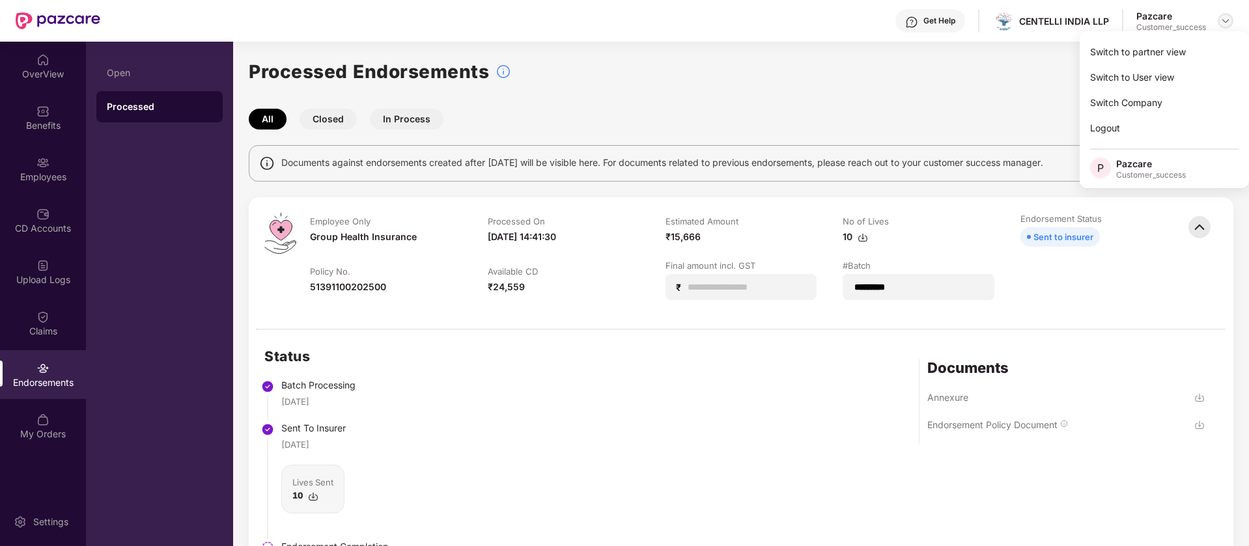
click at [1168, 55] on div "Switch to partner view" at bounding box center [1164, 51] width 169 height 25
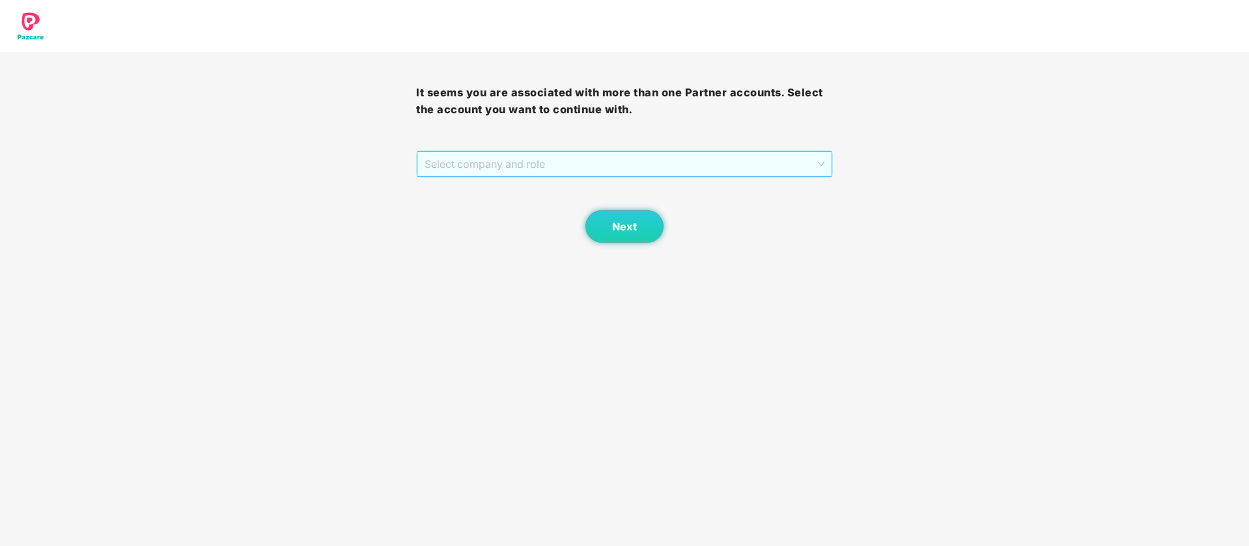
click at [606, 169] on span "Select company and role" at bounding box center [624, 164] width 399 height 25
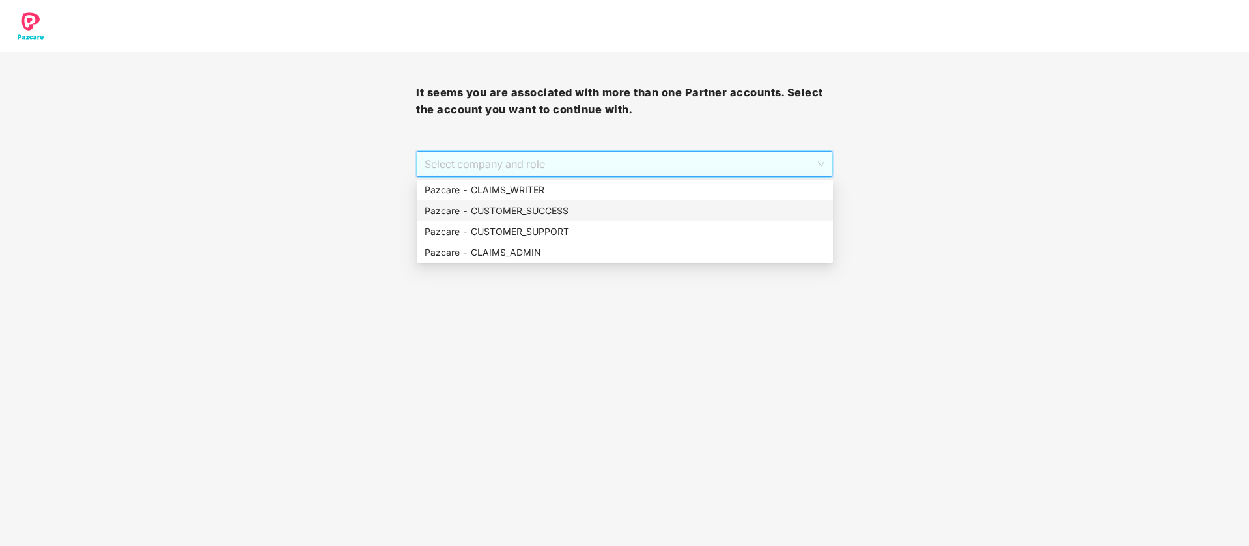
click at [589, 204] on div "Pazcare - CUSTOMER_SUCCESS" at bounding box center [625, 211] width 400 height 14
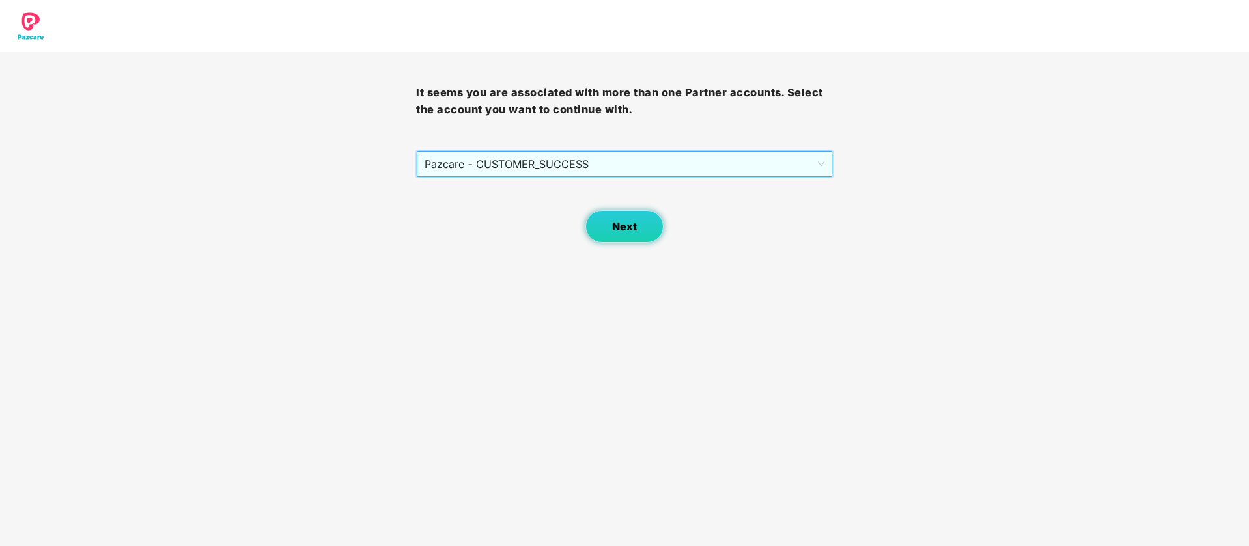
click at [625, 231] on span "Next" at bounding box center [624, 227] width 25 height 12
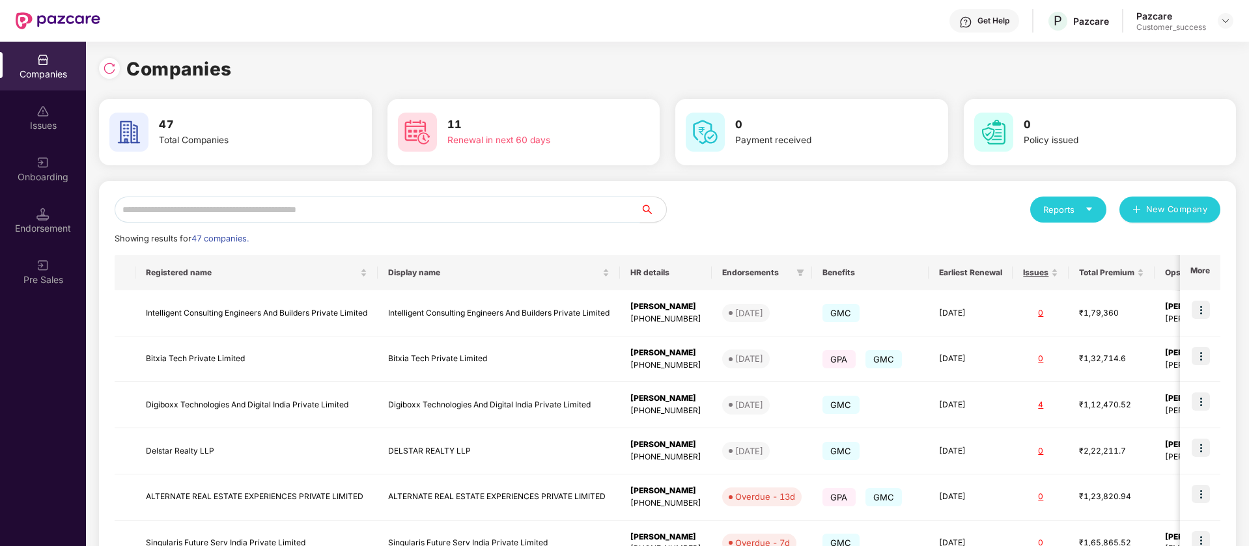
click at [344, 206] on input "text" at bounding box center [377, 210] width 525 height 26
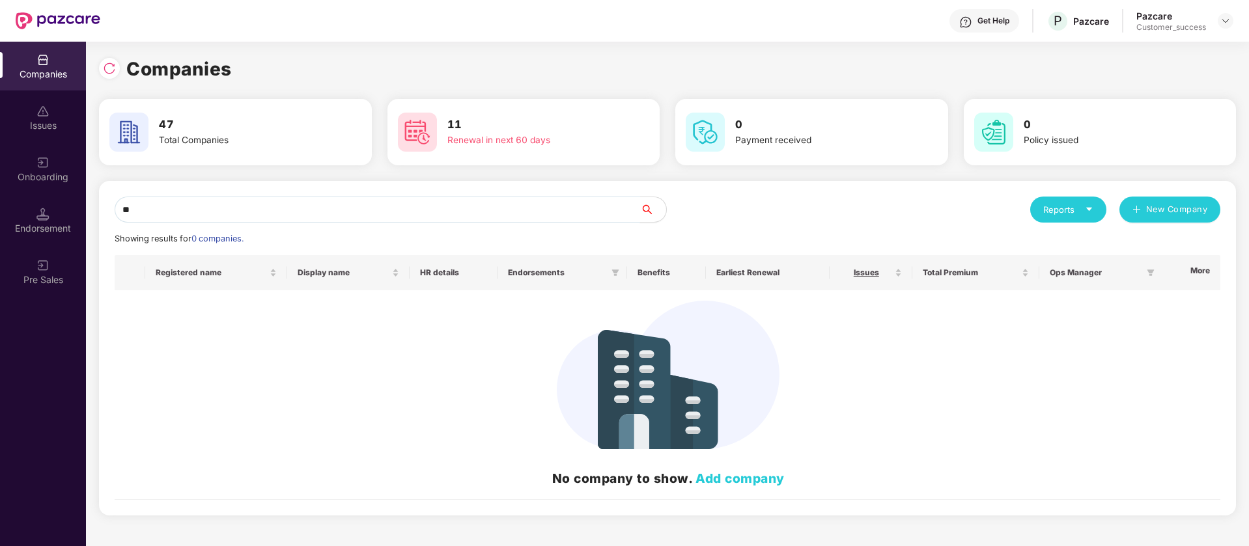
type input "*"
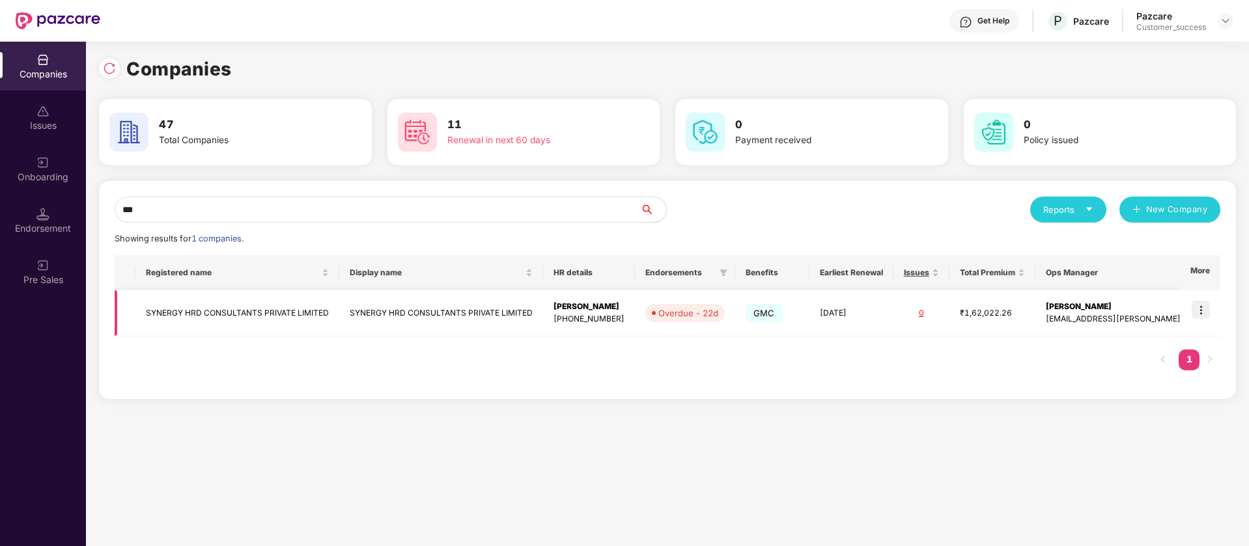
type input "***"
click at [1205, 305] on img at bounding box center [1201, 310] width 18 height 18
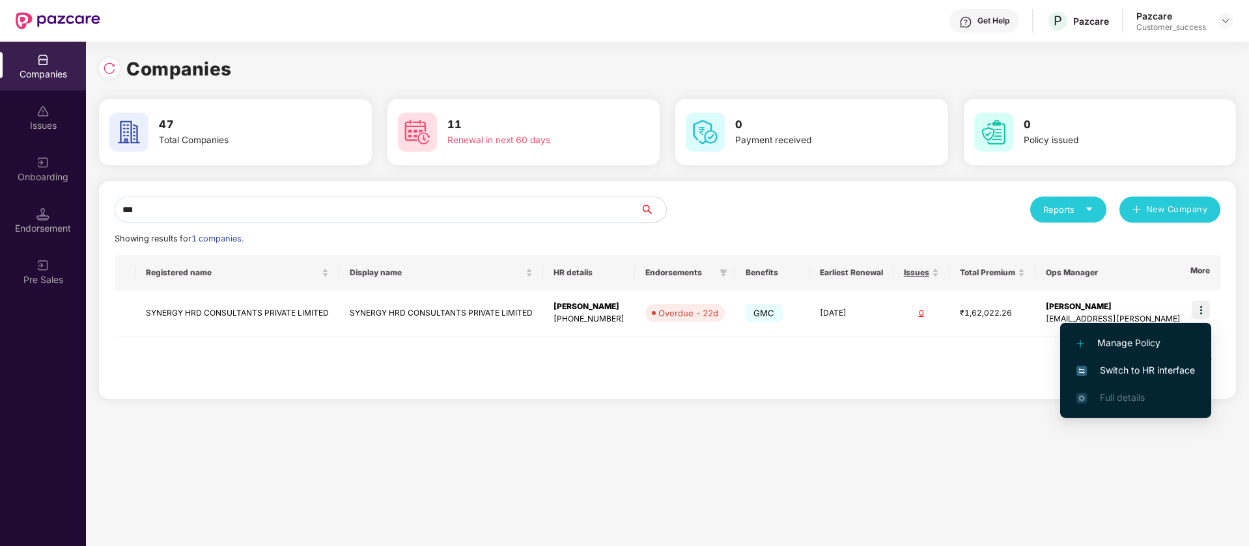
click at [1152, 370] on span "Switch to HR interface" at bounding box center [1135, 370] width 119 height 14
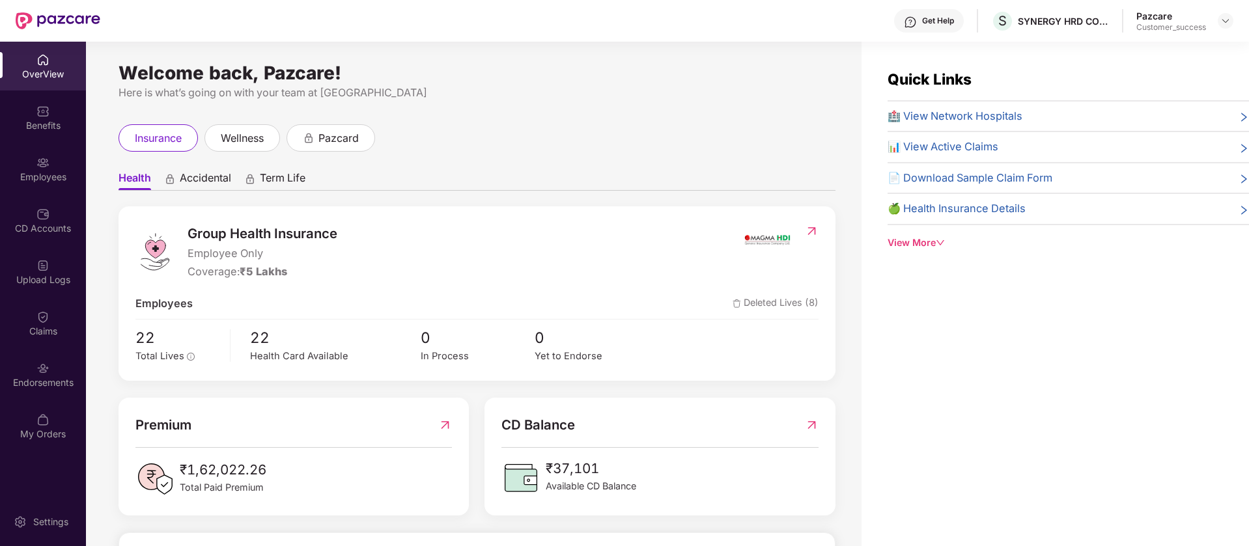
click at [42, 221] on div "CD Accounts" at bounding box center [43, 220] width 86 height 49
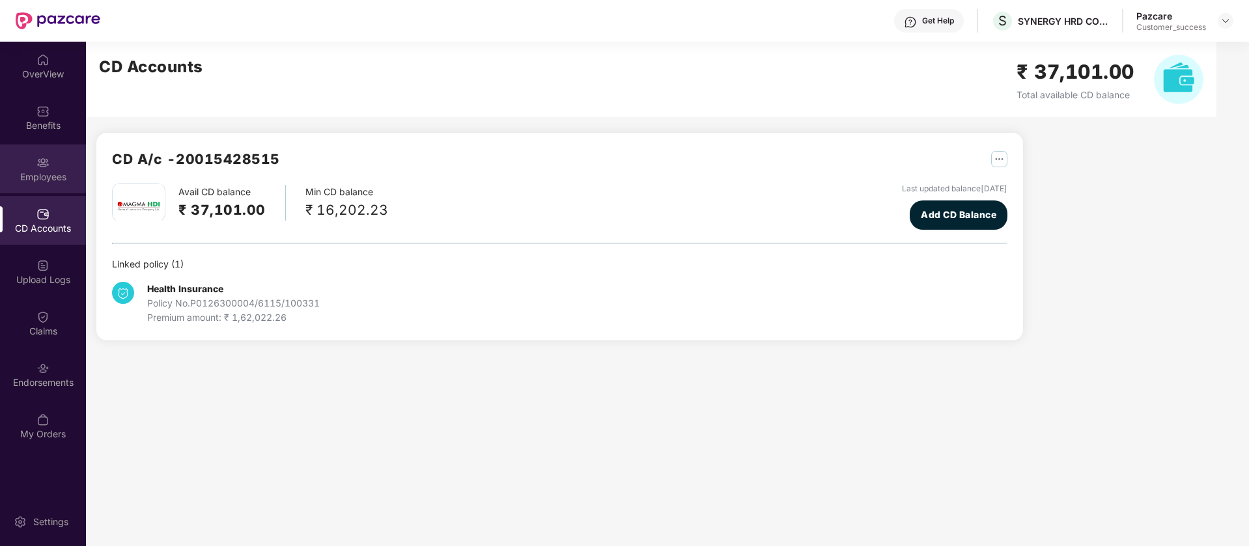
click at [66, 176] on div "Employees" at bounding box center [43, 177] width 86 height 13
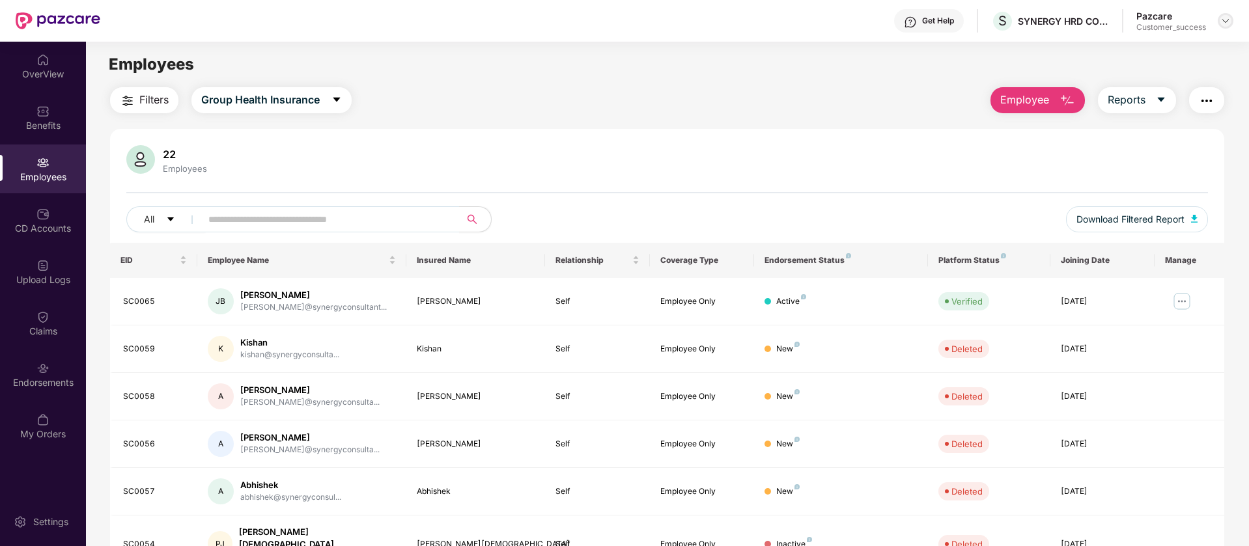
click at [1229, 21] on img at bounding box center [1225, 21] width 10 height 10
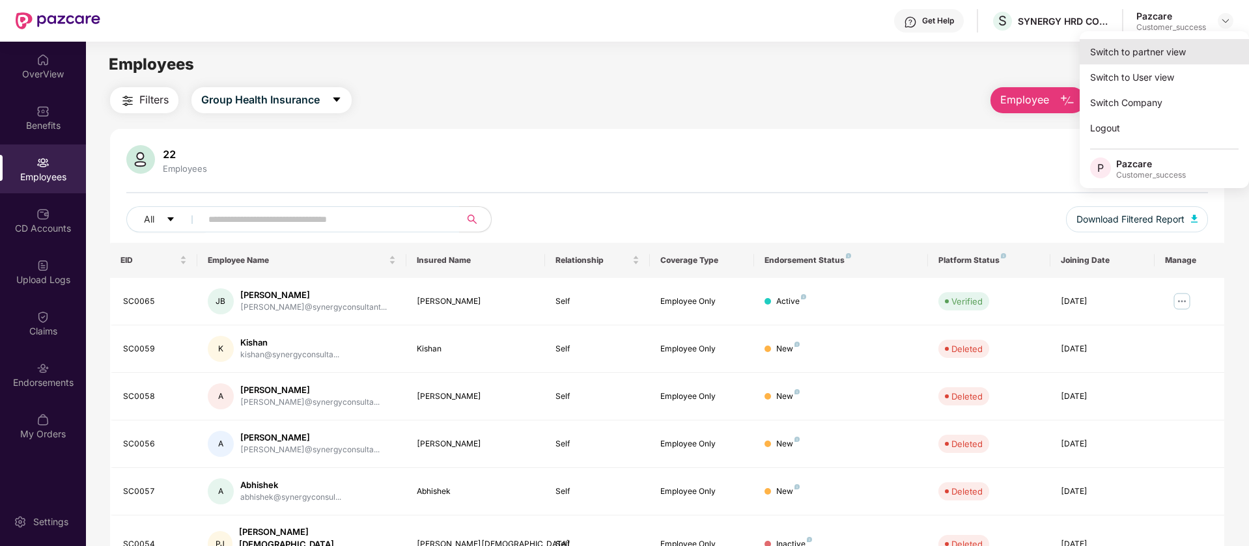
click at [1136, 60] on div "Switch to partner view" at bounding box center [1164, 51] width 169 height 25
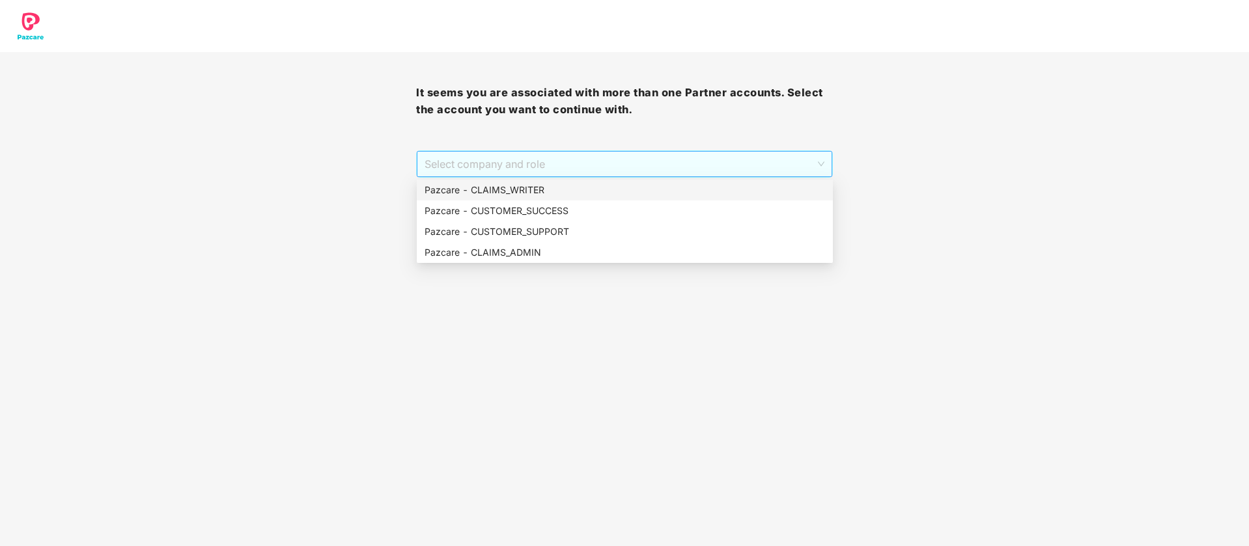
click at [658, 167] on span "Select company and role" at bounding box center [624, 164] width 399 height 25
click at [581, 207] on div "Pazcare - CUSTOMER_SUCCESS" at bounding box center [625, 211] width 400 height 14
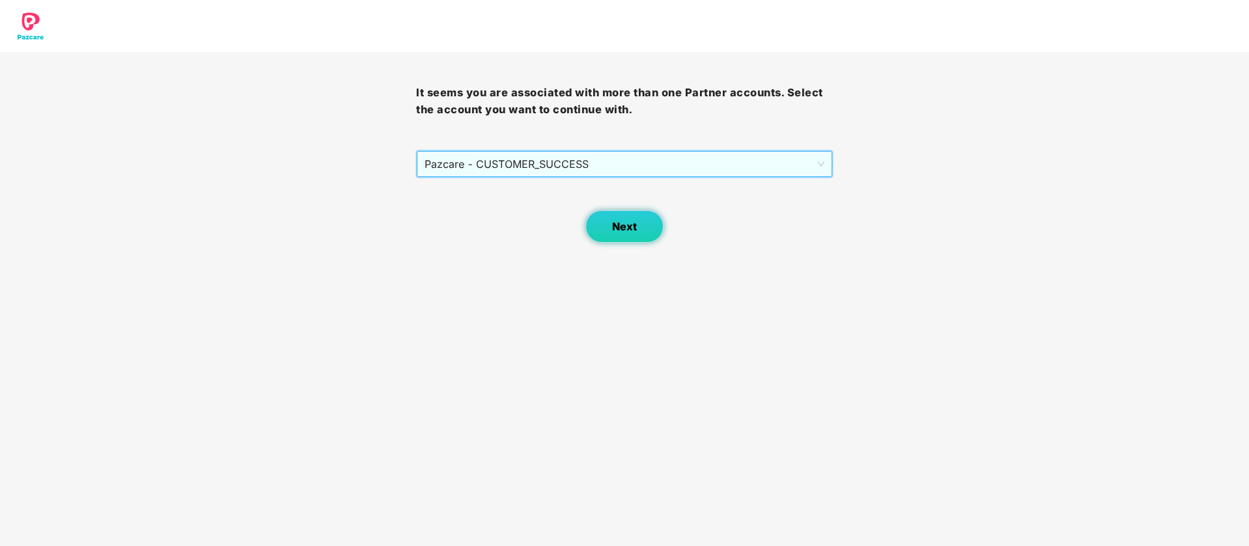
click at [632, 227] on span "Next" at bounding box center [624, 227] width 25 height 12
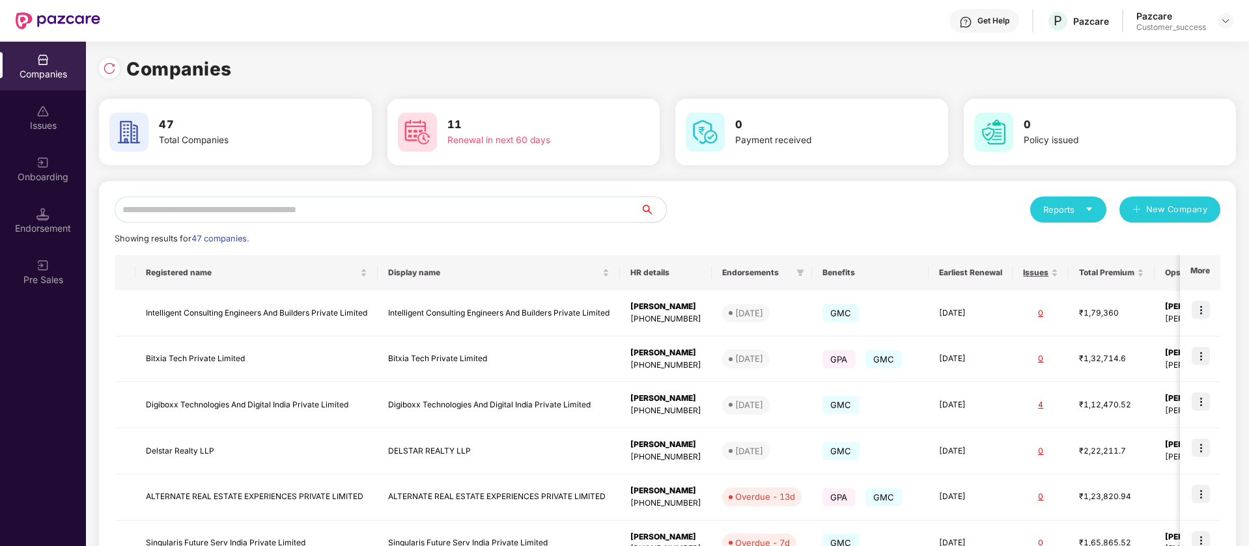
click at [317, 197] on input "text" at bounding box center [377, 210] width 525 height 26
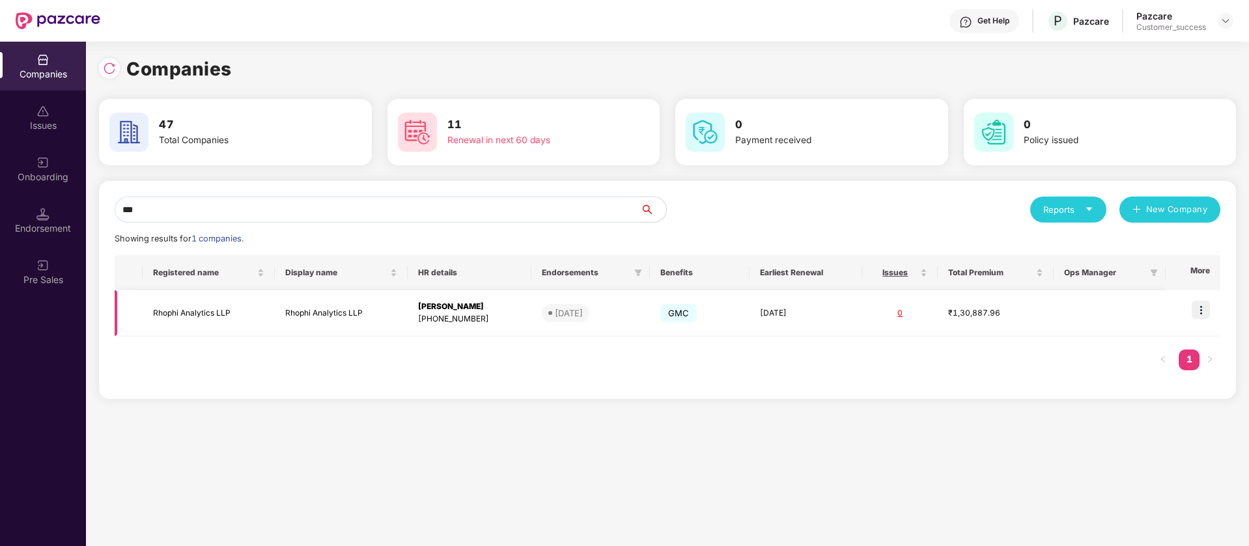
type input "***"
click at [1206, 305] on img at bounding box center [1201, 310] width 18 height 18
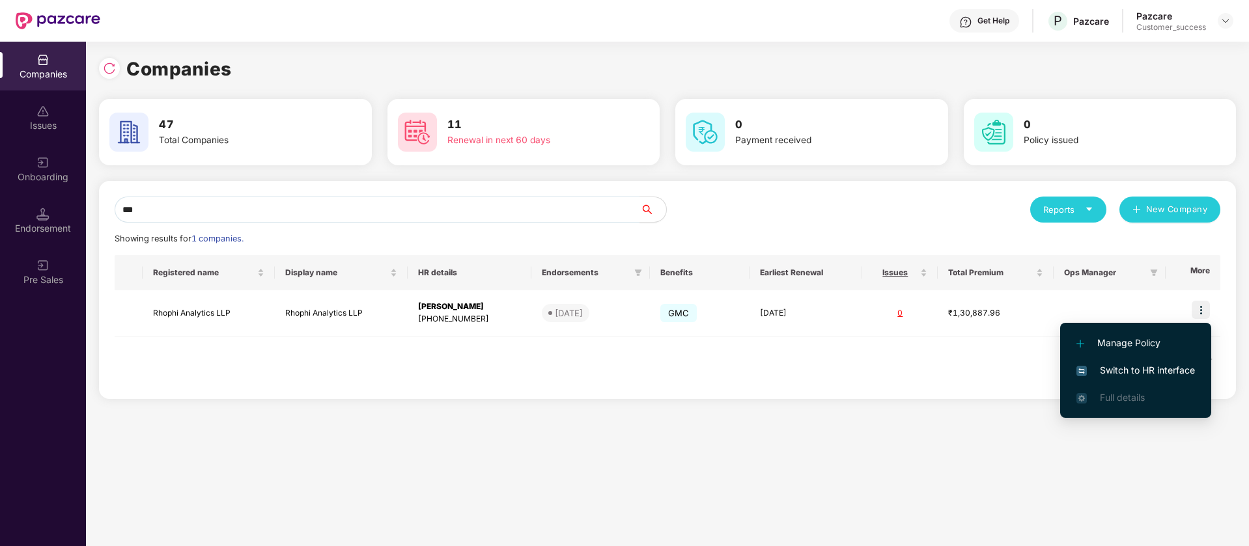
click at [1159, 372] on span "Switch to HR interface" at bounding box center [1135, 370] width 119 height 14
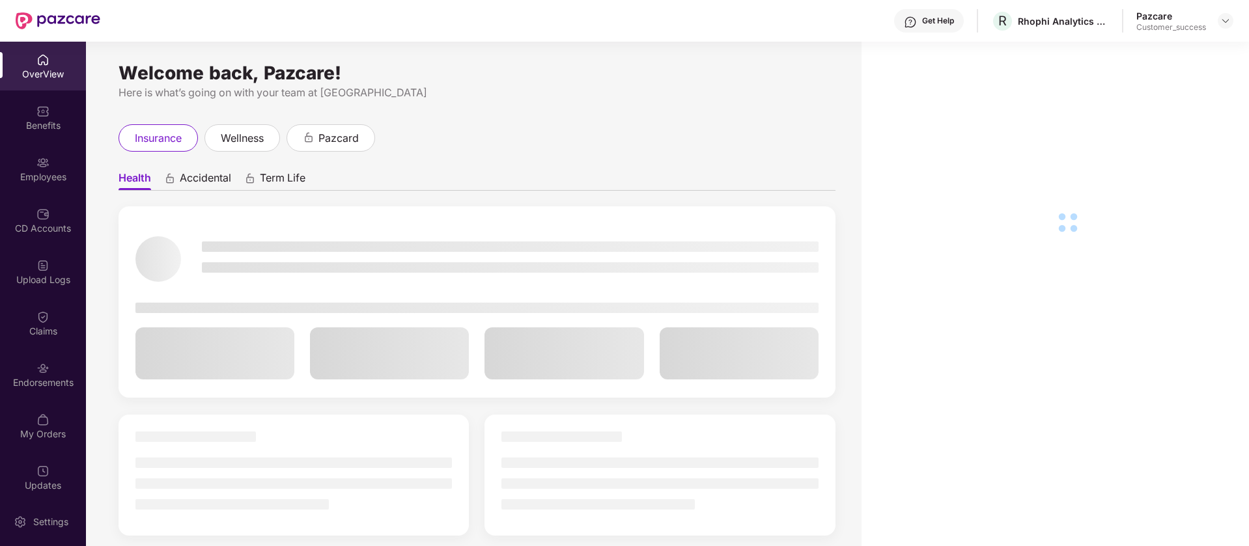
click at [41, 142] on div "OverView Benefits Employees CD Accounts Upload Logs Claims Endorsements My Orde…" at bounding box center [43, 270] width 86 height 456
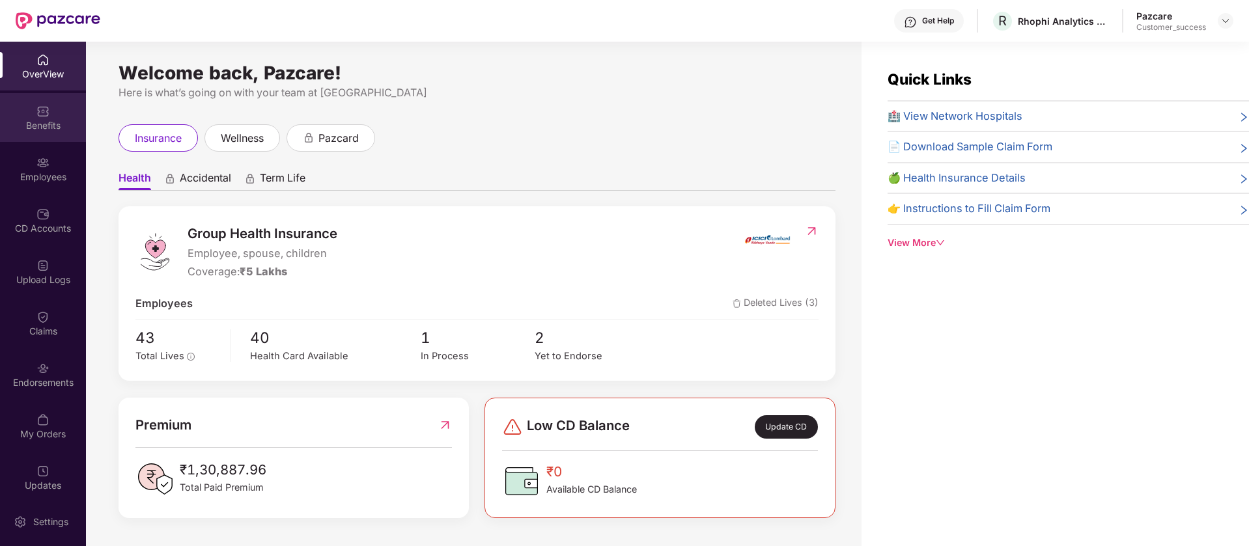
click at [44, 132] on div "Benefits" at bounding box center [43, 117] width 86 height 49
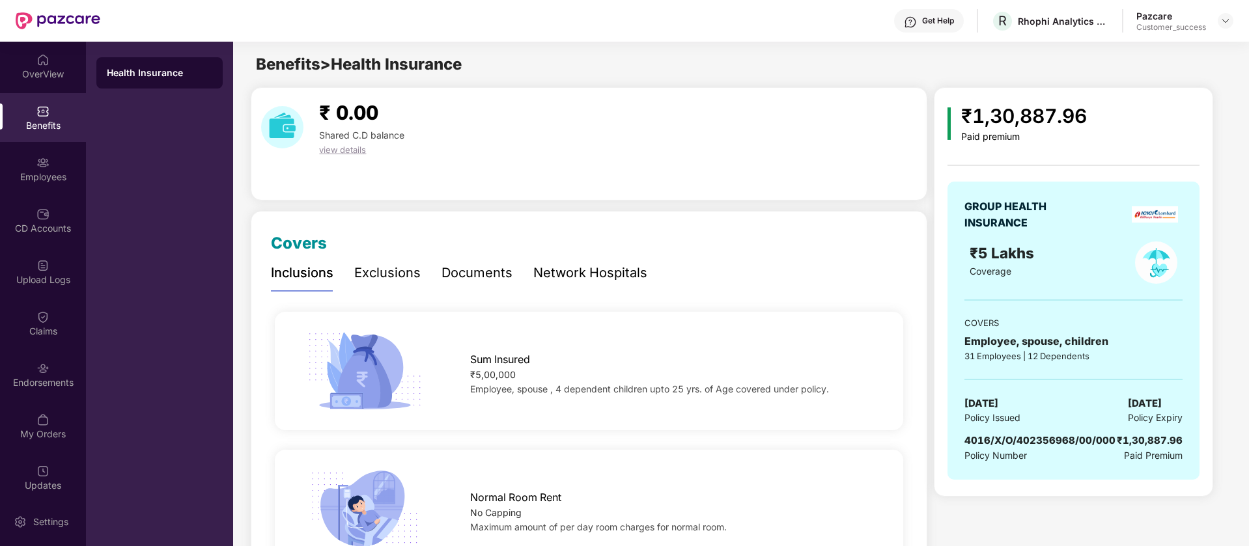
click at [406, 283] on div "Exclusions" at bounding box center [387, 273] width 66 height 20
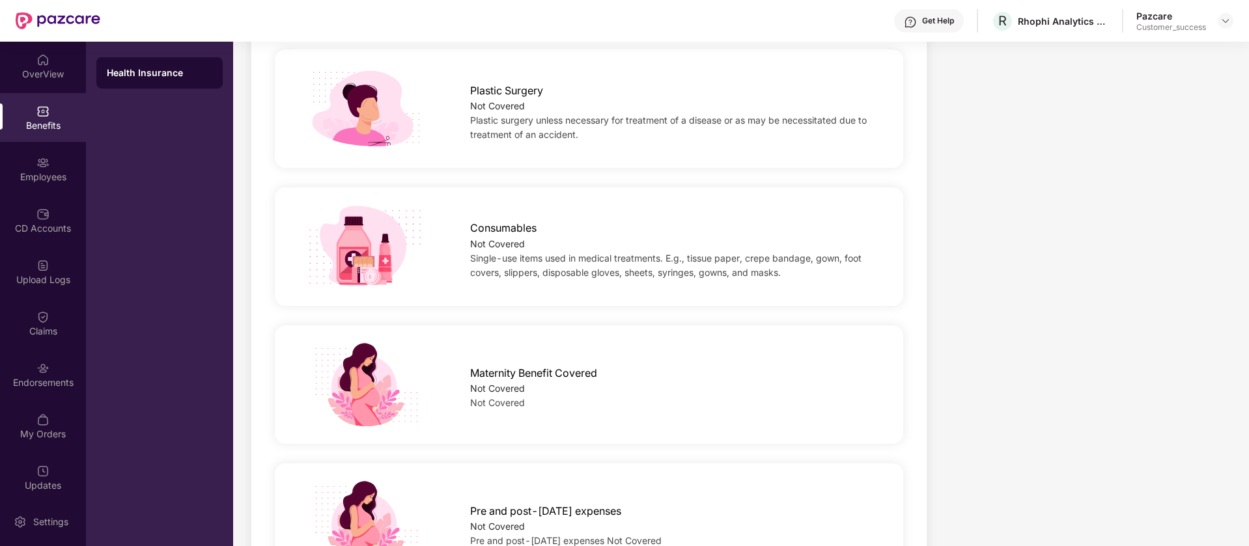
scroll to position [920, 0]
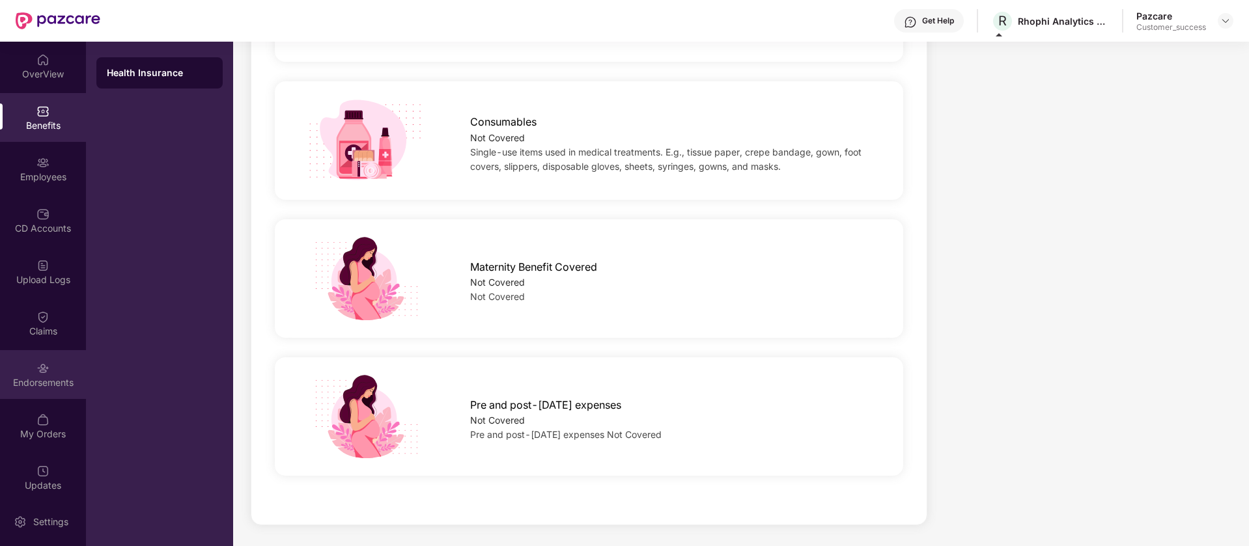
click at [48, 354] on div "Endorsements" at bounding box center [43, 374] width 86 height 49
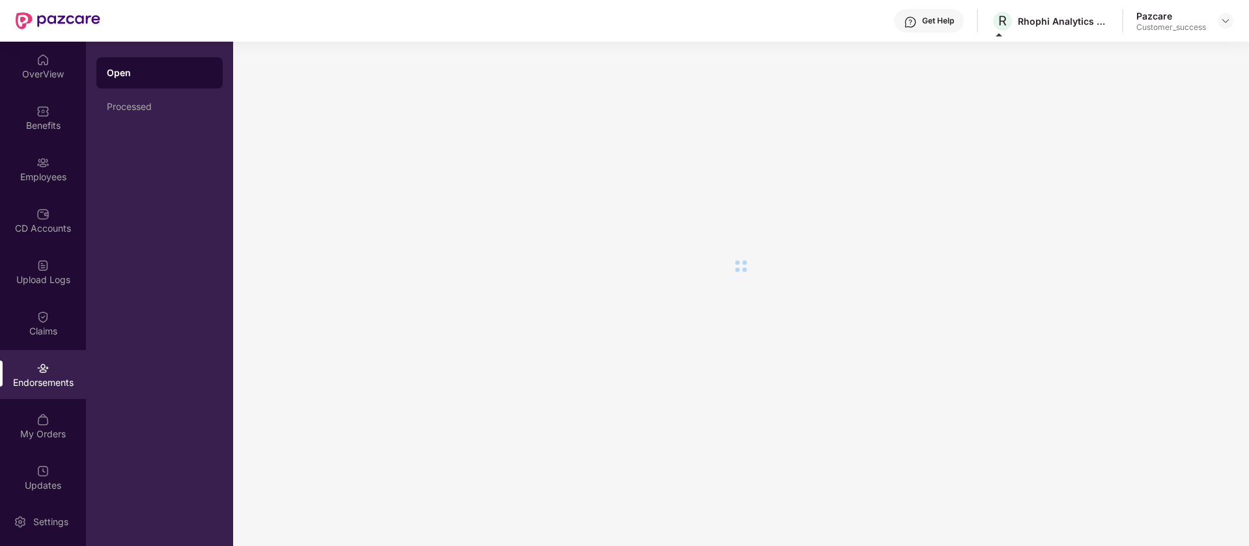
scroll to position [0, 0]
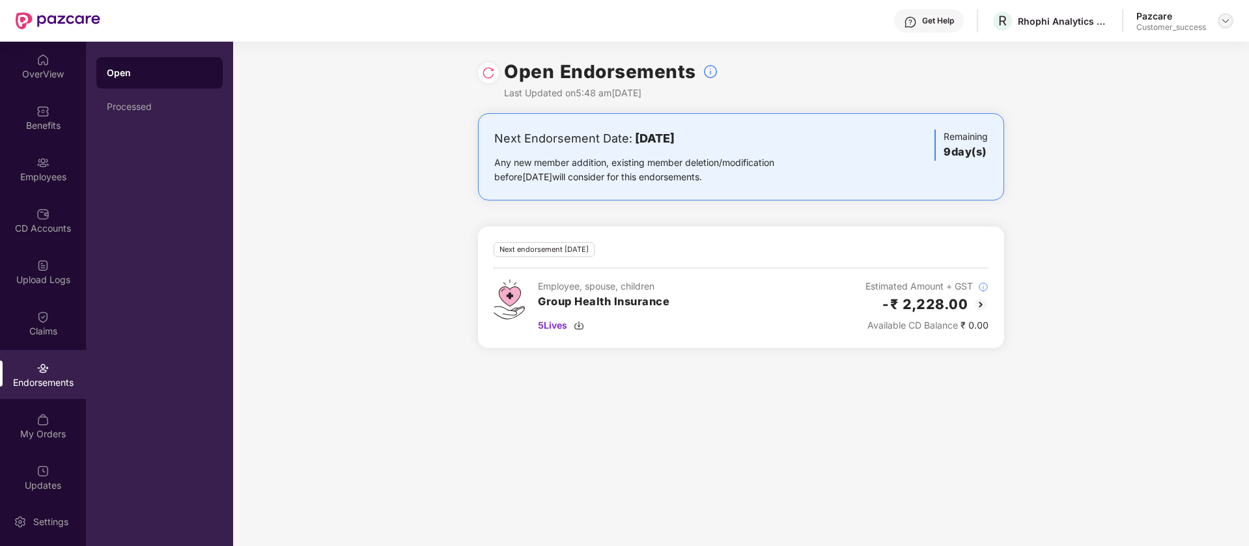
click at [1225, 16] on img at bounding box center [1225, 21] width 10 height 10
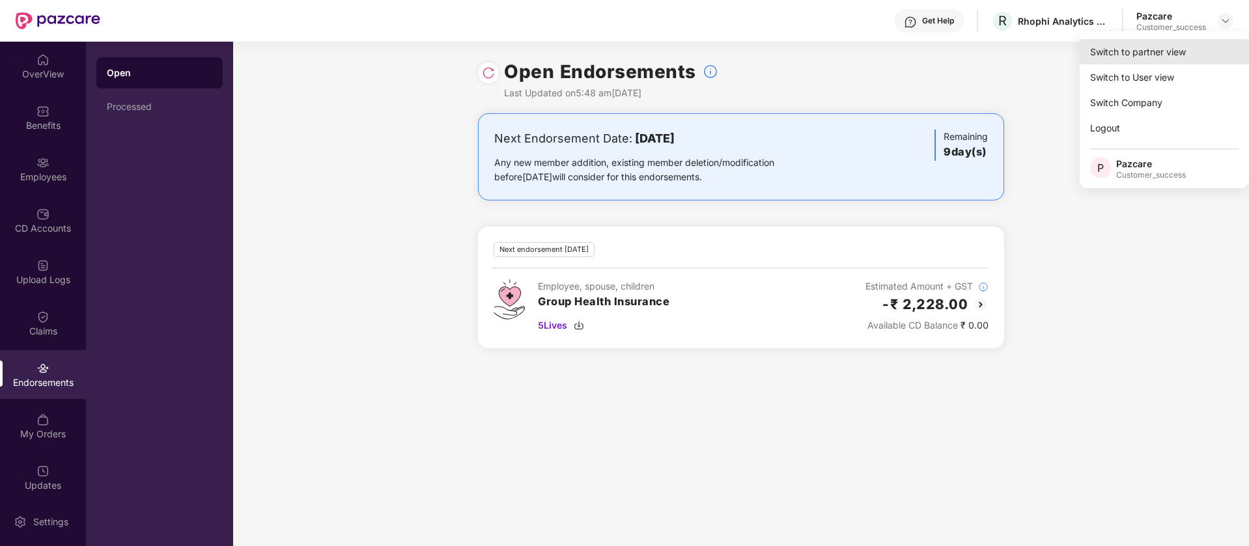
click at [1193, 58] on div "Switch to partner view" at bounding box center [1164, 51] width 169 height 25
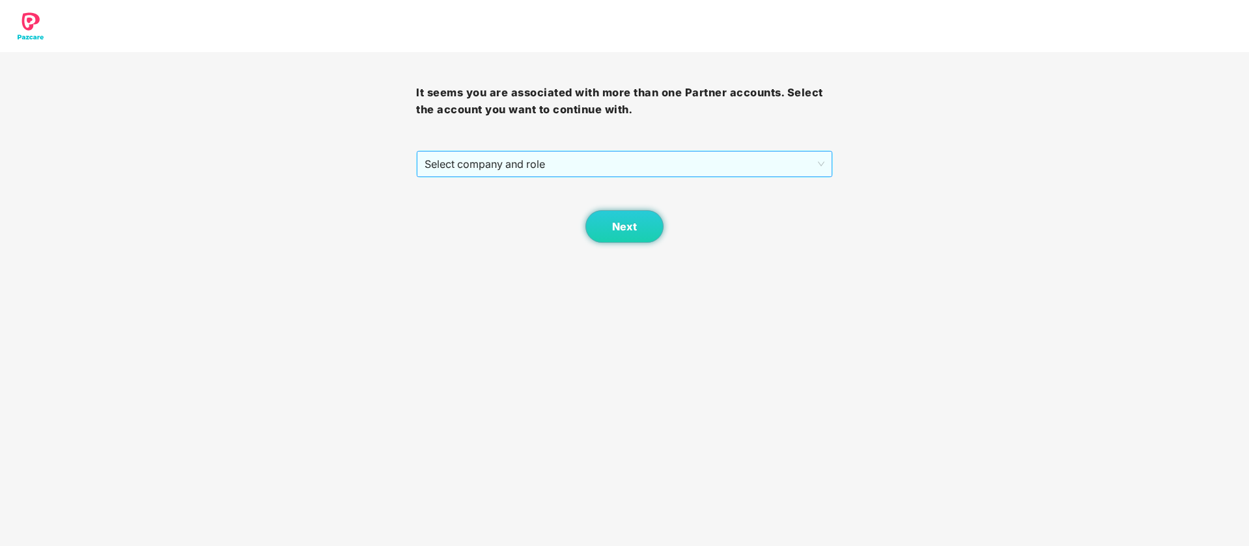
click at [563, 158] on span "Select company and role" at bounding box center [624, 164] width 399 height 25
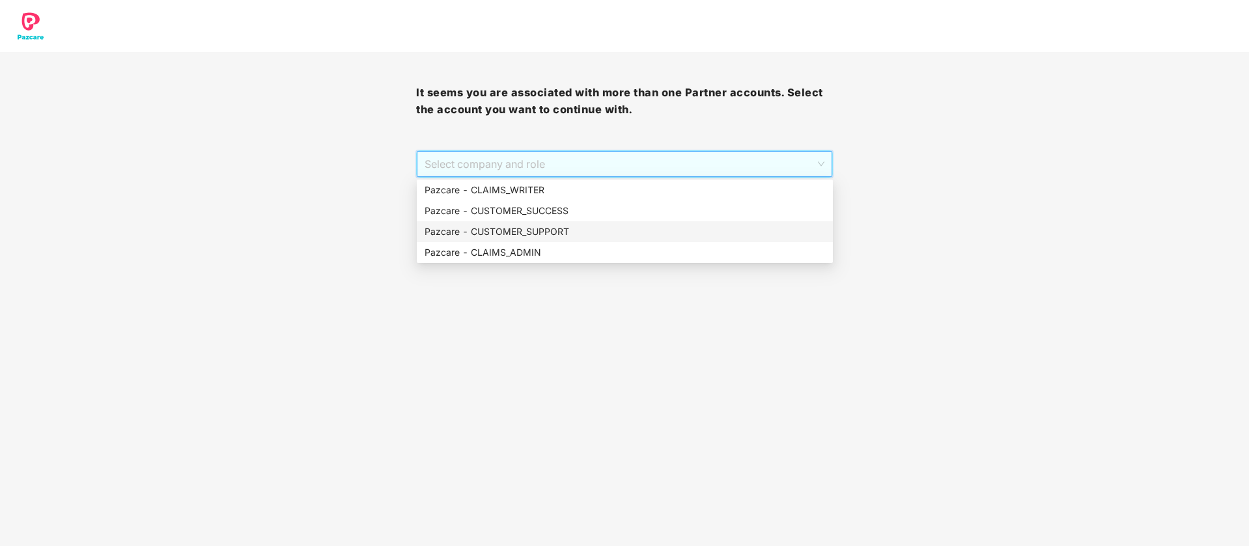
click at [540, 229] on div "Pazcare - CUSTOMER_SUPPORT" at bounding box center [625, 232] width 400 height 14
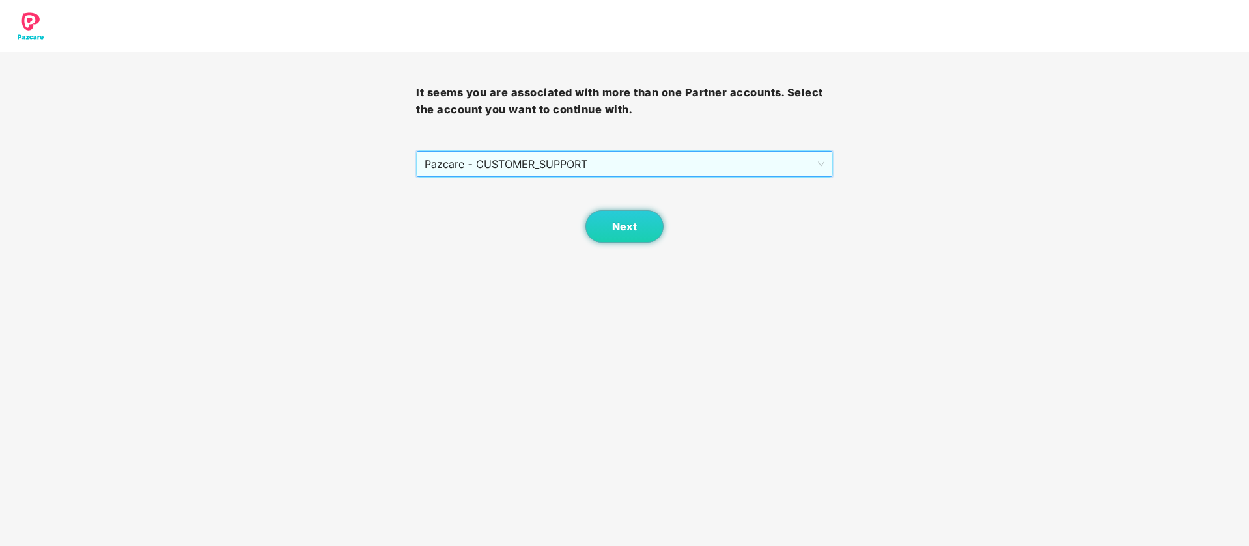
click at [583, 159] on span "Pazcare - CUSTOMER_SUPPORT" at bounding box center [624, 164] width 399 height 25
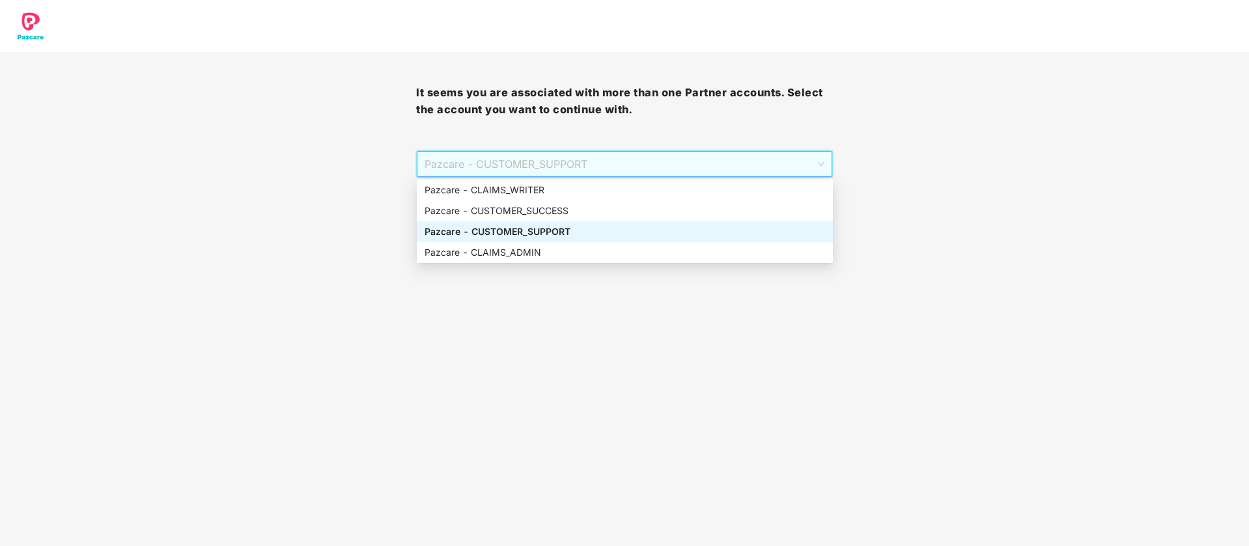
click at [562, 229] on div "Pazcare - CUSTOMER_SUPPORT" at bounding box center [625, 232] width 400 height 14
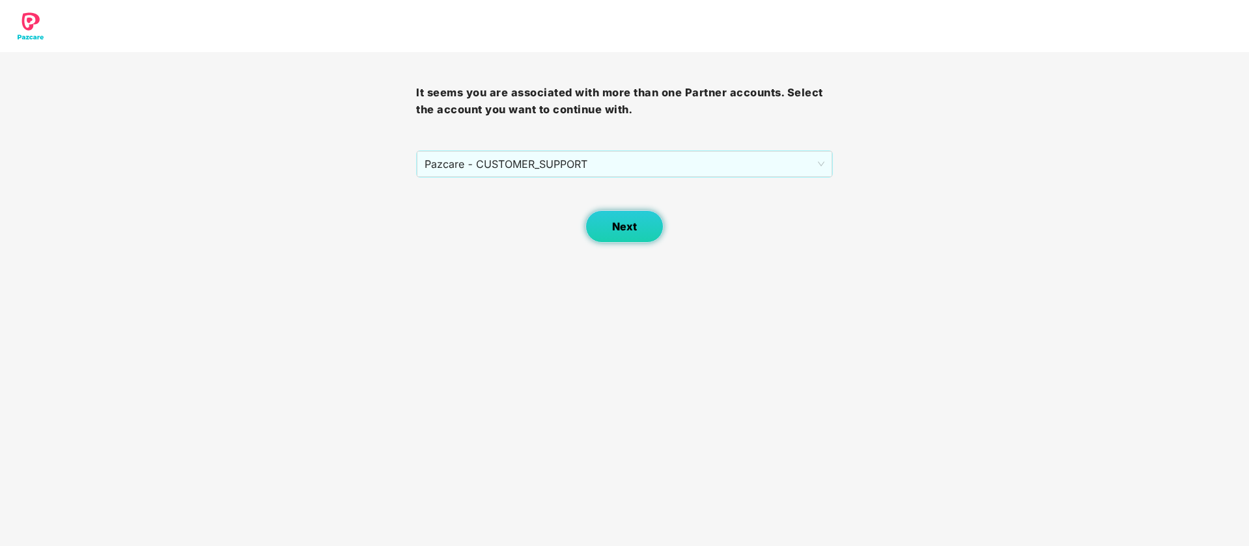
click at [612, 241] on button "Next" at bounding box center [624, 226] width 78 height 33
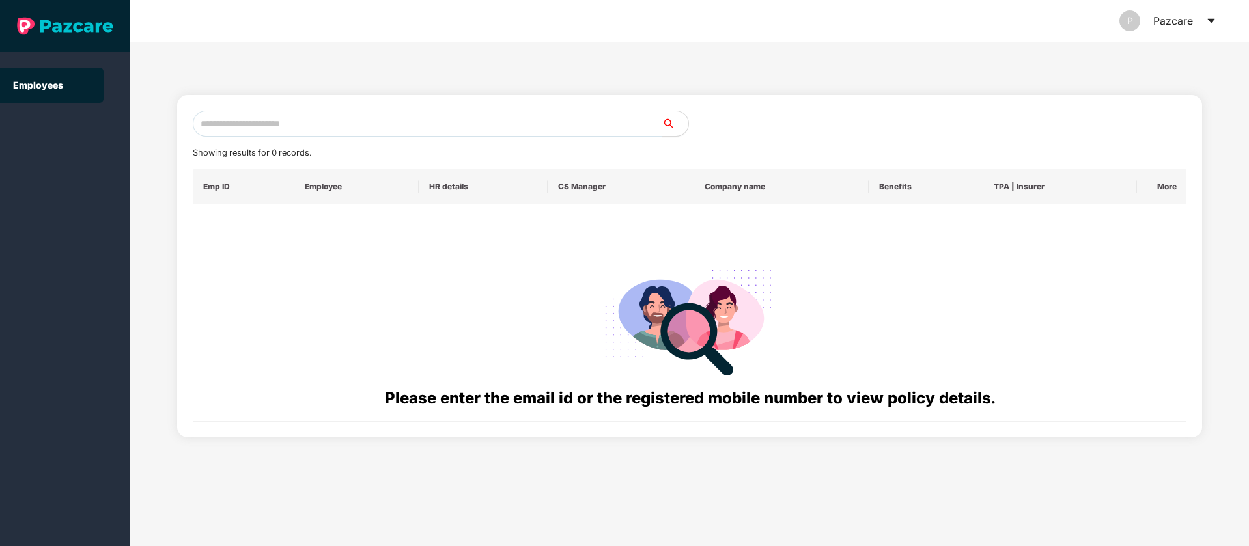
click at [1211, 22] on icon "caret-down" at bounding box center [1210, 21] width 7 height 5
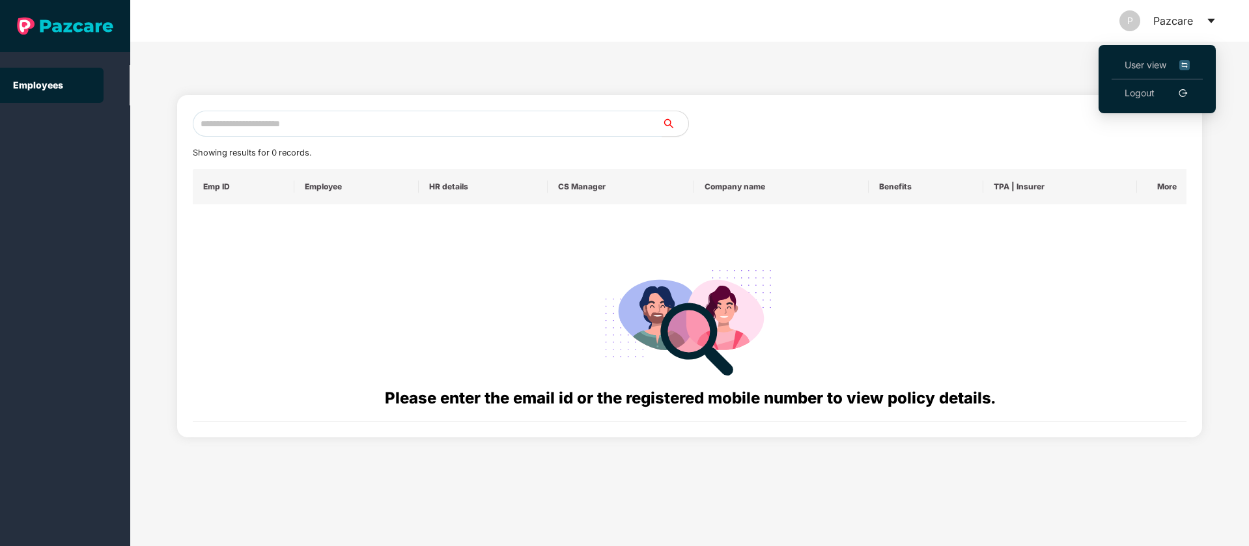
click at [1183, 64] on img at bounding box center [1184, 65] width 10 height 14
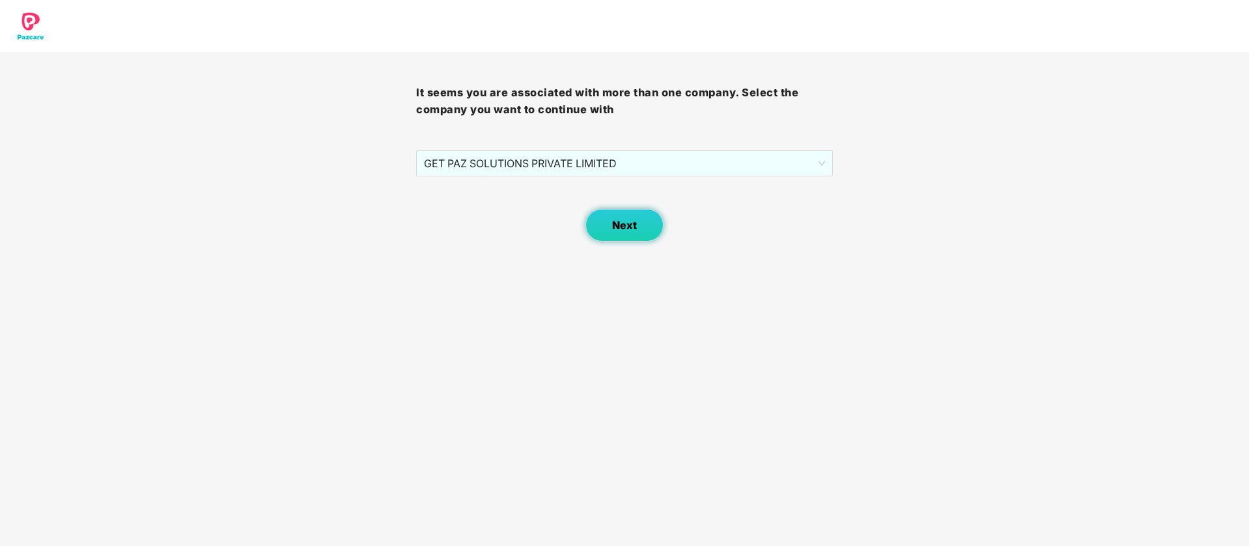
click at [620, 217] on button "Next" at bounding box center [624, 225] width 78 height 33
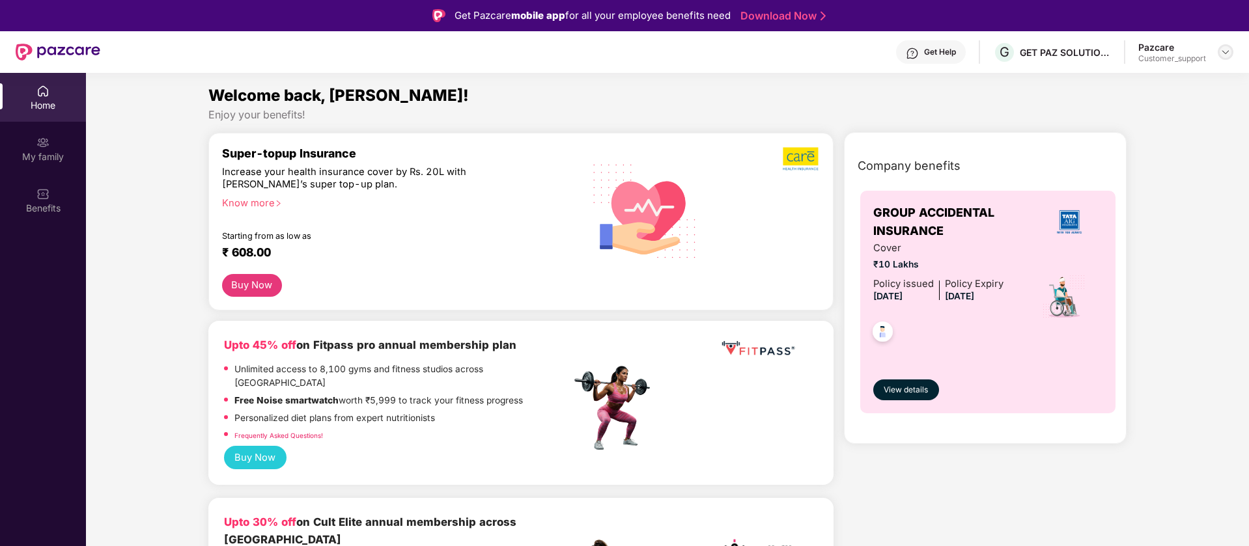
click at [1227, 53] on img at bounding box center [1225, 52] width 10 height 10
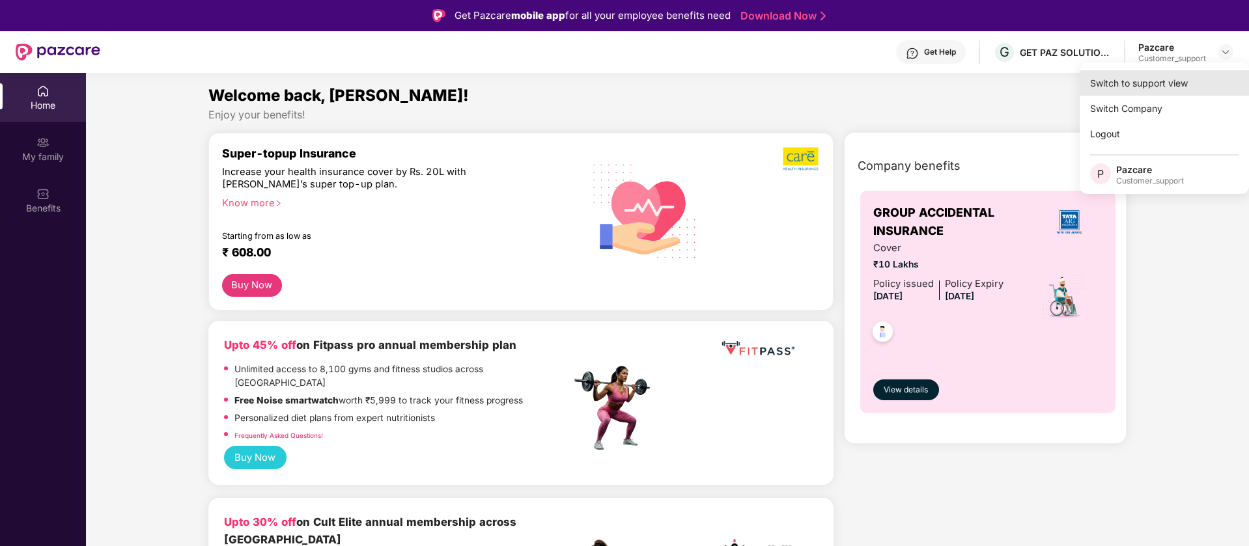
click at [1156, 83] on div "Switch to support view" at bounding box center [1164, 82] width 169 height 25
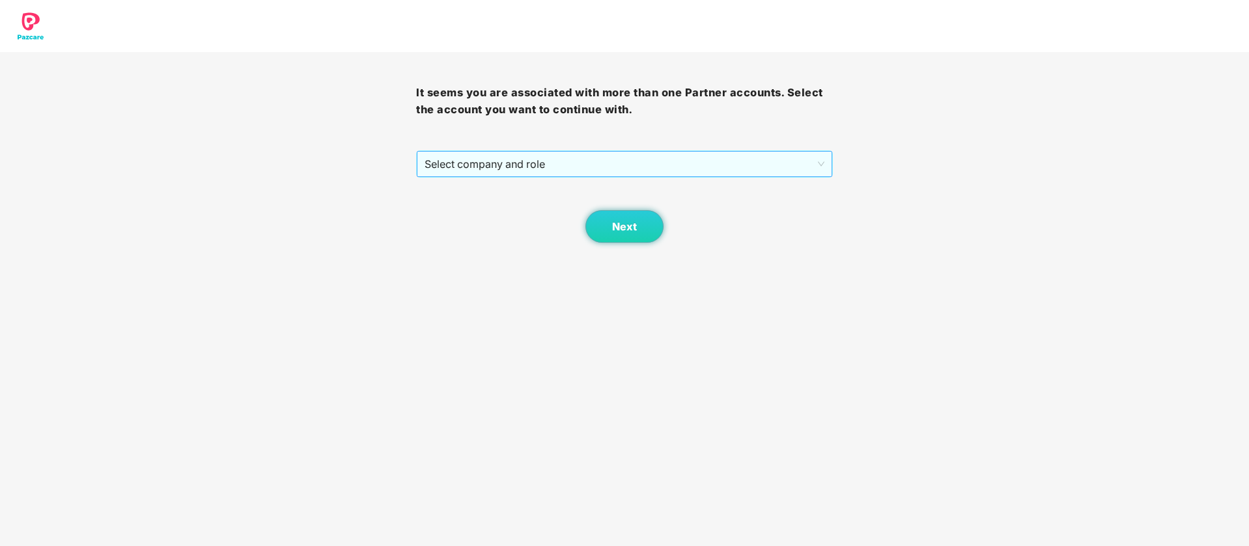
click at [652, 152] on span "Select company and role" at bounding box center [624, 164] width 399 height 25
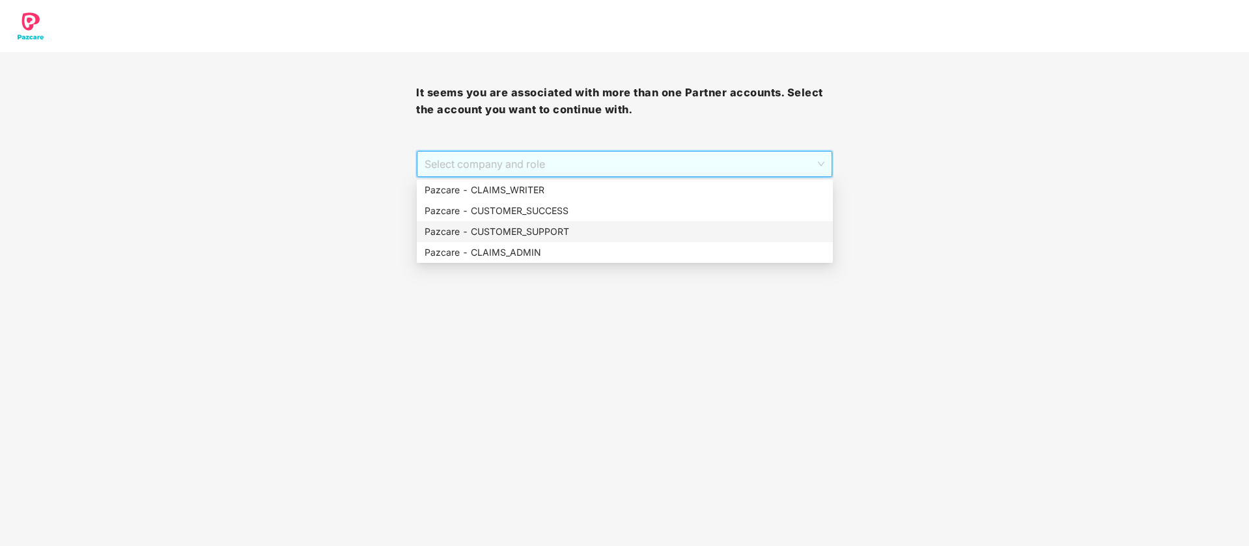
click at [579, 229] on div "Pazcare - CUSTOMER_SUPPORT" at bounding box center [625, 232] width 400 height 14
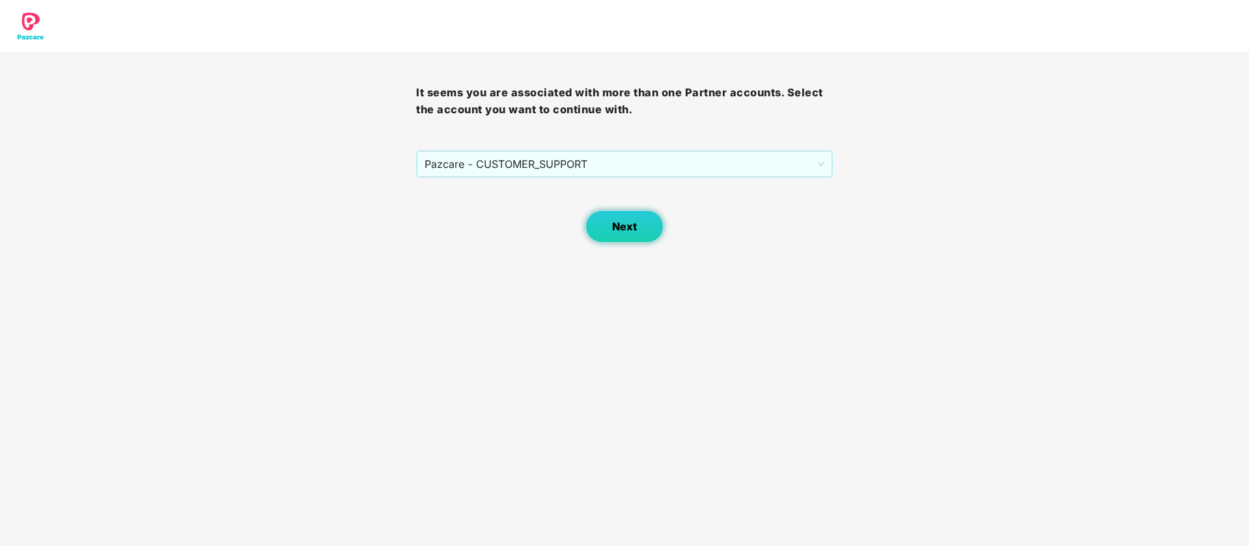
click at [620, 236] on button "Next" at bounding box center [624, 226] width 78 height 33
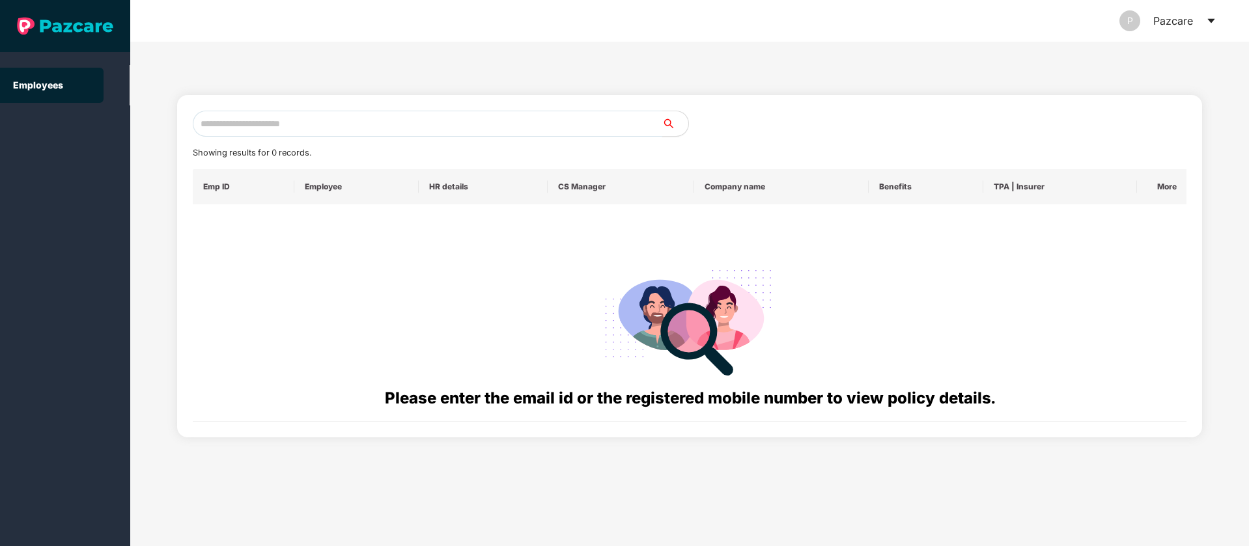
click at [563, 119] on input "text" at bounding box center [427, 124] width 469 height 26
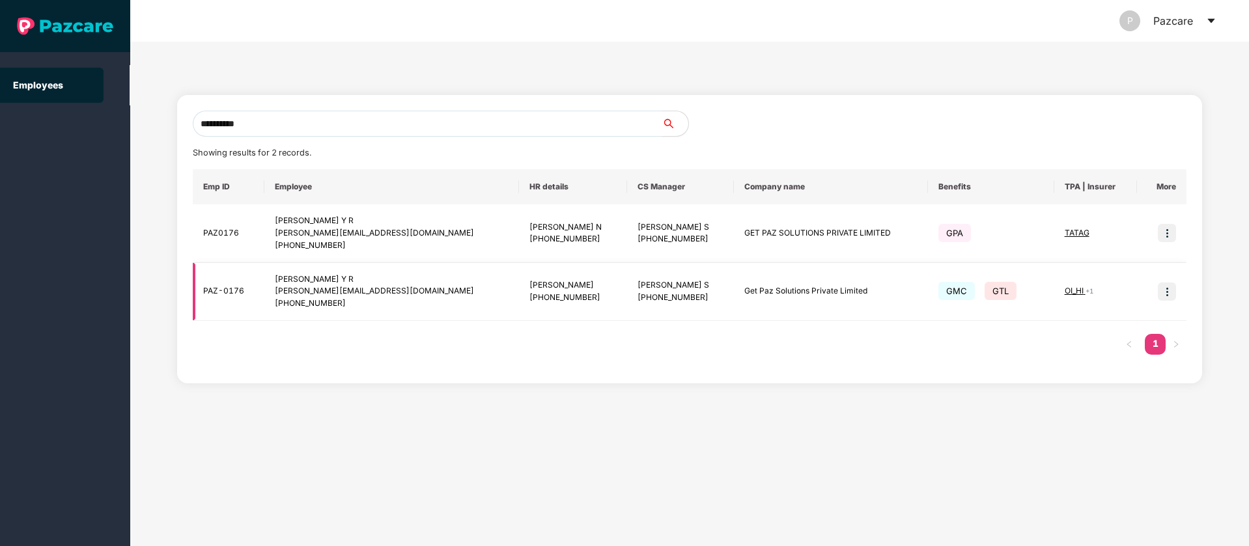
type input "**********"
click at [1164, 294] on img at bounding box center [1167, 292] width 18 height 18
click at [1132, 314] on li "Switch to user interface" at bounding box center [1103, 324] width 144 height 27
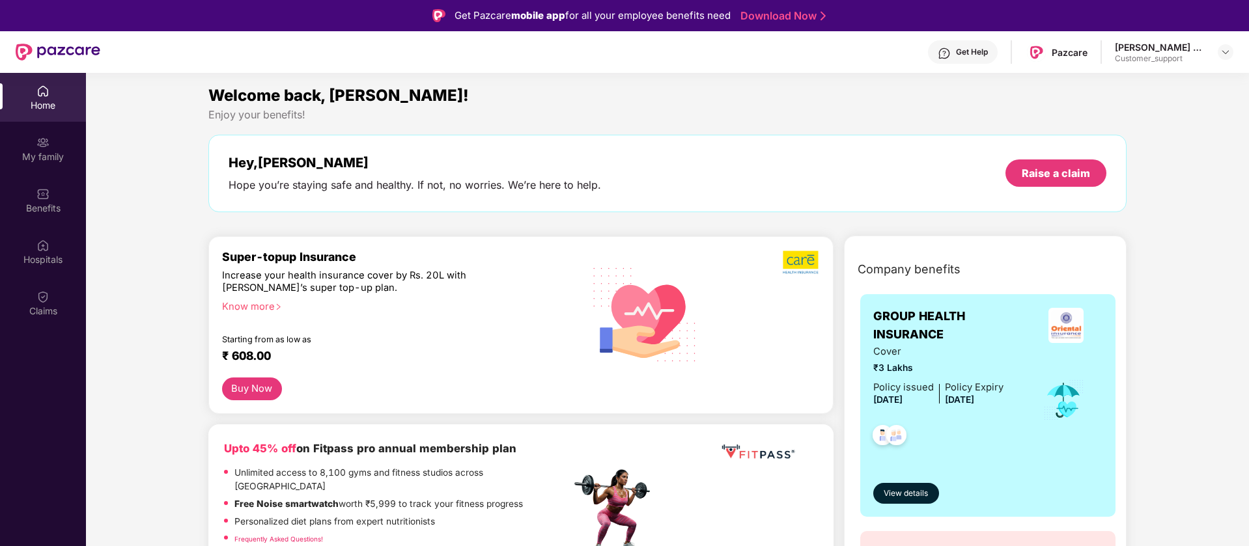
click at [30, 207] on div "Benefits" at bounding box center [43, 208] width 86 height 13
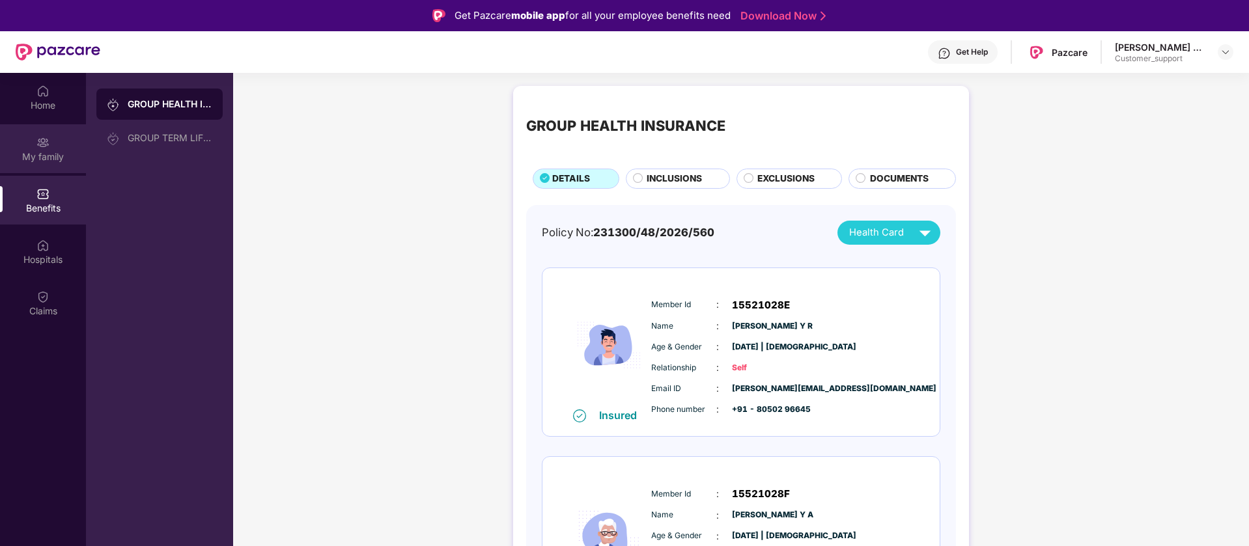
click at [58, 148] on div "My family" at bounding box center [43, 148] width 86 height 49
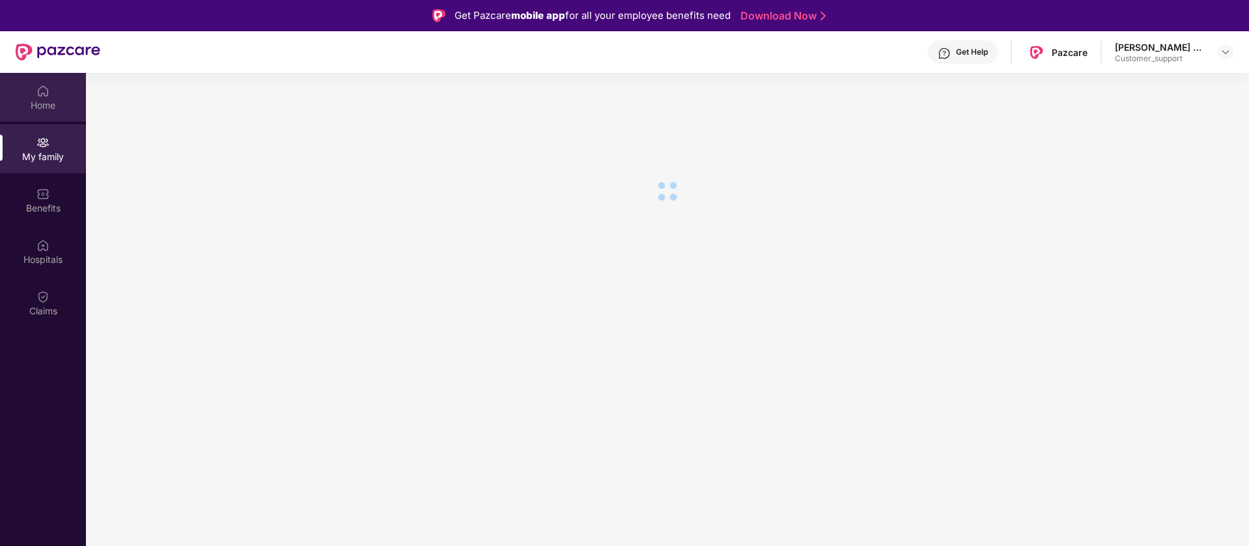
click at [48, 99] on div "Home" at bounding box center [43, 105] width 86 height 13
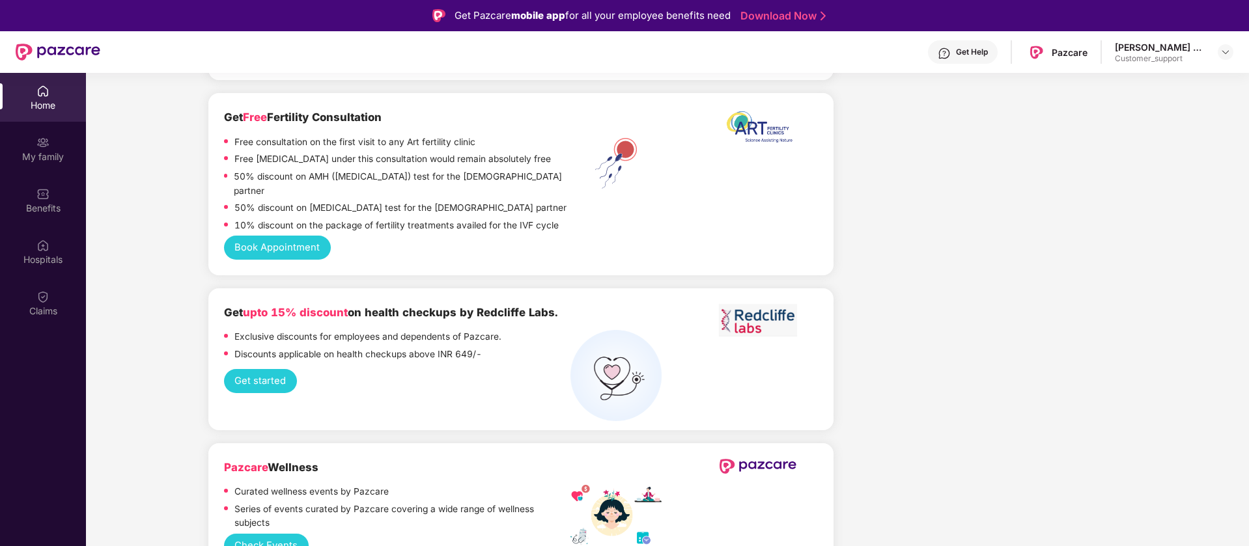
scroll to position [3581, 0]
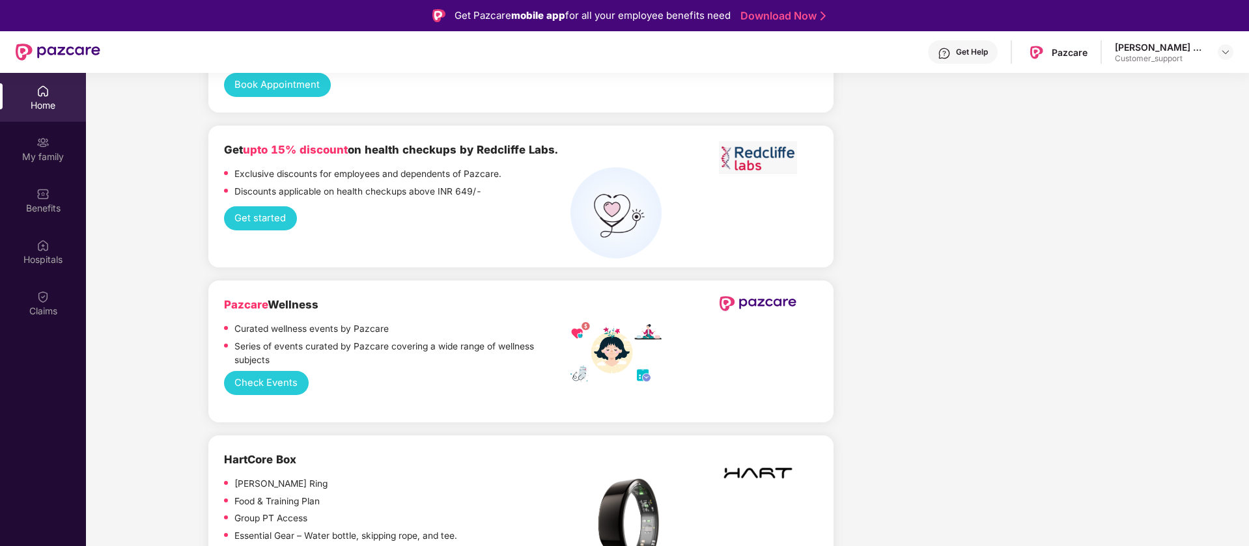
click at [263, 371] on button "Check Events" at bounding box center [266, 383] width 85 height 24
